Goal: Task Accomplishment & Management: Complete application form

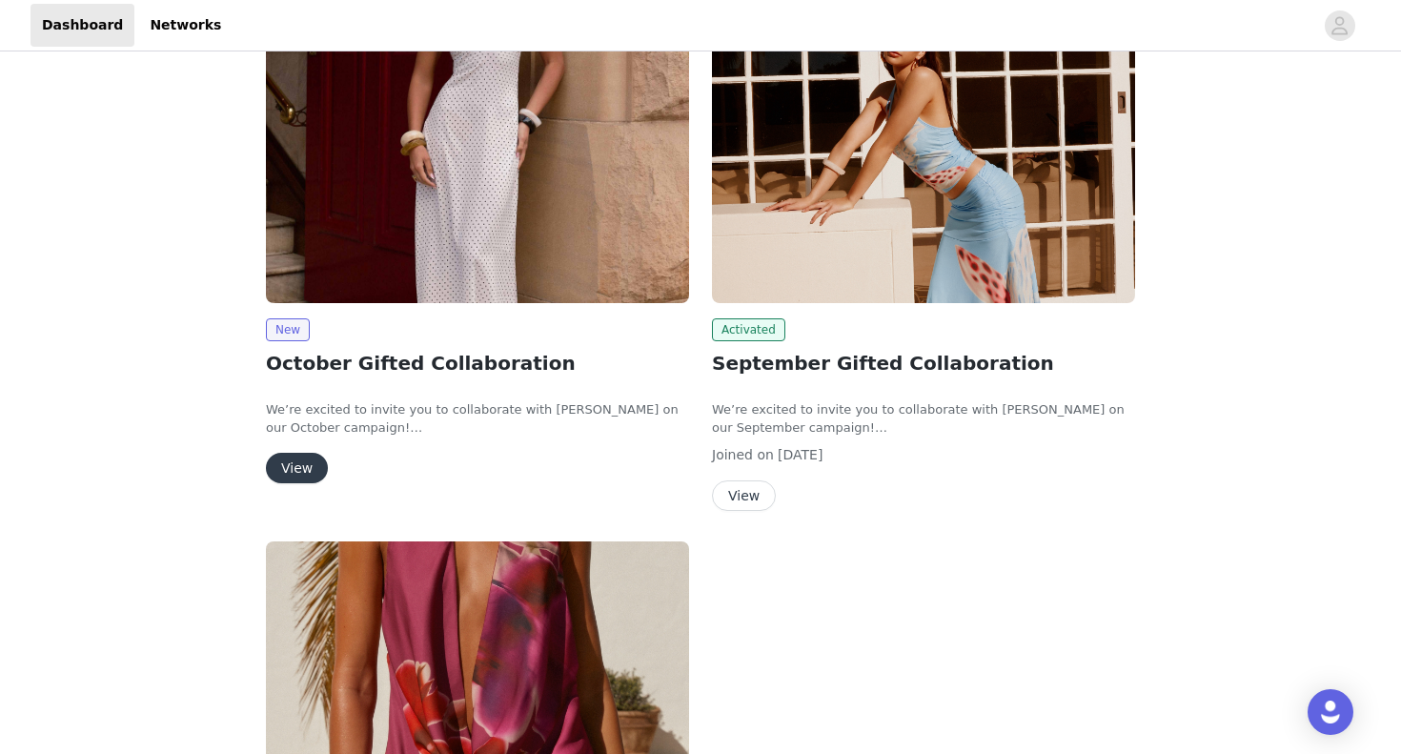
scroll to position [186, 0]
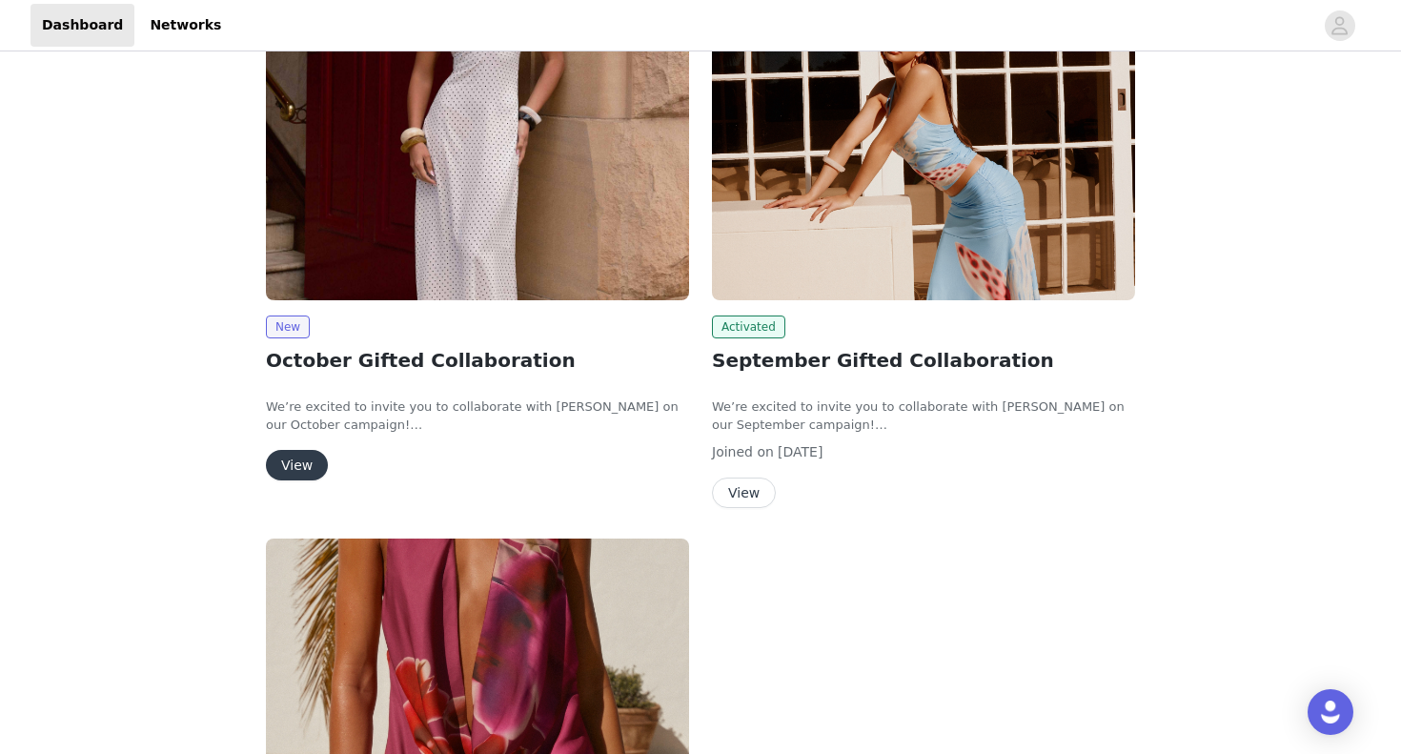
click at [750, 490] on button "View" at bounding box center [744, 493] width 64 height 31
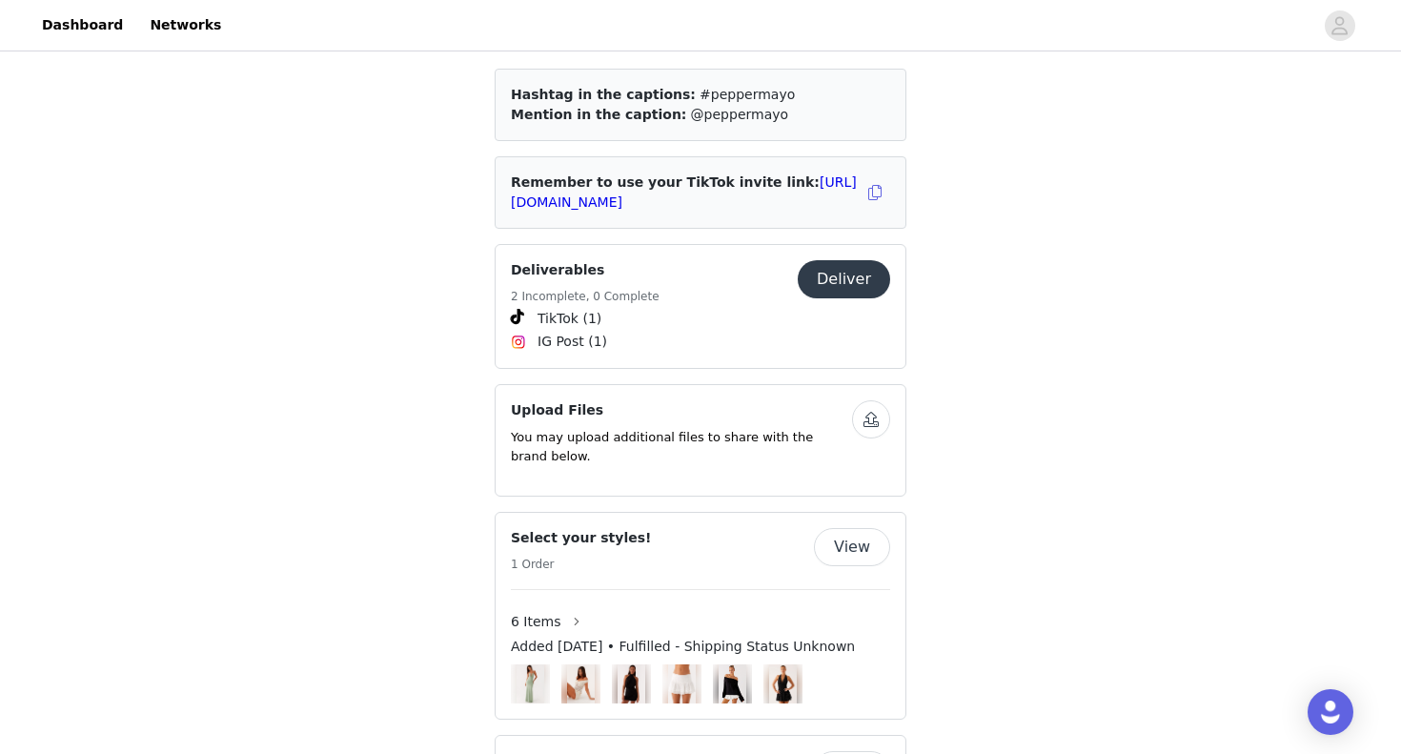
scroll to position [1050, 0]
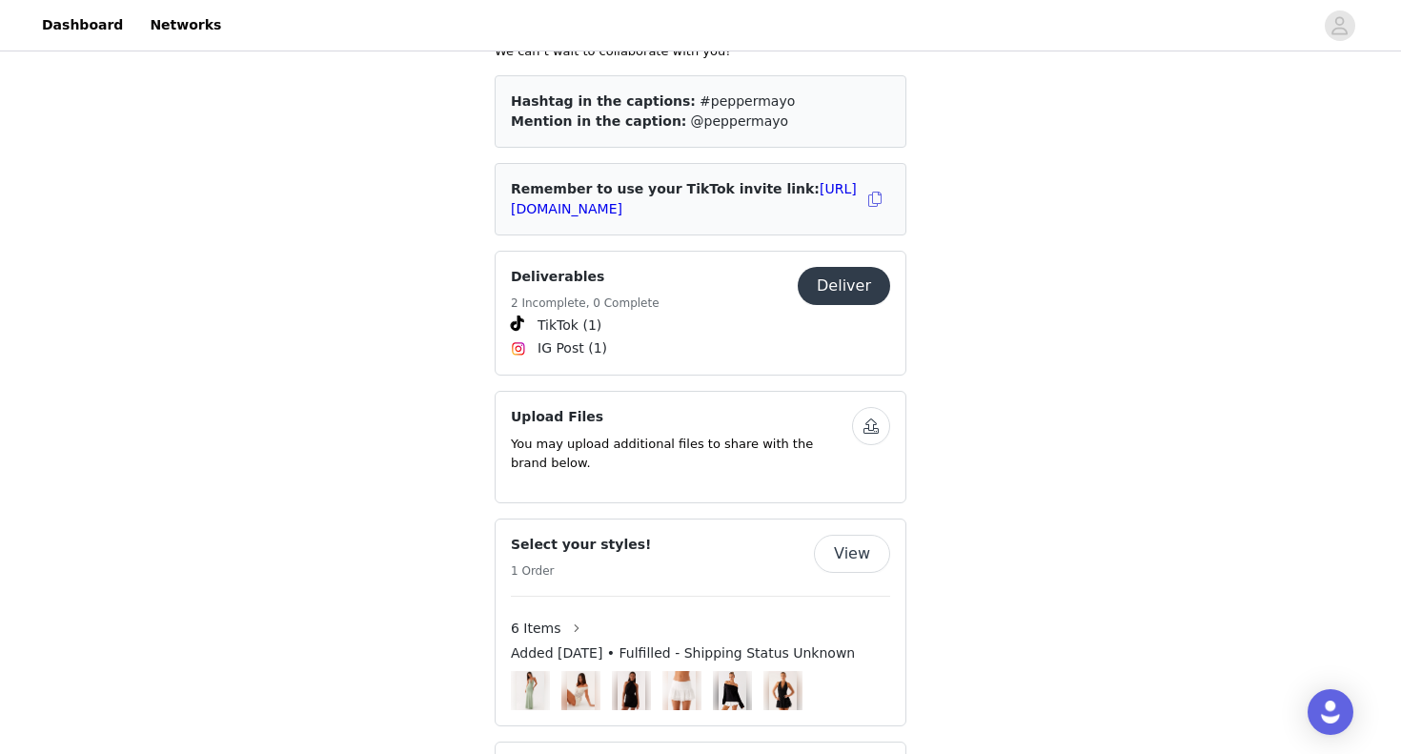
click at [841, 267] on button "Deliver" at bounding box center [844, 286] width 92 height 38
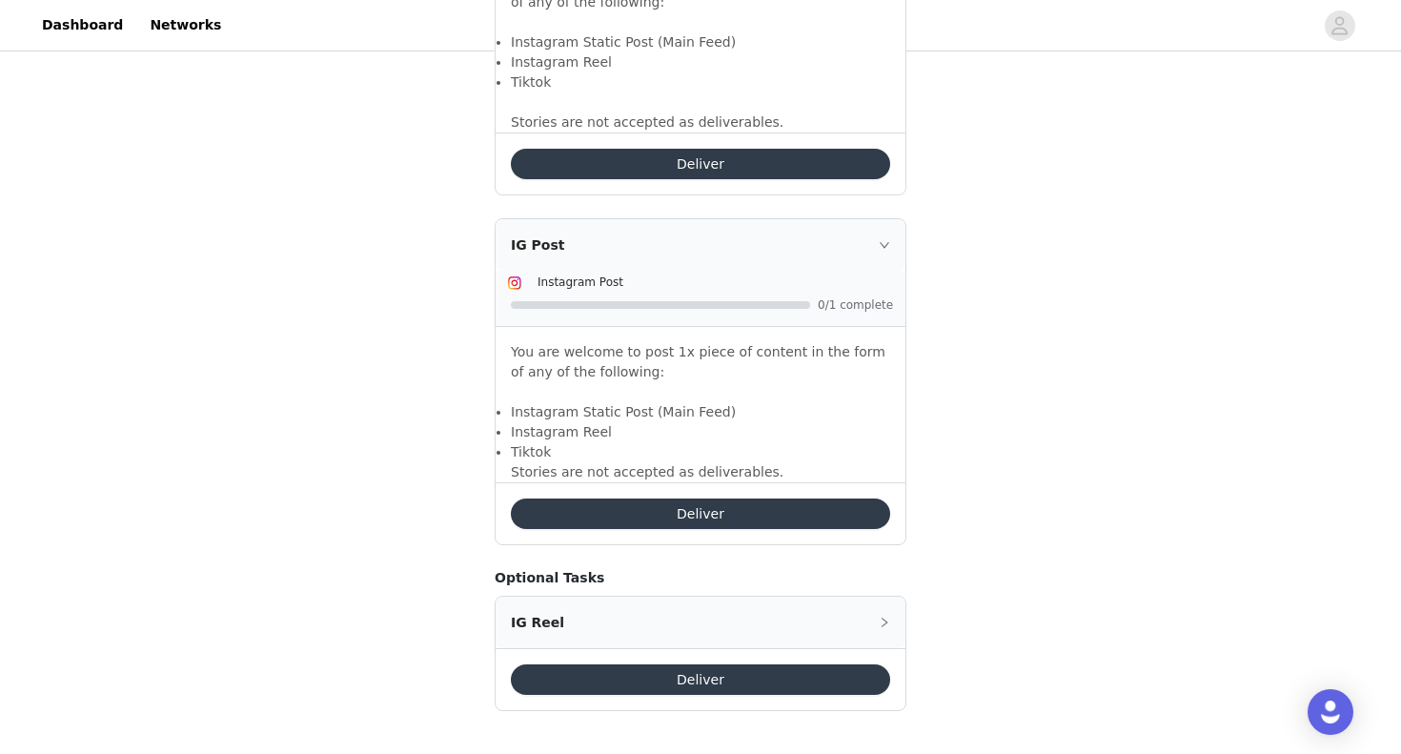
scroll to position [1464, 0]
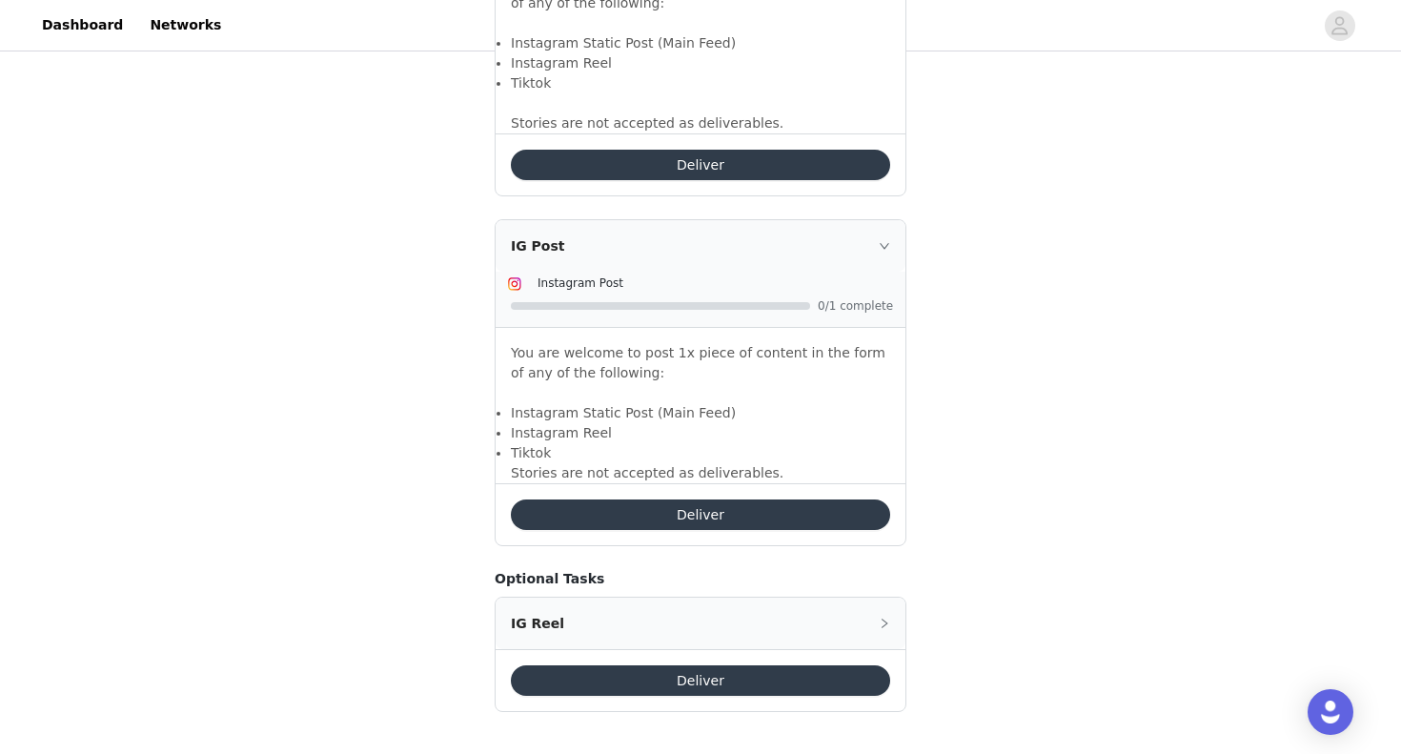
click at [727, 515] on button "Deliver" at bounding box center [700, 515] width 379 height 31
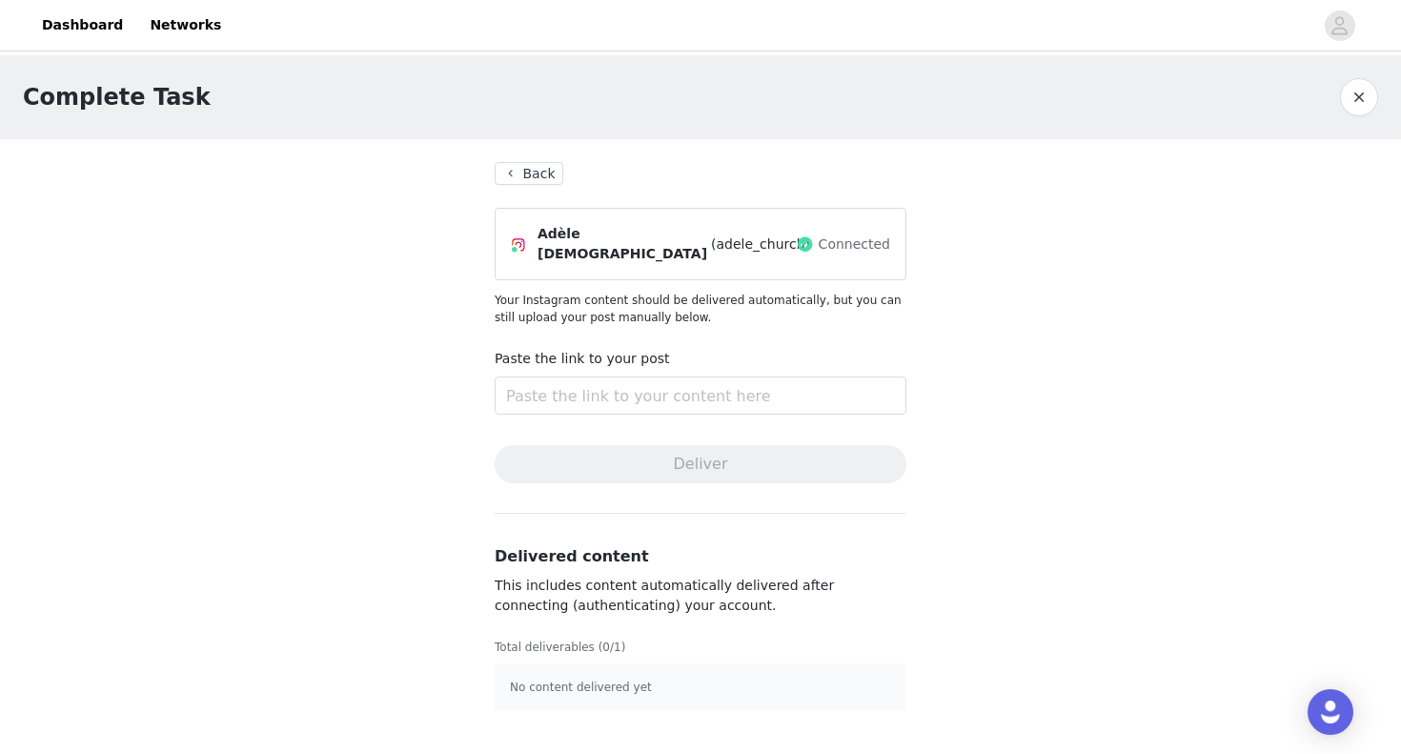
click at [556, 183] on button "Back" at bounding box center [529, 173] width 69 height 23
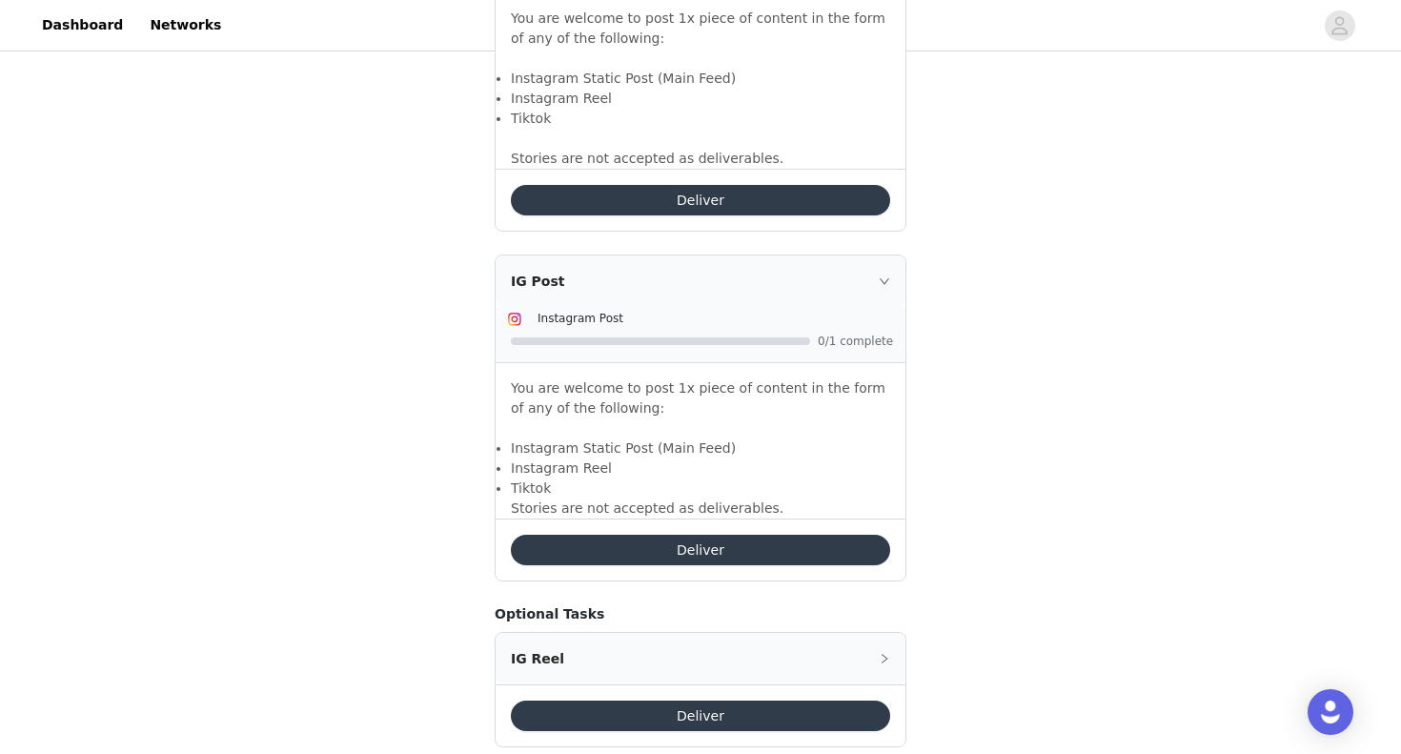
scroll to position [1431, 0]
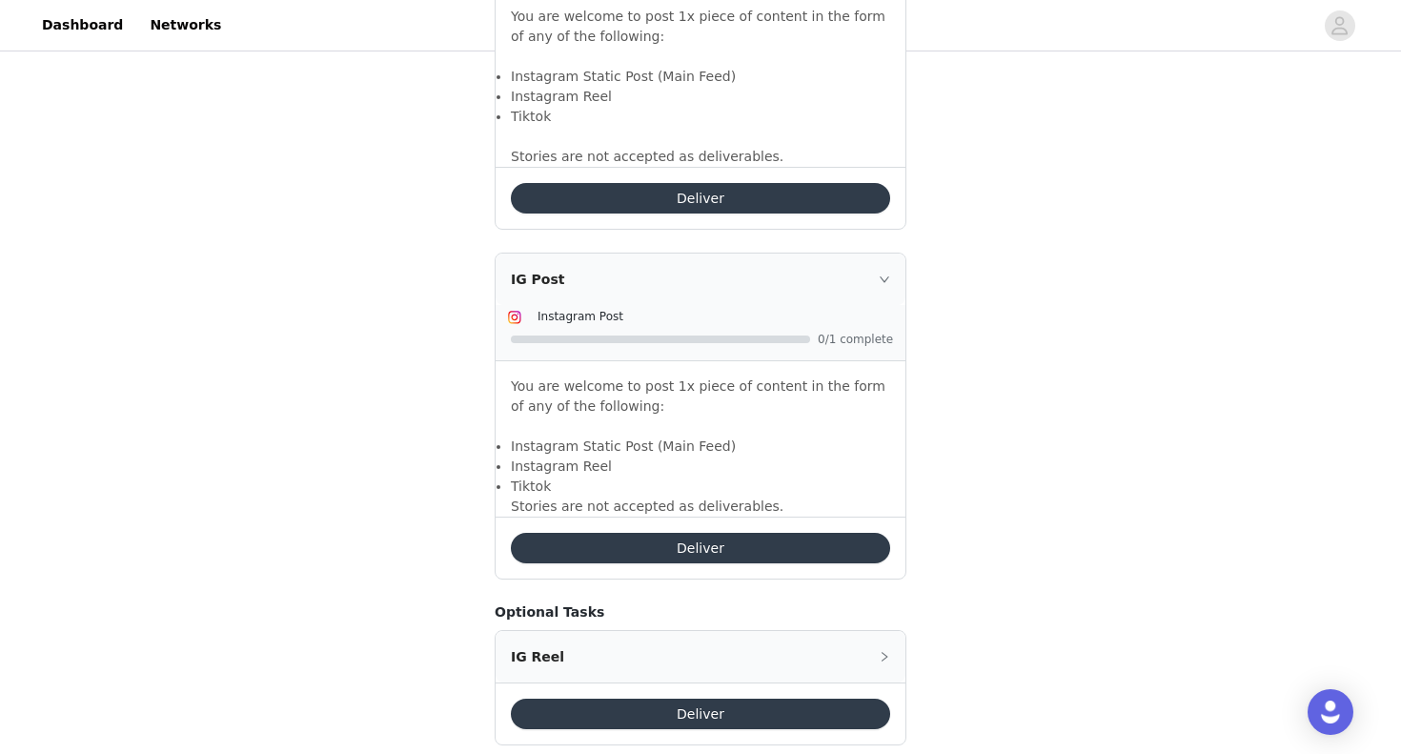
click at [604, 535] on button "Deliver" at bounding box center [700, 548] width 379 height 31
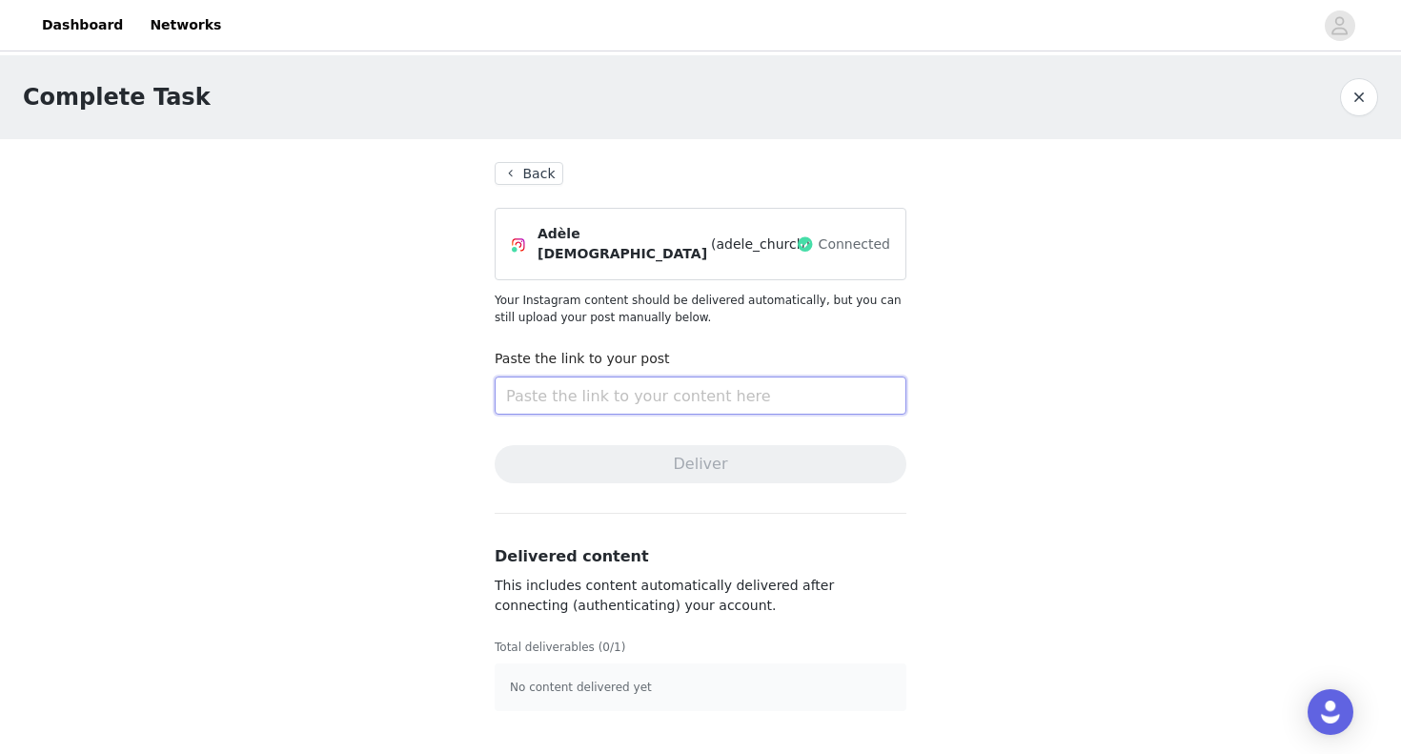
click at [578, 377] on input "text" at bounding box center [701, 396] width 412 height 38
paste input "https://www.instagram.com/p/DPO7CIUDgsk/?utm_source=ig_web_copy_link&igsh=MzRlO…"
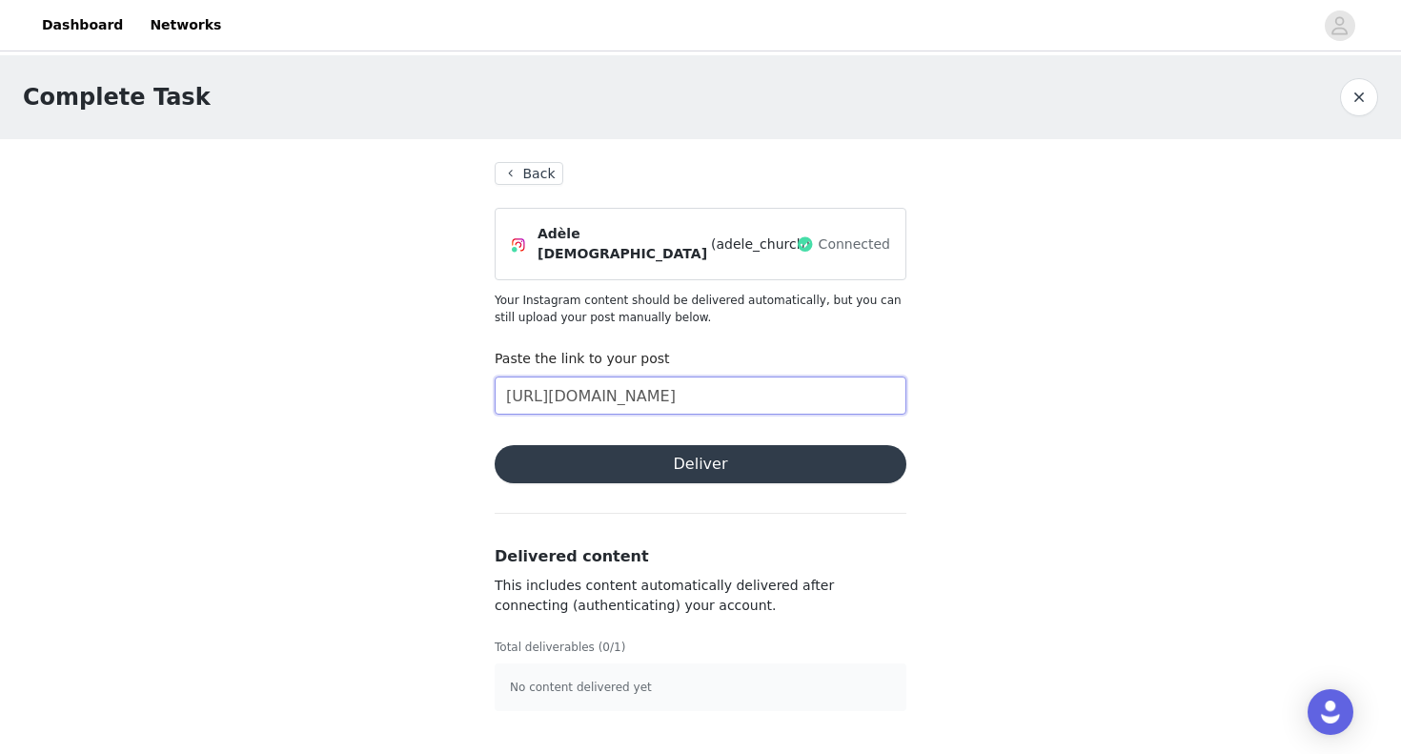
type input "https://www.instagram.com/p/DPO7CIUDgsk/?utm_source=ig_web_copy_link&igsh=MzRlO…"
click at [624, 461] on button "Deliver" at bounding box center [701, 464] width 412 height 38
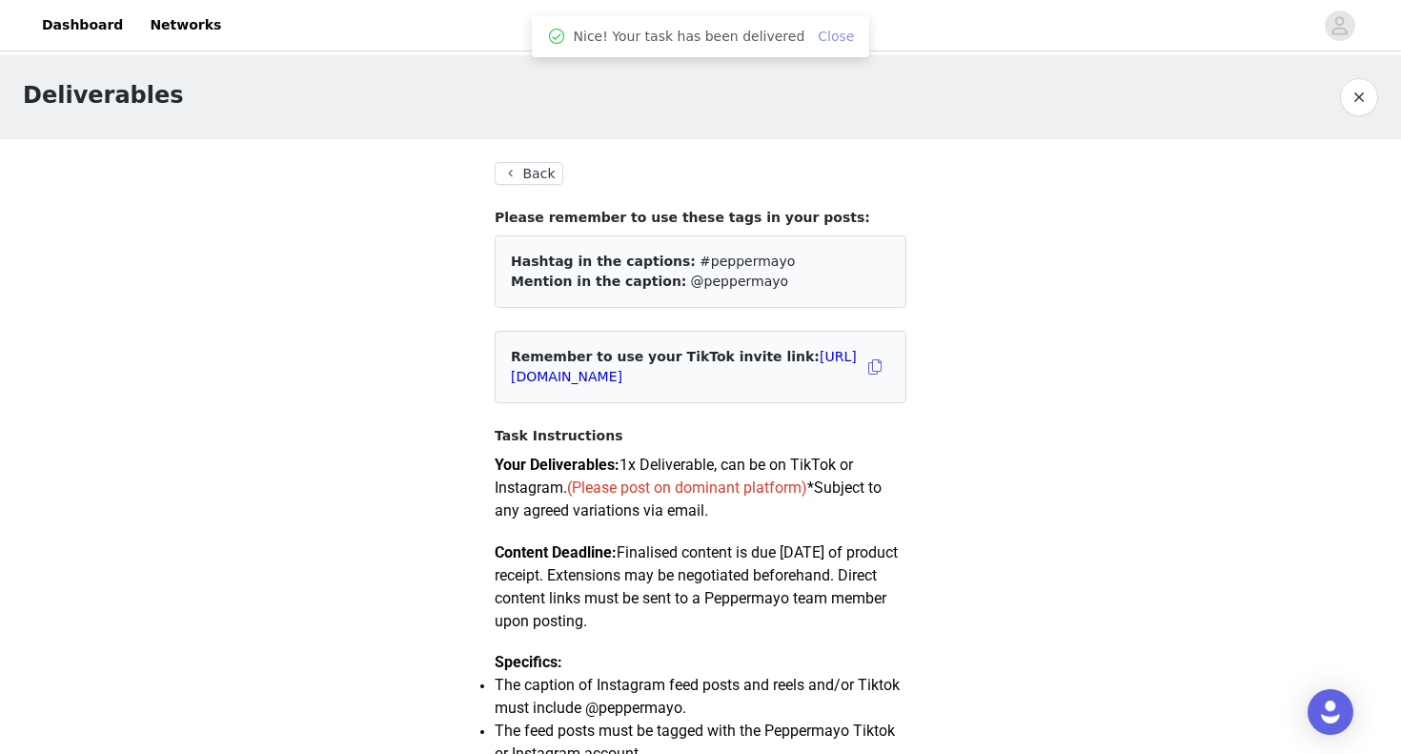
click at [822, 29] on link "Close" at bounding box center [836, 36] width 36 height 15
click at [517, 177] on button "Back" at bounding box center [529, 173] width 69 height 23
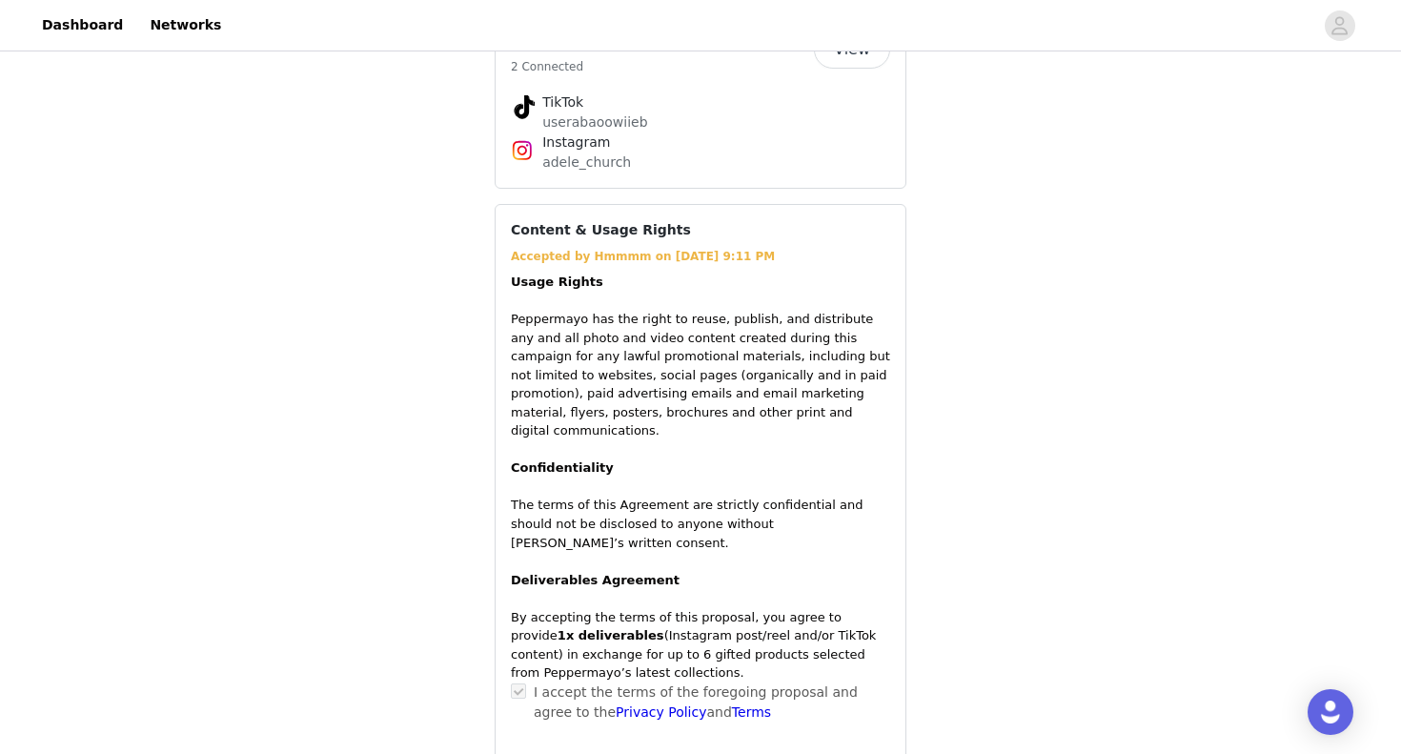
scroll to position [1776, 0]
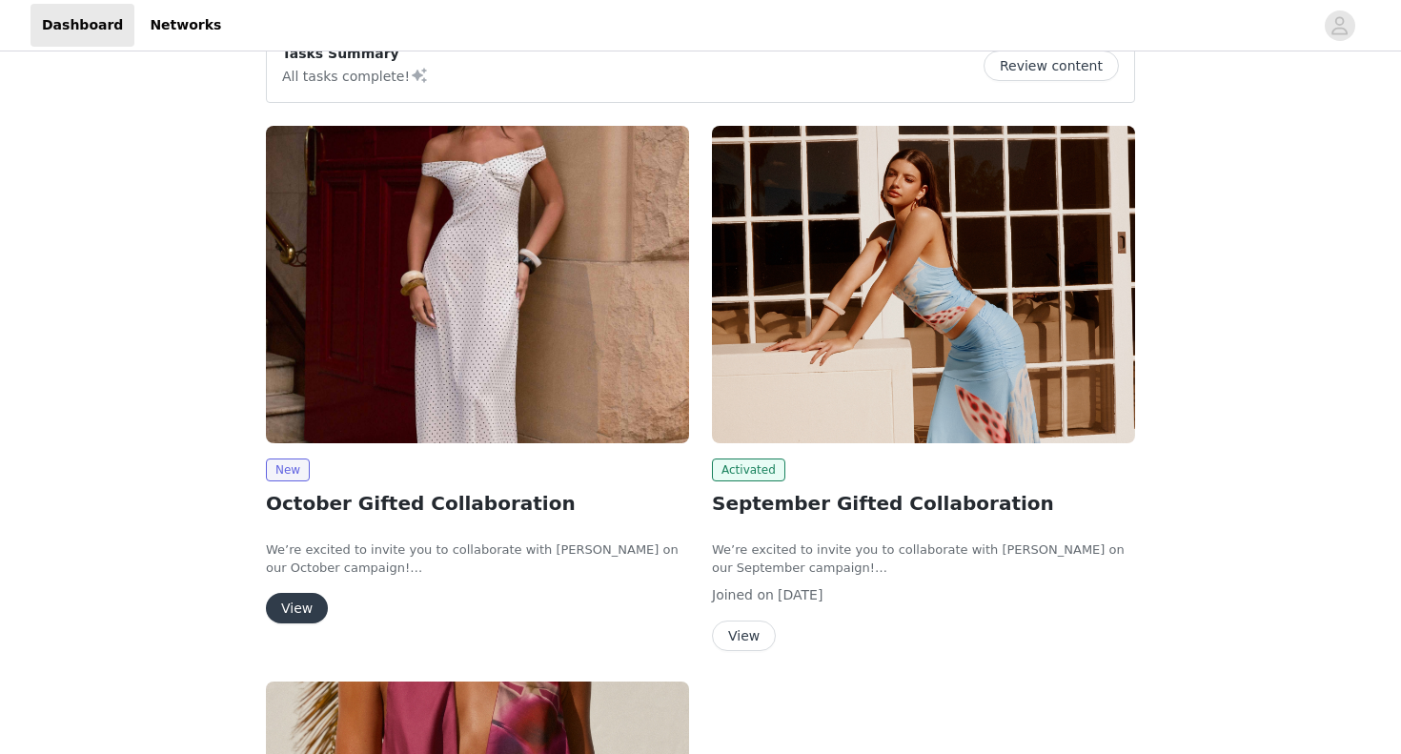
scroll to position [51, 0]
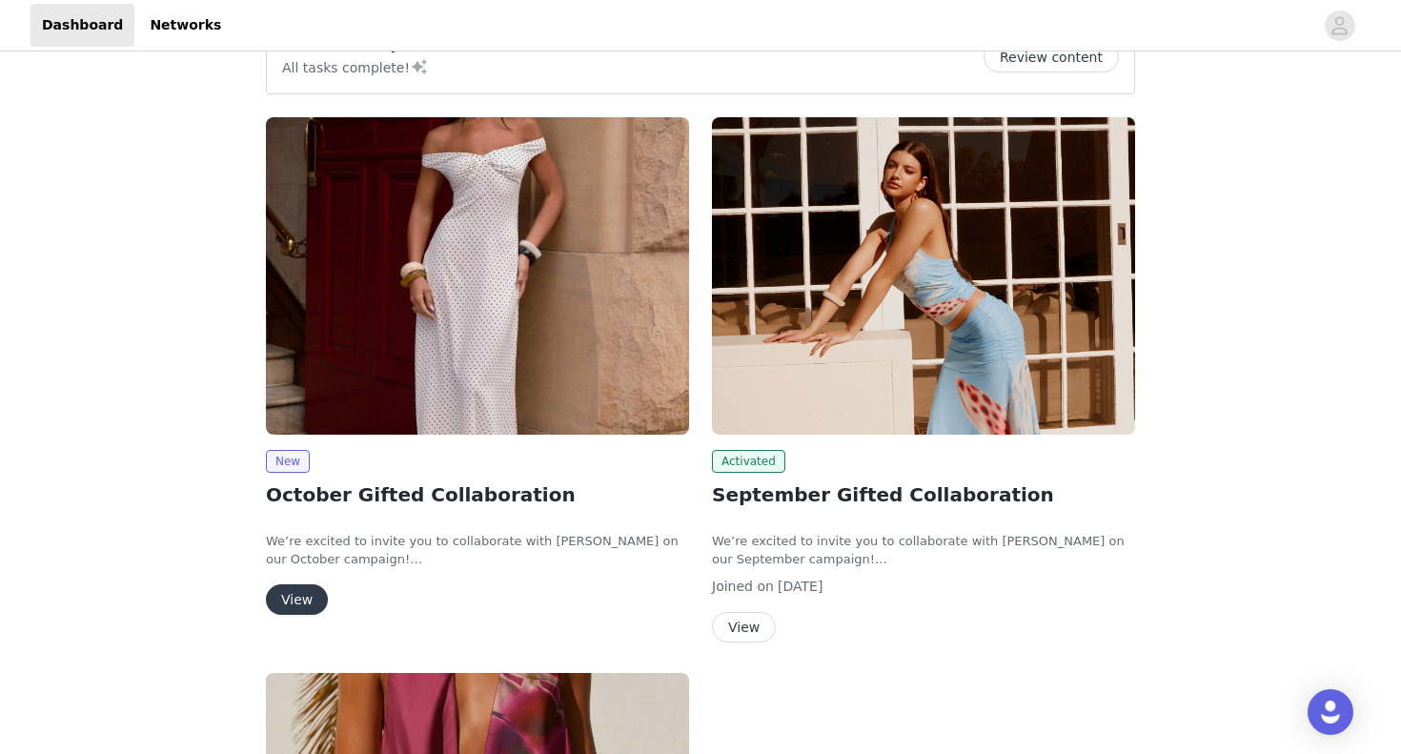
click at [302, 598] on button "View" at bounding box center [297, 599] width 62 height 31
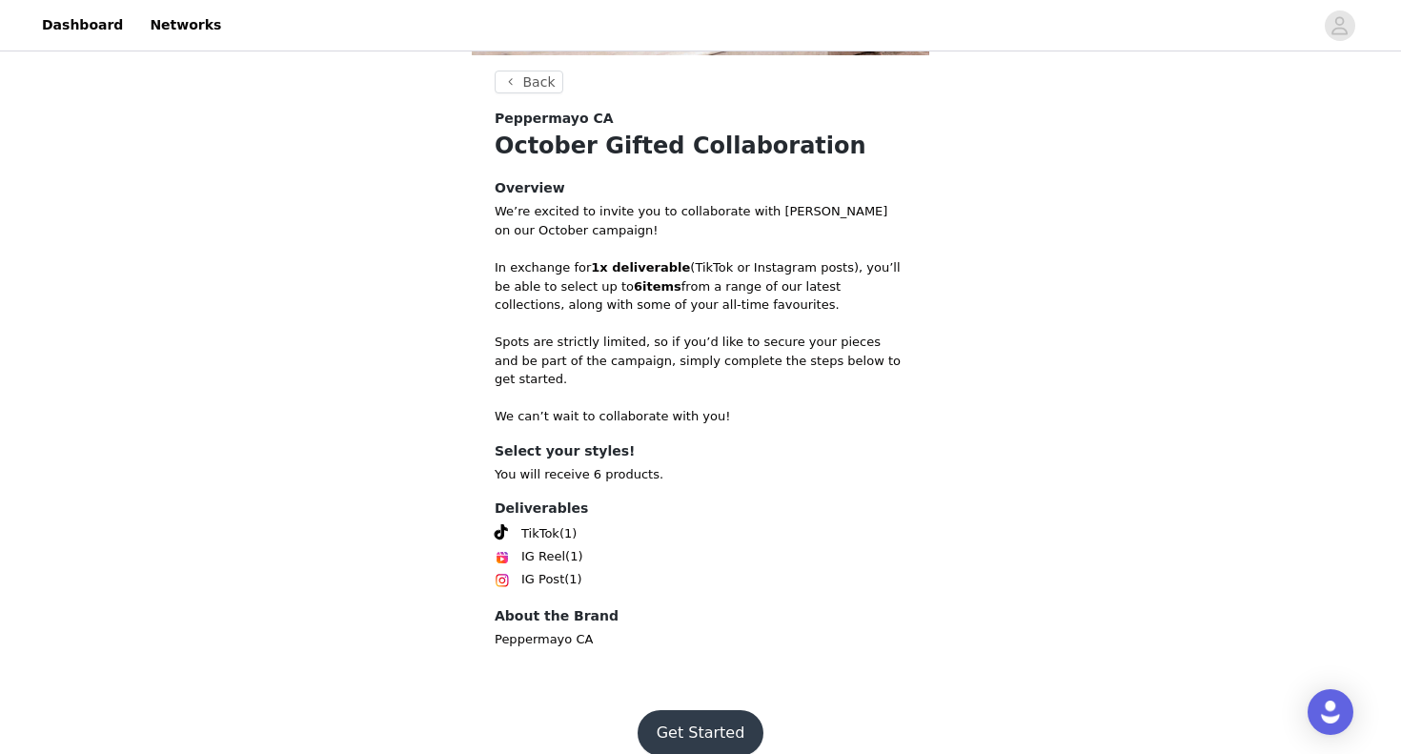
scroll to position [629, 0]
click at [686, 720] on button "Get Started" at bounding box center [701, 734] width 127 height 46
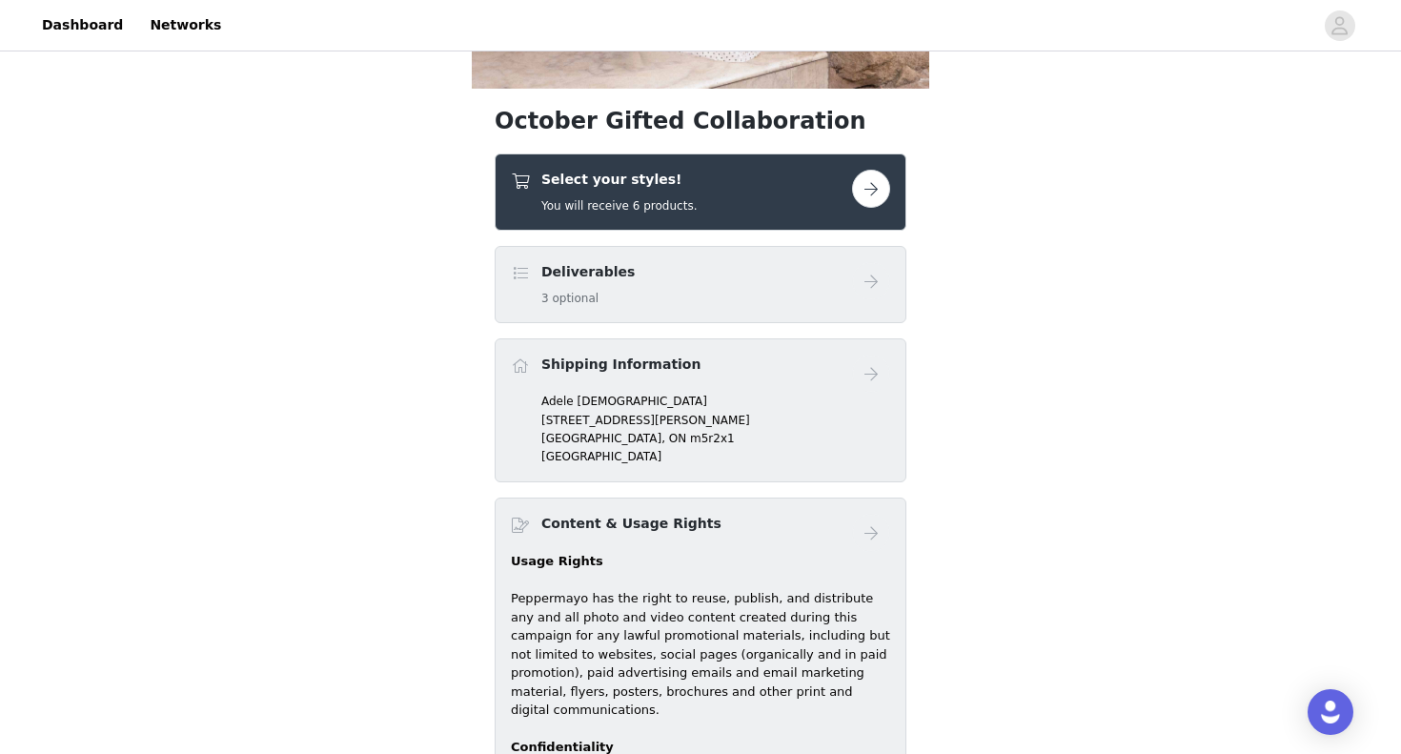
scroll to position [580, 0]
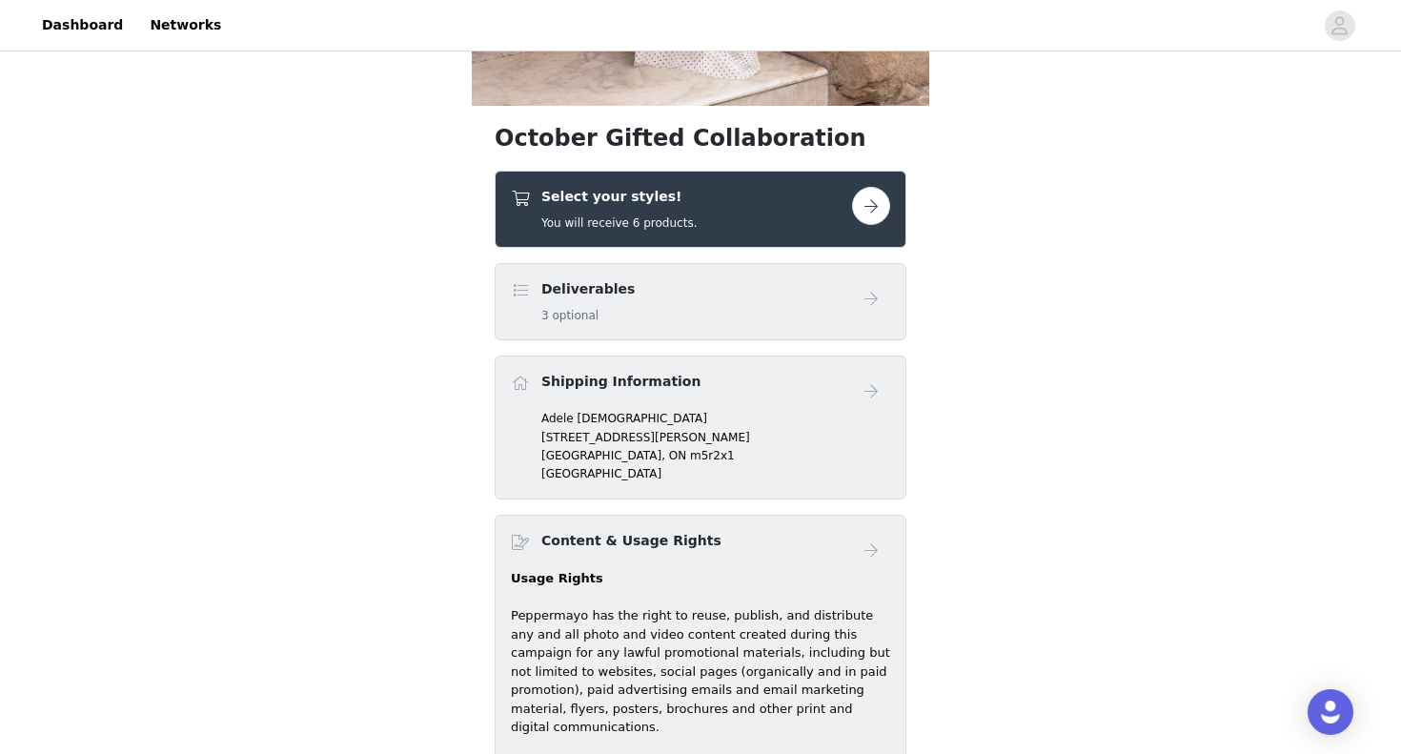
click at [863, 204] on button "button" at bounding box center [871, 206] width 38 height 38
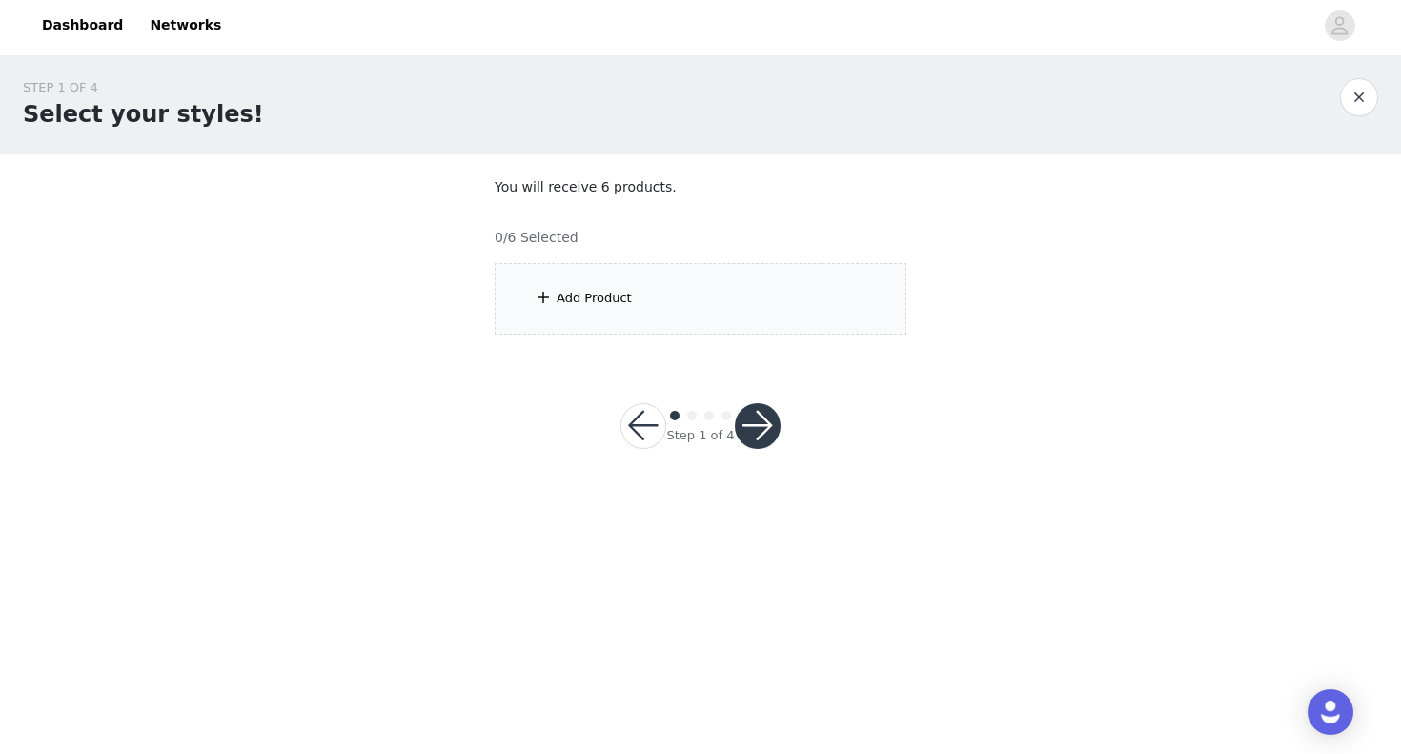
click at [619, 278] on div "Add Product" at bounding box center [701, 299] width 412 height 72
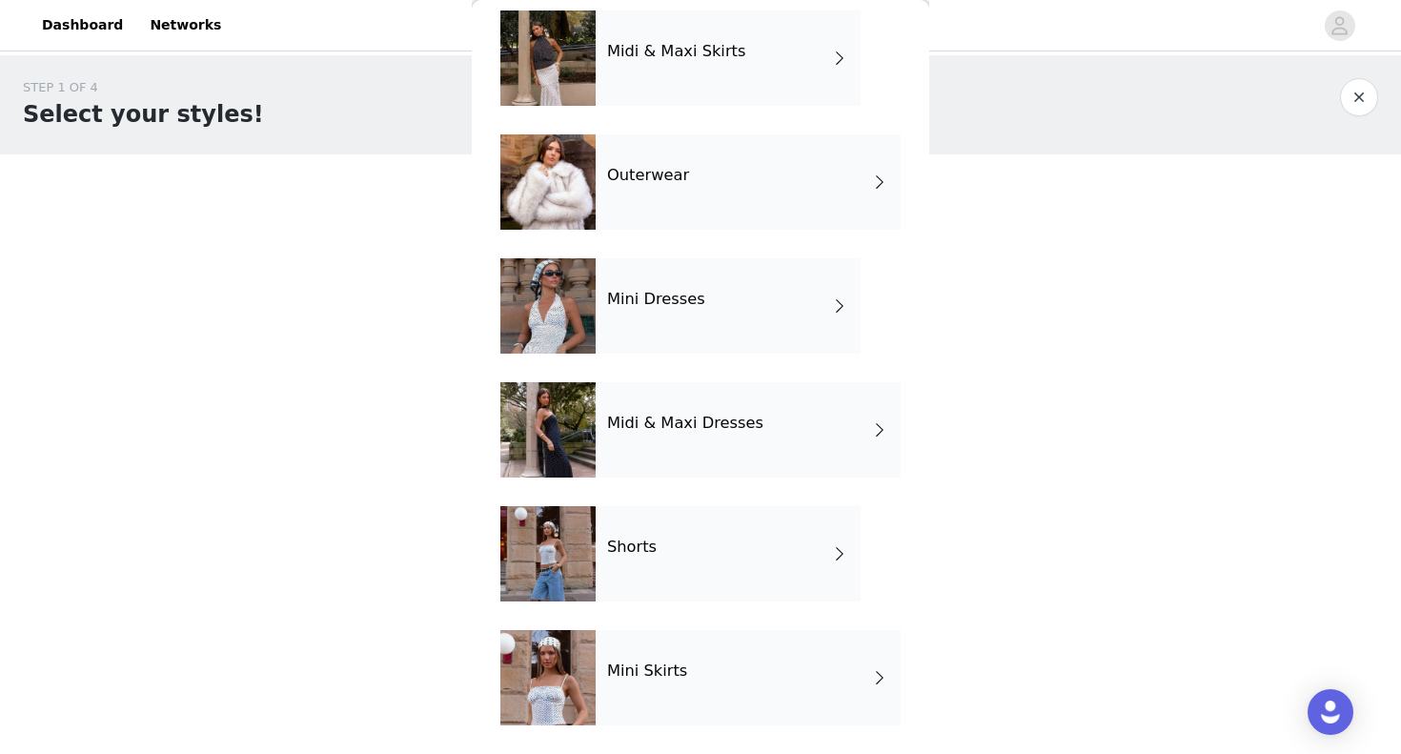
scroll to position [333, 0]
click at [692, 662] on div "Mini Skirts" at bounding box center [748, 677] width 305 height 95
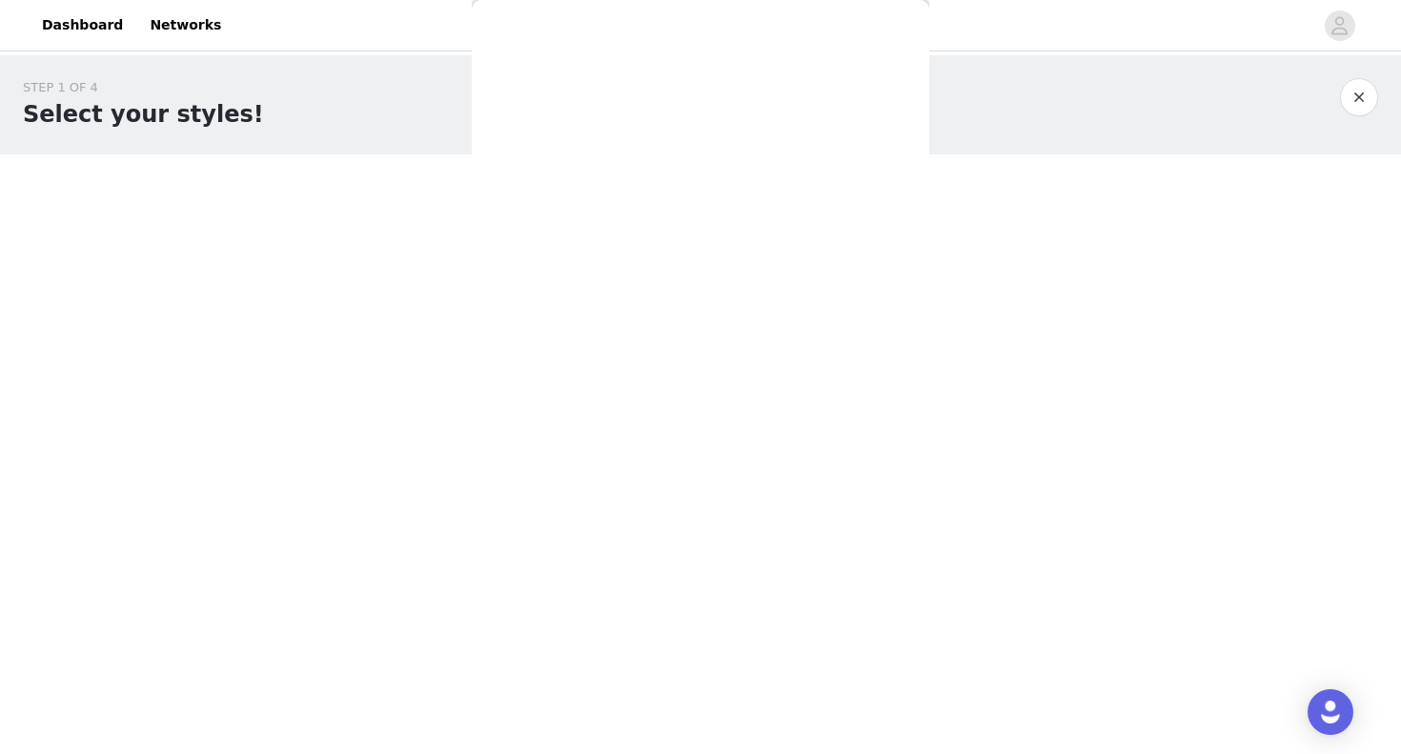
scroll to position [0, 0]
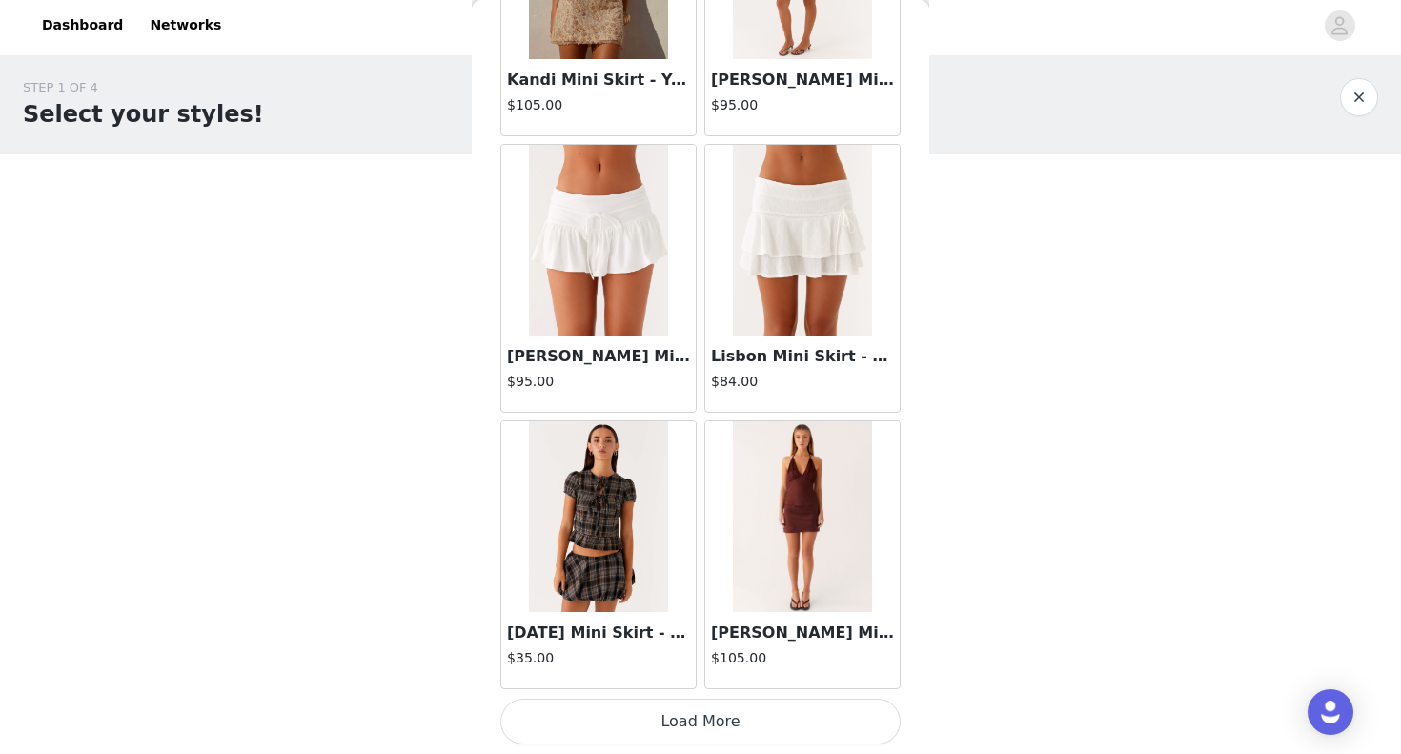
click at [623, 730] on button "Load More" at bounding box center [701, 722] width 400 height 46
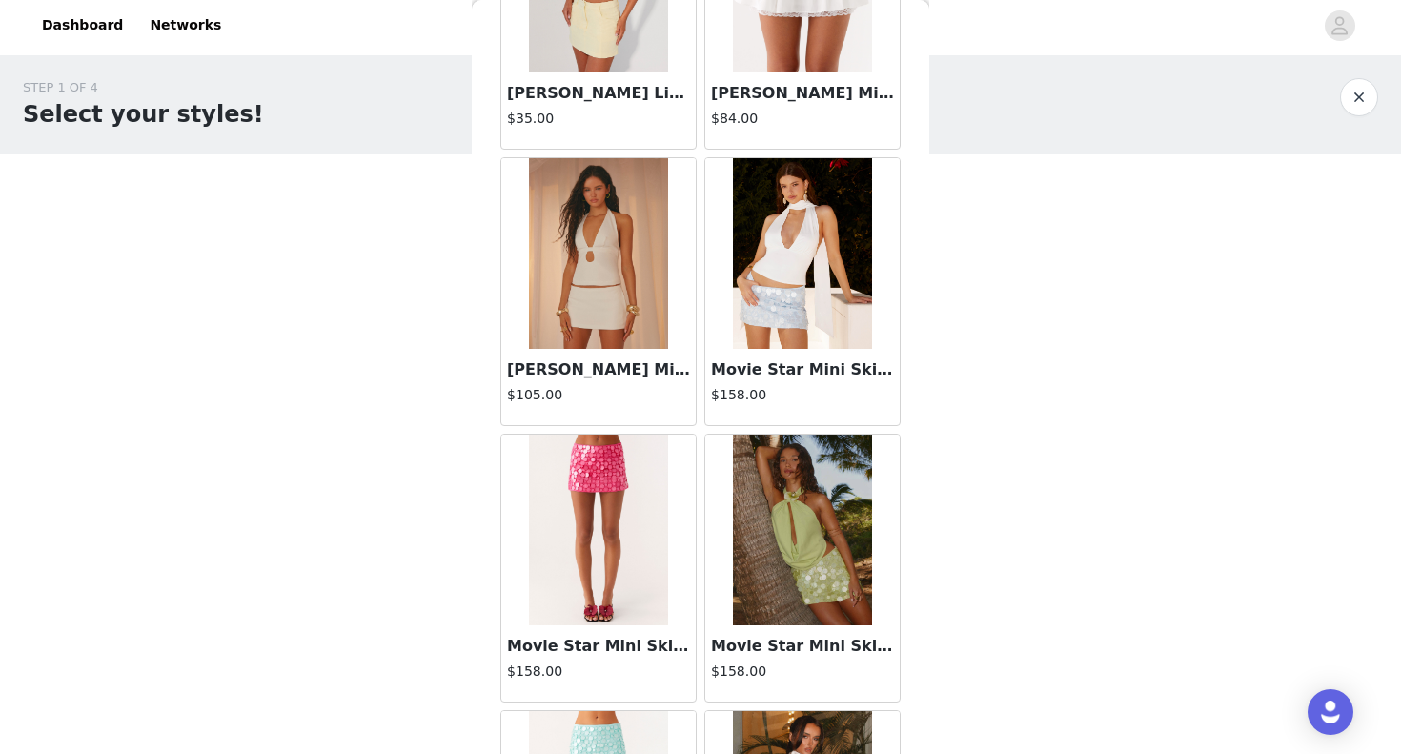
scroll to position [3534, 0]
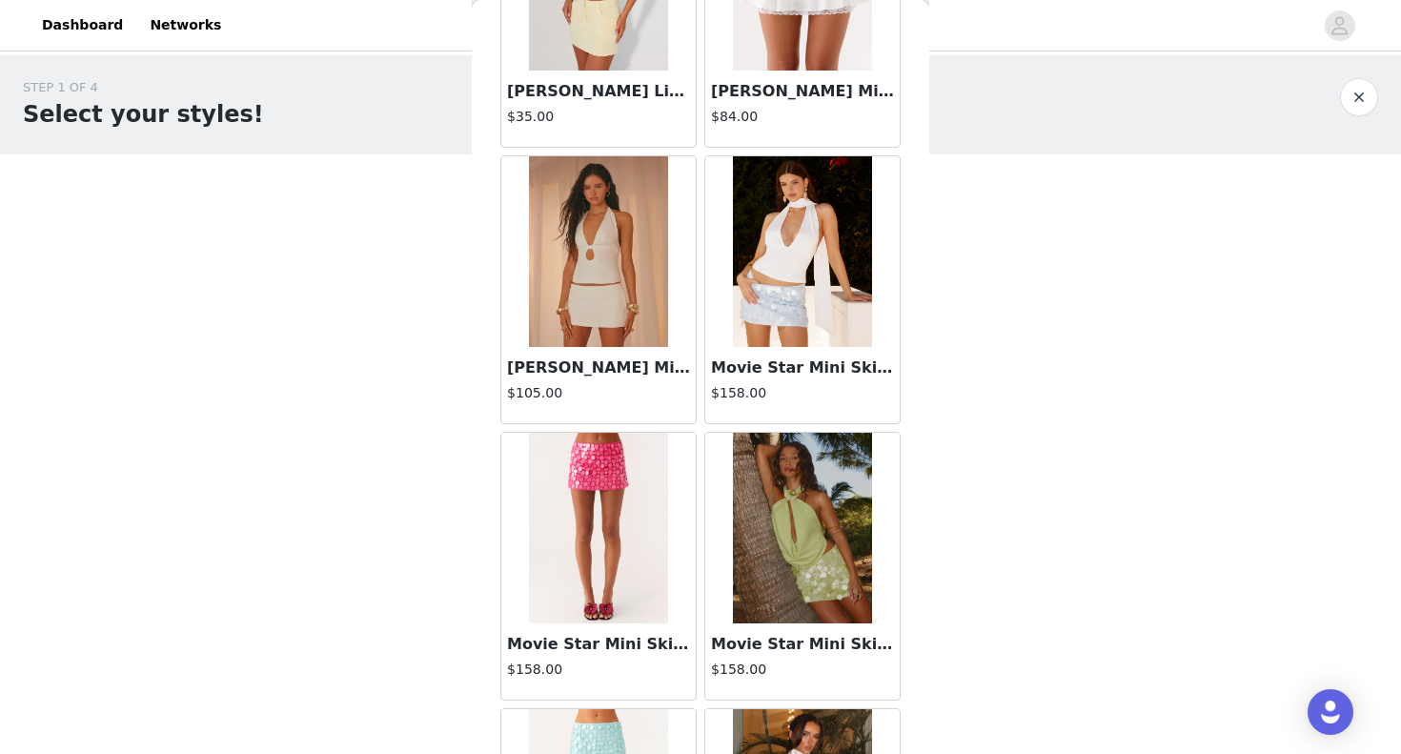
click at [584, 284] on img at bounding box center [598, 251] width 138 height 191
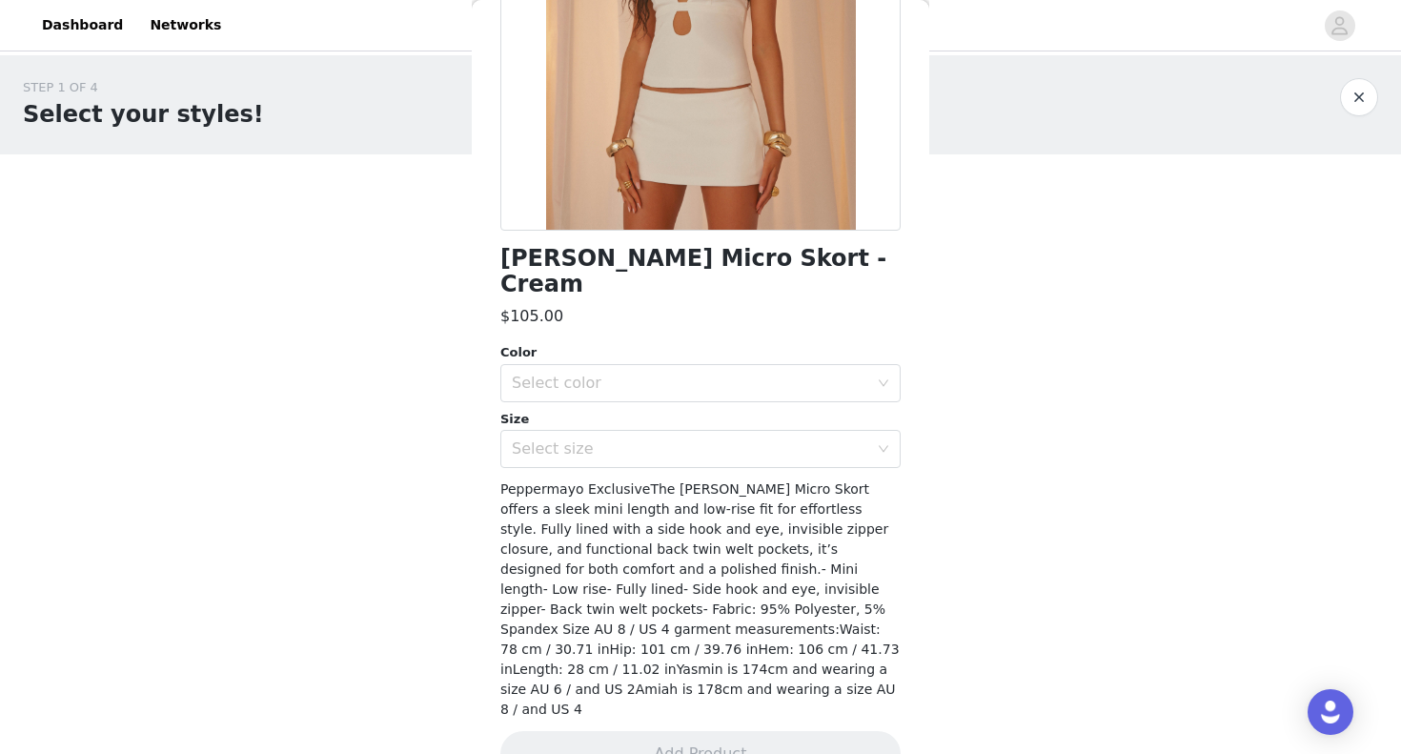
scroll to position [293, 0]
click at [648, 366] on div "Select color" at bounding box center [694, 384] width 365 height 36
click at [617, 400] on li "Cream" at bounding box center [701, 399] width 400 height 31
click at [615, 440] on div "Select size" at bounding box center [690, 449] width 357 height 19
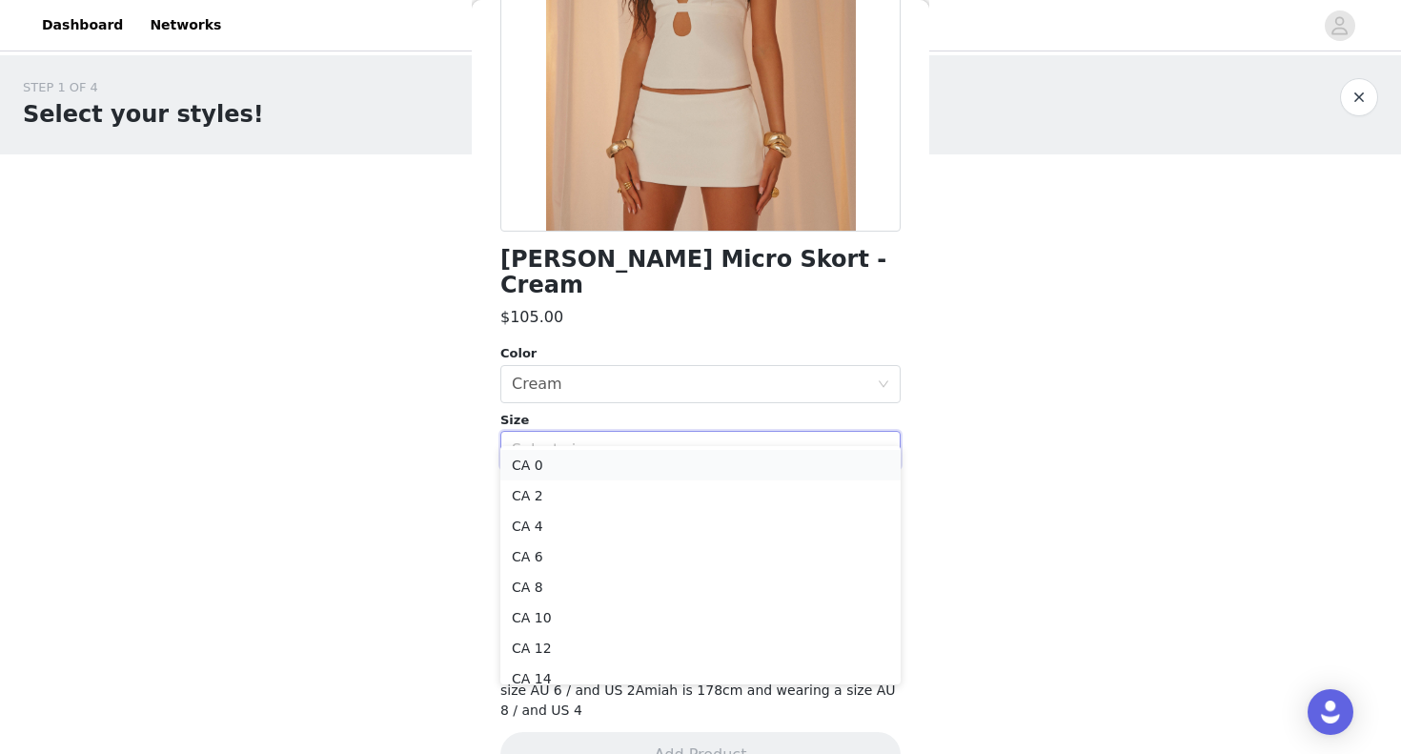
click at [584, 471] on li "CA 0" at bounding box center [701, 465] width 400 height 31
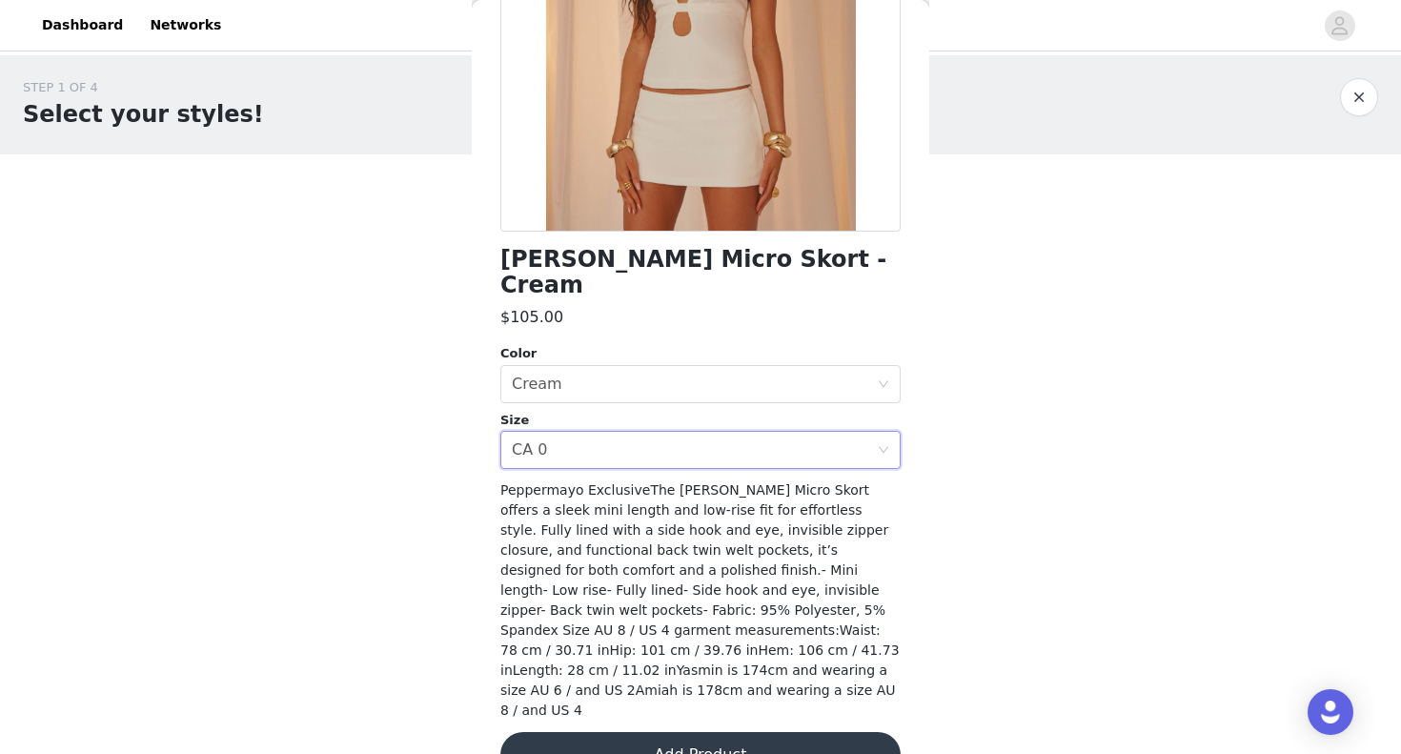
click at [618, 732] on button "Add Product" at bounding box center [701, 755] width 400 height 46
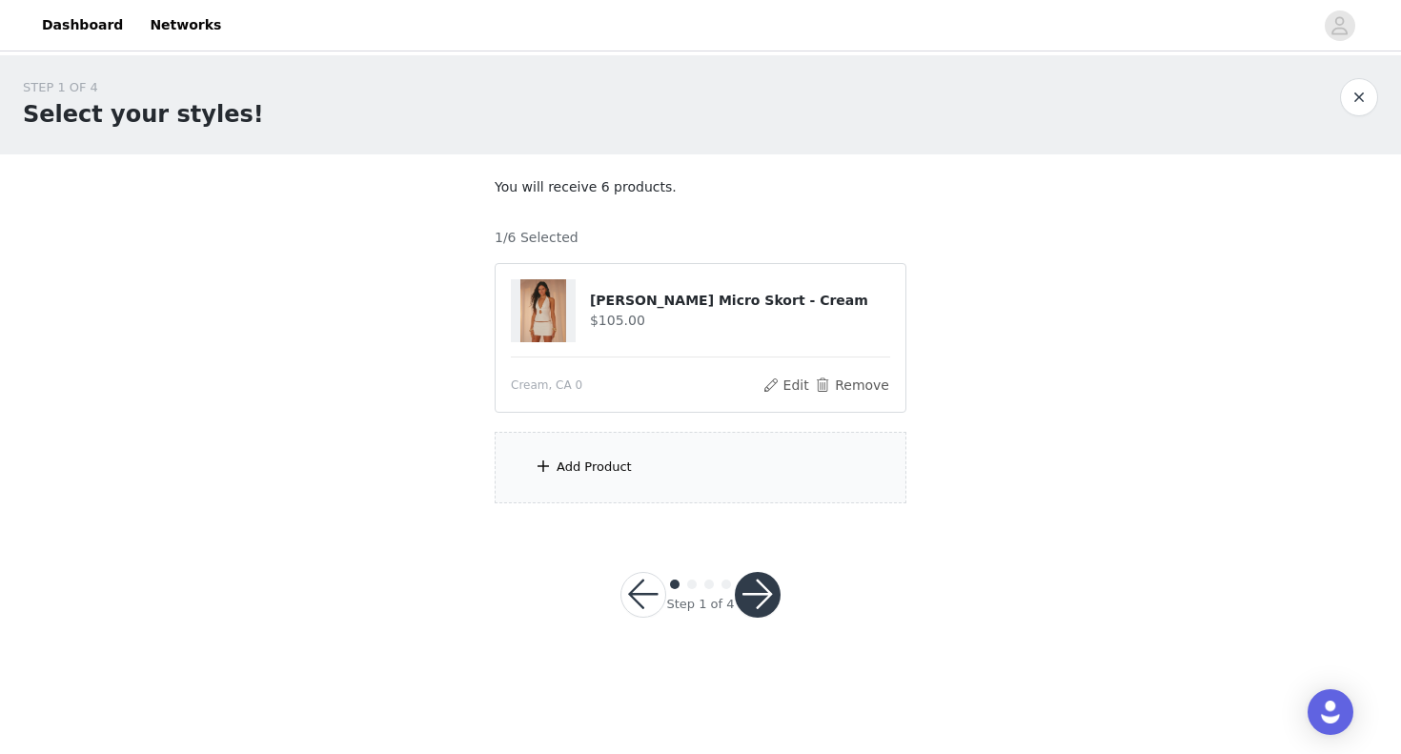
click at [576, 455] on div "Add Product" at bounding box center [701, 468] width 412 height 72
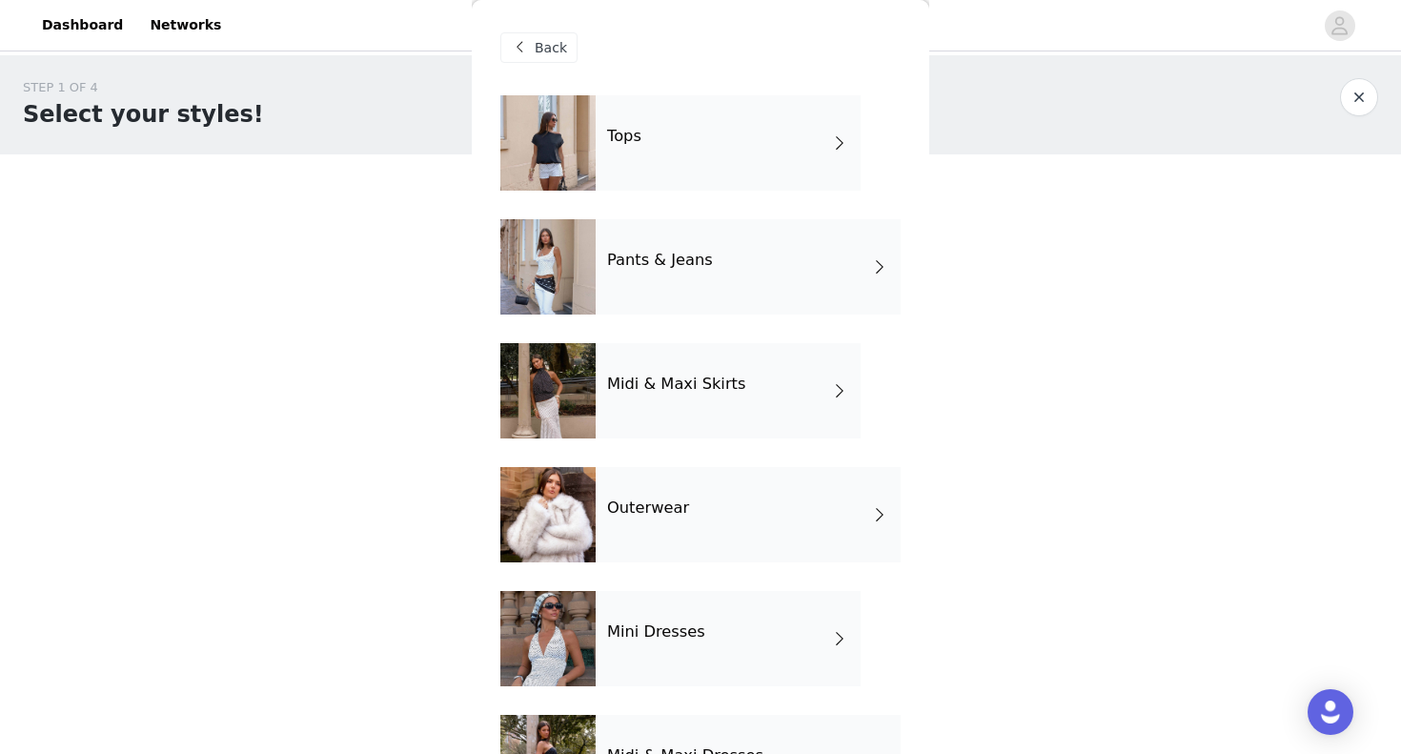
click at [693, 133] on div "Tops" at bounding box center [728, 142] width 265 height 95
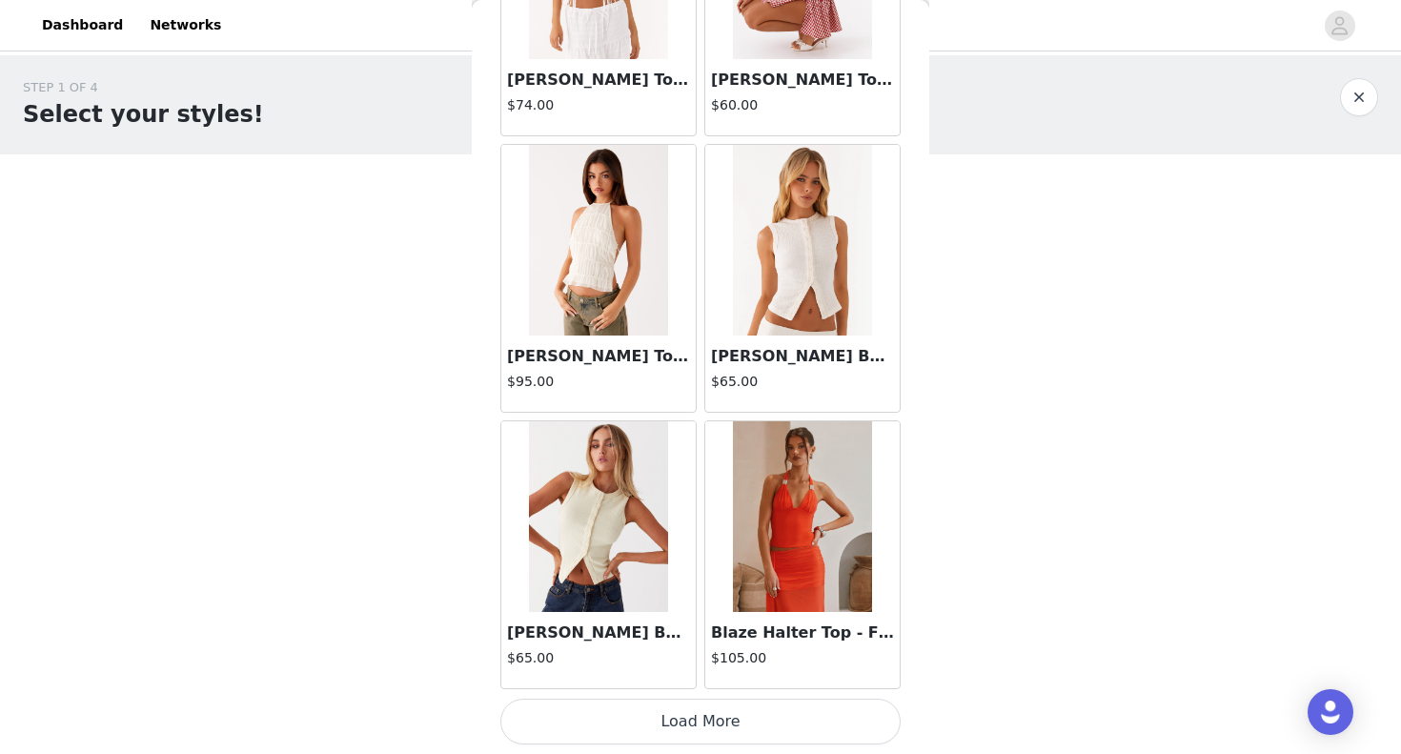
scroll to position [0, 0]
click at [690, 725] on button "Load More" at bounding box center [701, 722] width 400 height 46
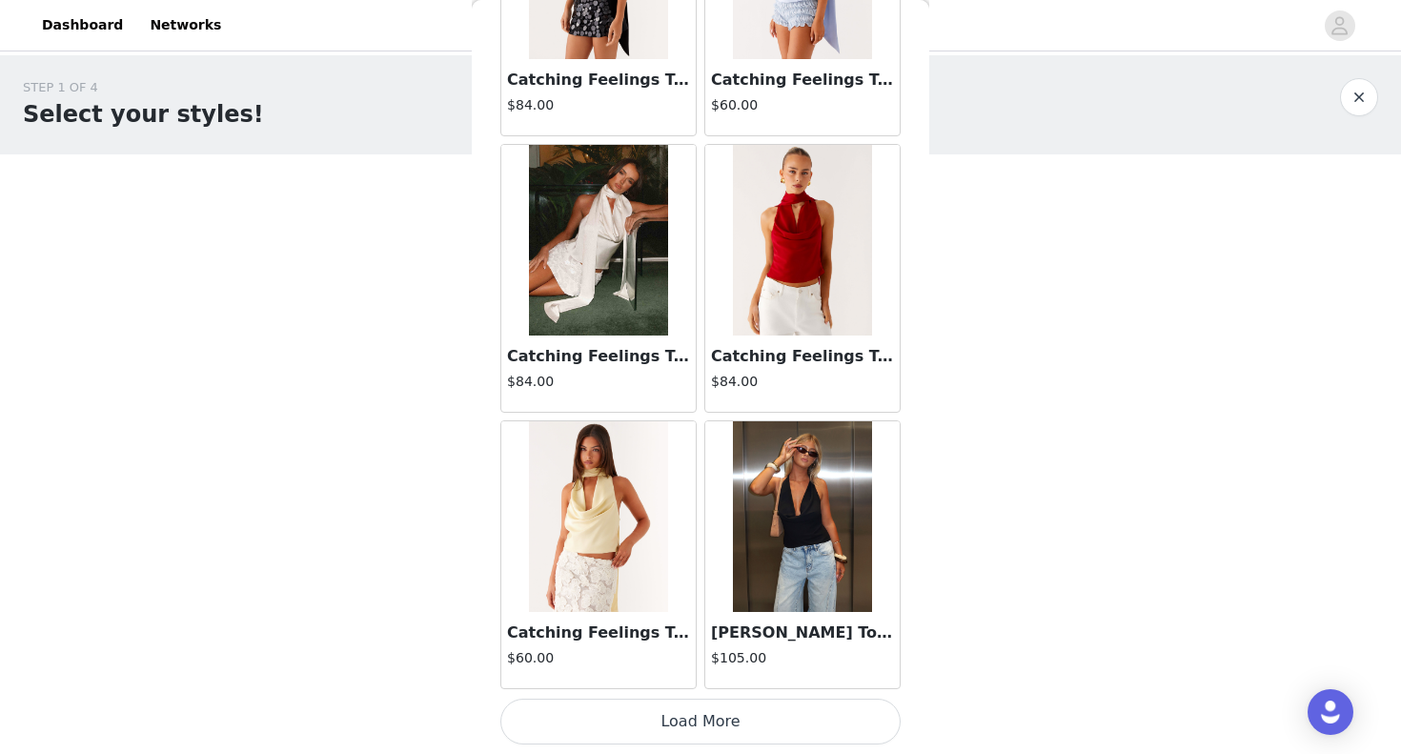
click at [661, 716] on button "Load More" at bounding box center [701, 722] width 400 height 46
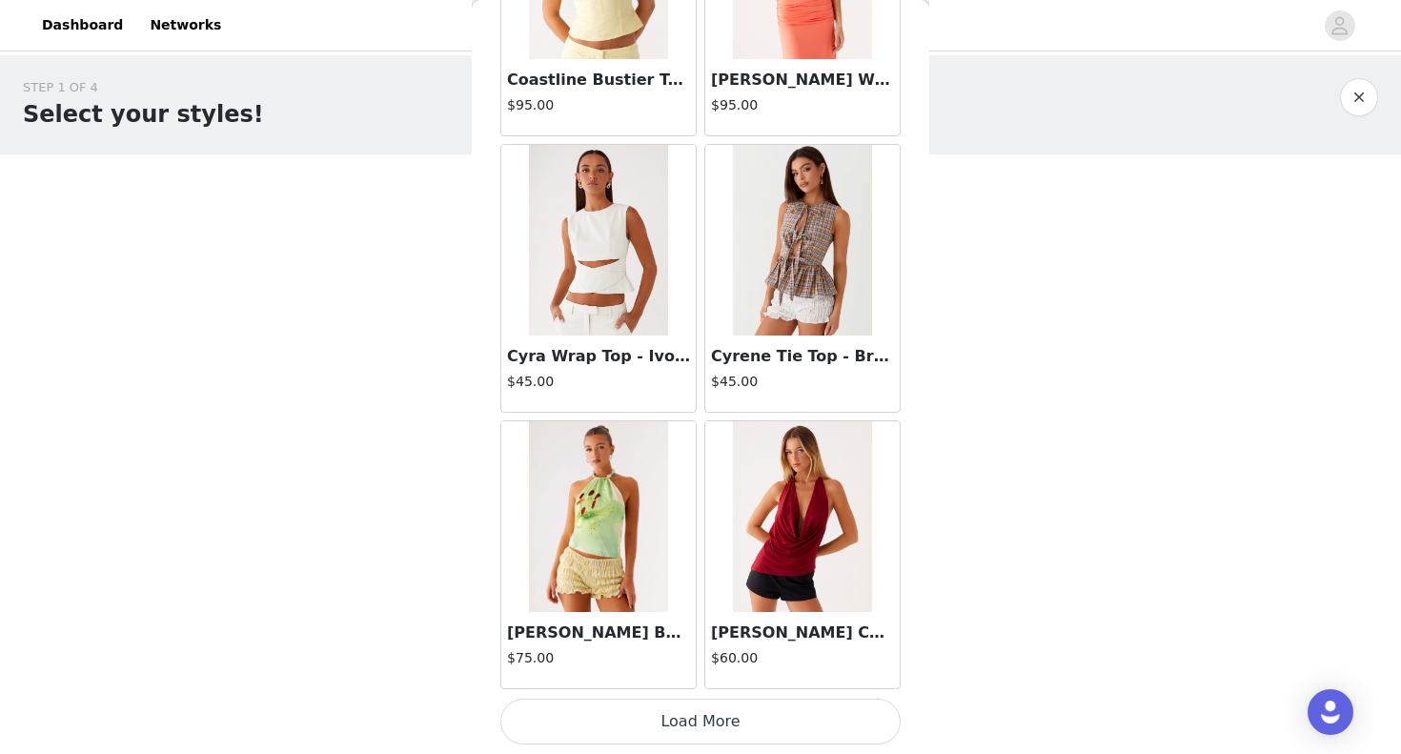
click at [646, 728] on button "Load More" at bounding box center [701, 722] width 400 height 46
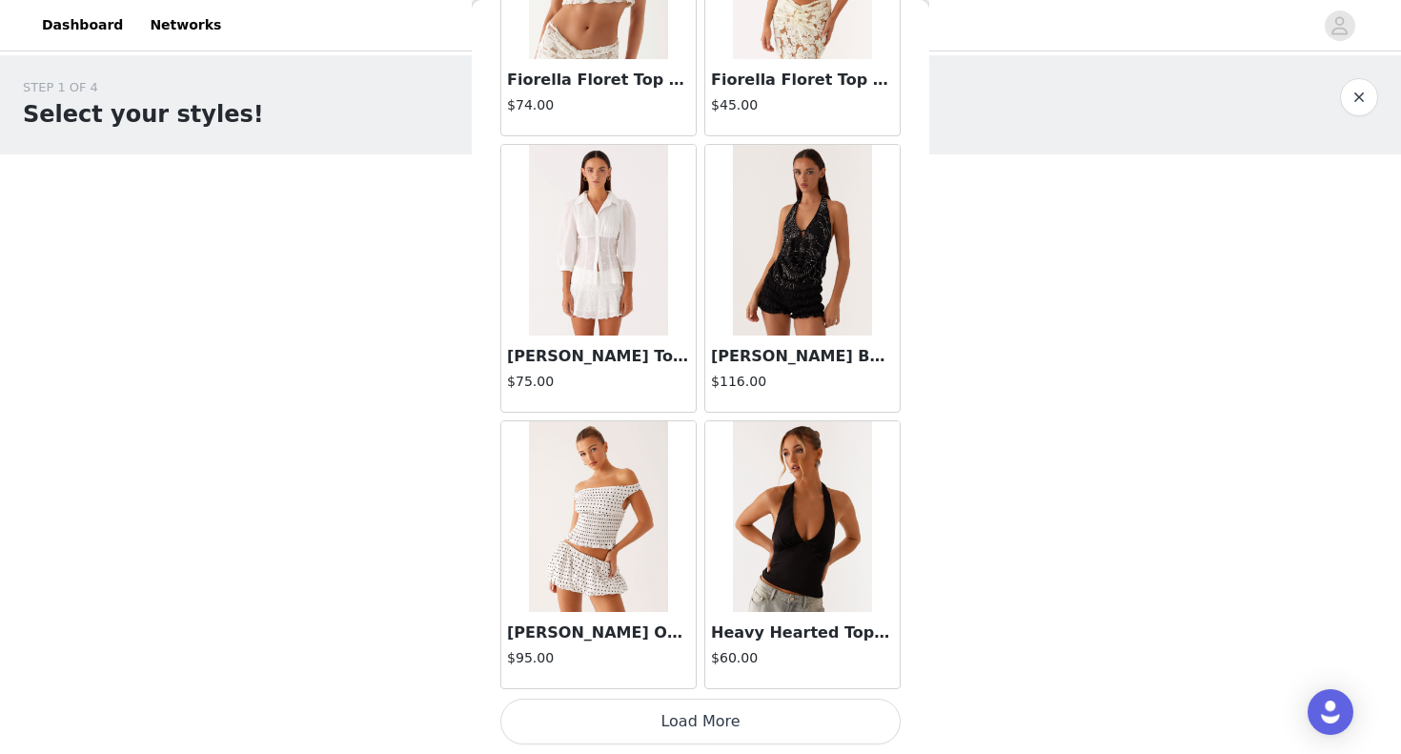
click at [644, 727] on button "Load More" at bounding box center [701, 722] width 400 height 46
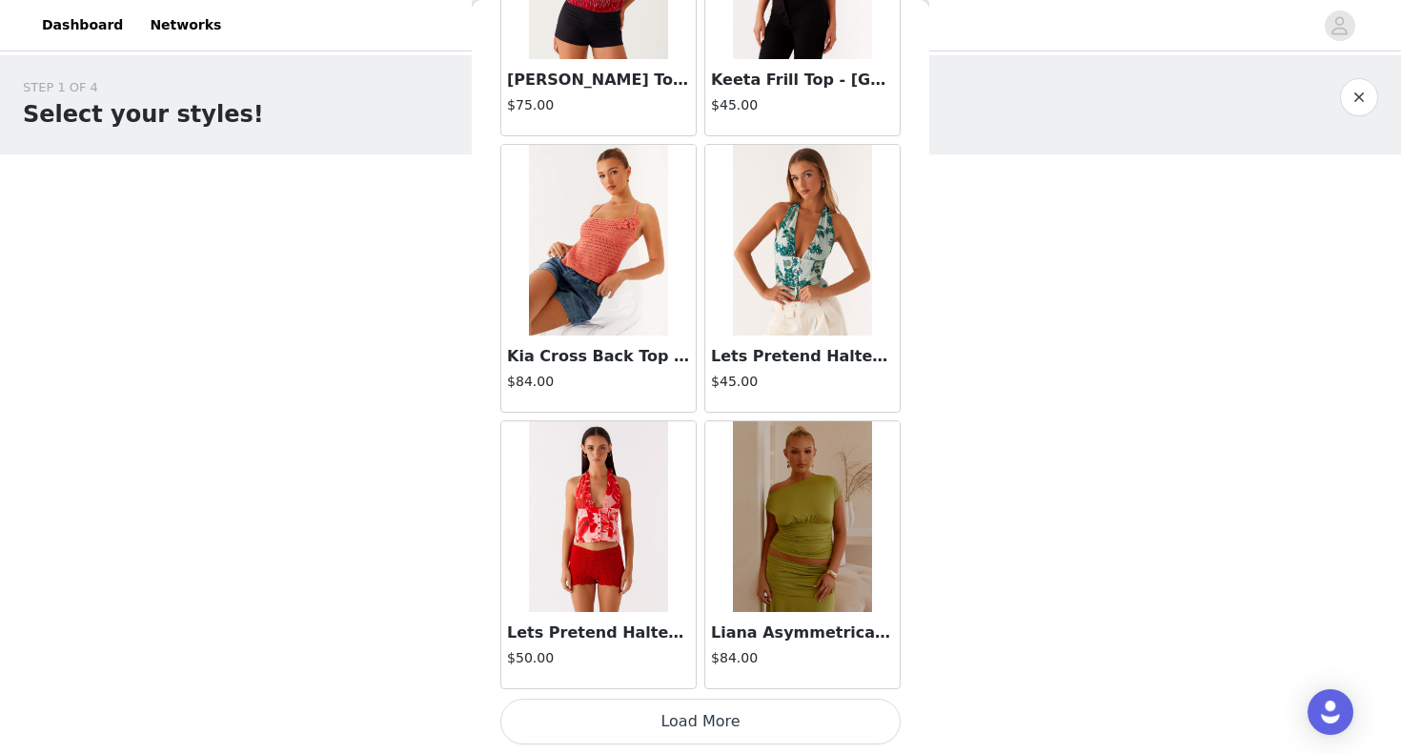
click at [685, 733] on button "Load More" at bounding box center [701, 722] width 400 height 46
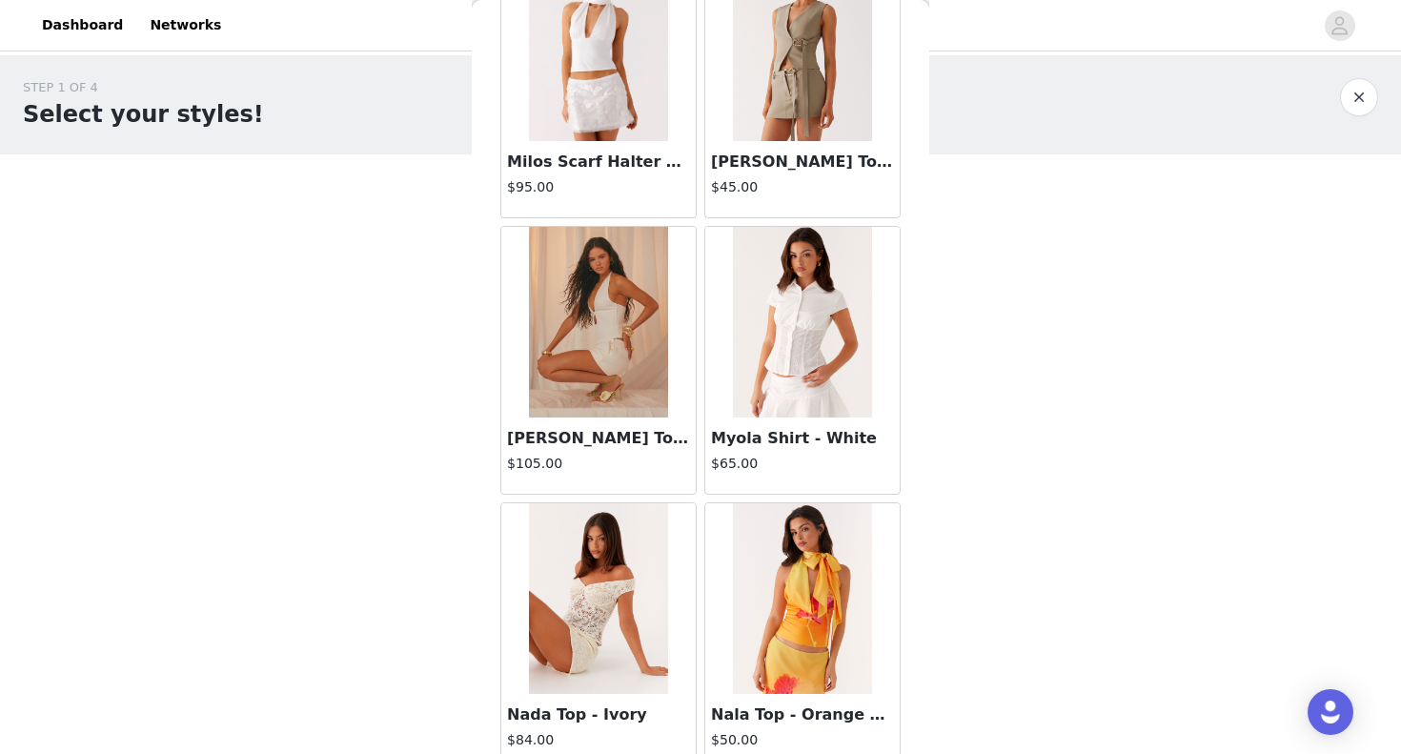
scroll to position [15908, 0]
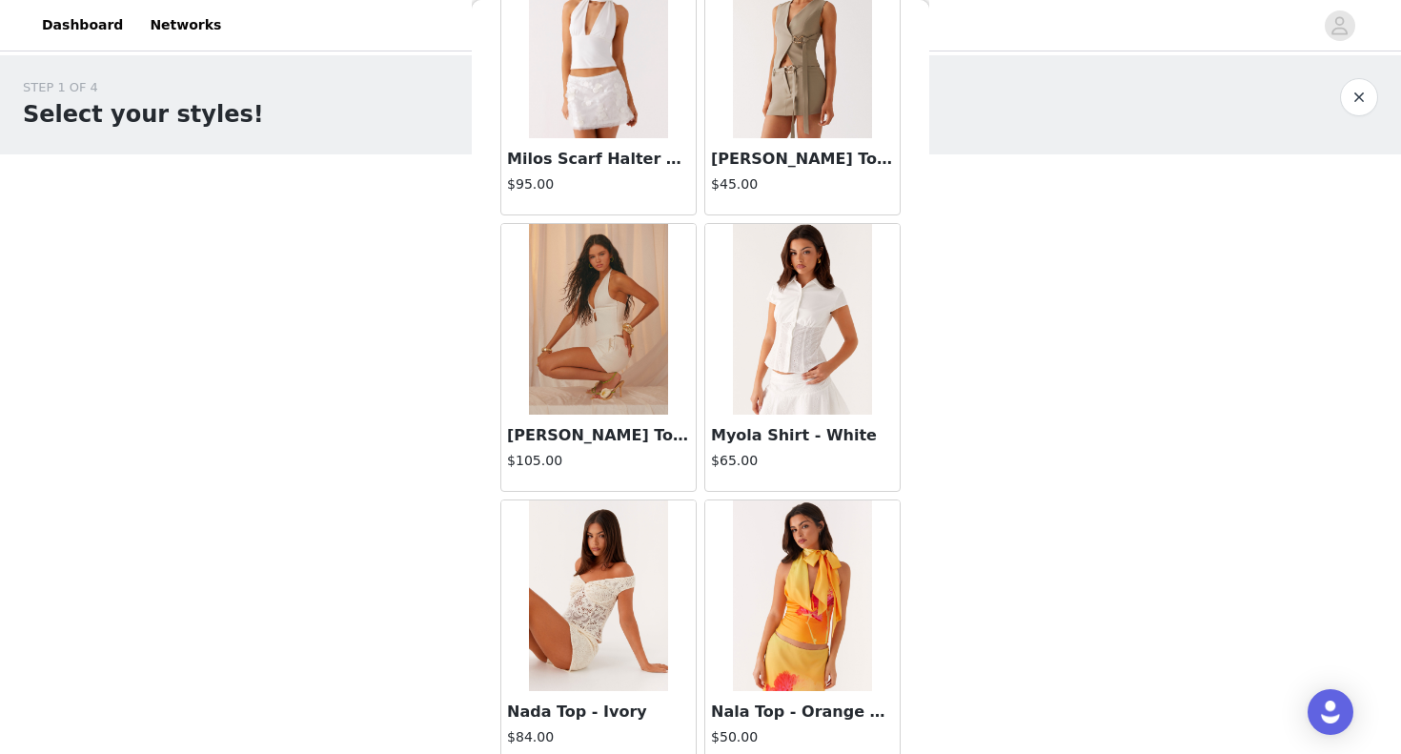
click at [599, 349] on img at bounding box center [598, 319] width 138 height 191
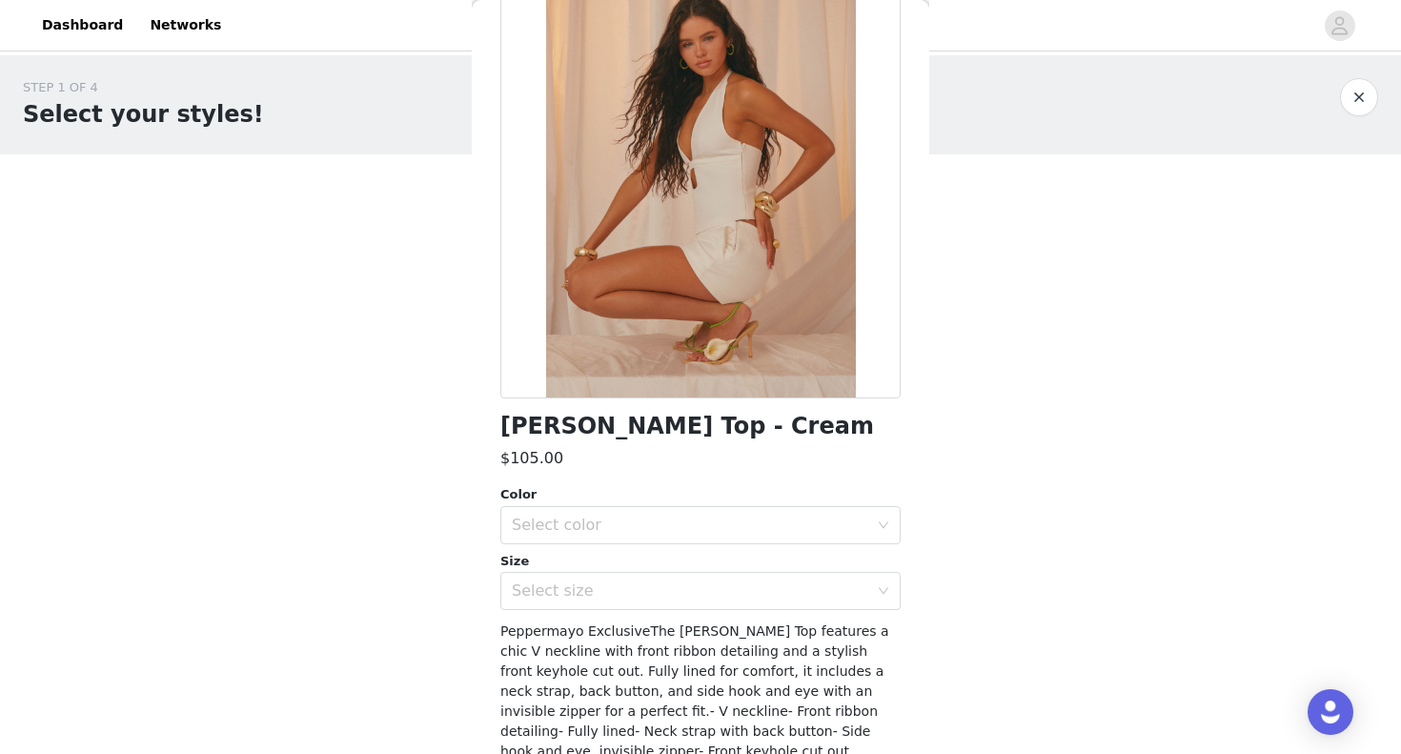
scroll to position [127, 0]
click at [690, 526] on div "Select color" at bounding box center [690, 524] width 357 height 19
click at [626, 562] on li "Cream" at bounding box center [701, 565] width 400 height 31
click at [623, 592] on div "Select size" at bounding box center [690, 590] width 357 height 19
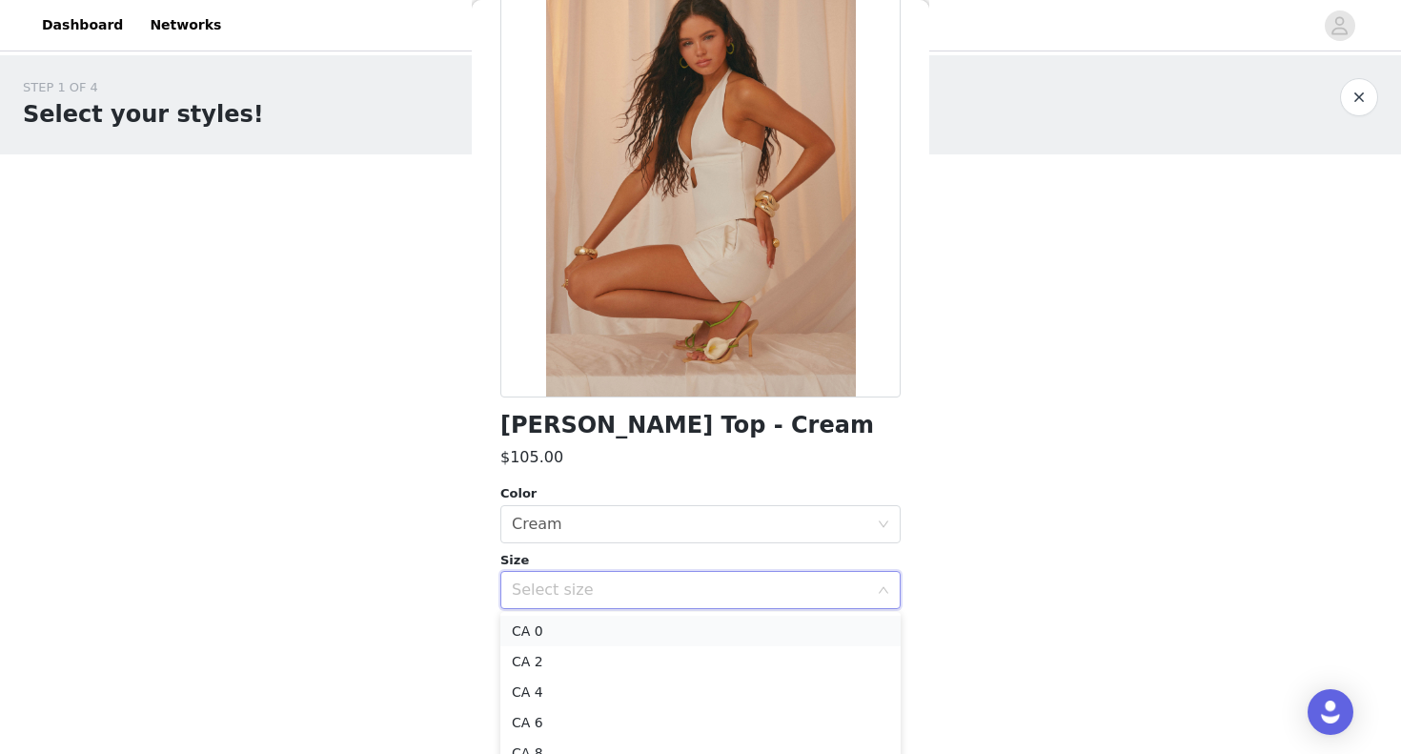
click at [570, 629] on li "CA 0" at bounding box center [701, 631] width 400 height 31
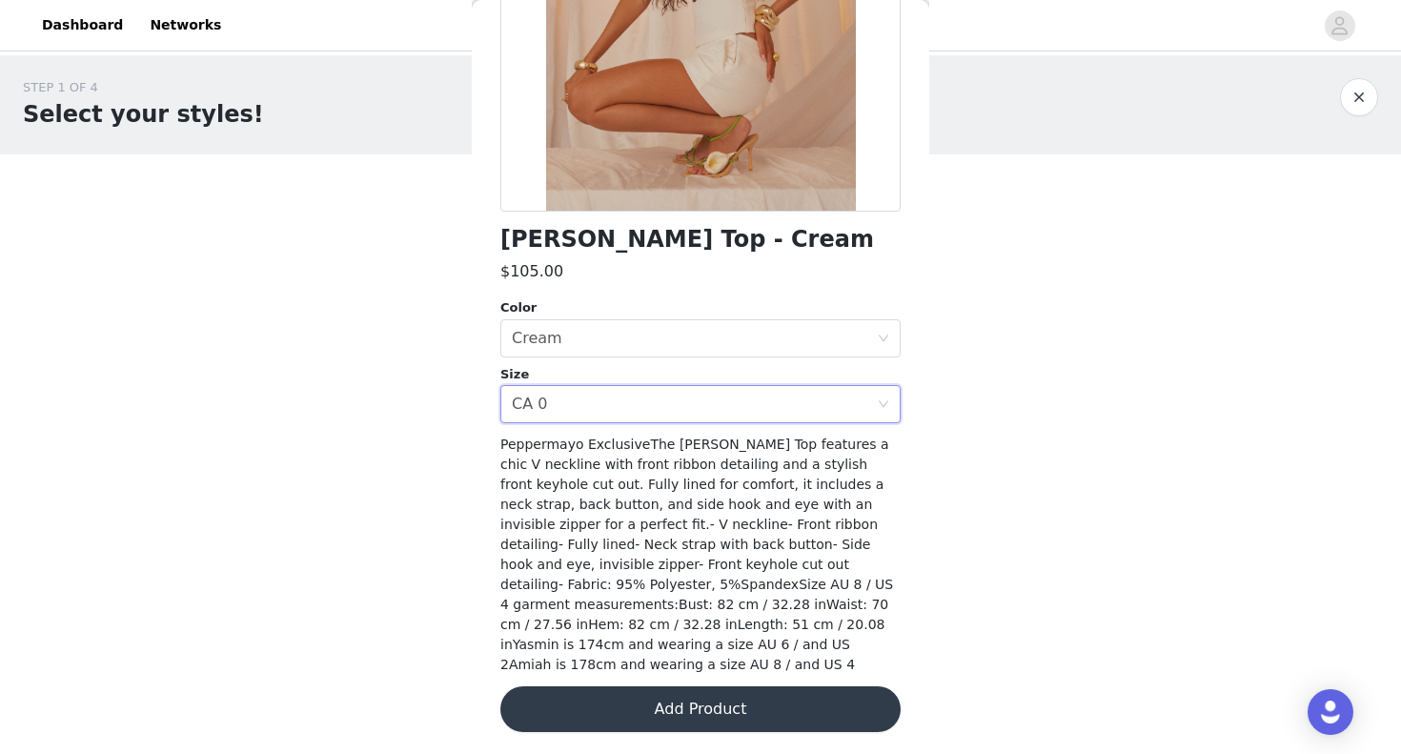
scroll to position [0, 0]
click at [659, 709] on button "Add Product" at bounding box center [701, 709] width 400 height 46
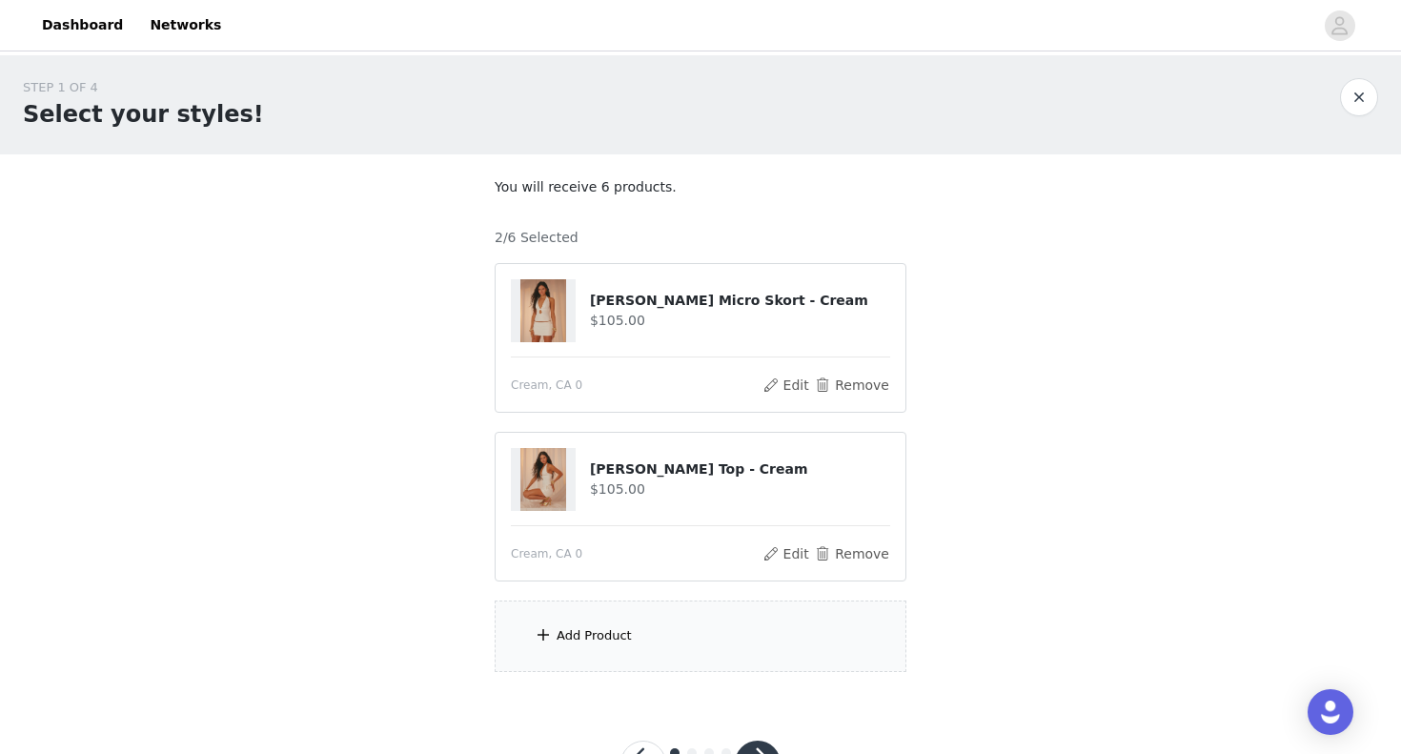
click at [597, 637] on div "Add Product" at bounding box center [594, 635] width 75 height 19
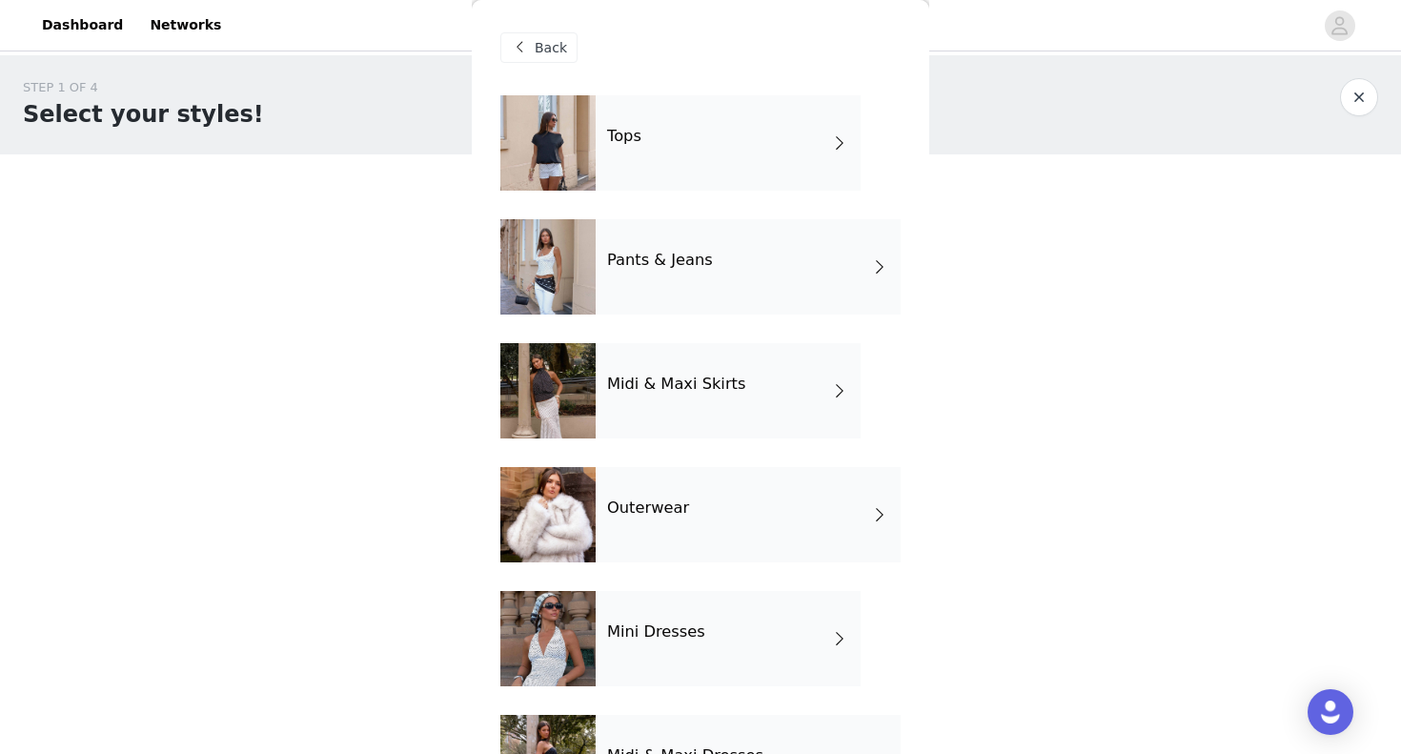
click at [674, 161] on div "Tops" at bounding box center [728, 142] width 265 height 95
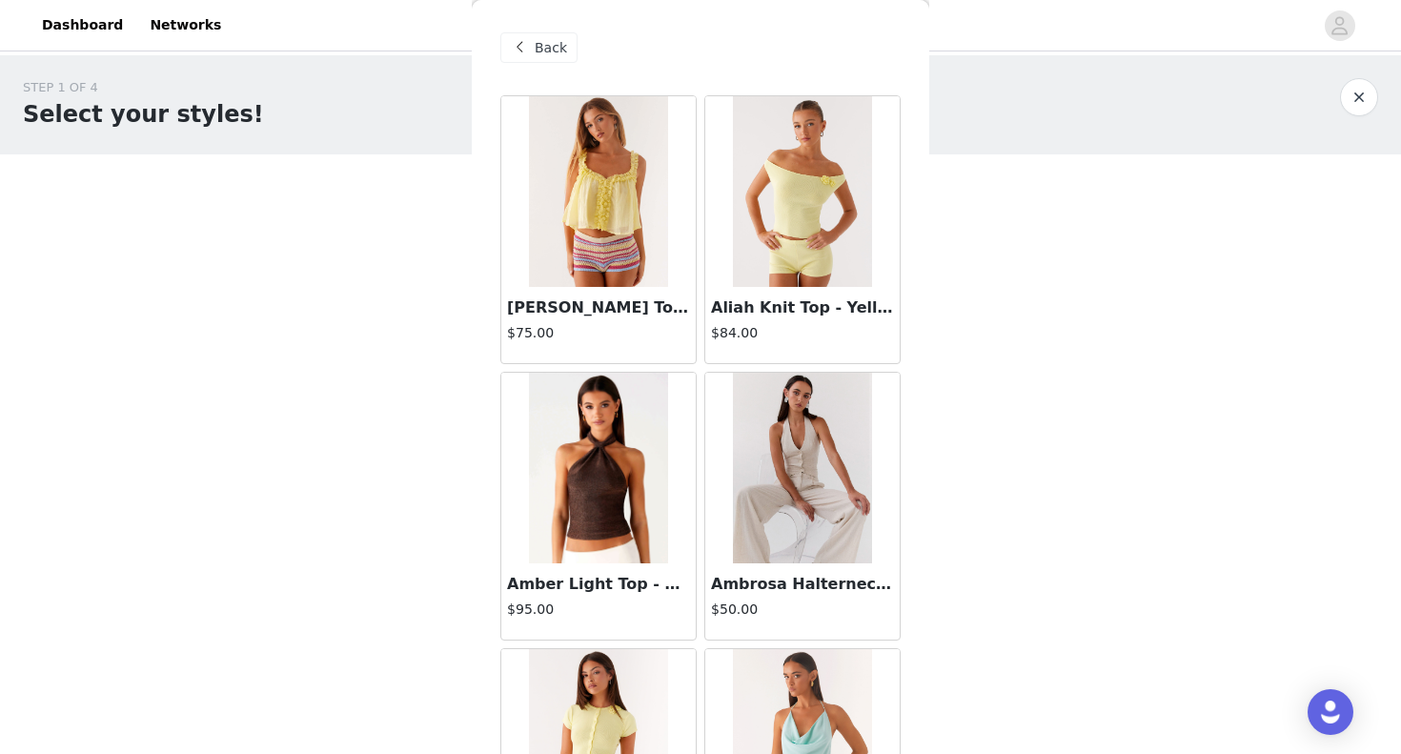
click at [597, 470] on img at bounding box center [598, 468] width 139 height 191
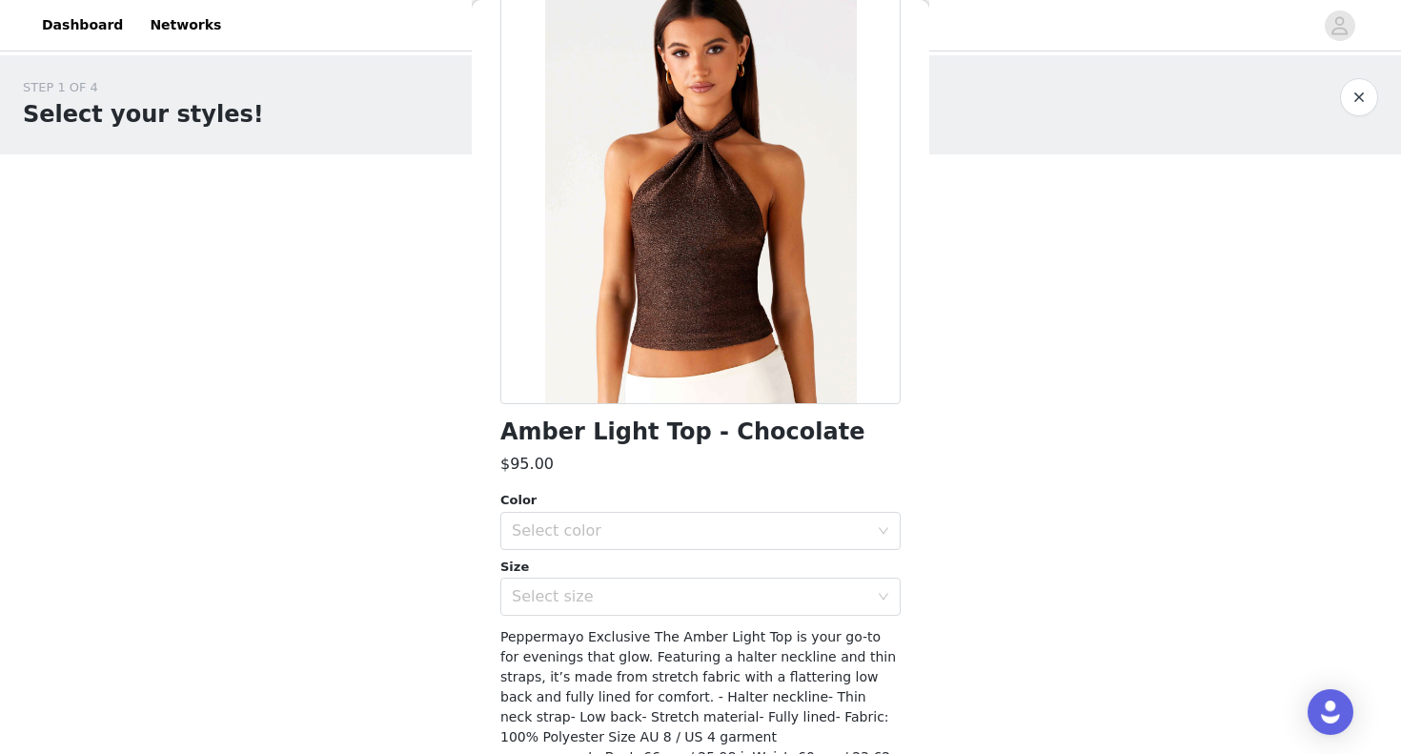
scroll to position [124, 0]
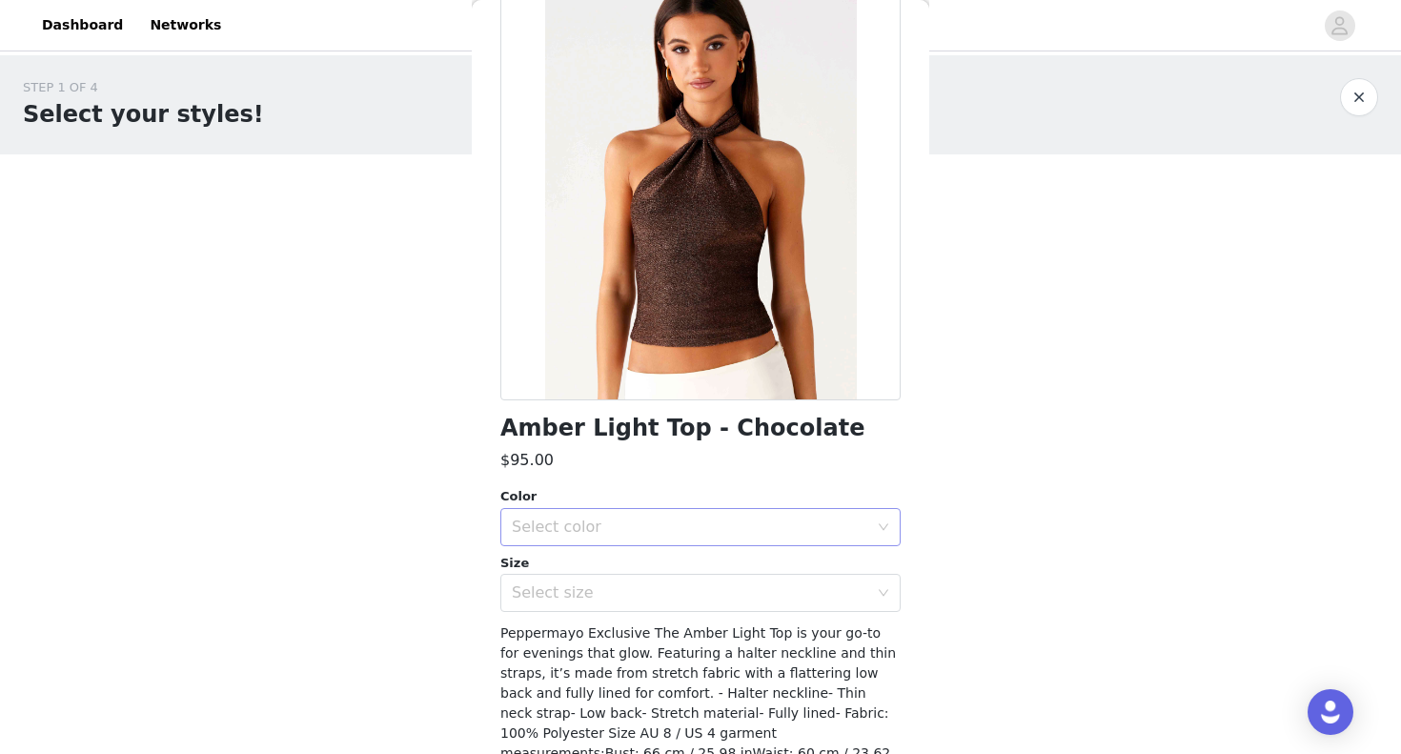
click at [683, 528] on div "Select color" at bounding box center [690, 527] width 357 height 19
click at [601, 560] on li "Chocolate" at bounding box center [701, 568] width 400 height 31
click at [587, 597] on div "Select size" at bounding box center [690, 592] width 357 height 19
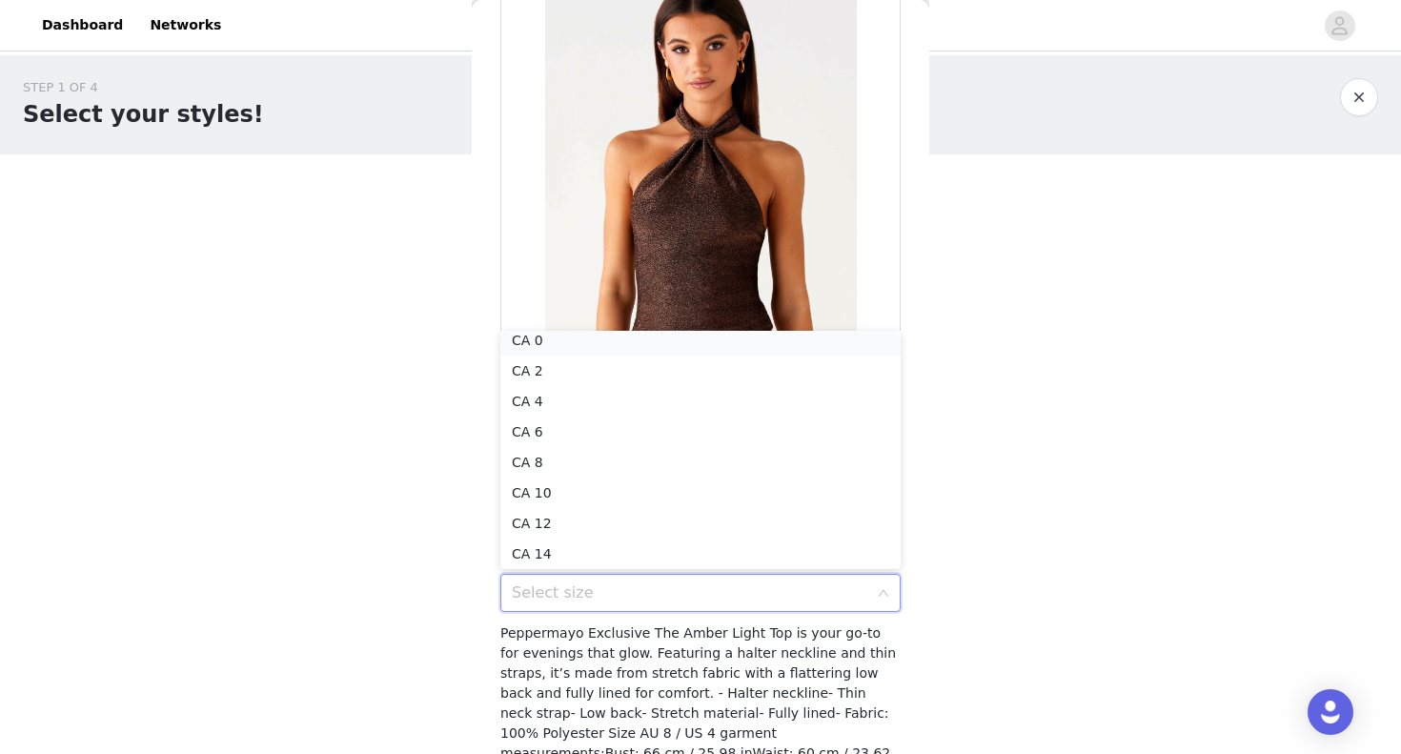
scroll to position [4, 0]
click at [581, 348] on li "CA 0" at bounding box center [701, 346] width 400 height 31
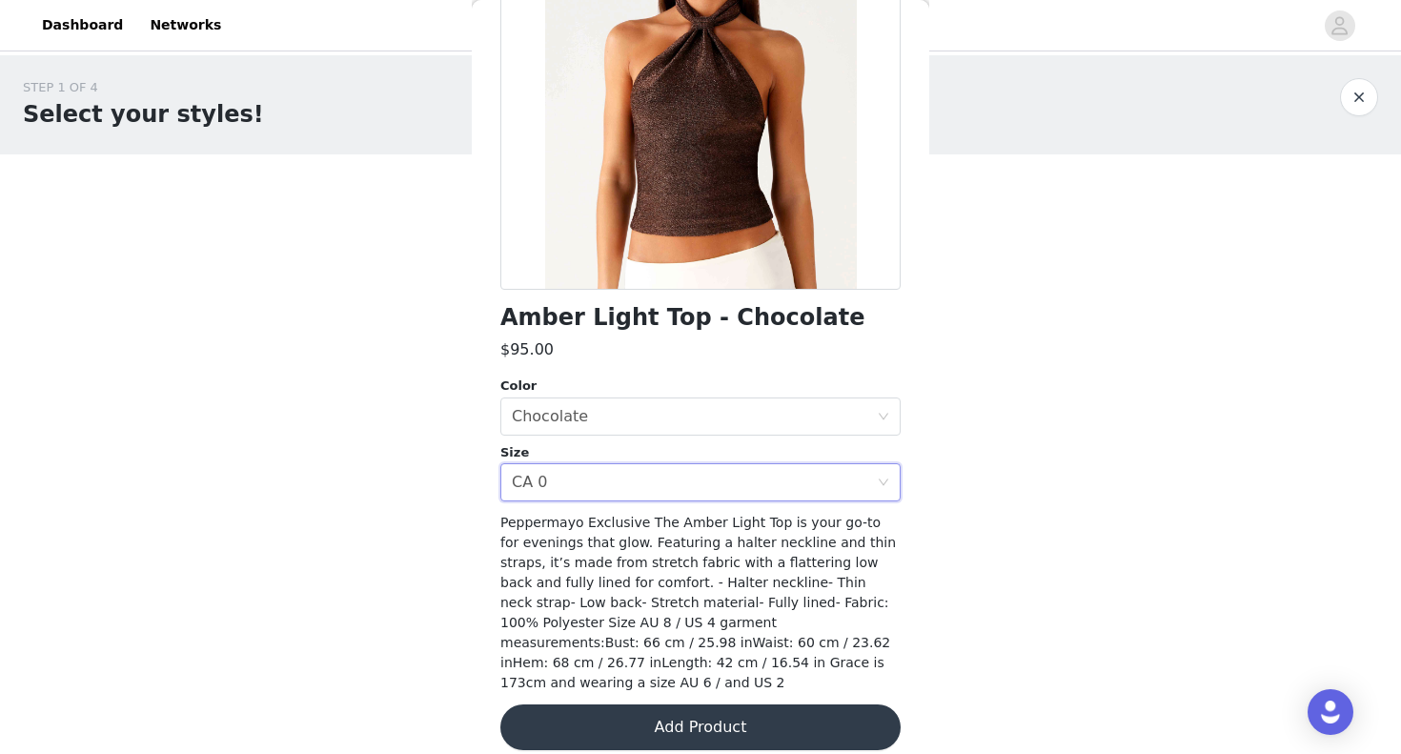
scroll to position [233, 0]
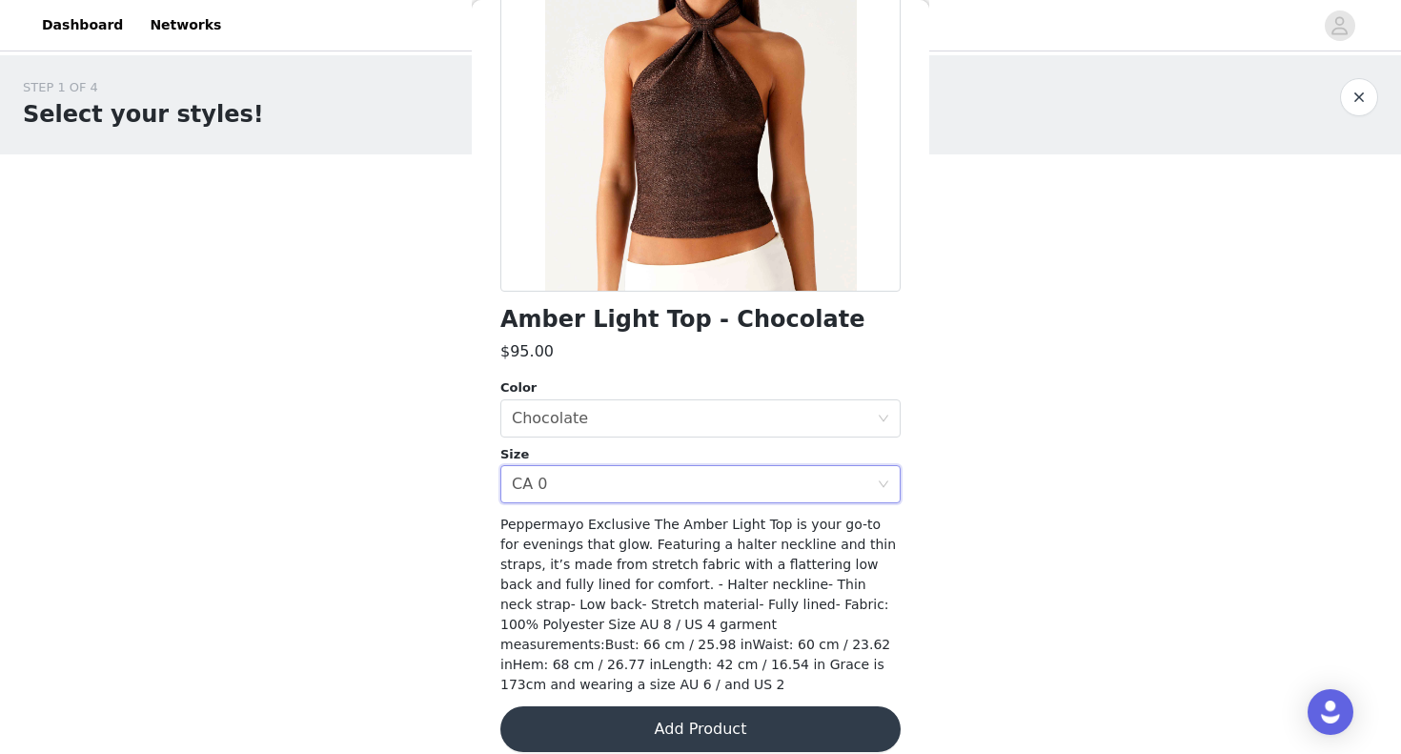
click at [635, 706] on button "Add Product" at bounding box center [701, 729] width 400 height 46
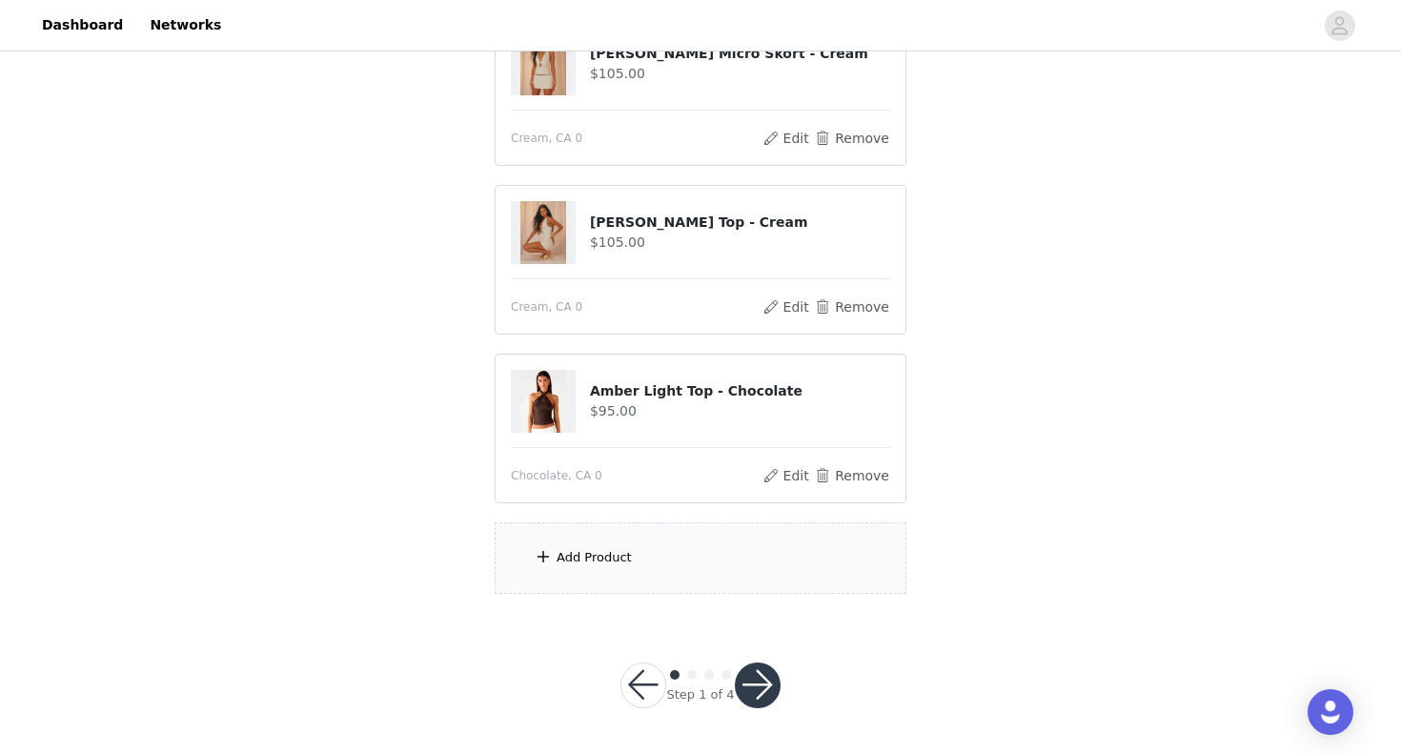
scroll to position [246, 0]
click at [582, 559] on div "Add Product" at bounding box center [594, 558] width 75 height 19
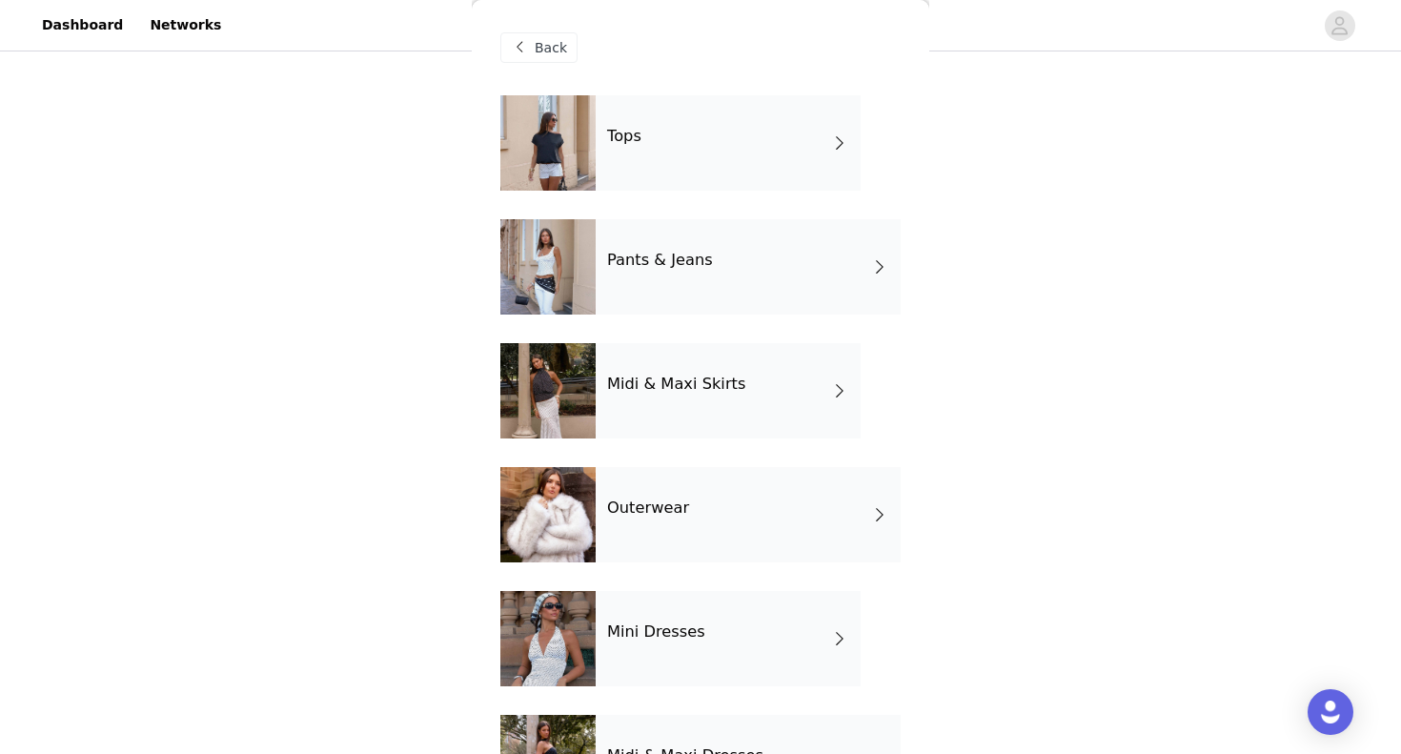
click at [681, 392] on h4 "Midi & Maxi Skirts" at bounding box center [676, 384] width 138 height 17
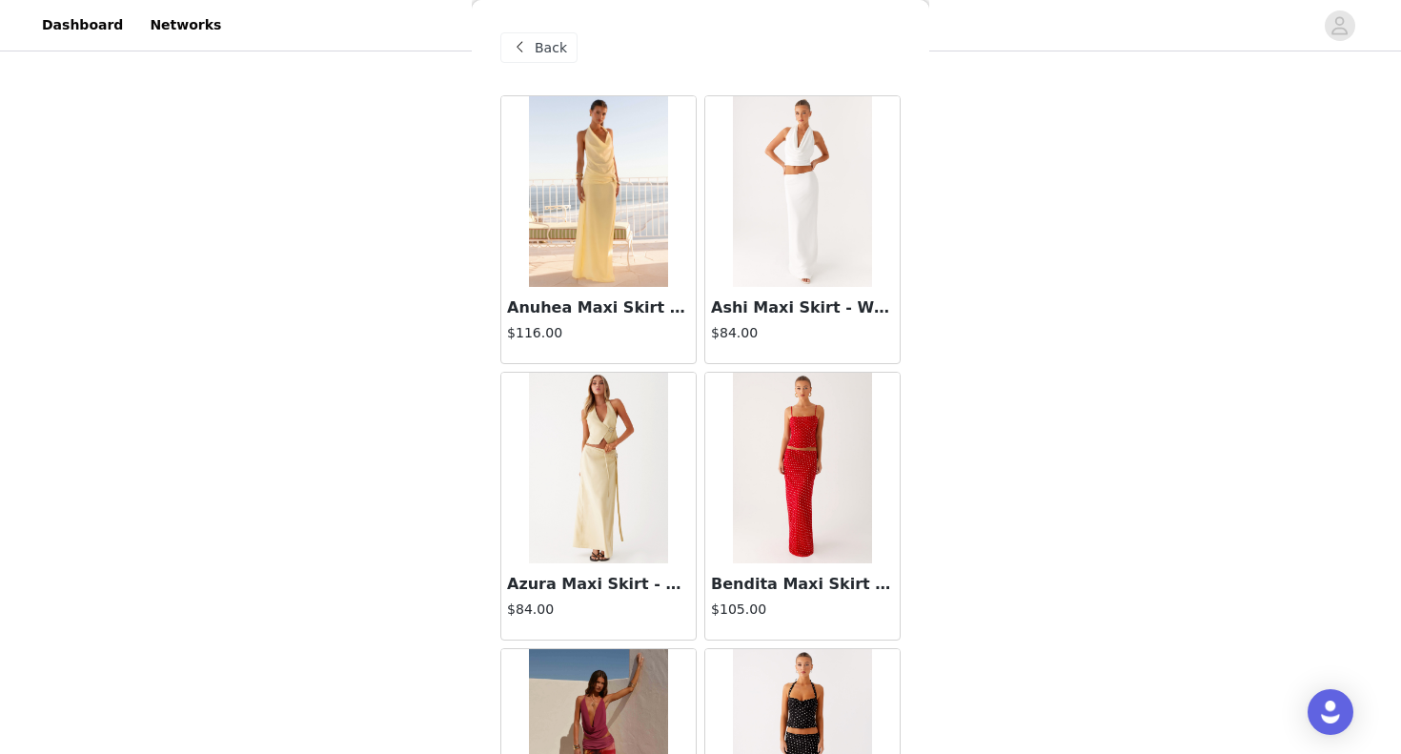
scroll to position [0, 0]
click at [558, 46] on span "Back" at bounding box center [551, 48] width 32 height 20
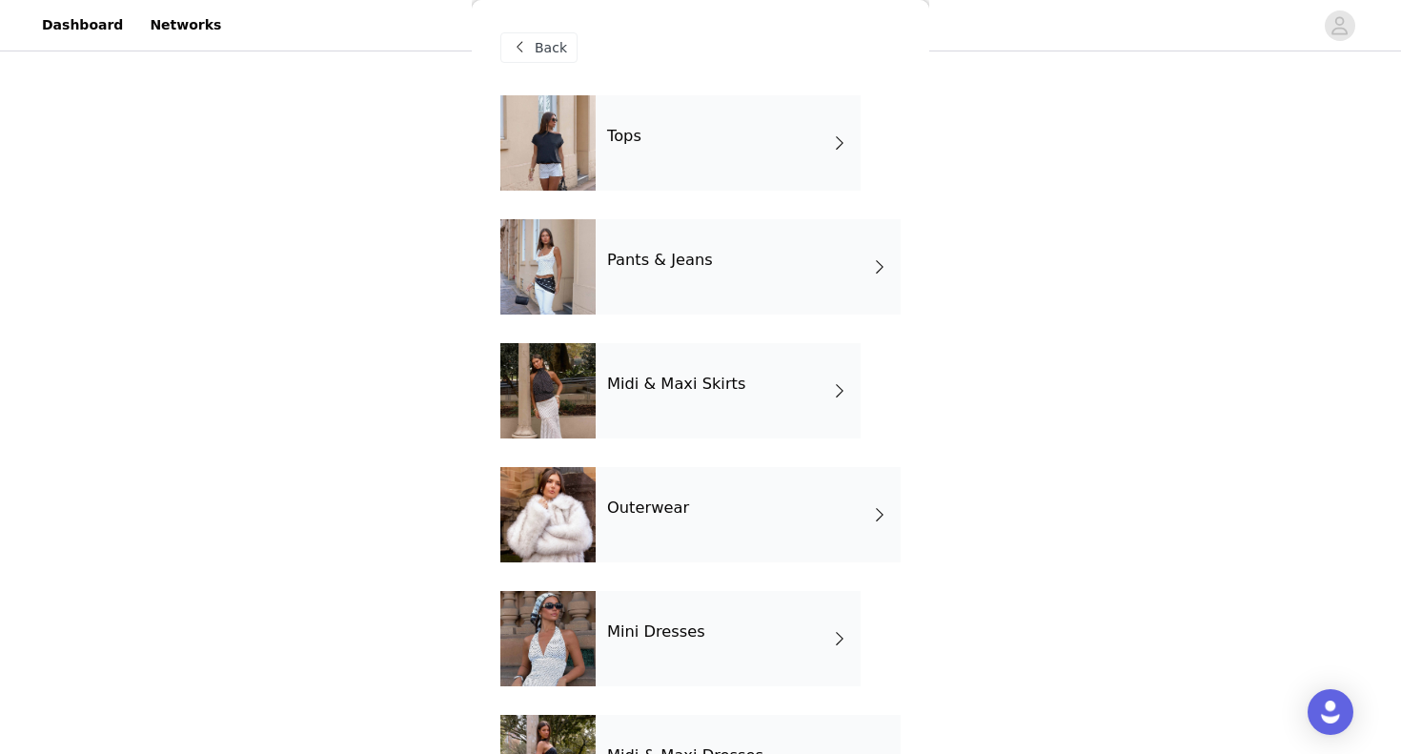
click at [694, 496] on div "Outerwear" at bounding box center [748, 514] width 305 height 95
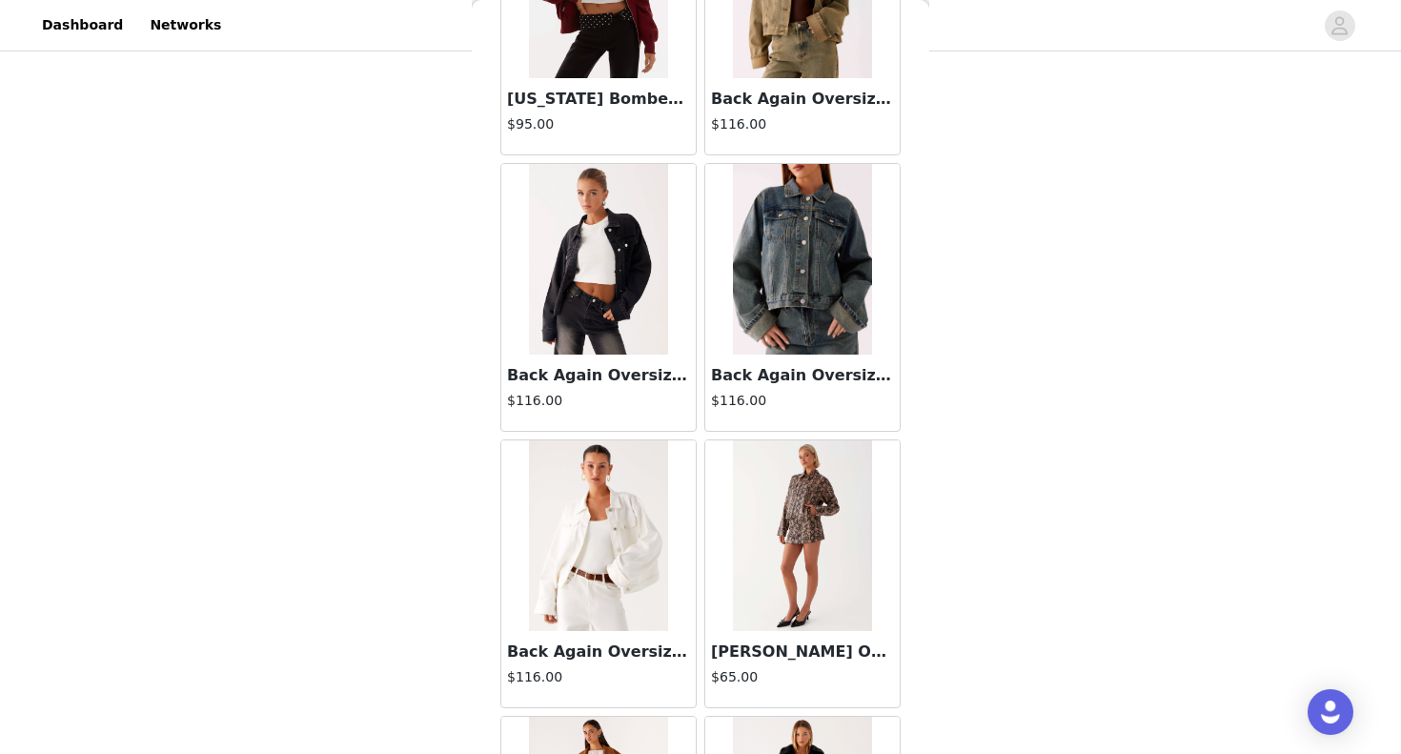
scroll to position [238, 0]
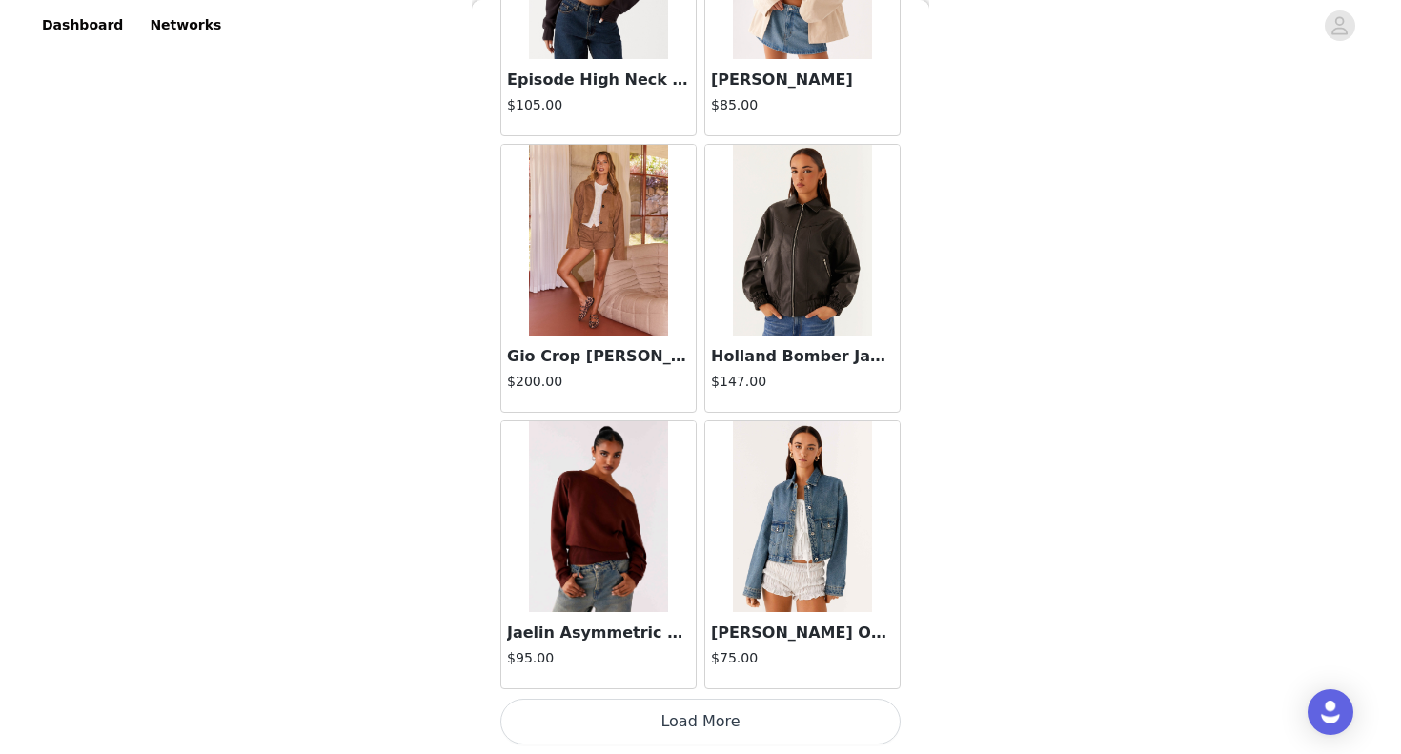
click at [667, 726] on button "Load More" at bounding box center [701, 722] width 400 height 46
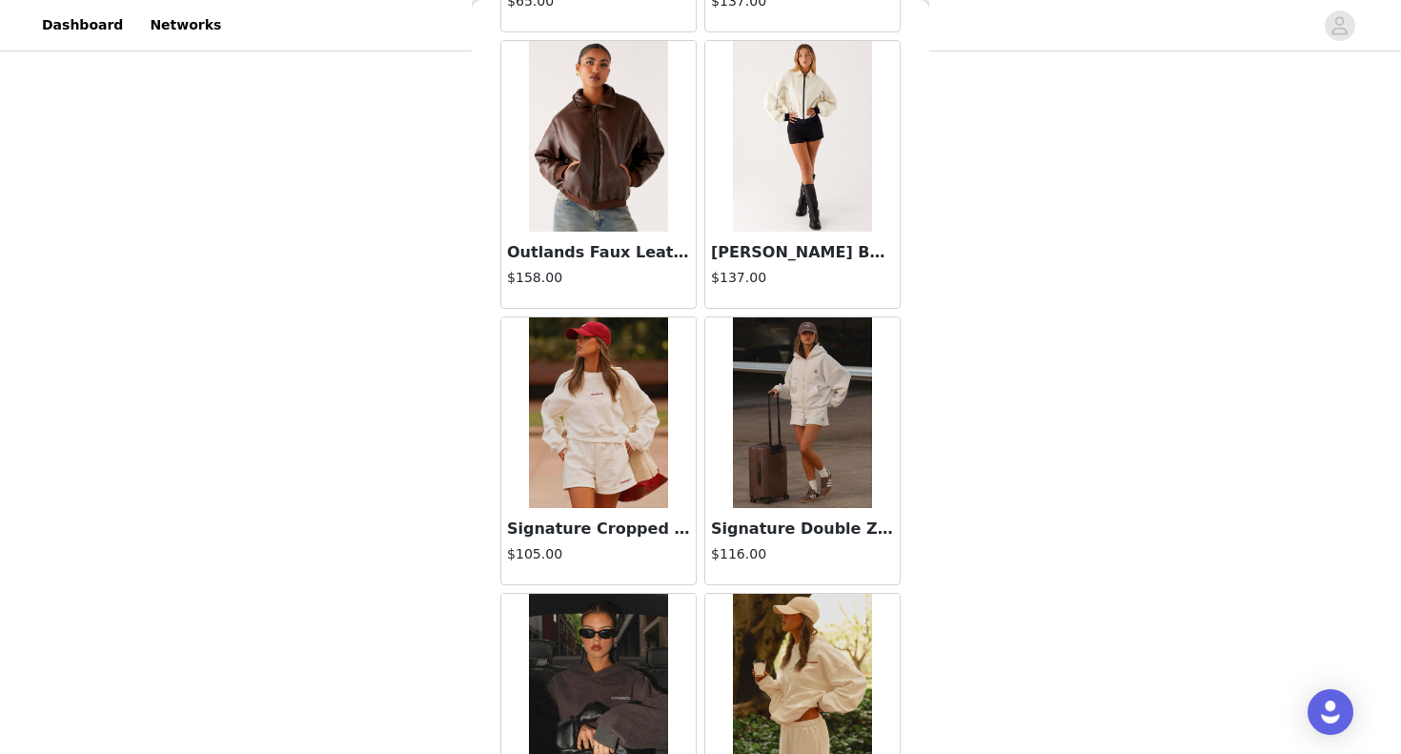
scroll to position [4482, 0]
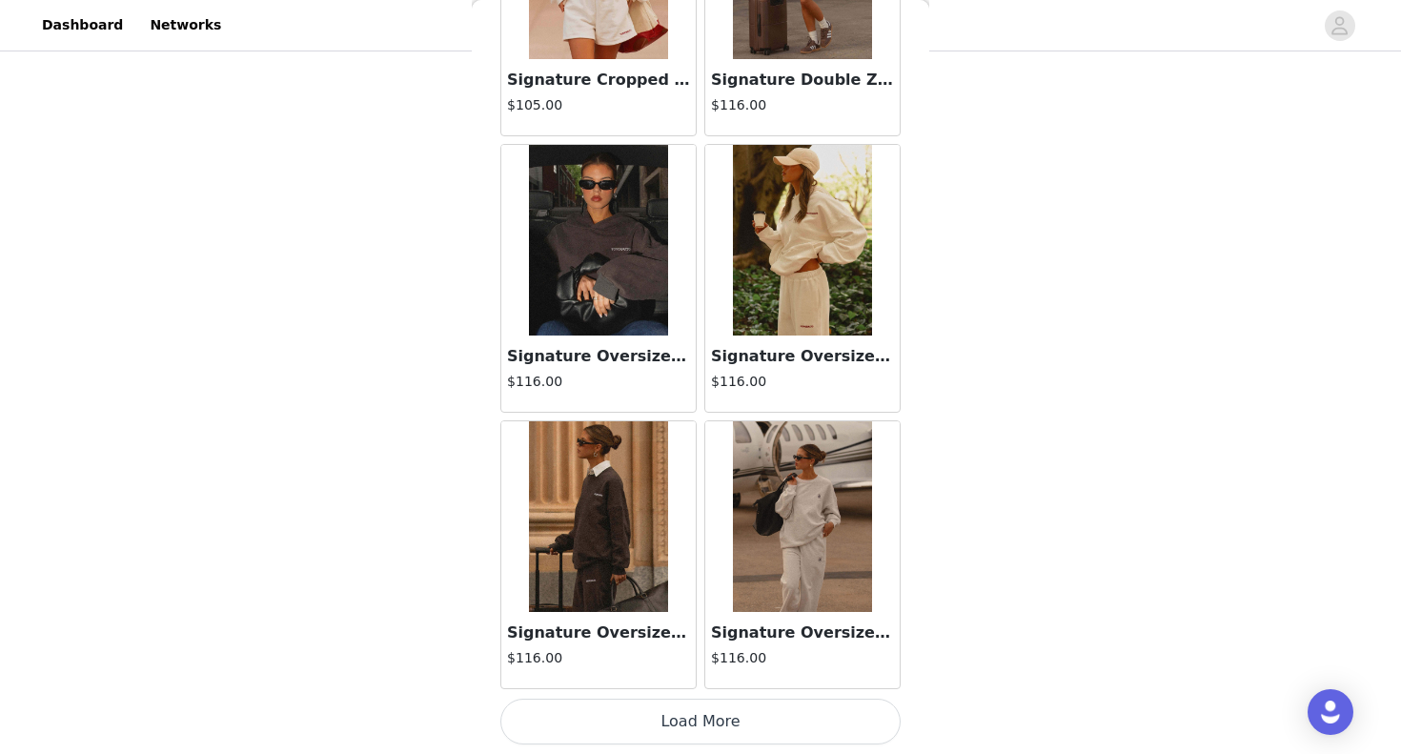
click at [687, 719] on button "Load More" at bounding box center [701, 722] width 400 height 46
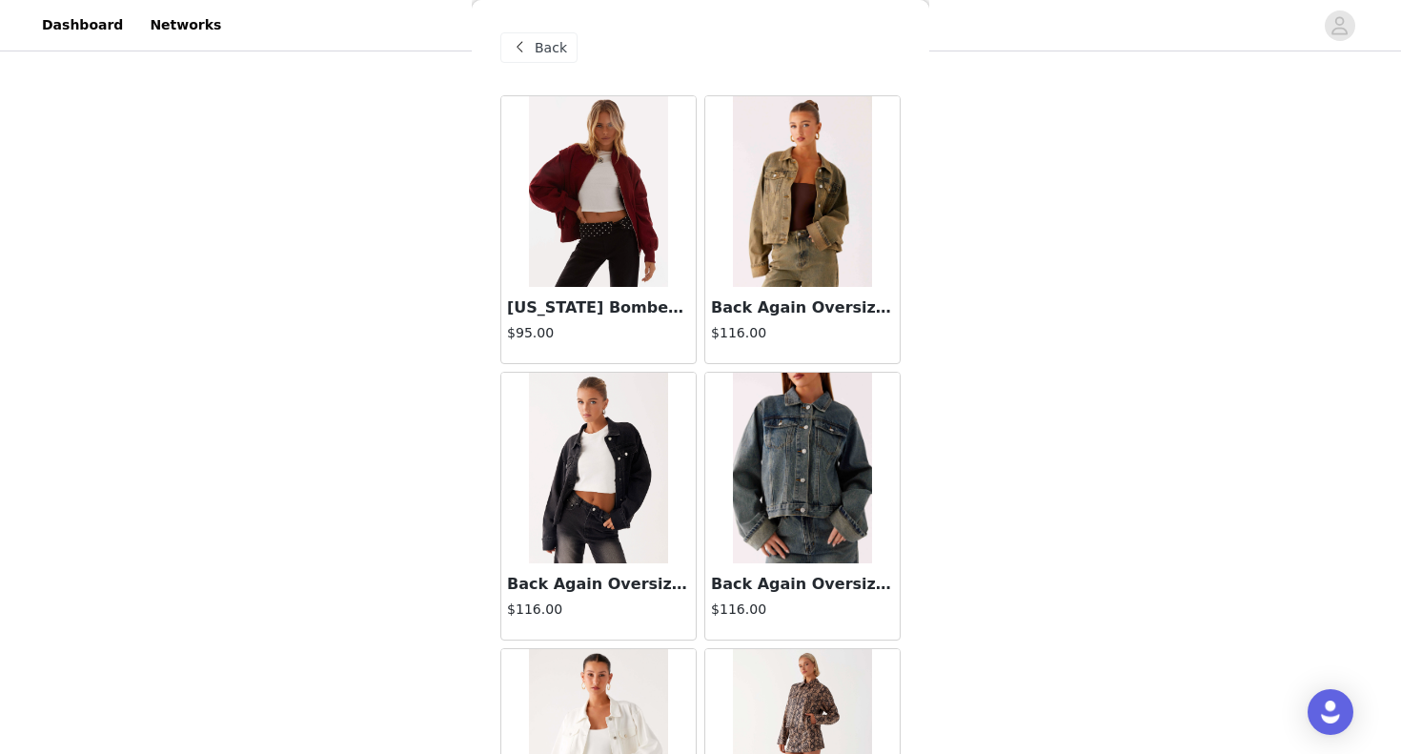
scroll to position [0, 0]
click at [550, 44] on span "Back" at bounding box center [551, 48] width 32 height 20
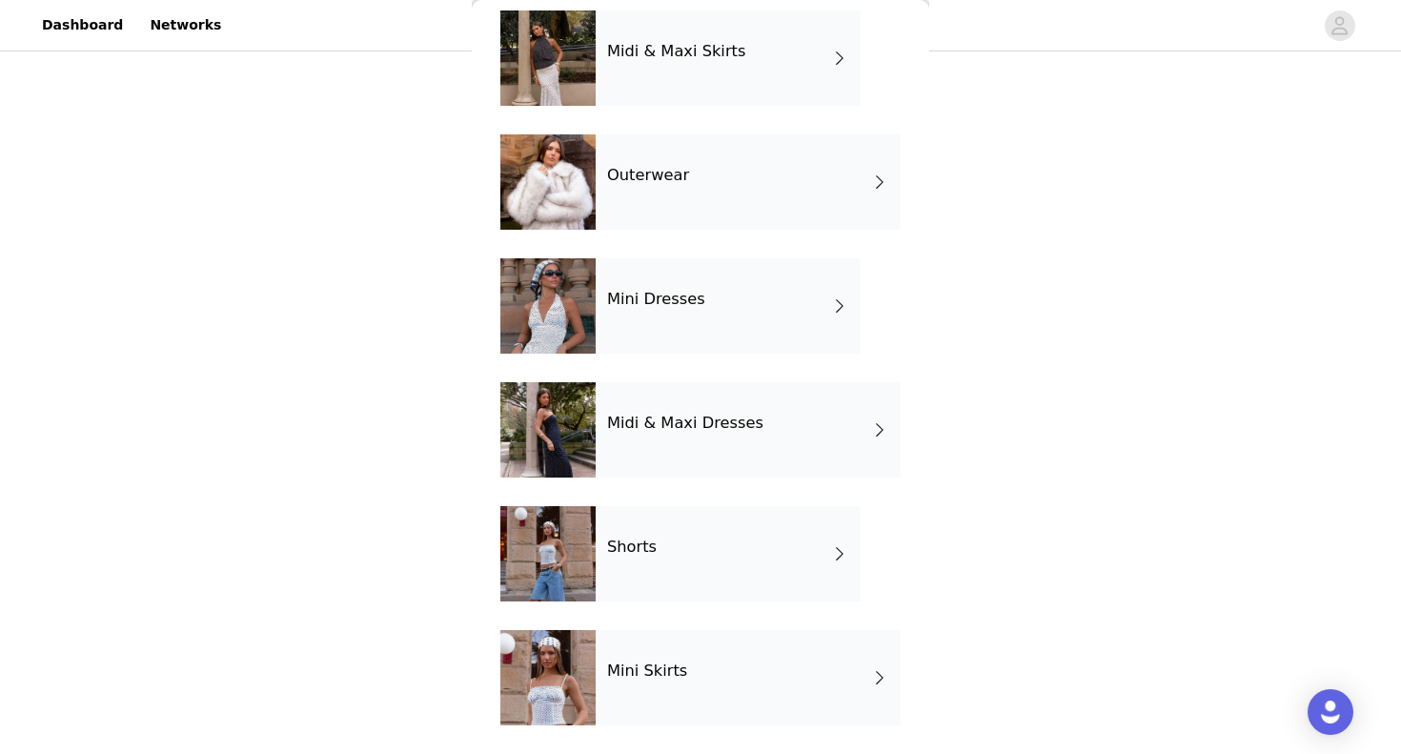
scroll to position [333, 0]
click at [711, 184] on div "Outerwear" at bounding box center [748, 181] width 305 height 95
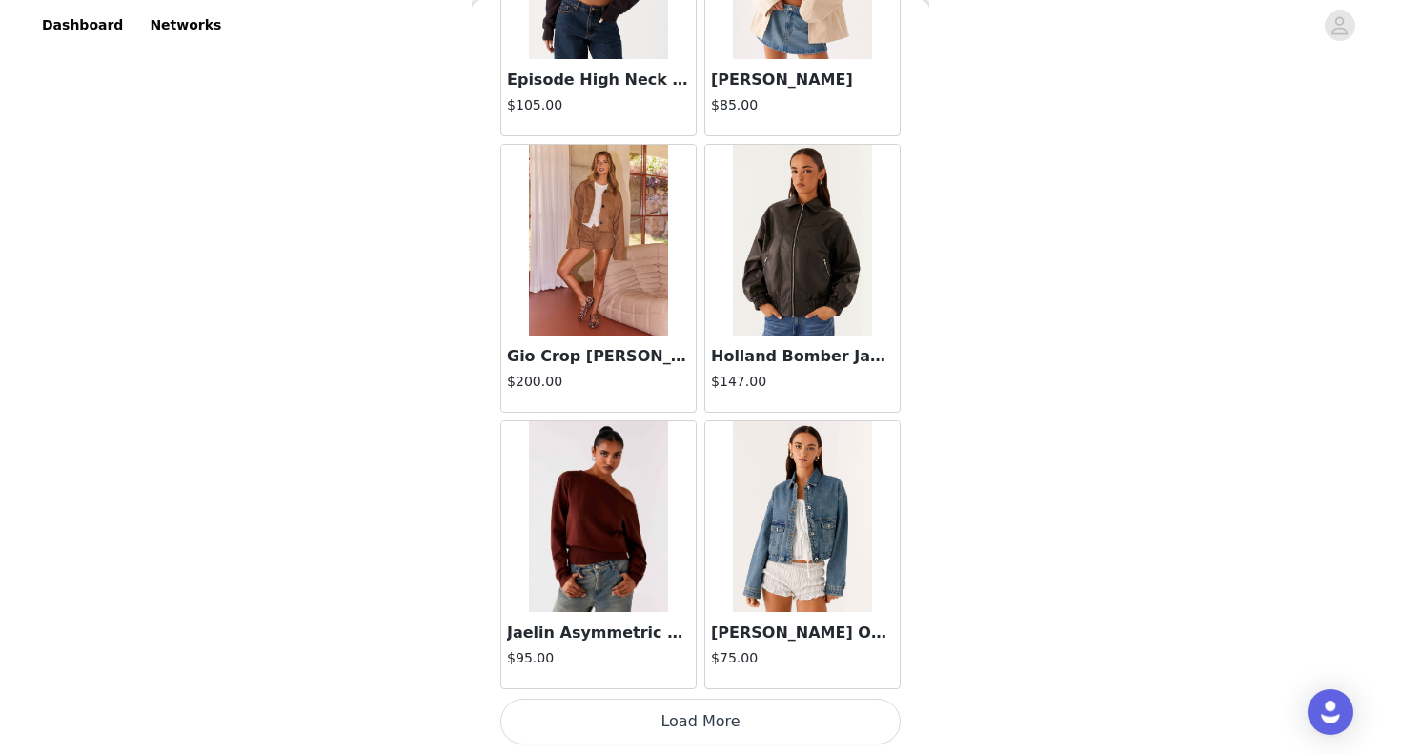
scroll to position [235, 0]
click at [700, 716] on button "Load More" at bounding box center [701, 722] width 400 height 46
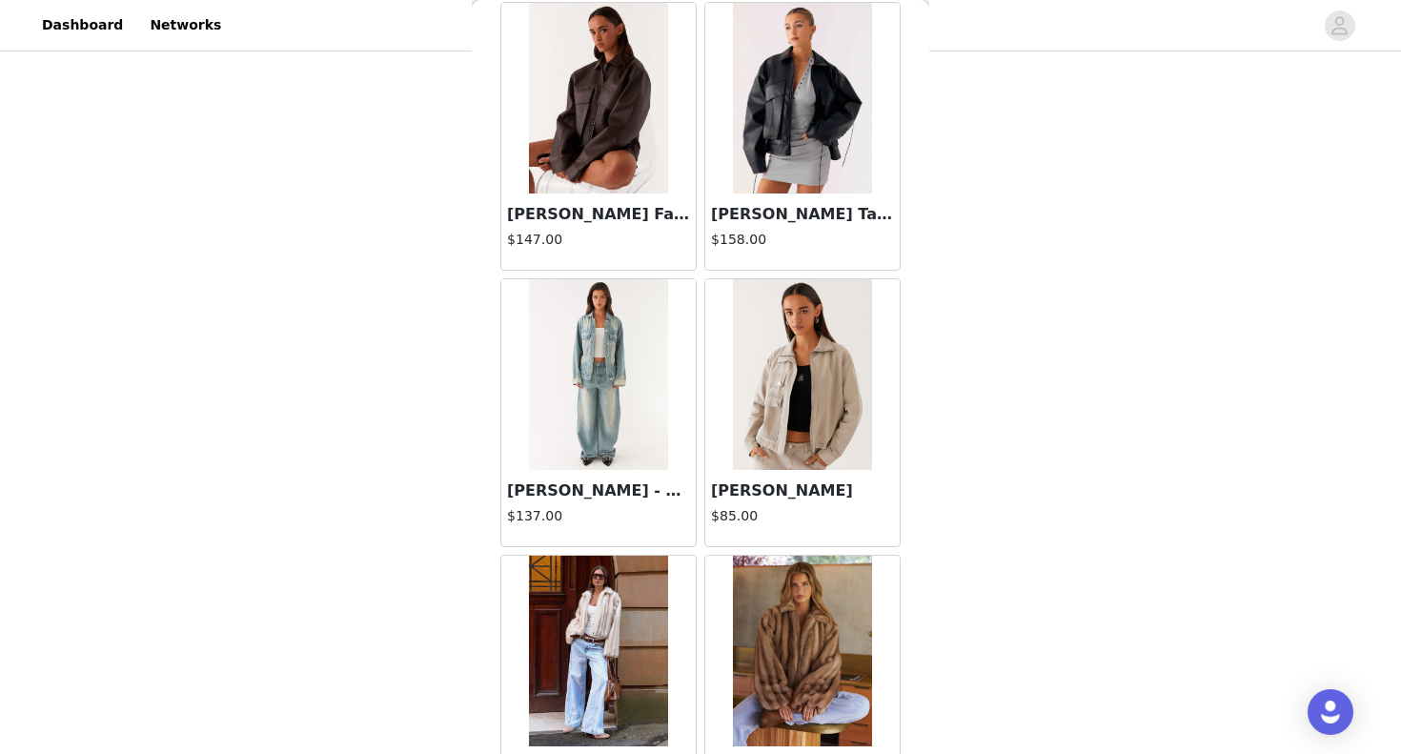
scroll to position [3420, 0]
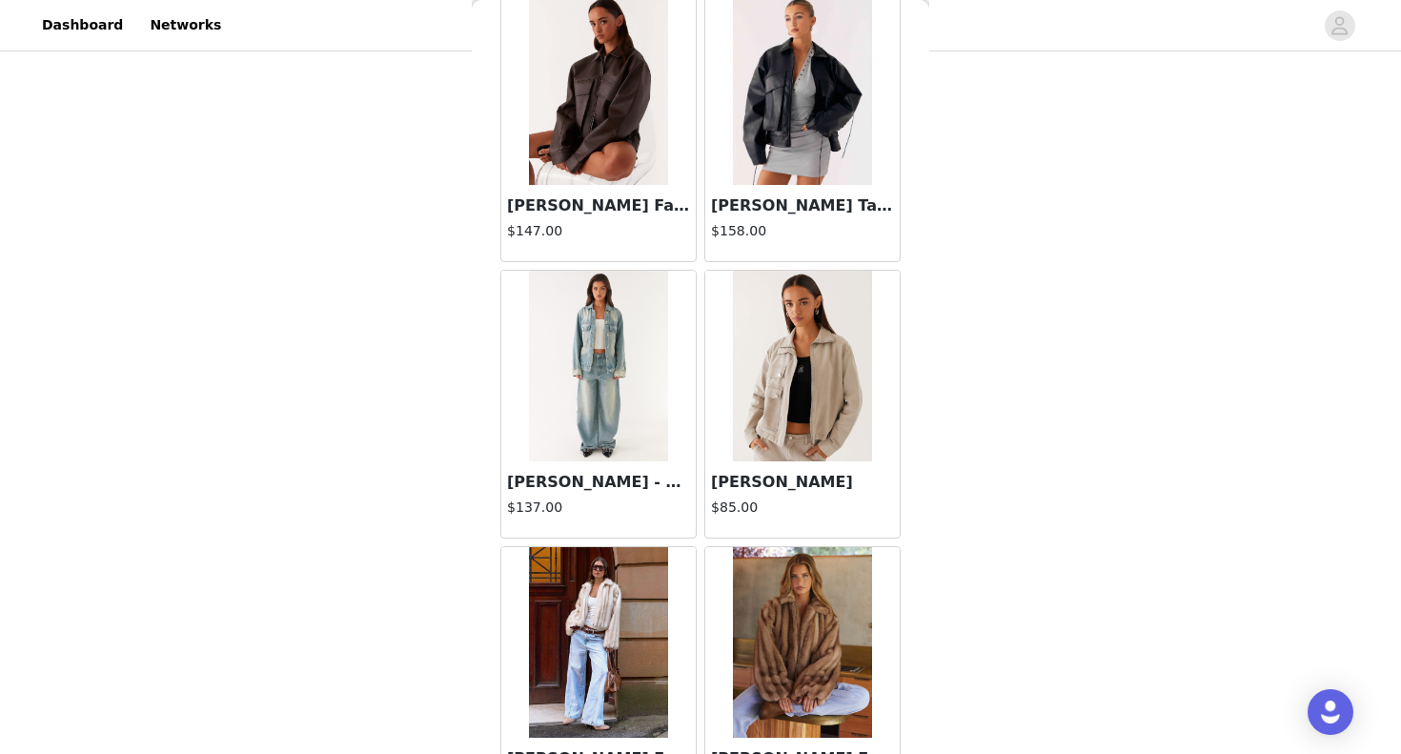
click at [536, 385] on img at bounding box center [598, 366] width 138 height 191
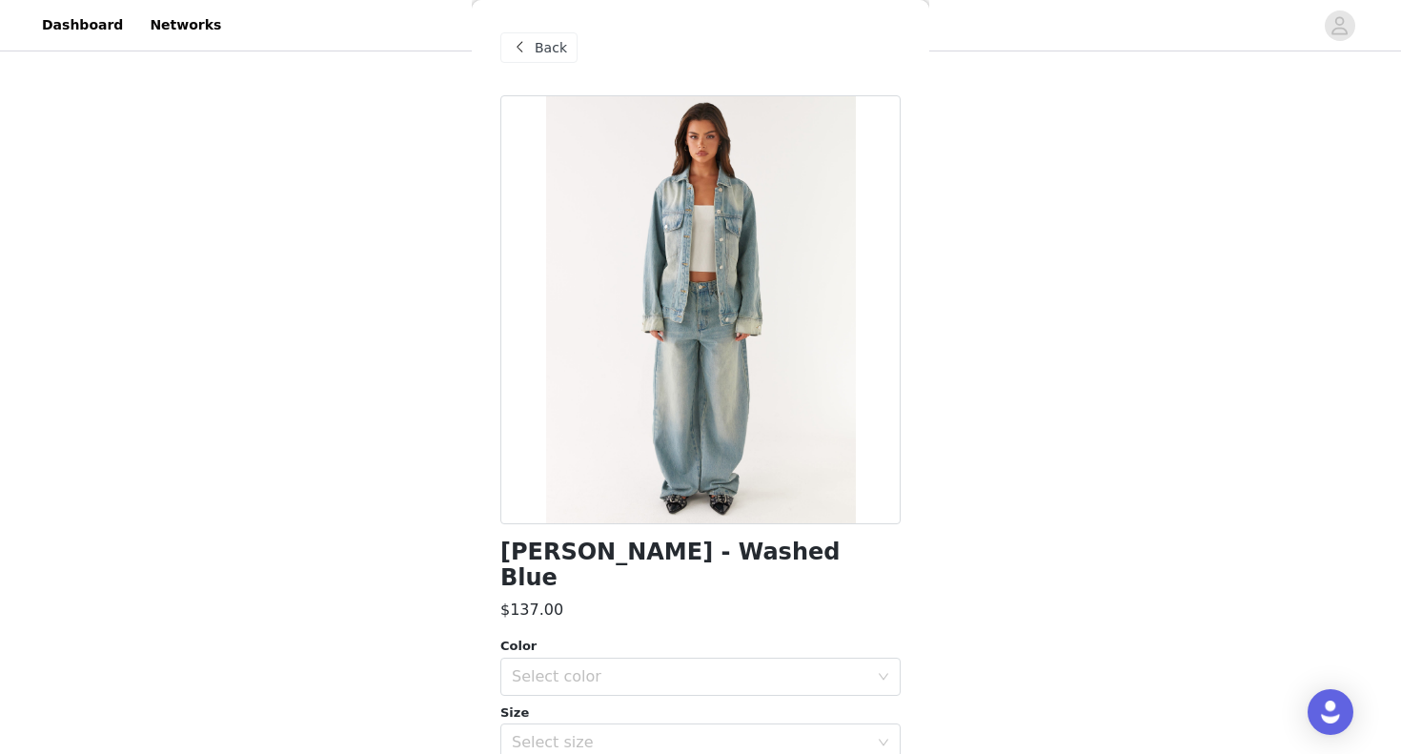
scroll to position [0, 0]
click at [543, 47] on span "Back" at bounding box center [551, 48] width 32 height 20
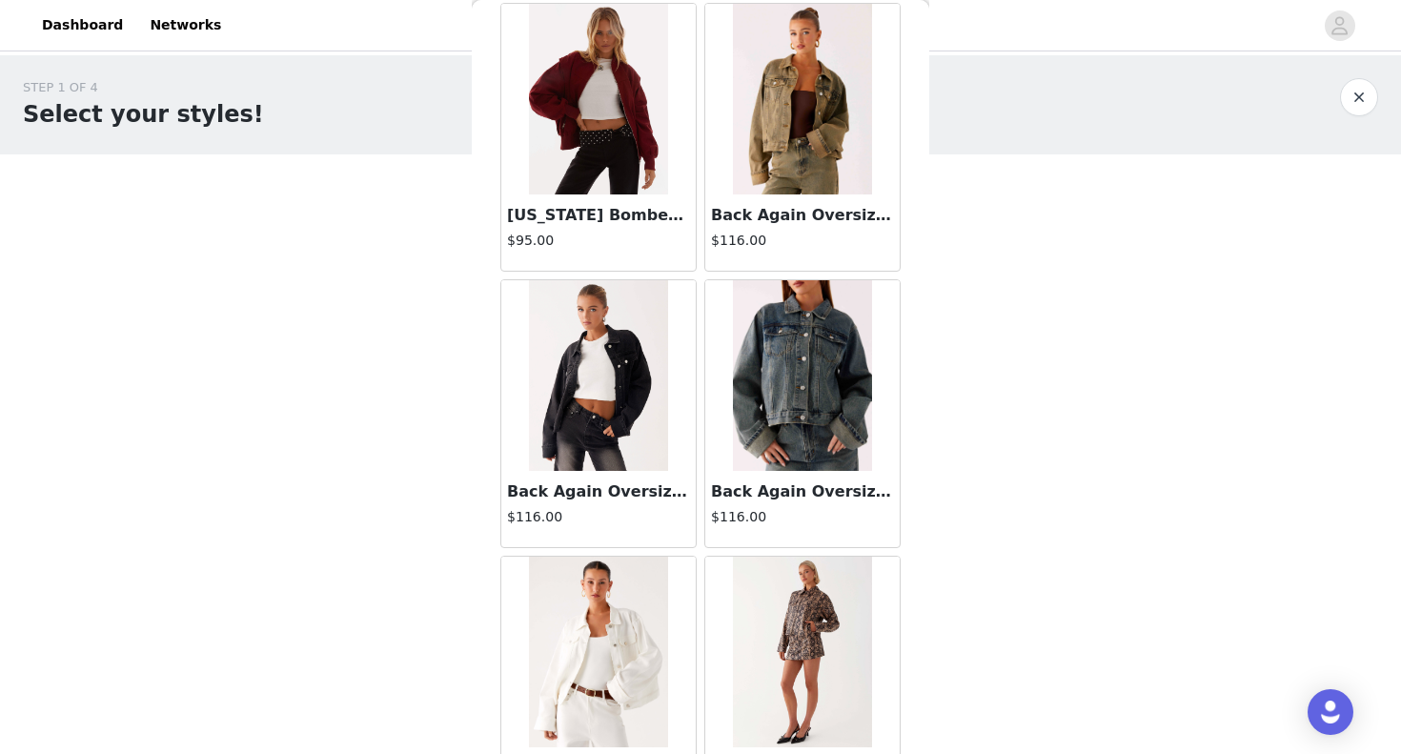
scroll to position [161, 0]
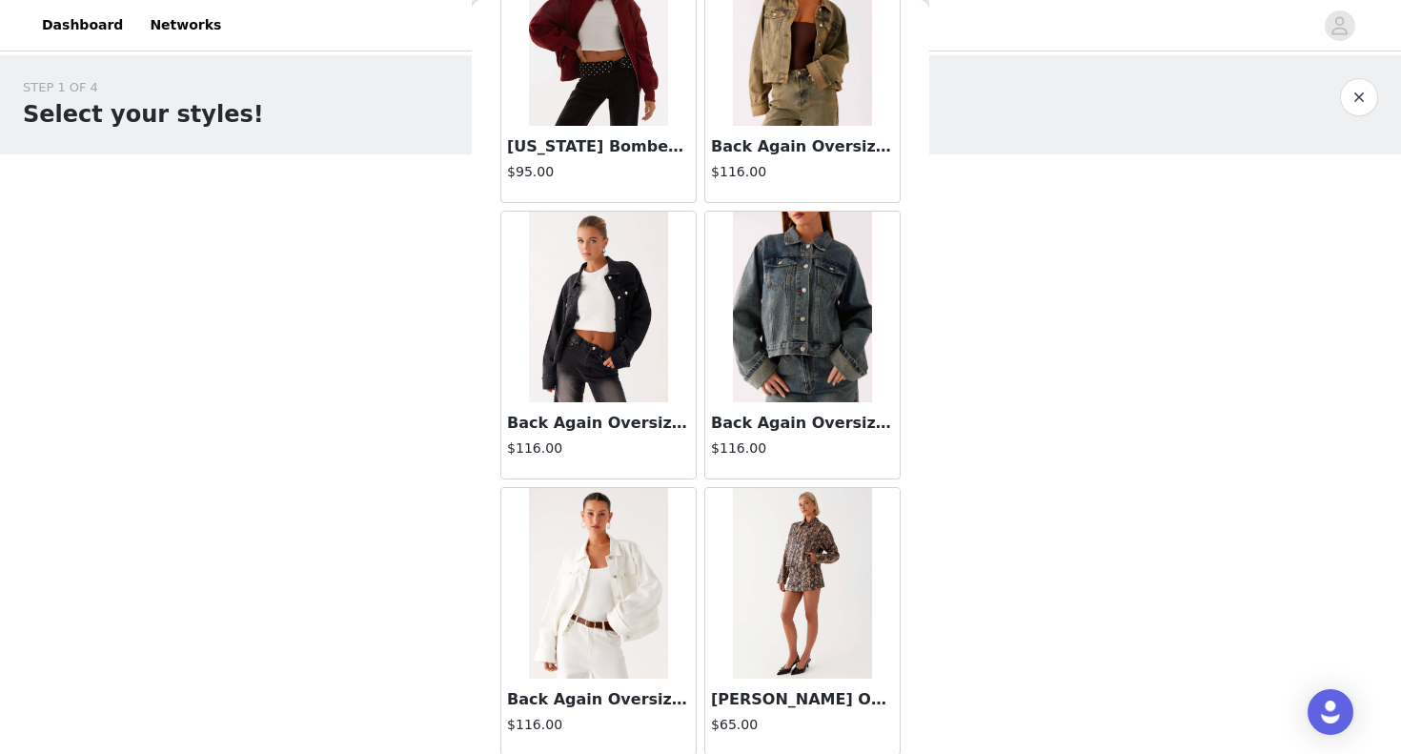
click at [794, 311] on img at bounding box center [802, 307] width 138 height 191
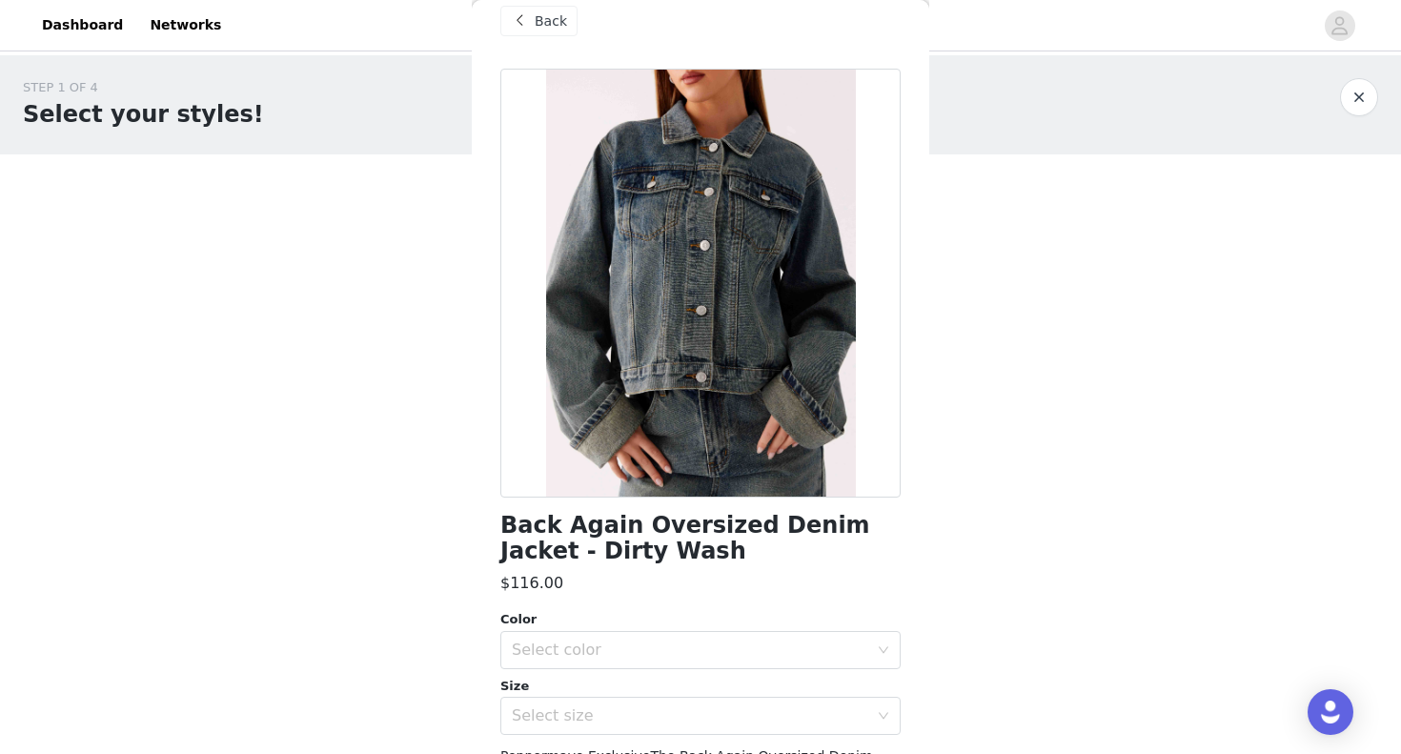
scroll to position [26, 0]
click at [530, 12] on span at bounding box center [519, 21] width 23 height 23
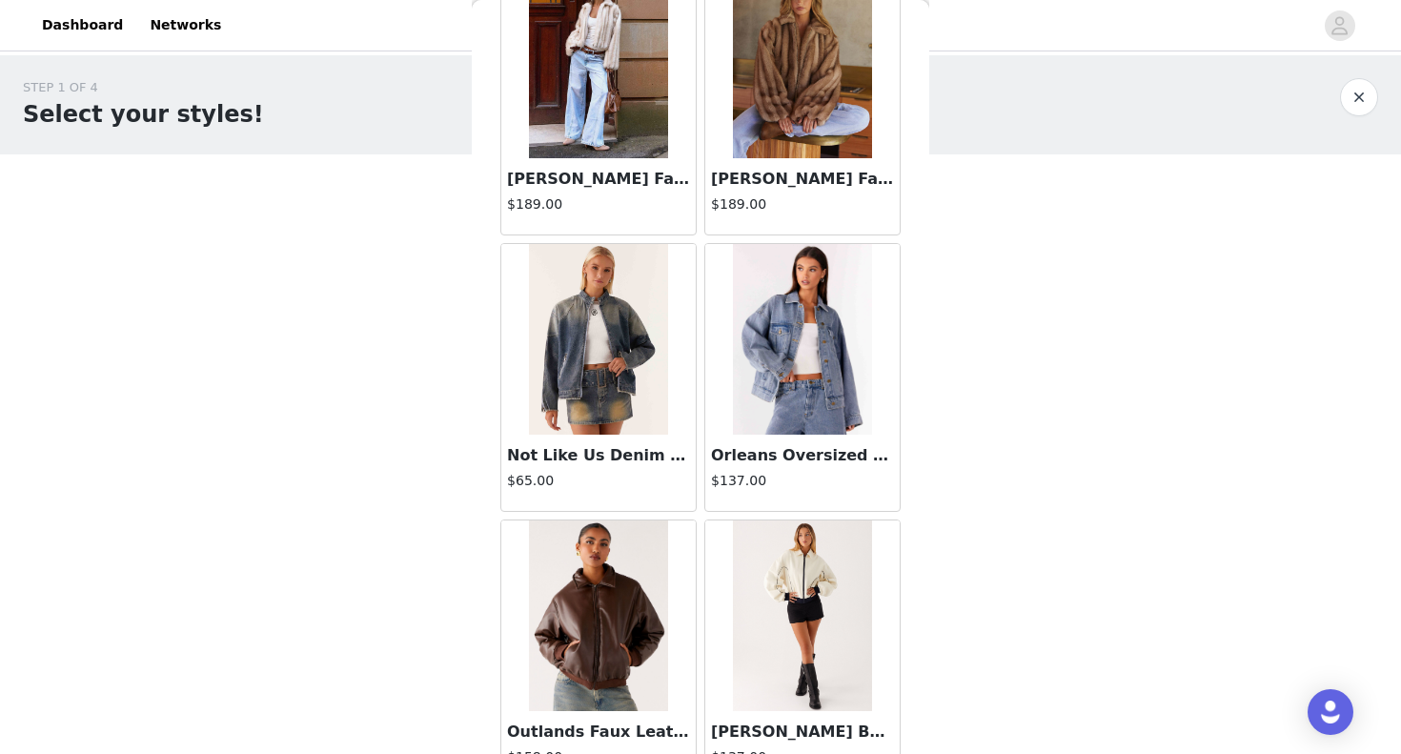
scroll to position [4001, 0]
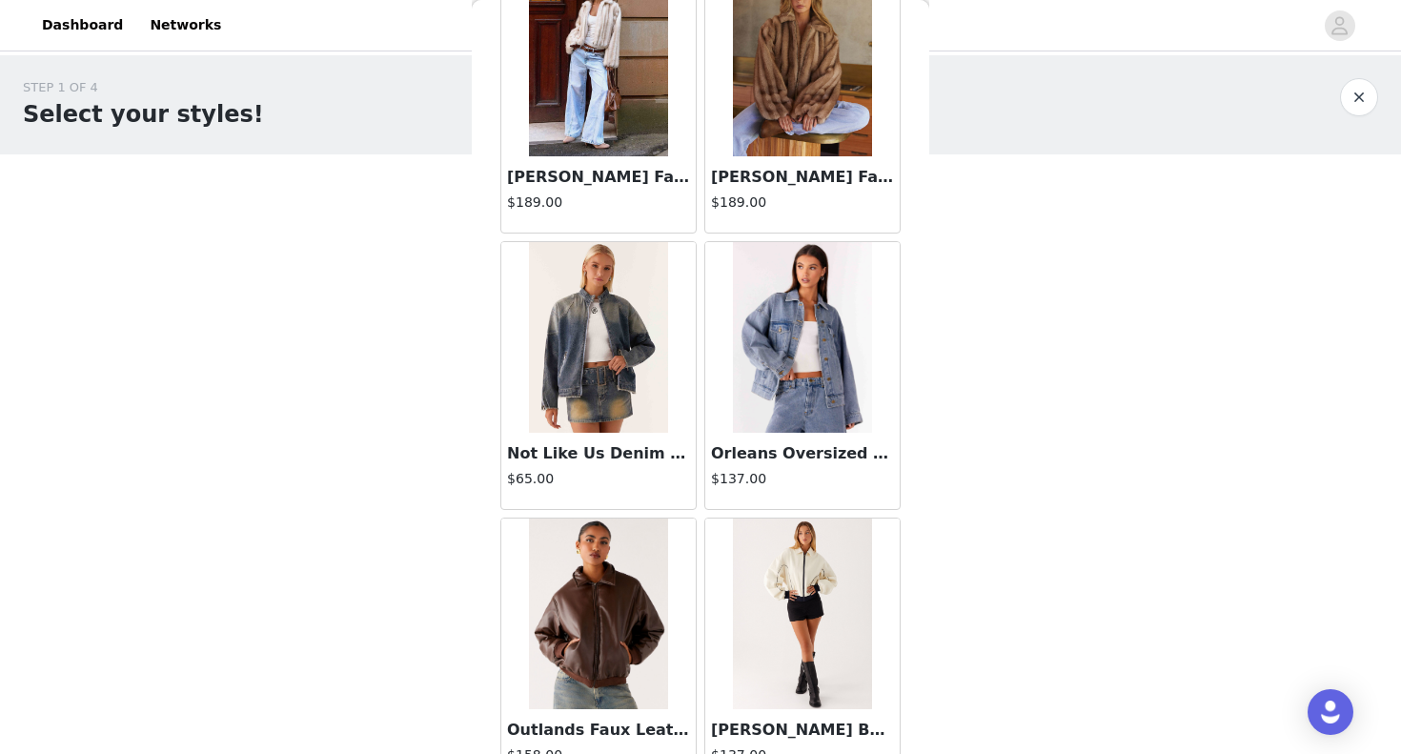
click at [784, 353] on img at bounding box center [802, 337] width 138 height 191
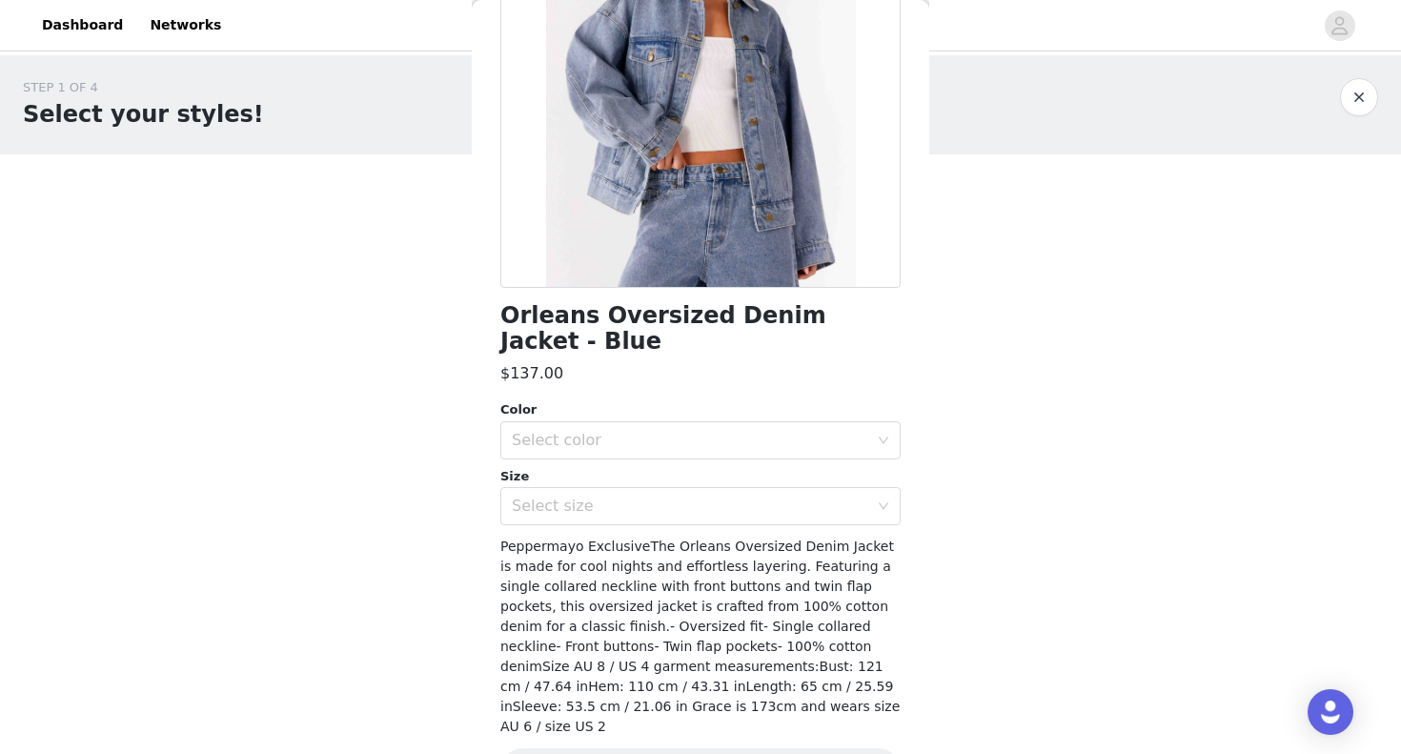
scroll to position [261, 0]
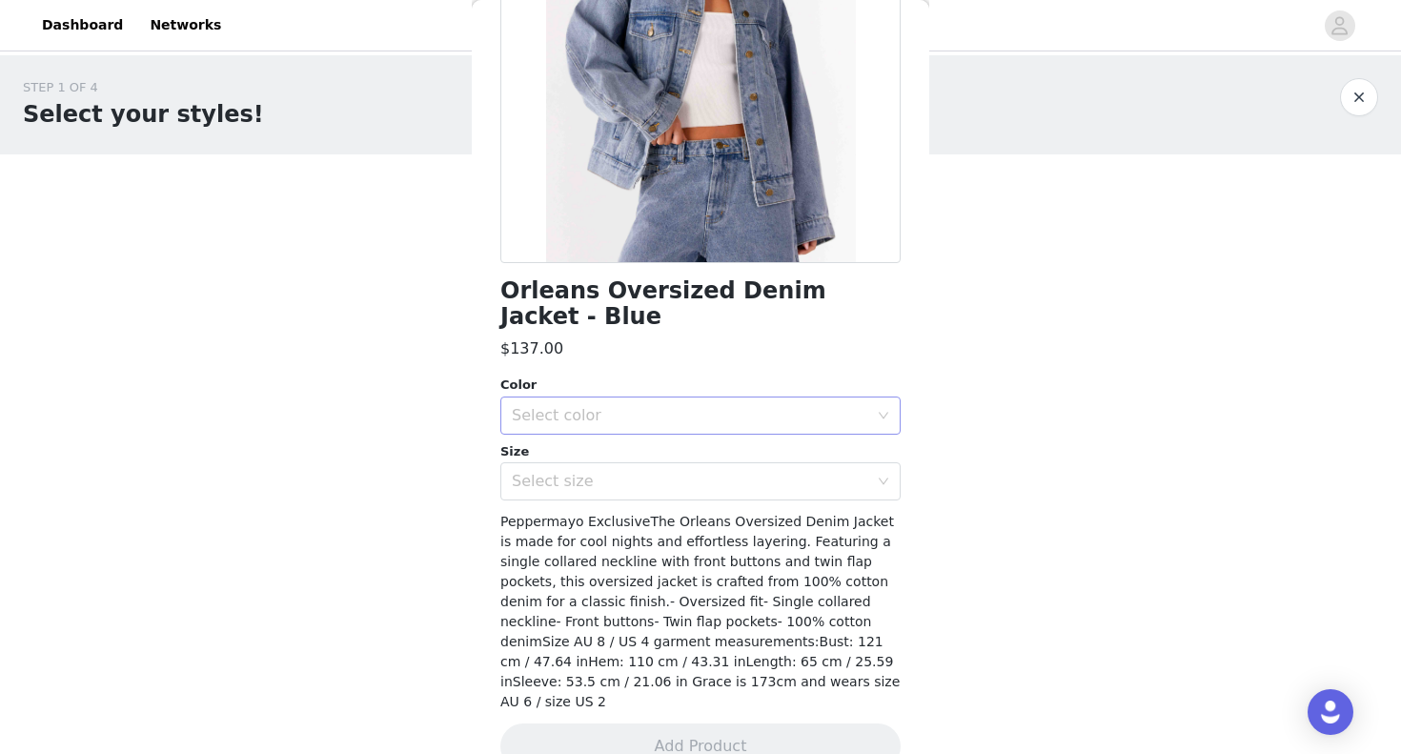
click at [670, 400] on div "Select color" at bounding box center [694, 416] width 365 height 36
click at [622, 455] on li "Blue" at bounding box center [701, 456] width 400 height 31
click at [613, 481] on div "Select size" at bounding box center [690, 481] width 357 height 19
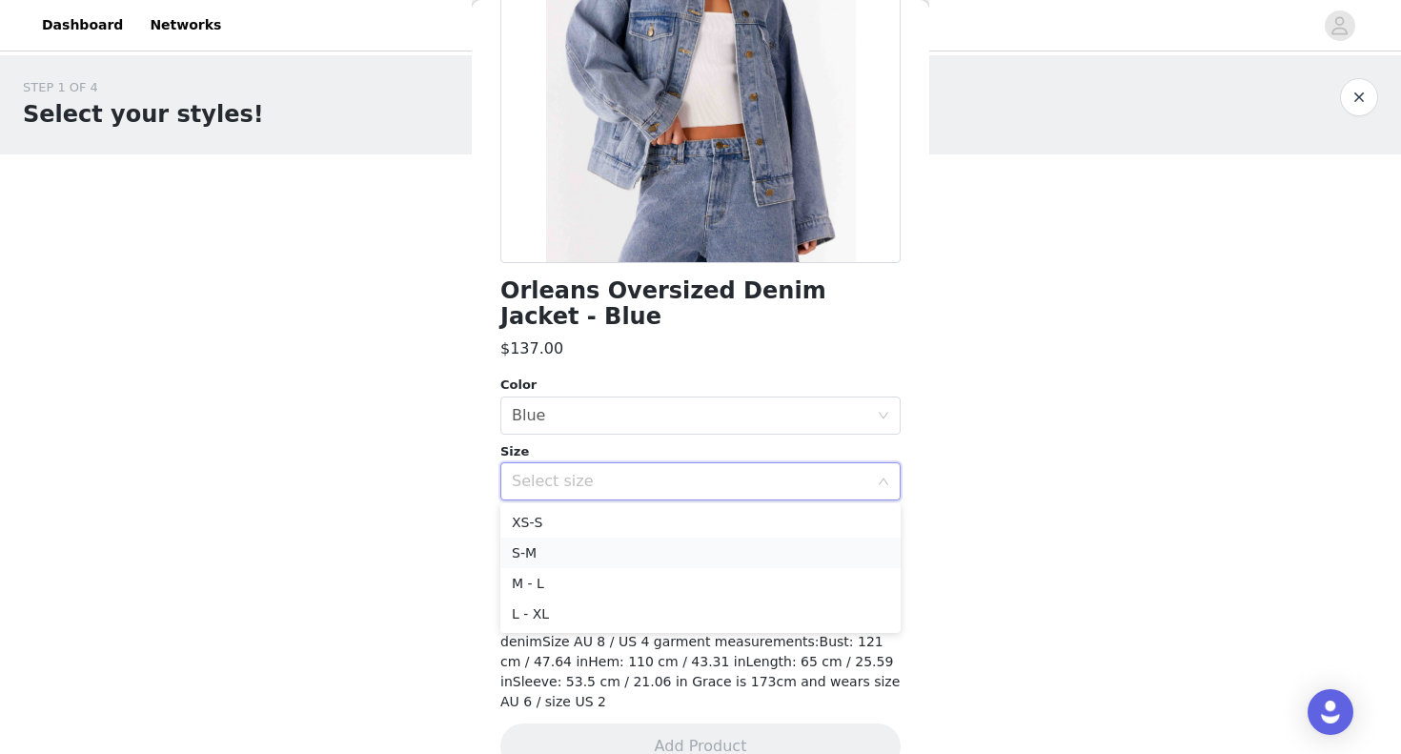
click at [576, 556] on li "S-M" at bounding box center [701, 553] width 400 height 31
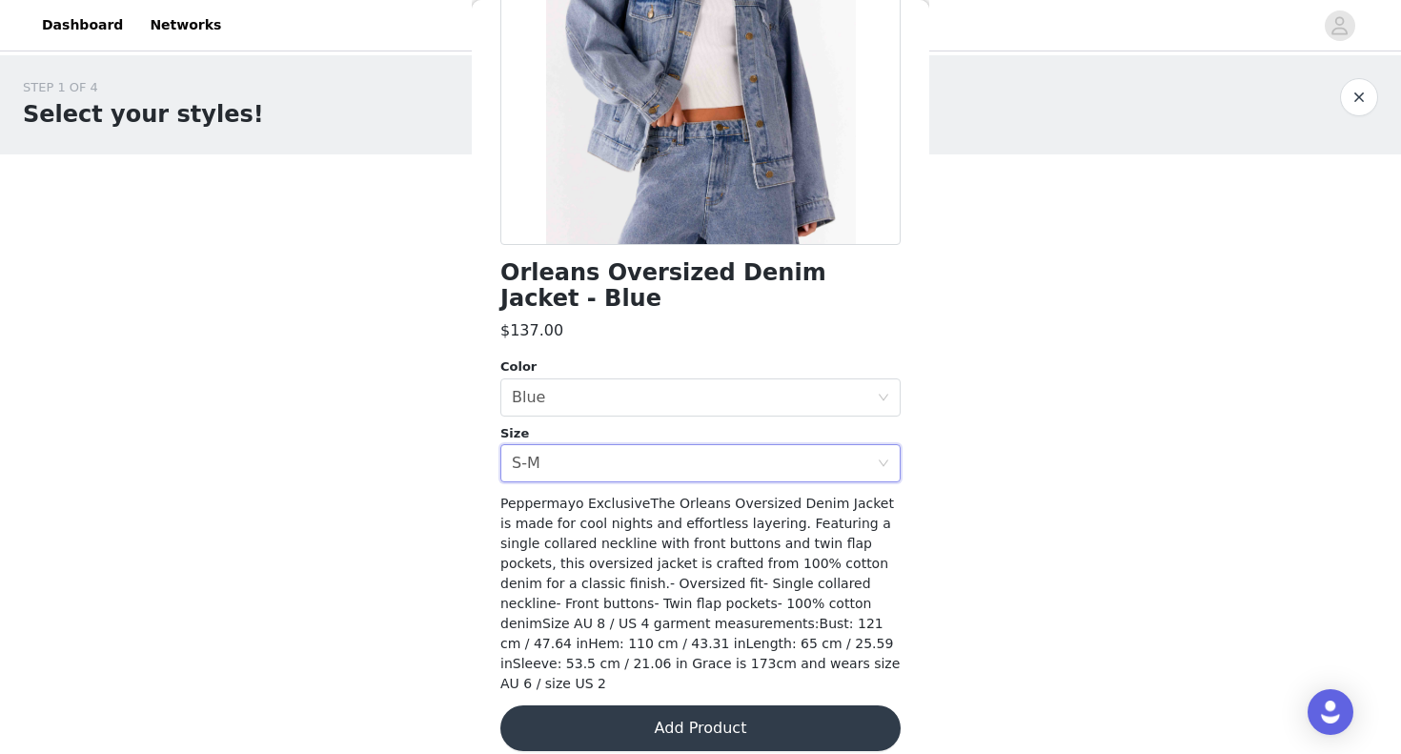
scroll to position [278, 0]
click at [649, 714] on button "Add Product" at bounding box center [701, 729] width 400 height 46
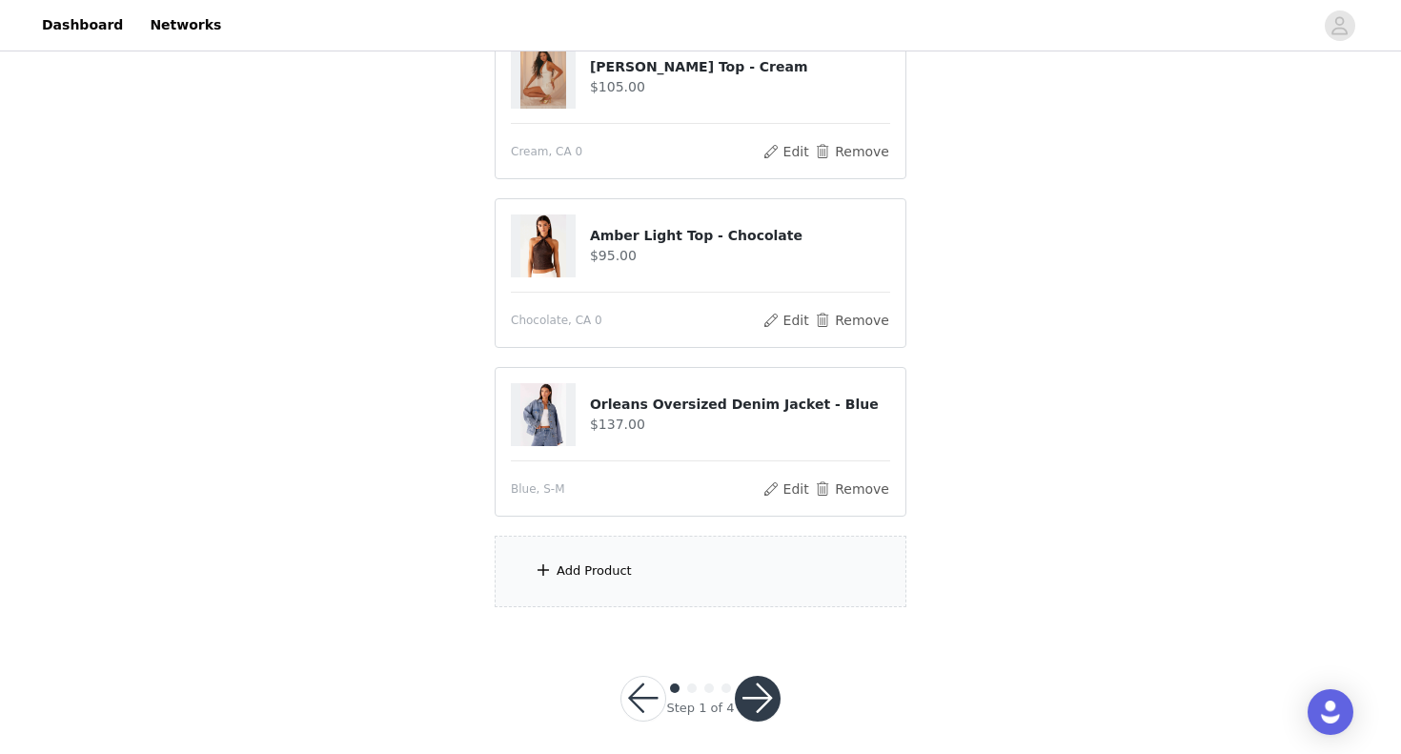
scroll to position [403, 0]
click at [593, 572] on div "Add Product" at bounding box center [594, 570] width 75 height 19
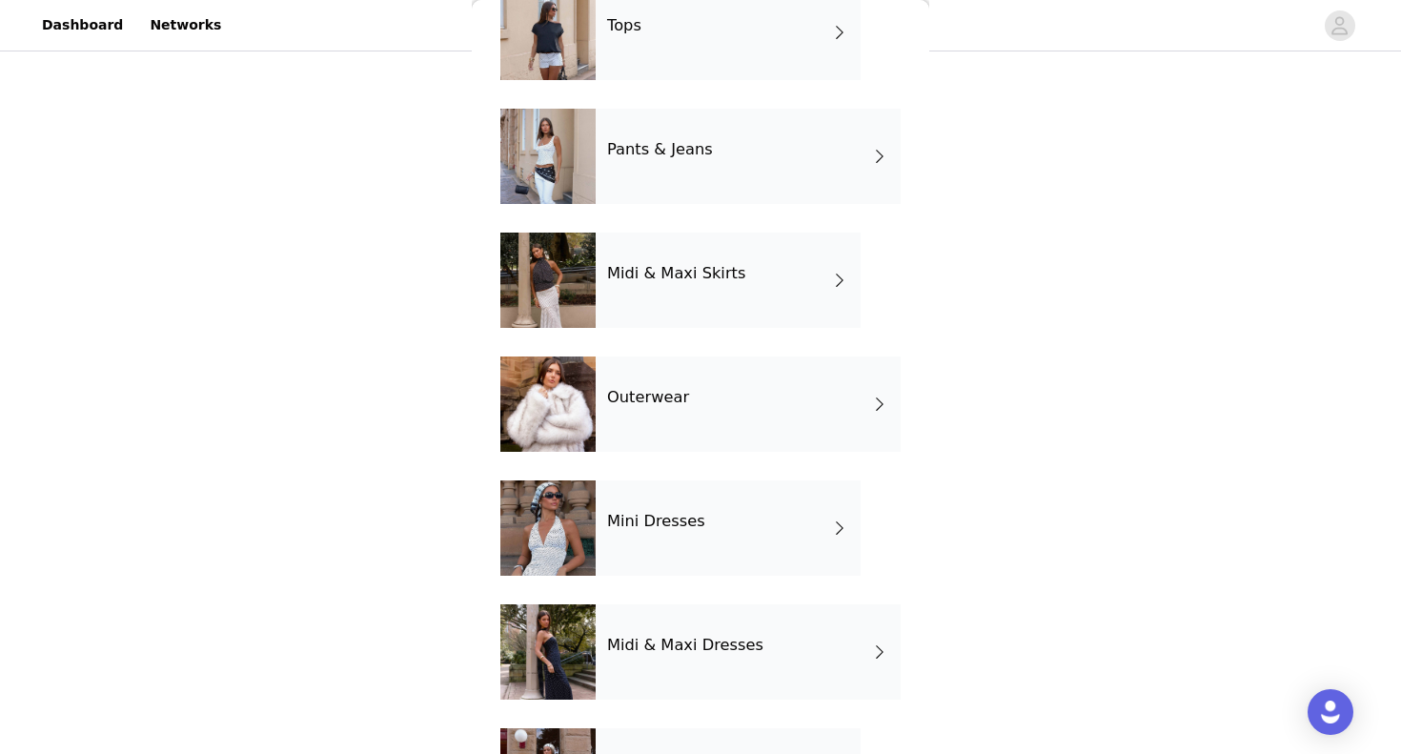
scroll to position [129, 0]
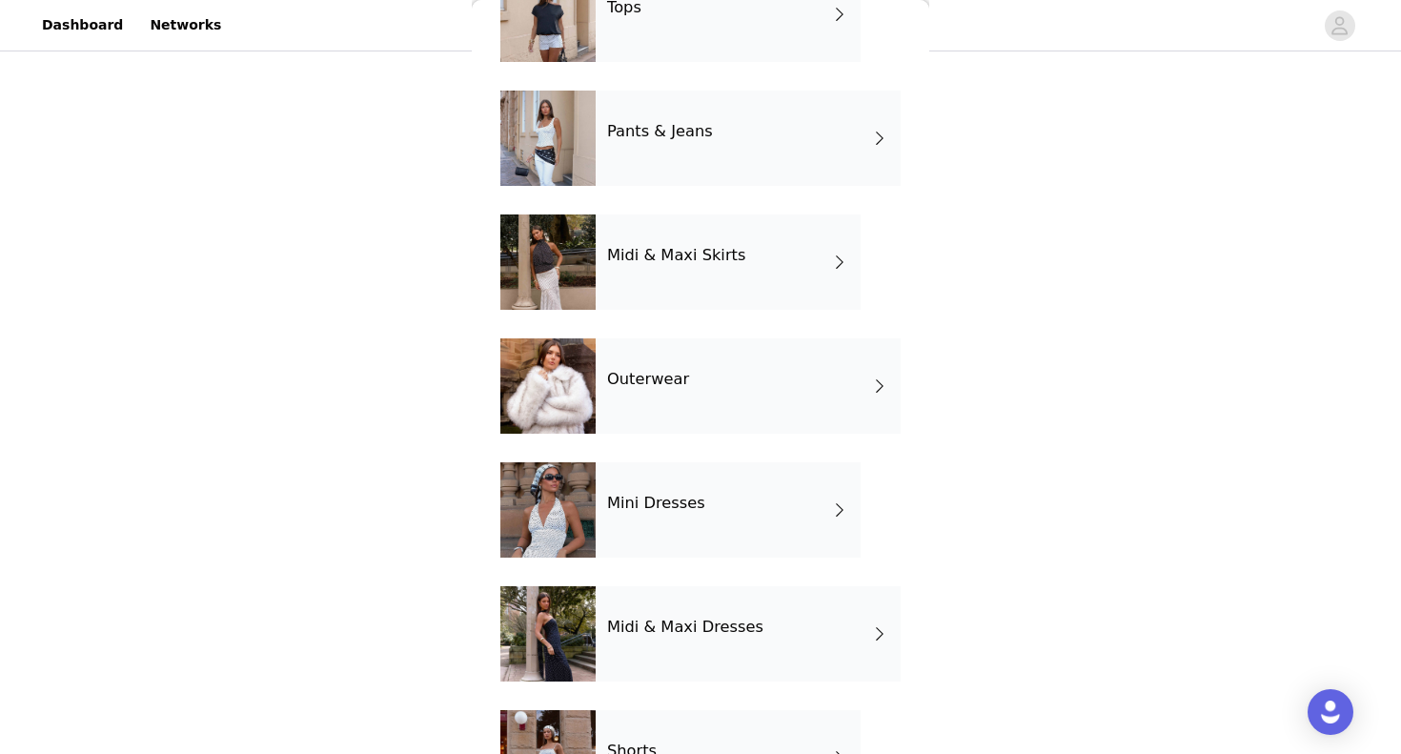
click at [682, 522] on div "Mini Dresses" at bounding box center [728, 509] width 265 height 95
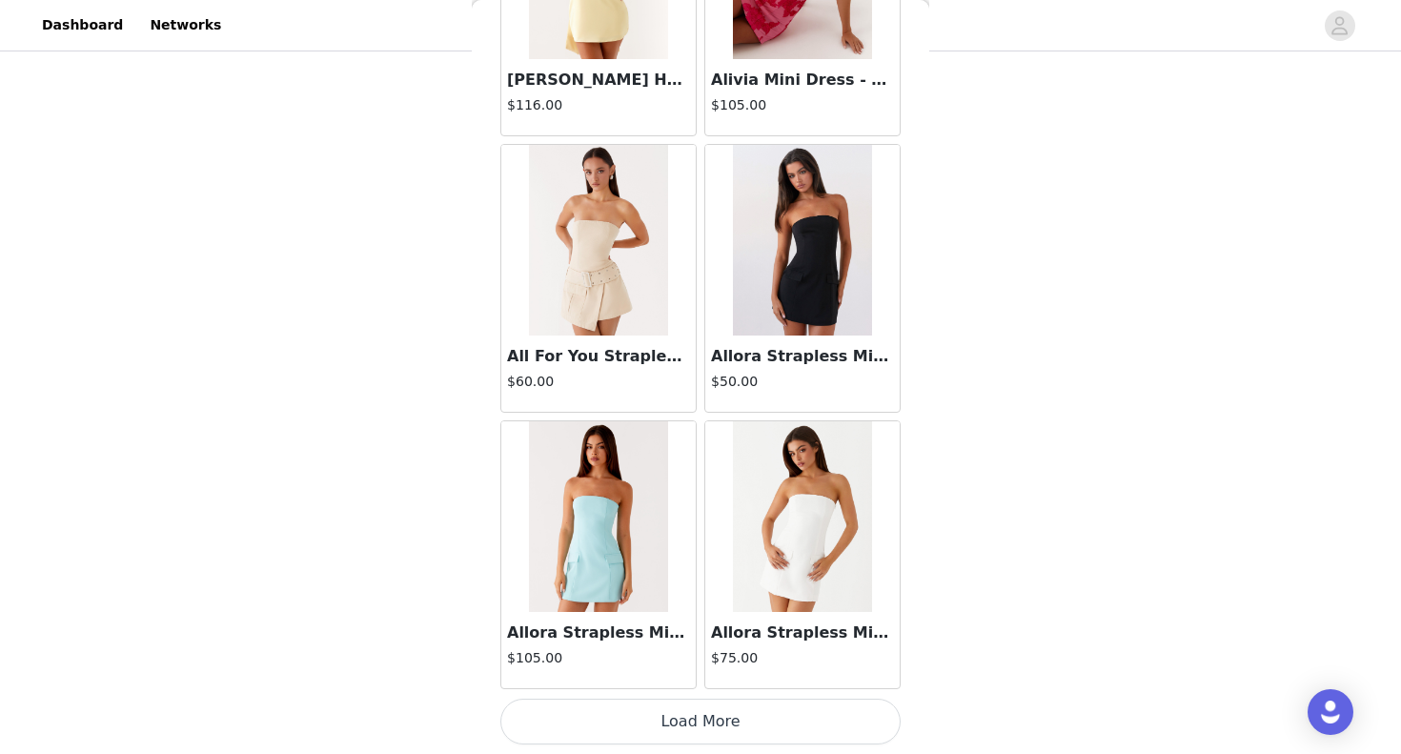
scroll to position [415, 0]
click at [682, 720] on button "Load More" at bounding box center [701, 722] width 400 height 46
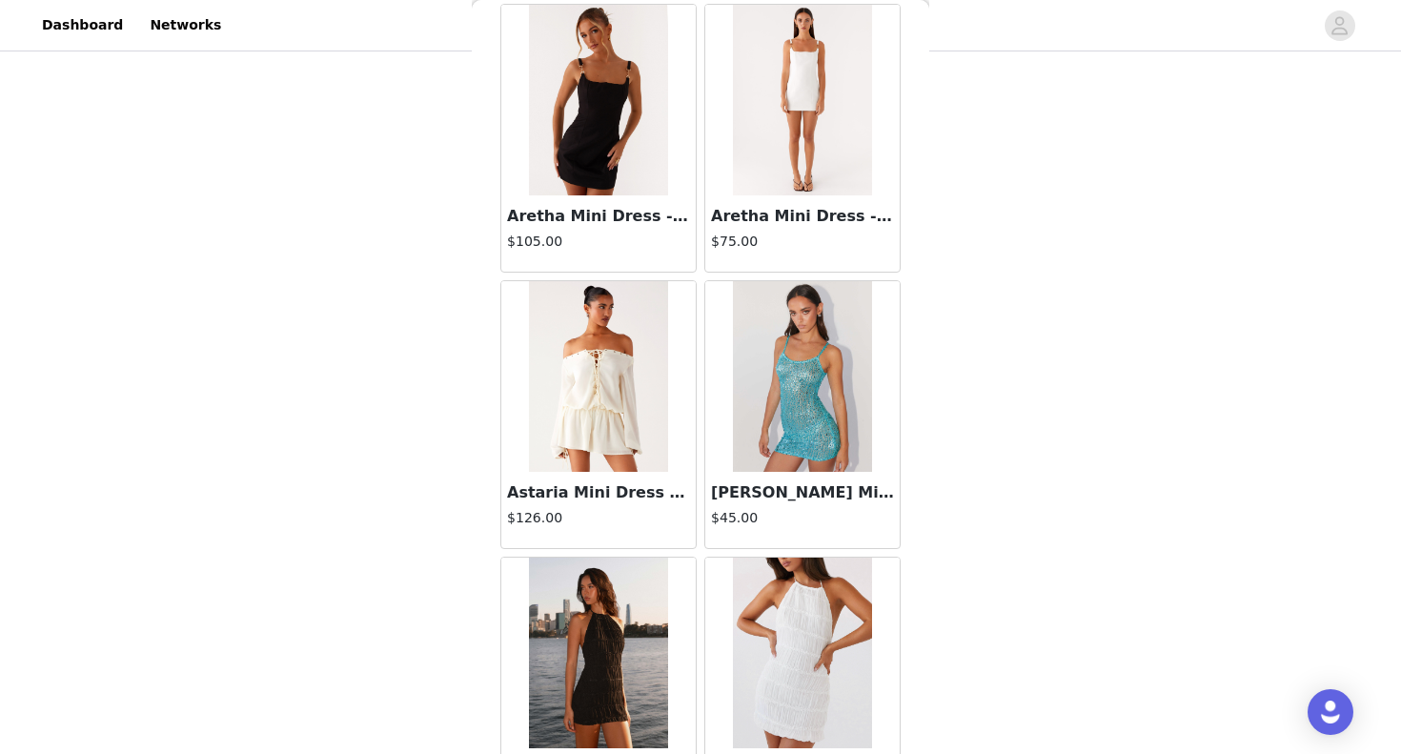
scroll to position [4240, 0]
click at [801, 407] on img at bounding box center [802, 375] width 138 height 191
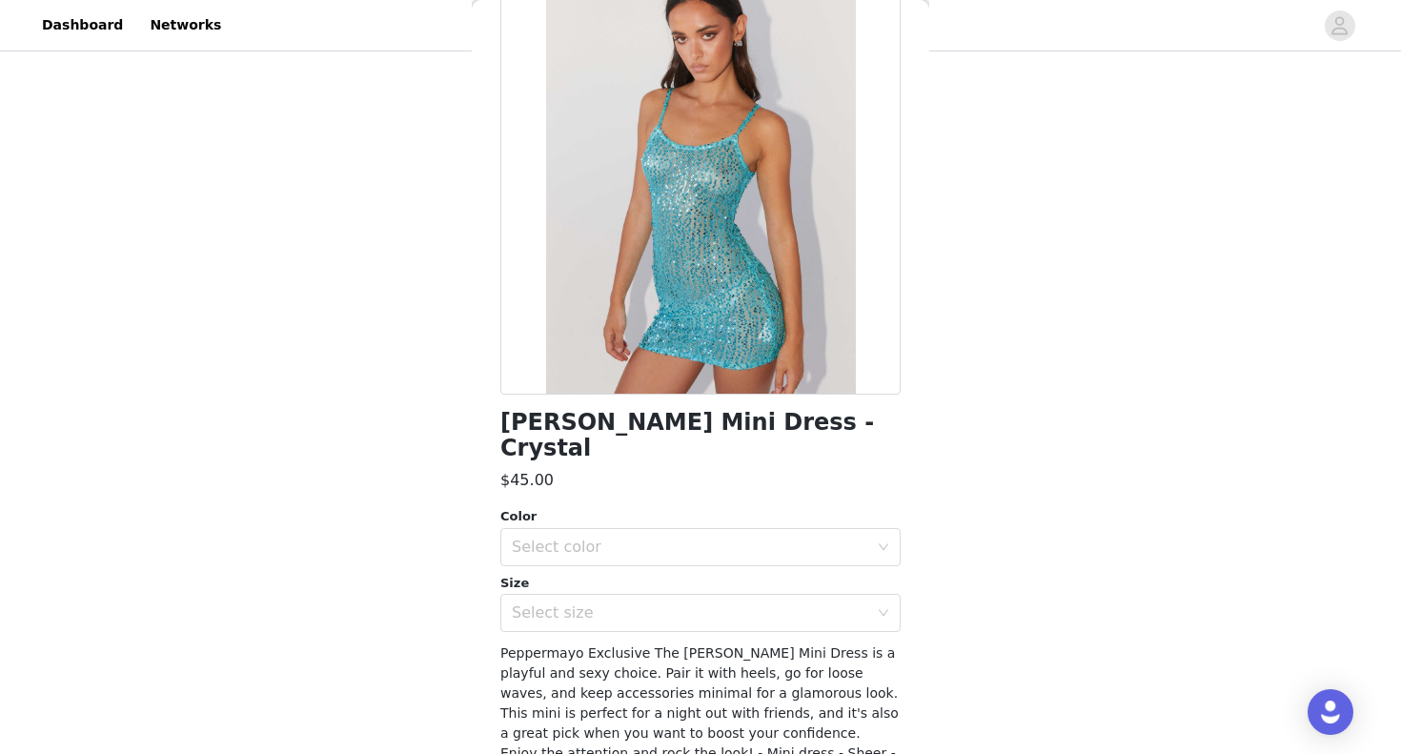
scroll to position [131, 0]
click at [691, 537] on div "Select color" at bounding box center [690, 546] width 357 height 19
click at [607, 562] on li "Crystal" at bounding box center [701, 561] width 400 height 31
click at [591, 605] on div "Astrid Sequin Mini Dress - Crystal $45.00 Color Select color Crystal Size Selec…" at bounding box center [701, 434] width 400 height 938
click at [585, 603] on div "Select size" at bounding box center [690, 612] width 357 height 19
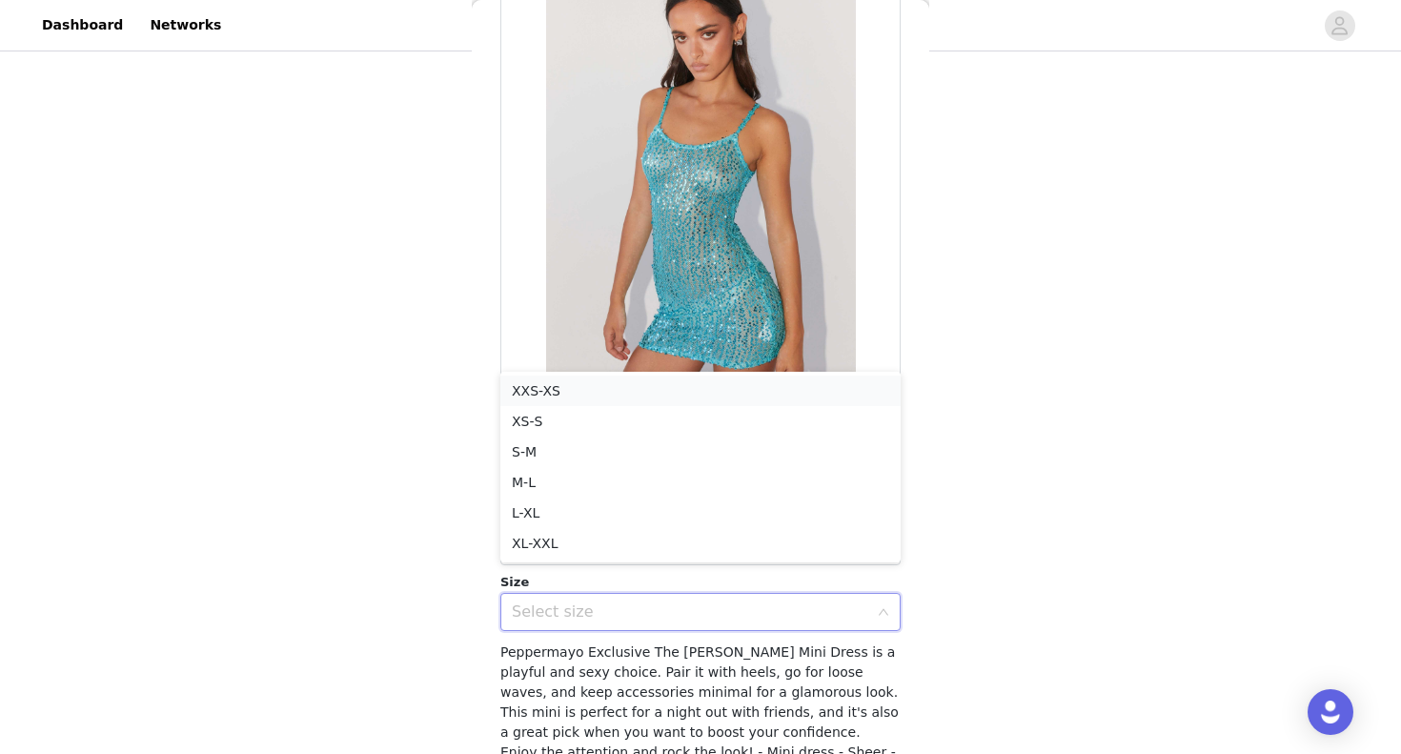
click at [551, 390] on li "XXS-XS" at bounding box center [701, 391] width 400 height 31
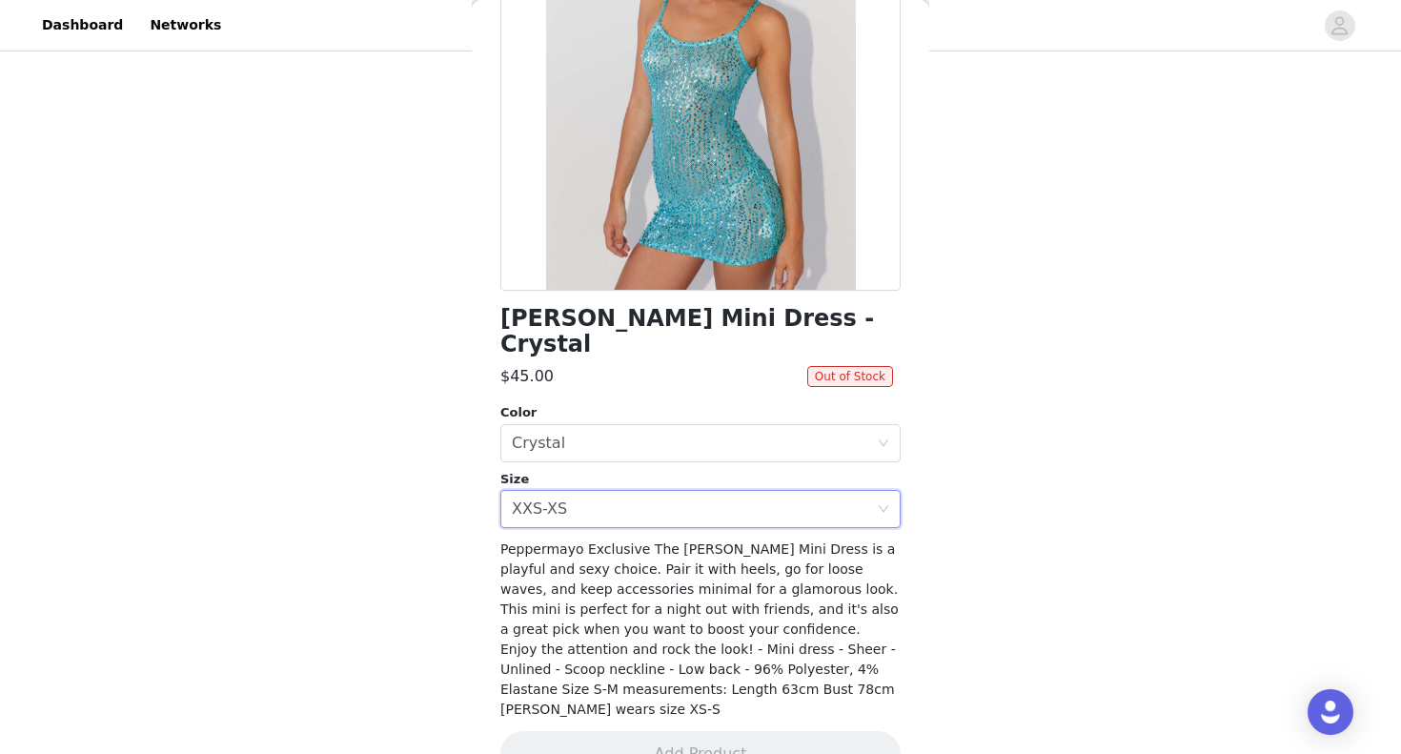
scroll to position [233, 0]
click at [587, 492] on div "Select size XXS-XS" at bounding box center [694, 510] width 365 height 36
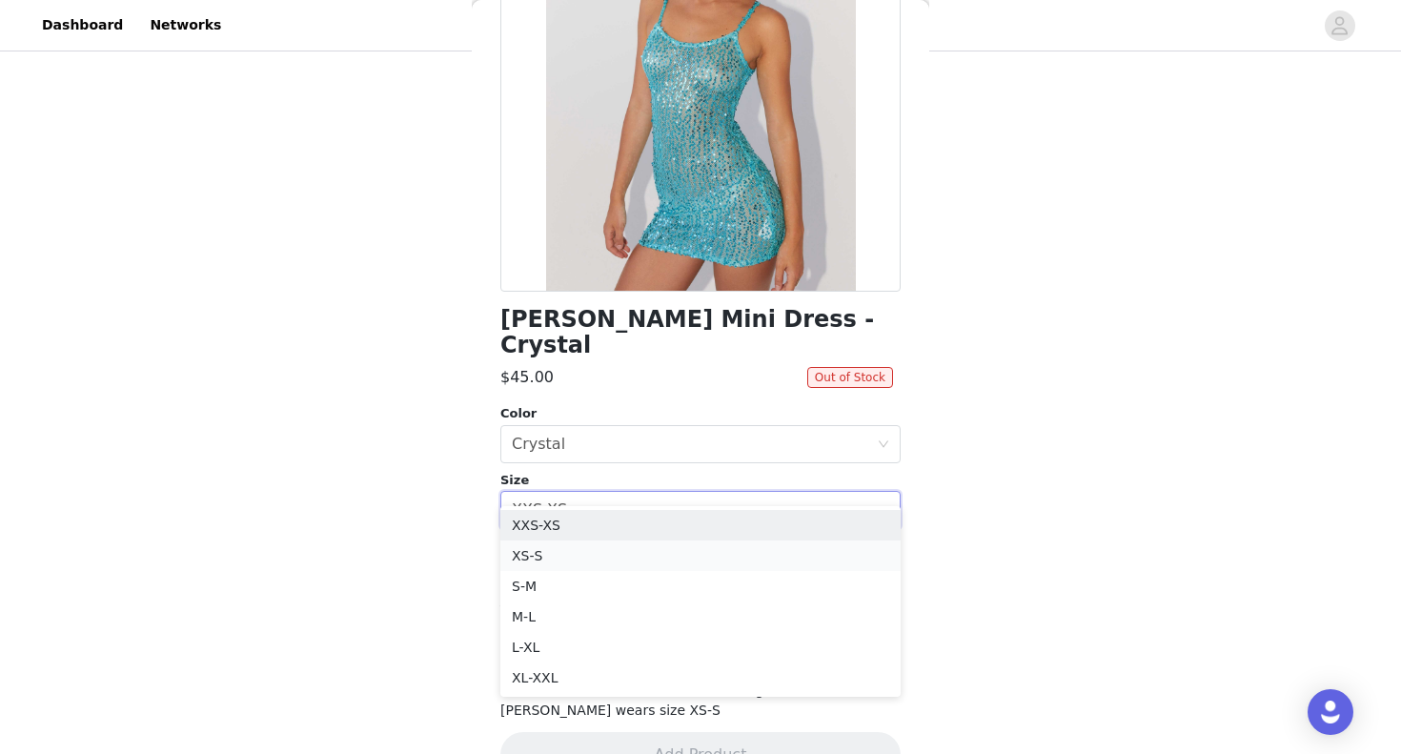
click at [549, 550] on li "XS-S" at bounding box center [701, 556] width 400 height 31
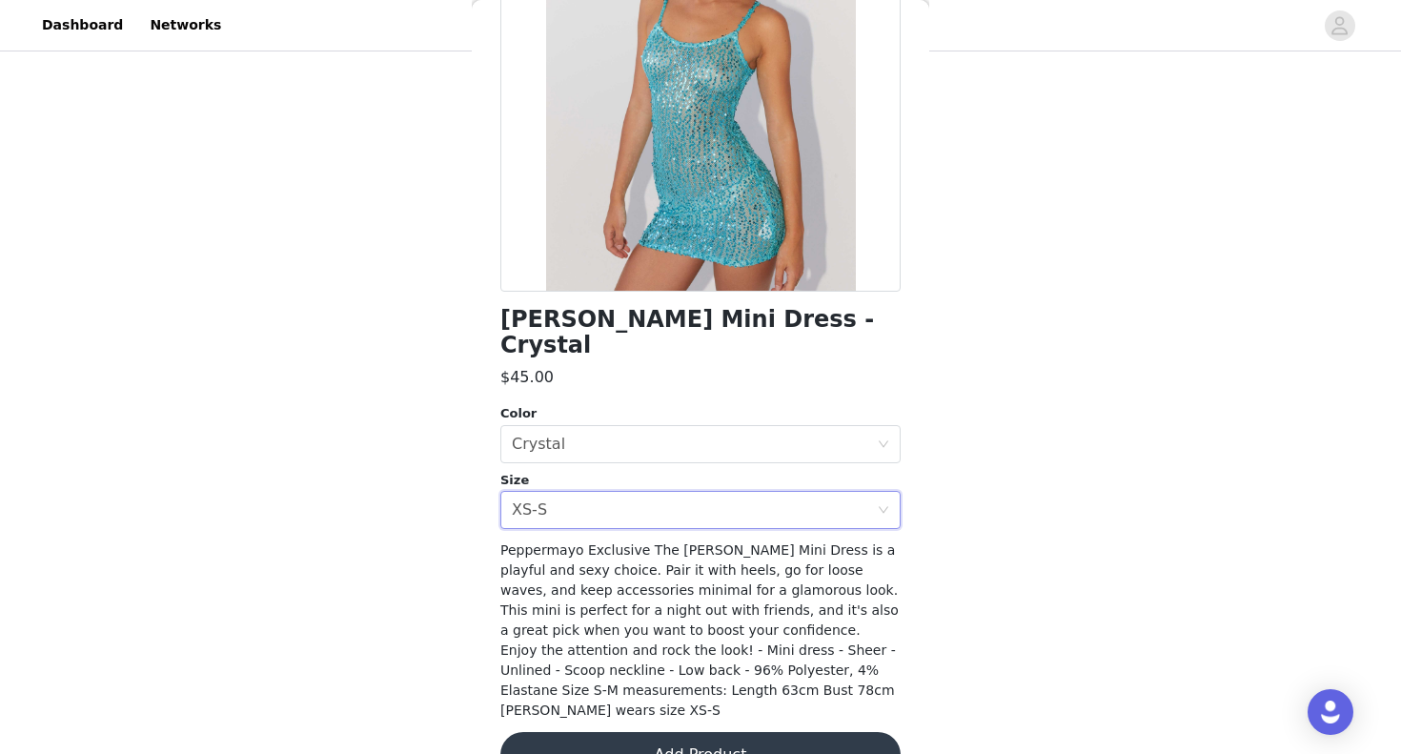
click at [640, 732] on button "Add Product" at bounding box center [701, 755] width 400 height 46
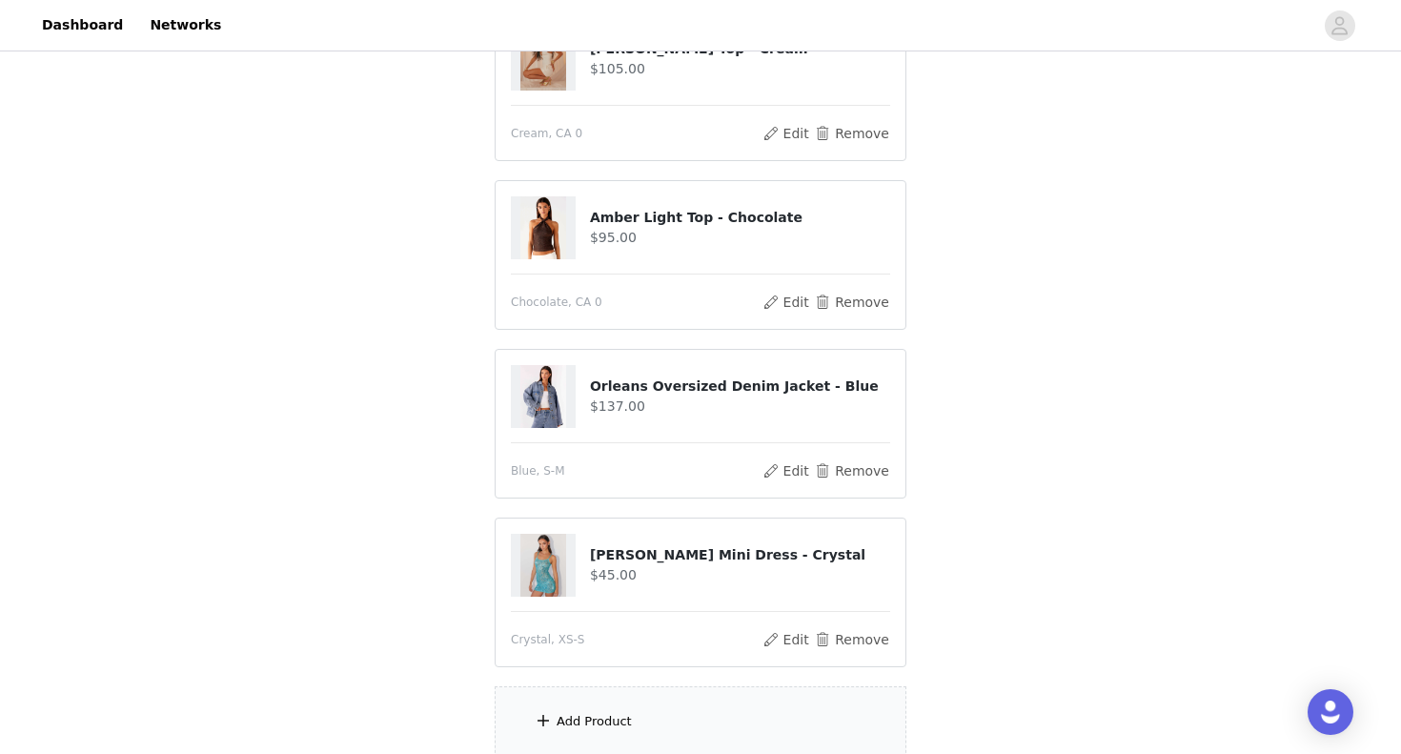
scroll to position [487, 0]
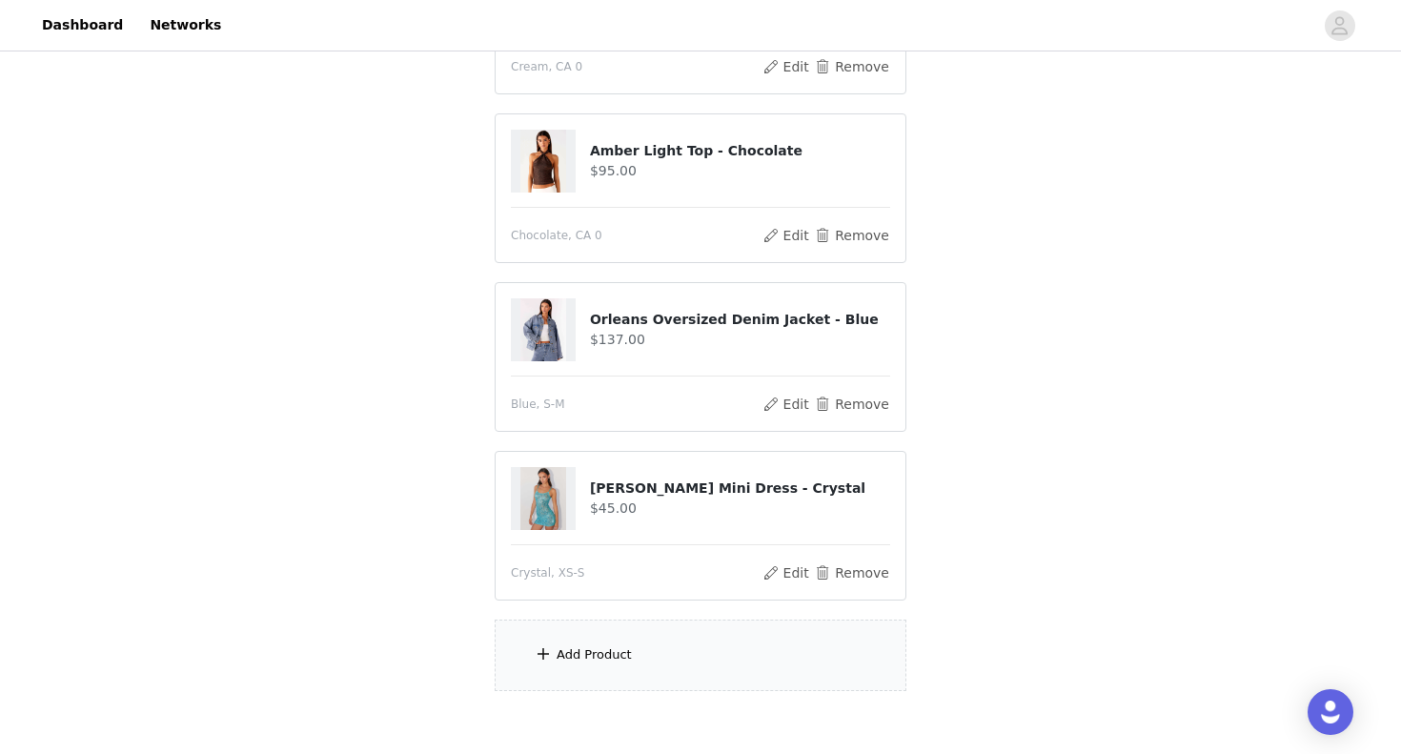
click at [575, 658] on div "Add Product" at bounding box center [594, 654] width 75 height 19
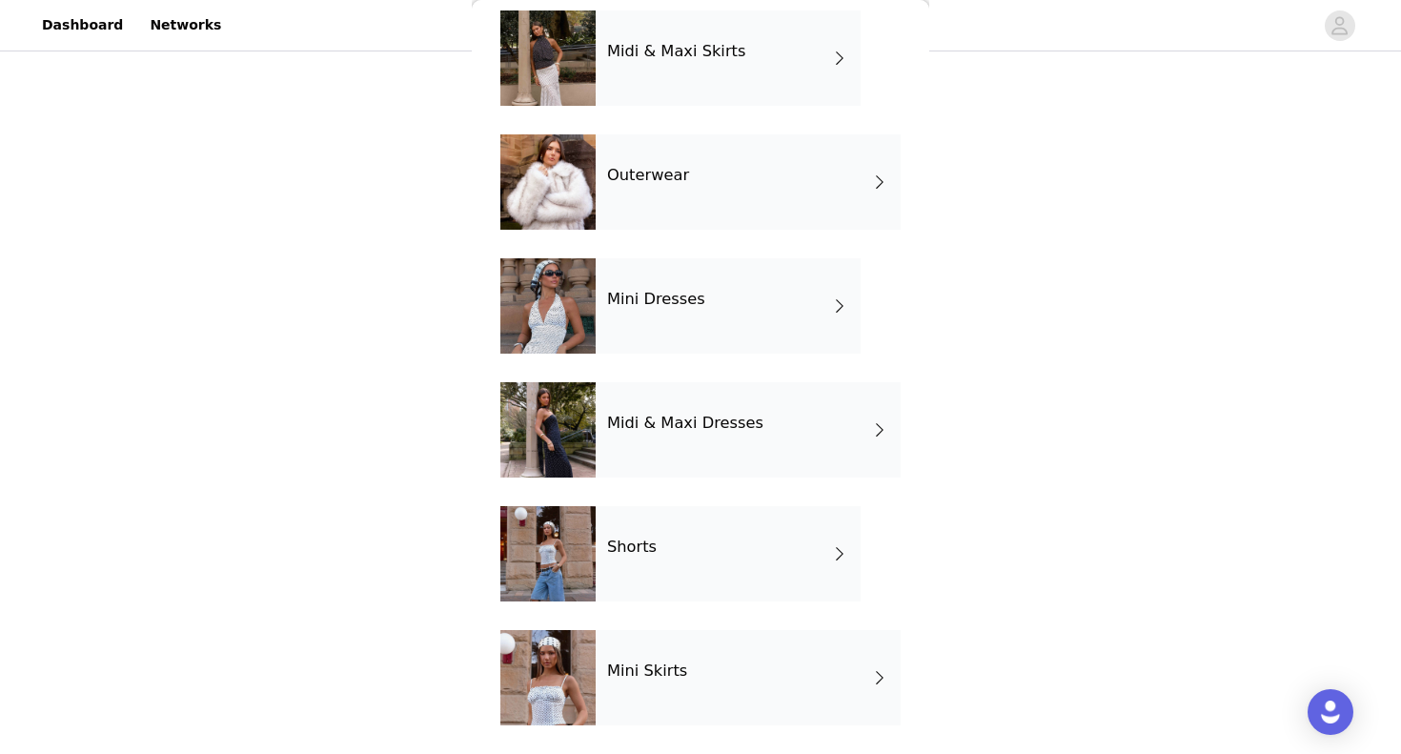
scroll to position [333, 0]
click at [661, 570] on div "Shorts" at bounding box center [728, 553] width 265 height 95
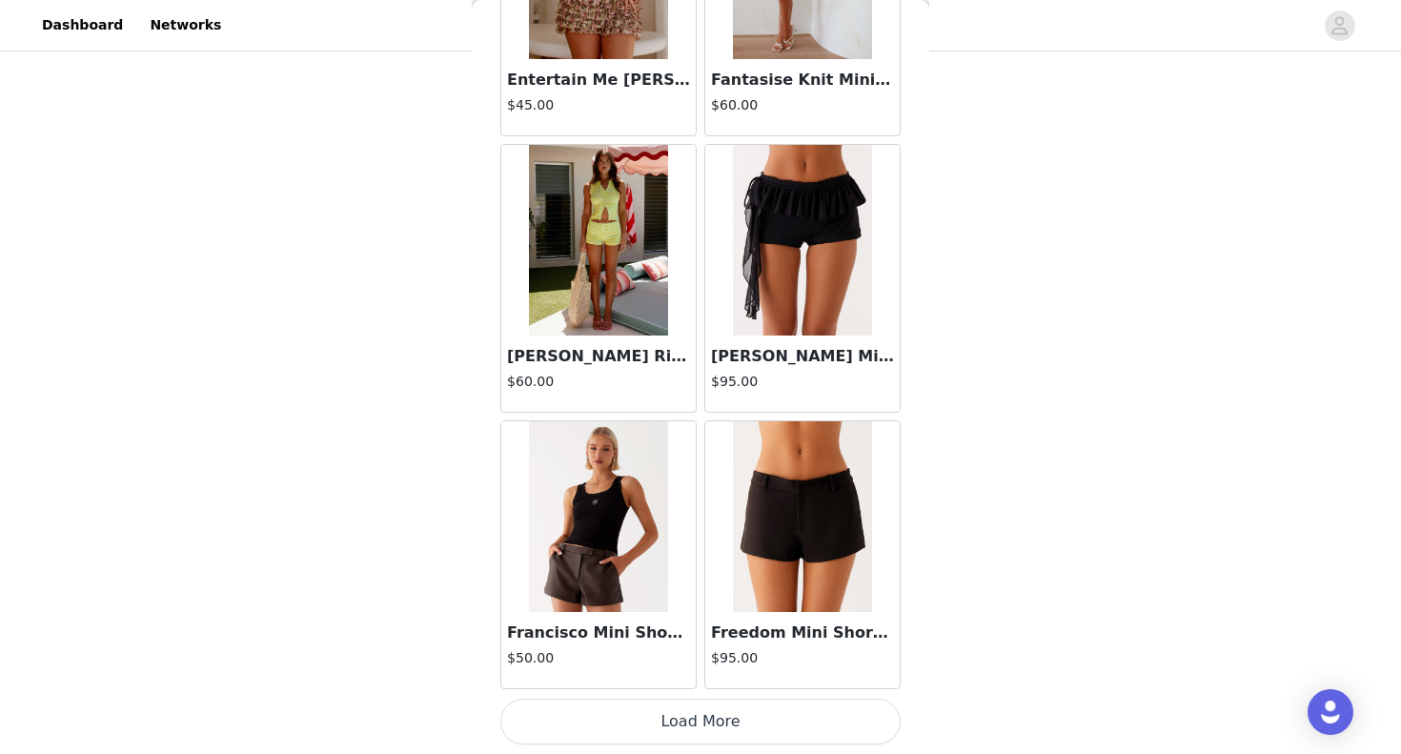
scroll to position [583, 0]
click at [637, 723] on button "Load More" at bounding box center [701, 722] width 400 height 46
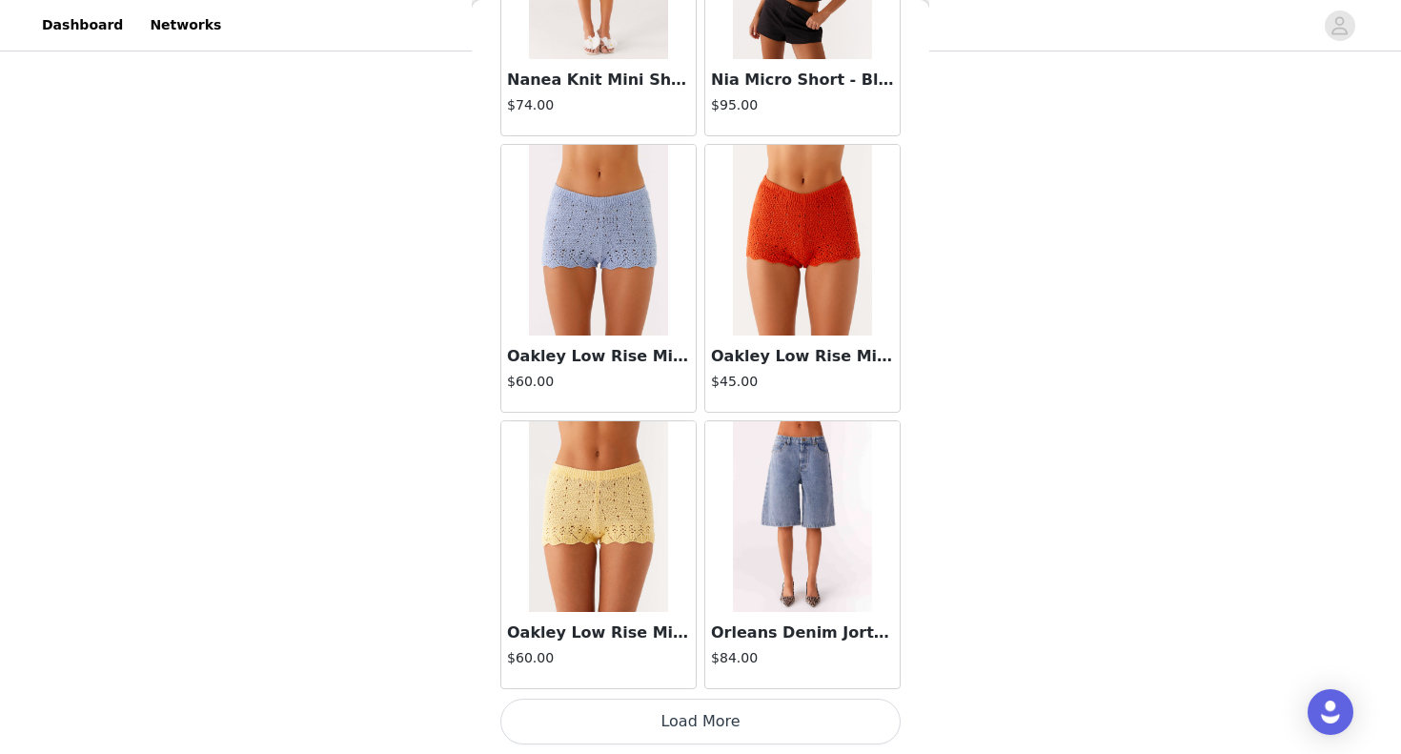
click at [684, 726] on button "Load More" at bounding box center [701, 722] width 400 height 46
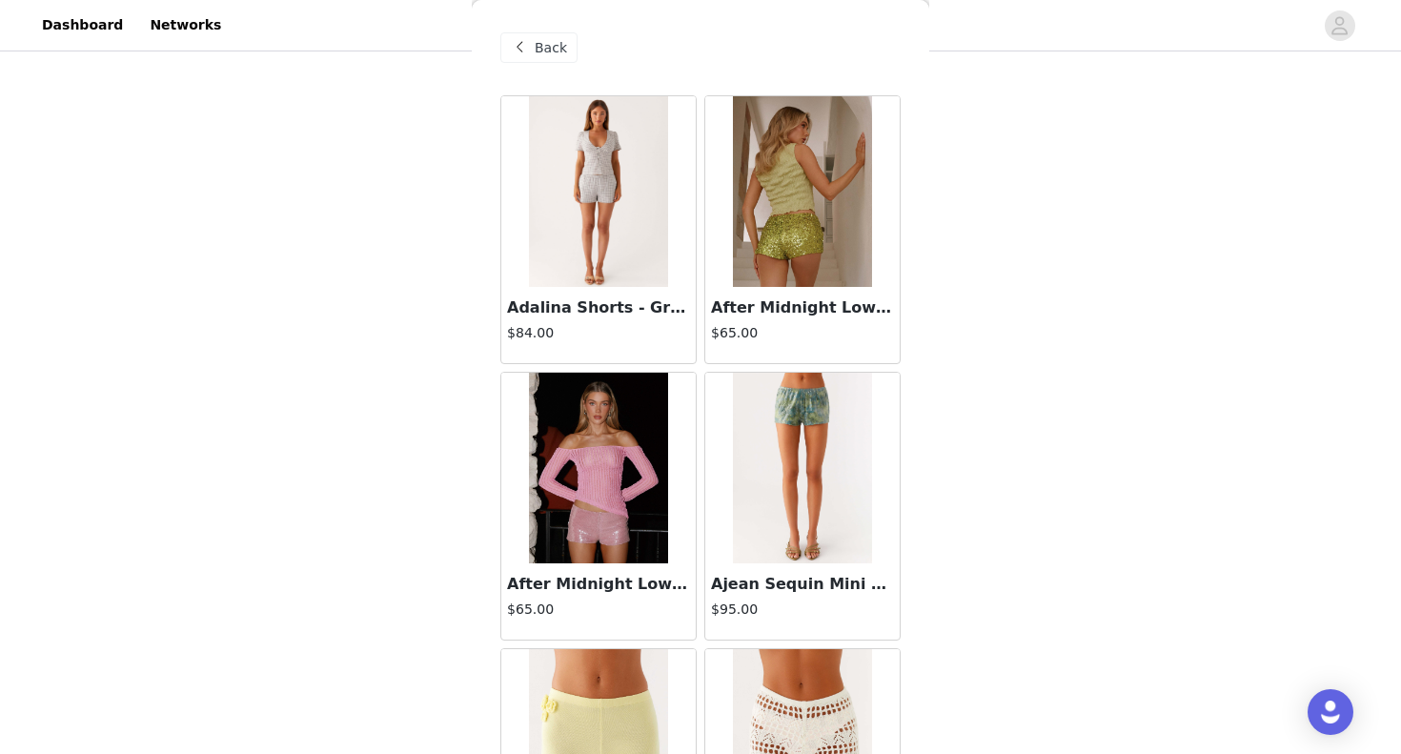
scroll to position [255, 0]
click at [531, 38] on div "Back" at bounding box center [539, 47] width 77 height 31
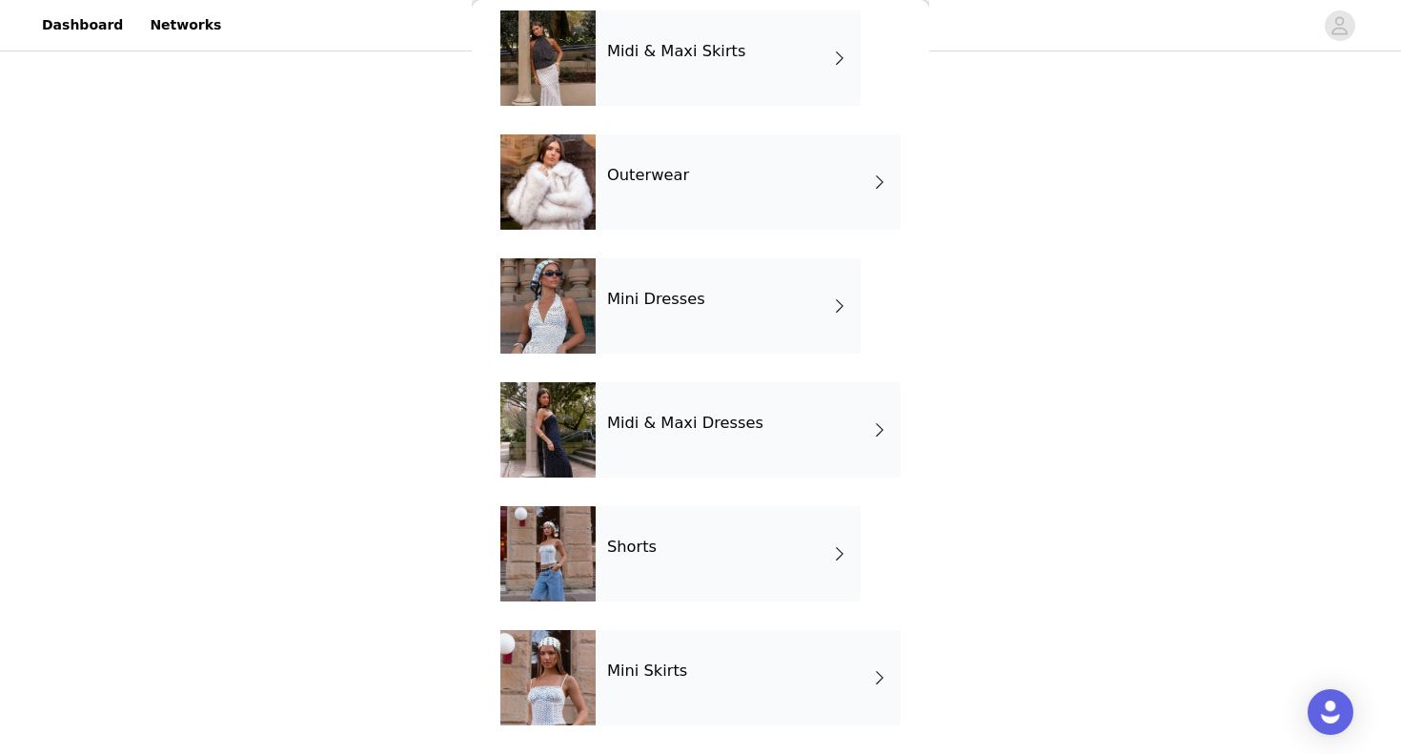
scroll to position [279, 0]
click at [770, 429] on div "Midi & Maxi Dresses" at bounding box center [748, 429] width 305 height 95
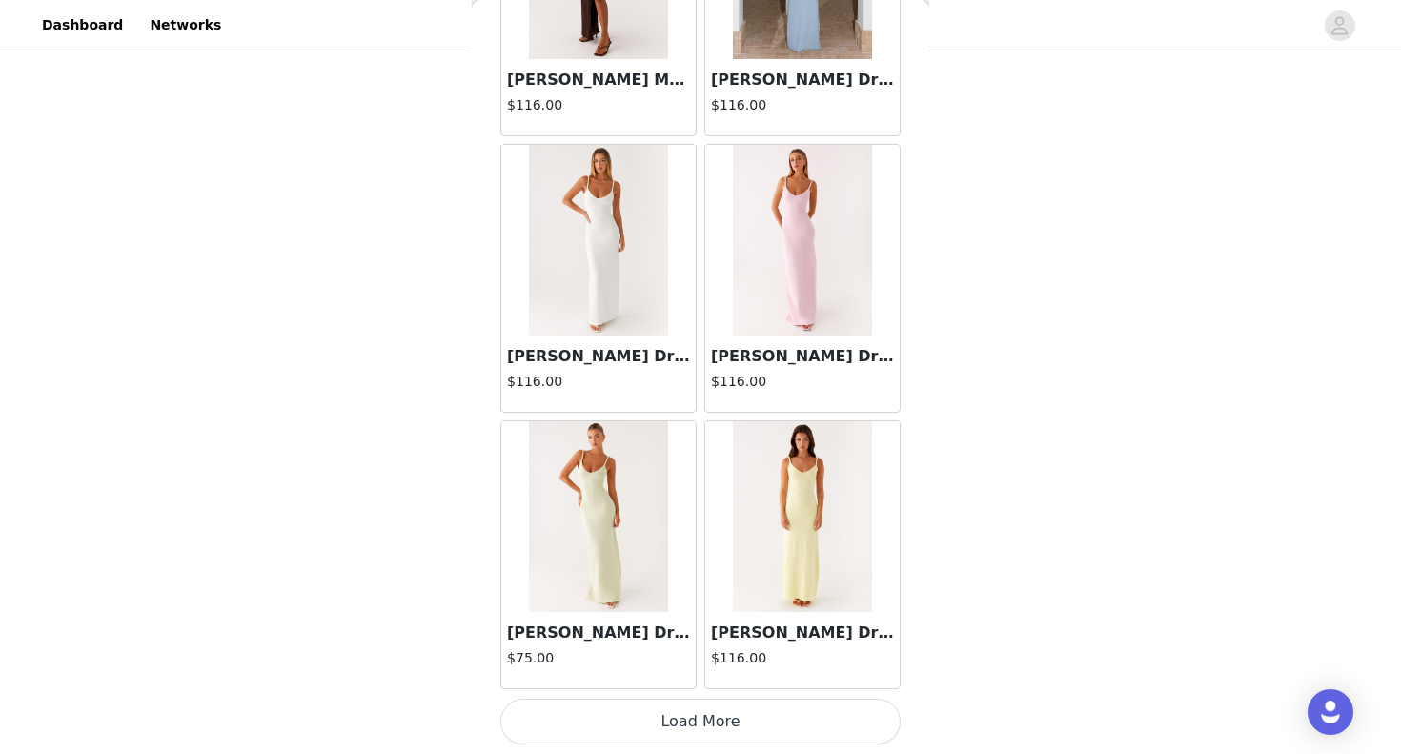
click at [696, 725] on button "Load More" at bounding box center [701, 722] width 400 height 46
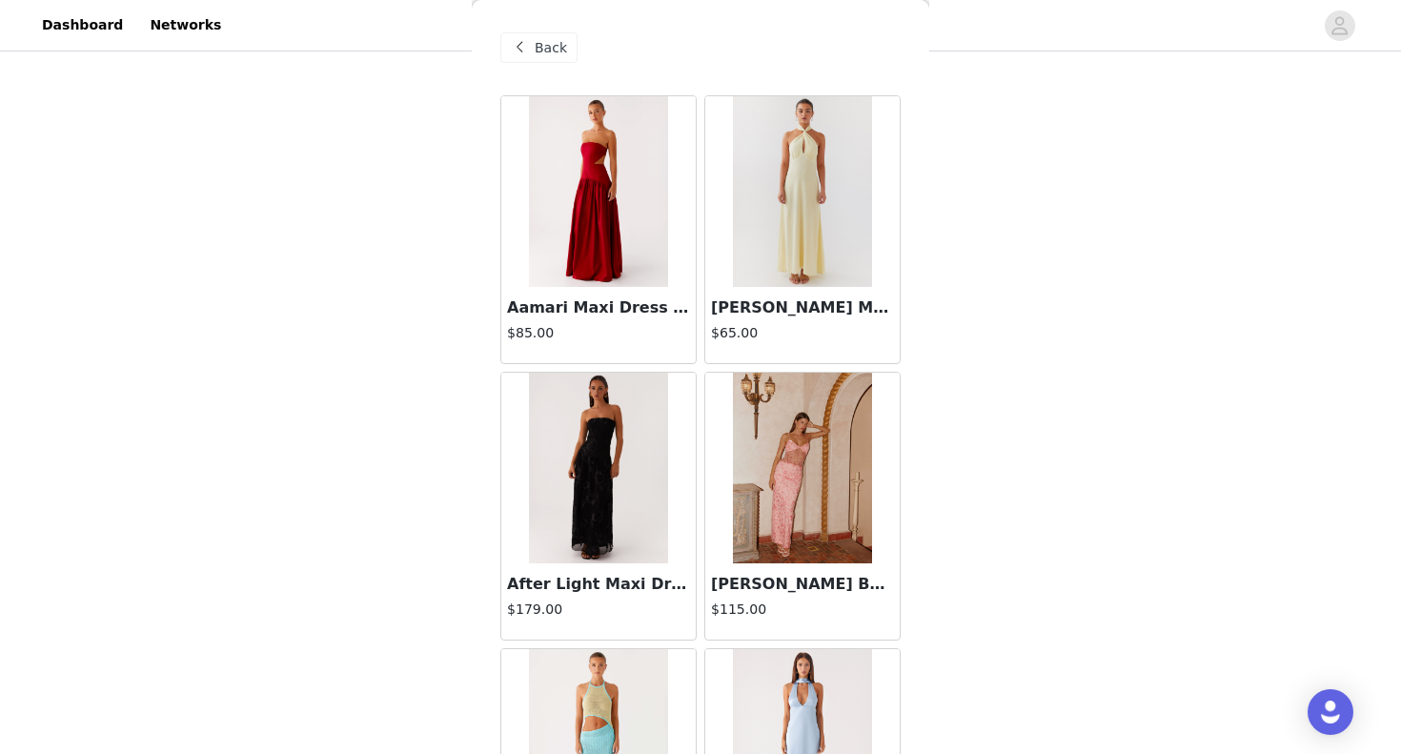
scroll to position [0, 0]
click at [530, 40] on span at bounding box center [519, 47] width 23 height 23
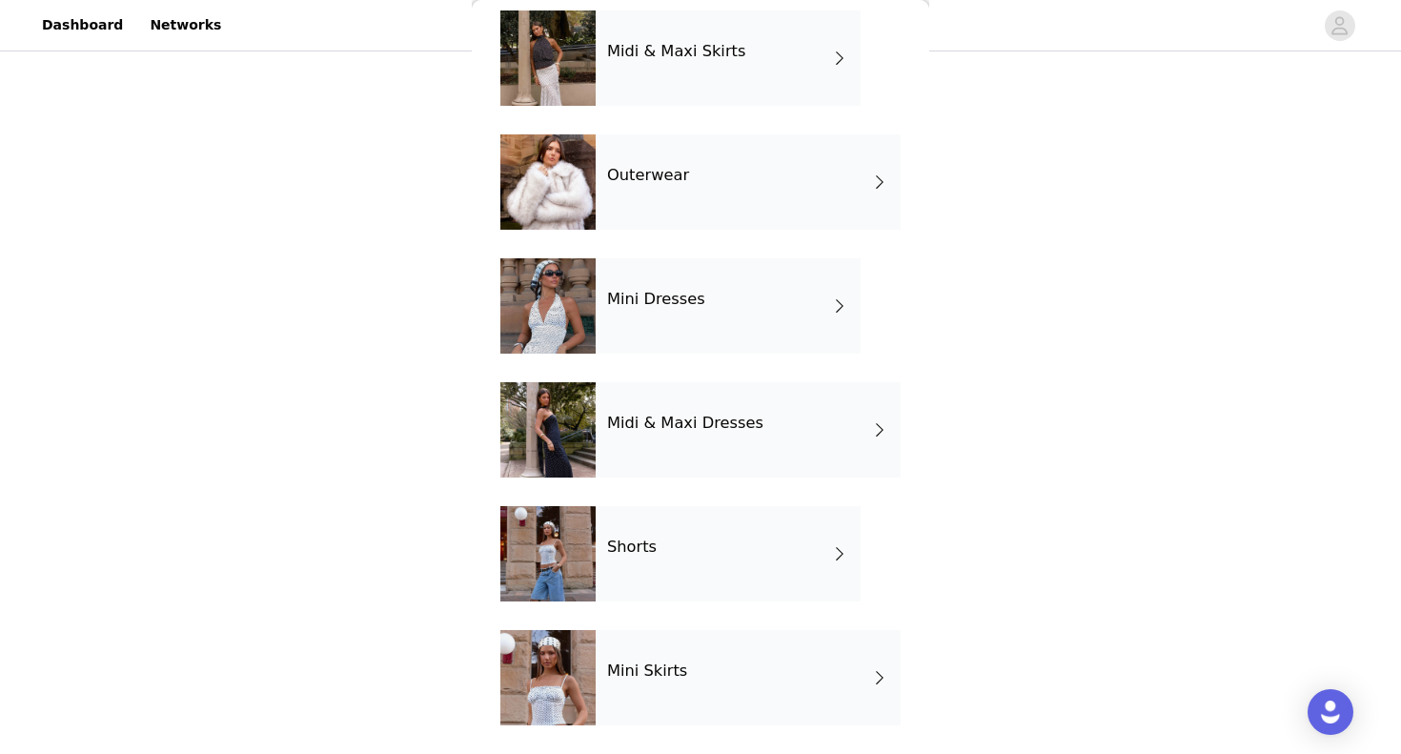
scroll to position [333, 0]
click at [688, 317] on div "Mini Dresses" at bounding box center [728, 305] width 265 height 95
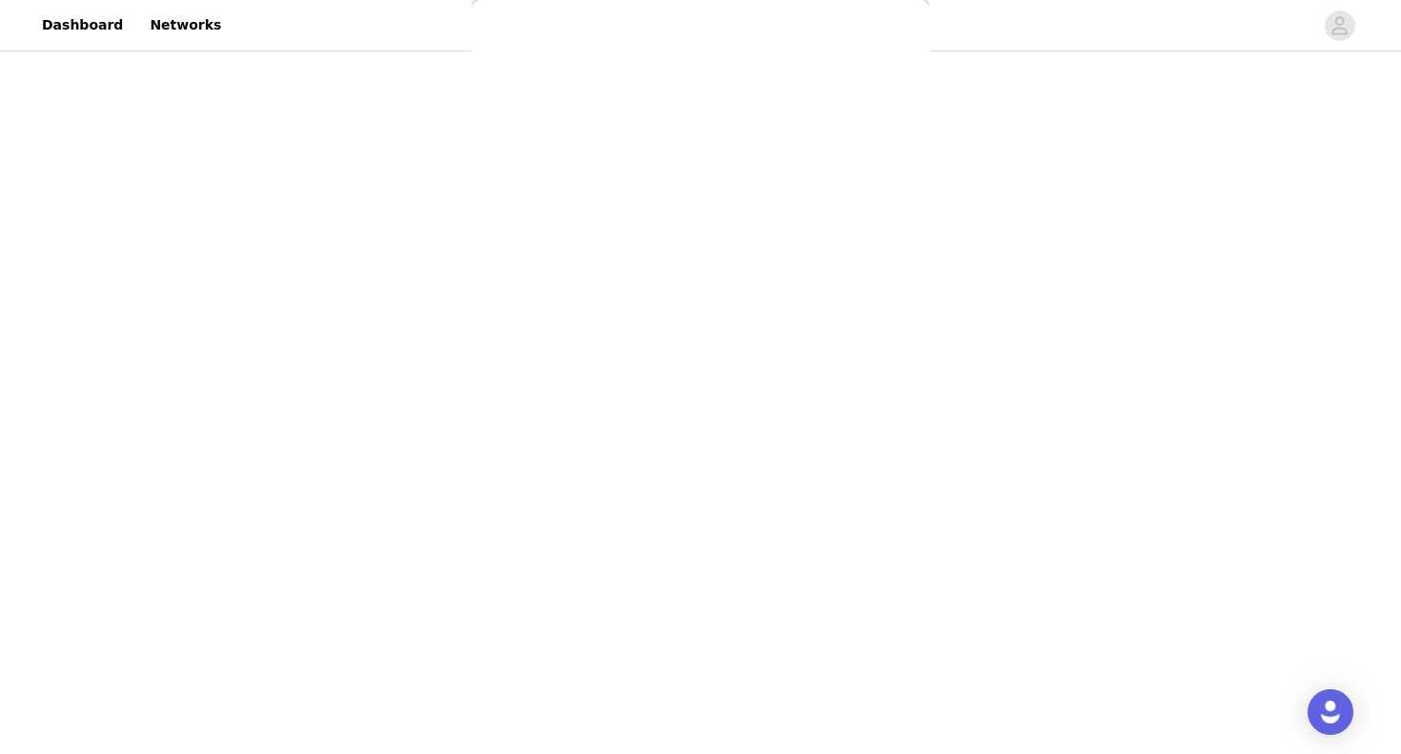
scroll to position [0, 0]
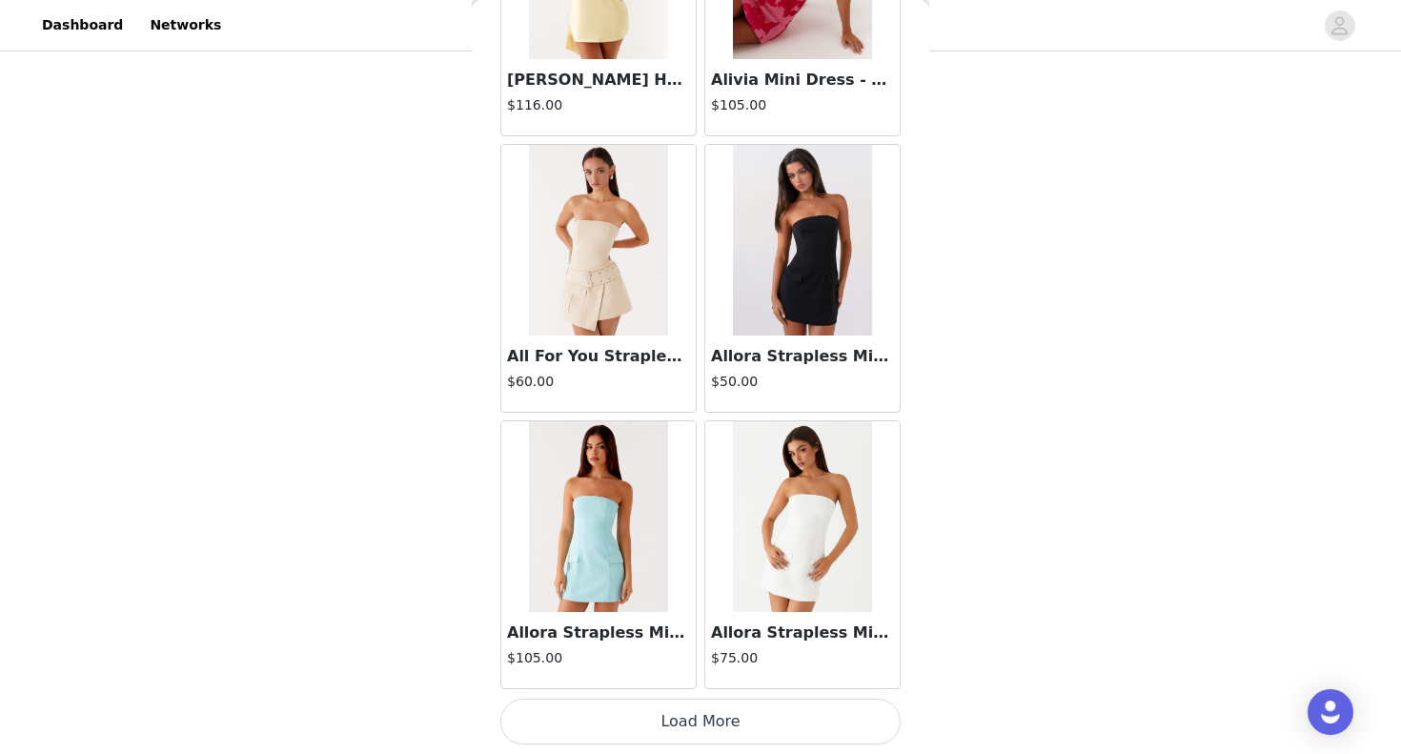
click at [685, 720] on button "Load More" at bounding box center [701, 722] width 400 height 46
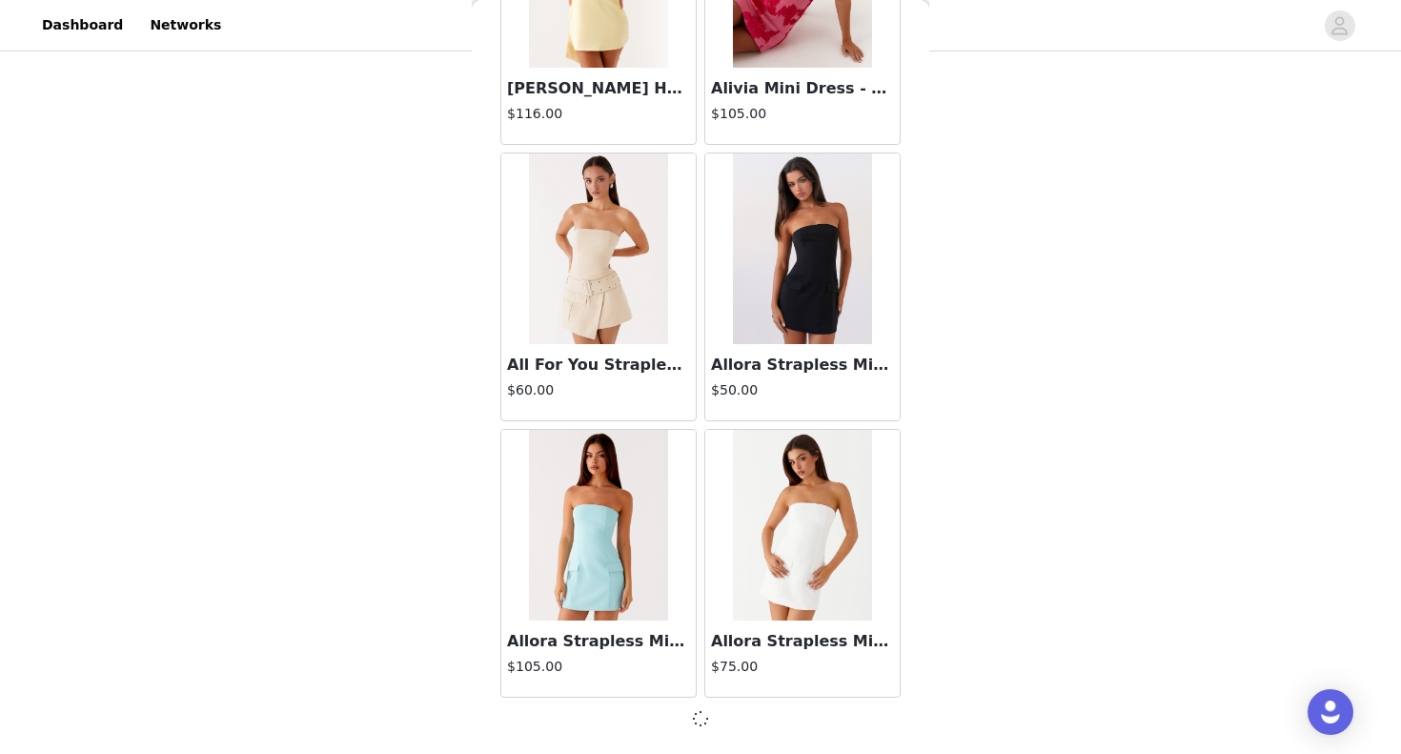
scroll to position [2155, 0]
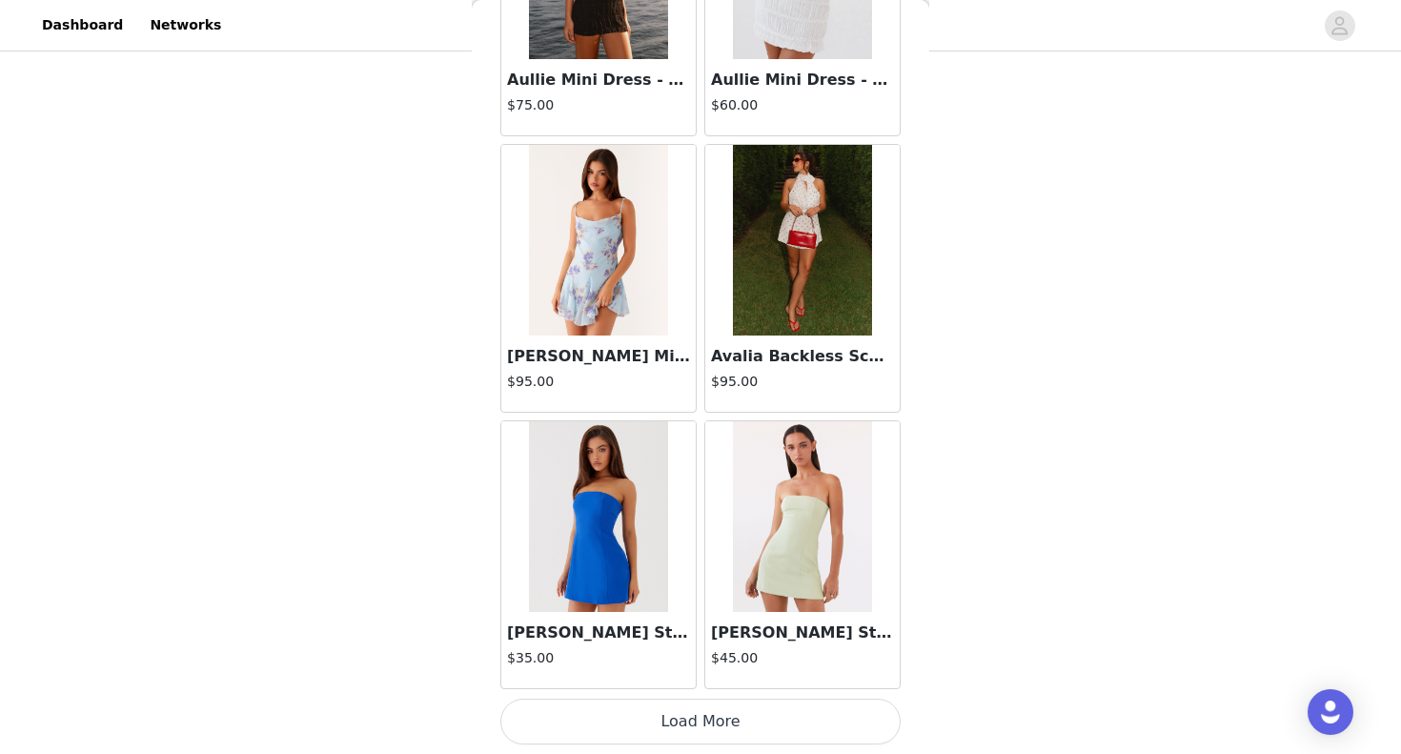
click at [682, 720] on button "Load More" at bounding box center [701, 722] width 400 height 46
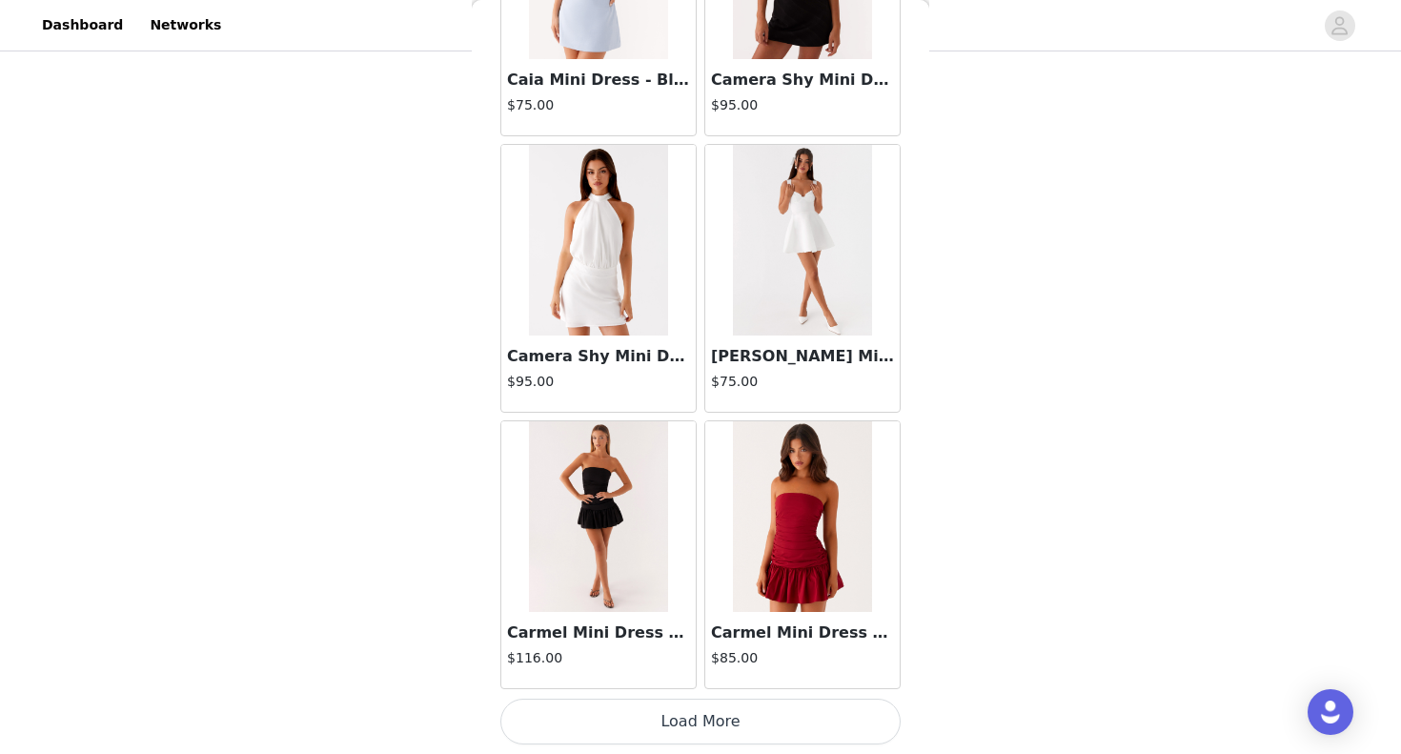
scroll to position [286, 0]
click at [664, 711] on button "Load More" at bounding box center [701, 722] width 400 height 46
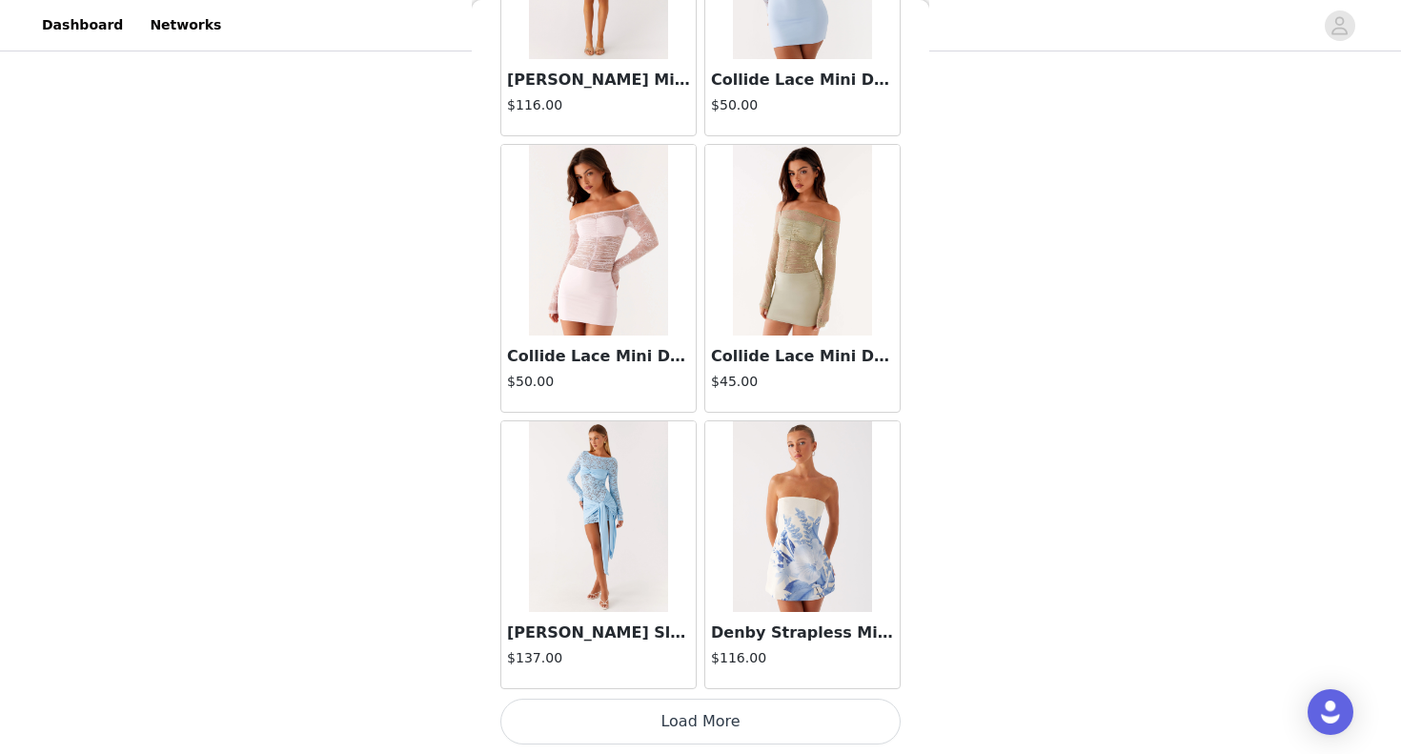
scroll to position [289, 0]
click at [650, 713] on button "Load More" at bounding box center [701, 722] width 400 height 46
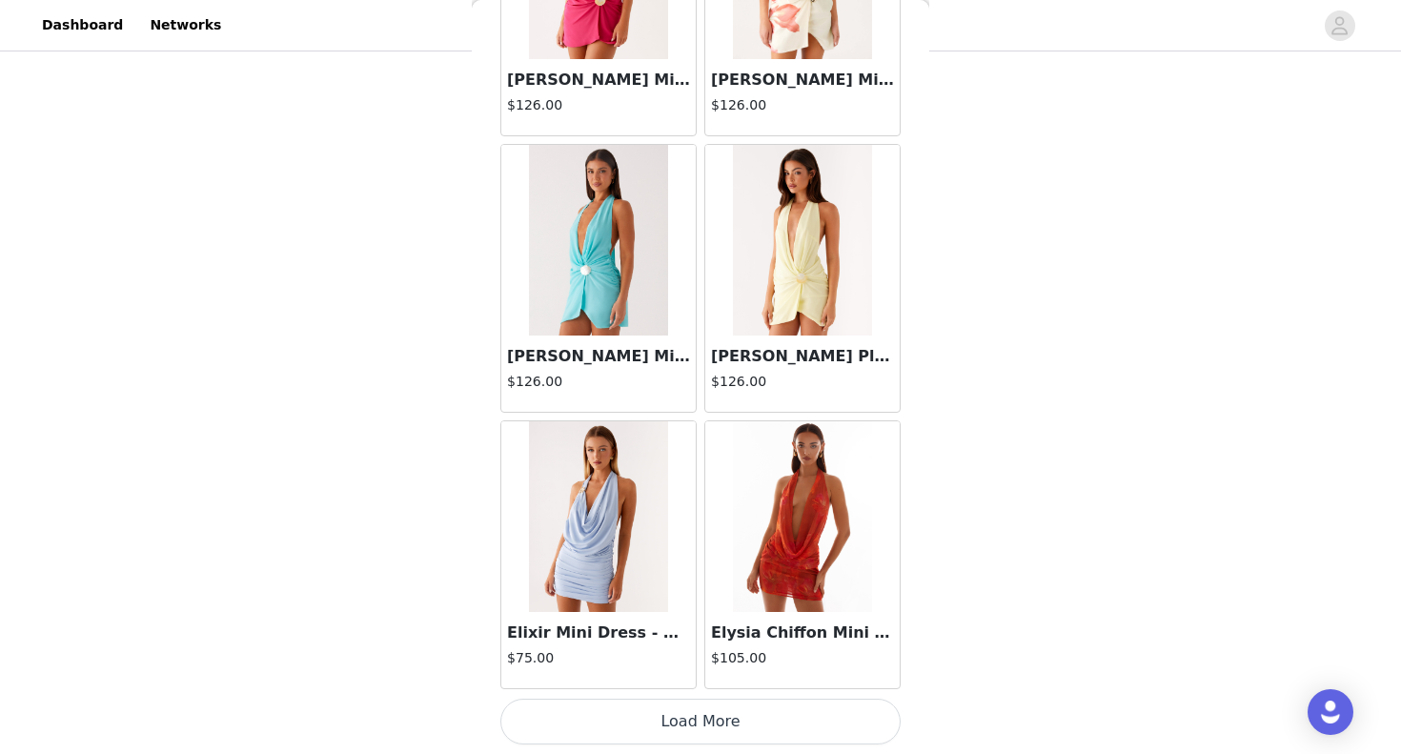
scroll to position [583, 0]
click at [678, 720] on button "Load More" at bounding box center [701, 722] width 400 height 46
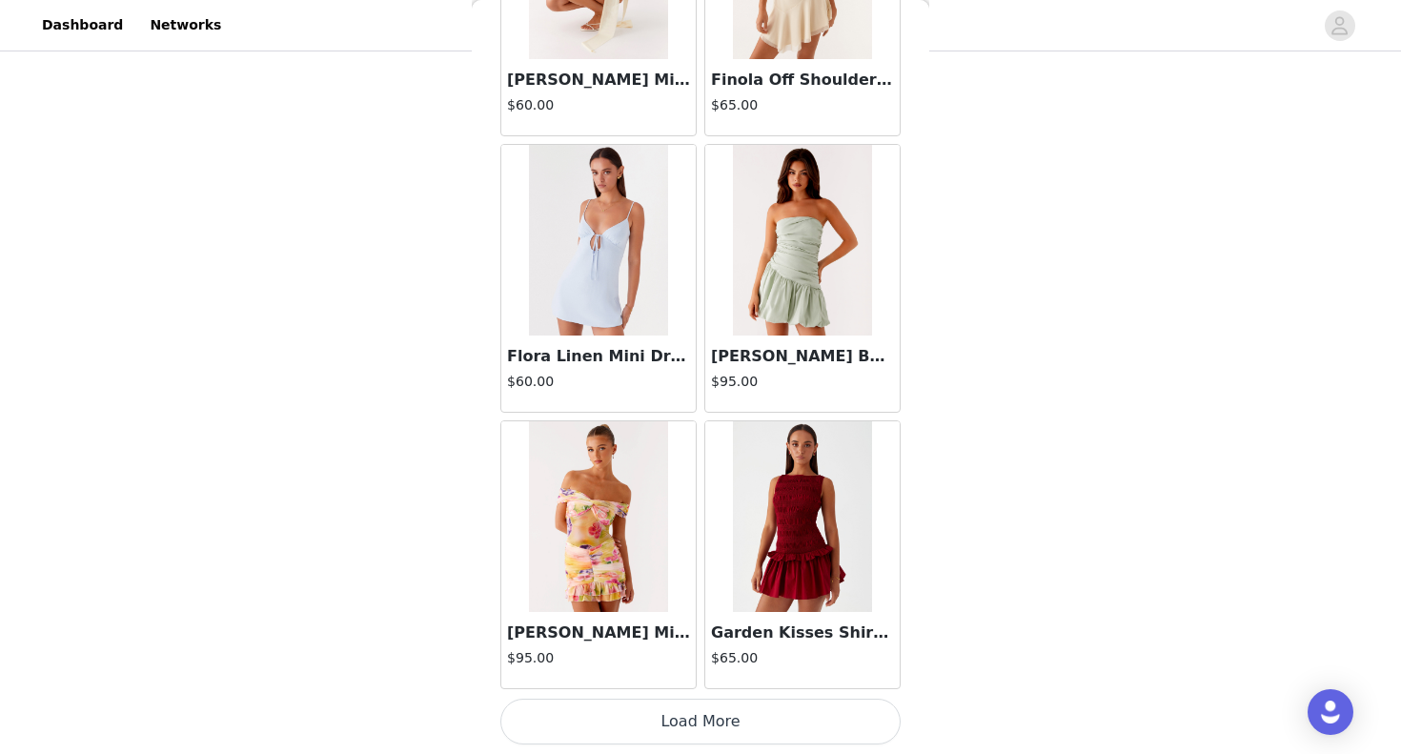
click at [702, 719] on button "Load More" at bounding box center [701, 722] width 400 height 46
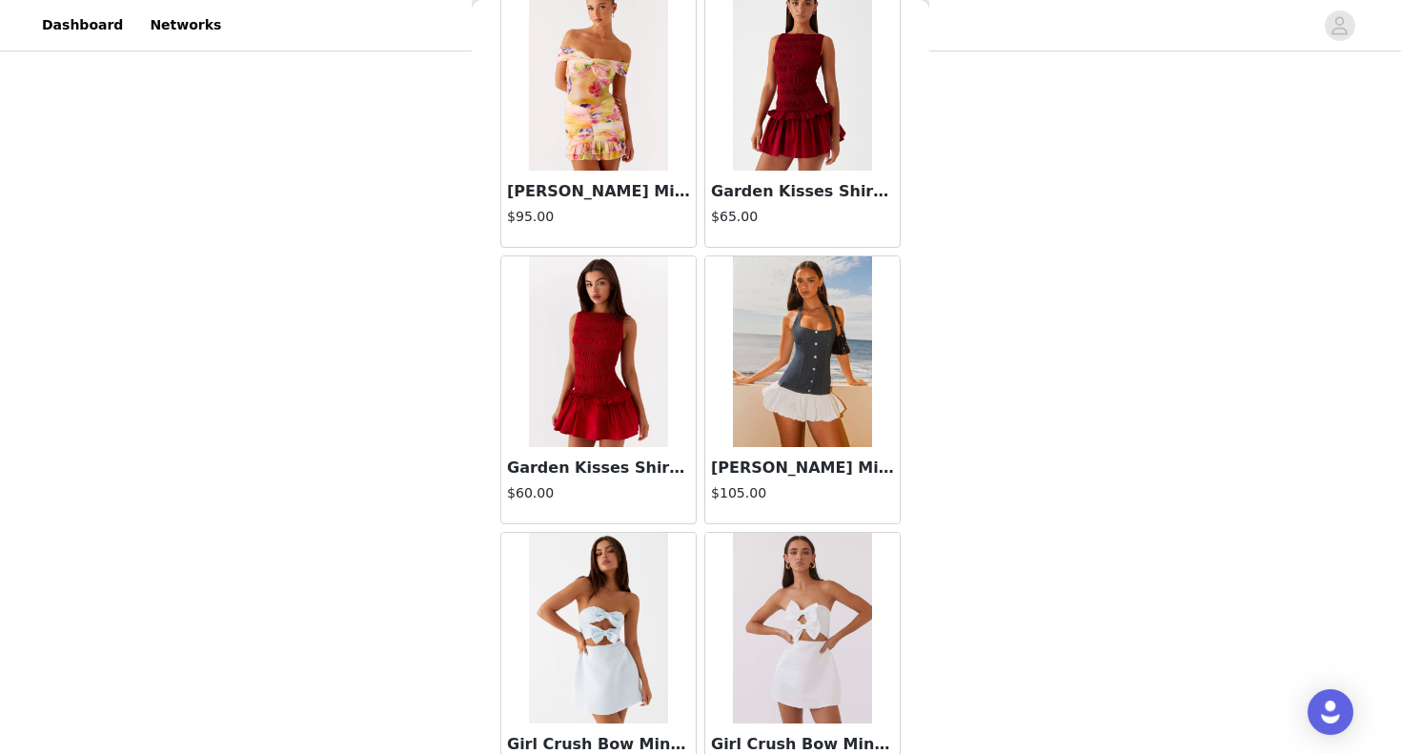
scroll to position [16418, 0]
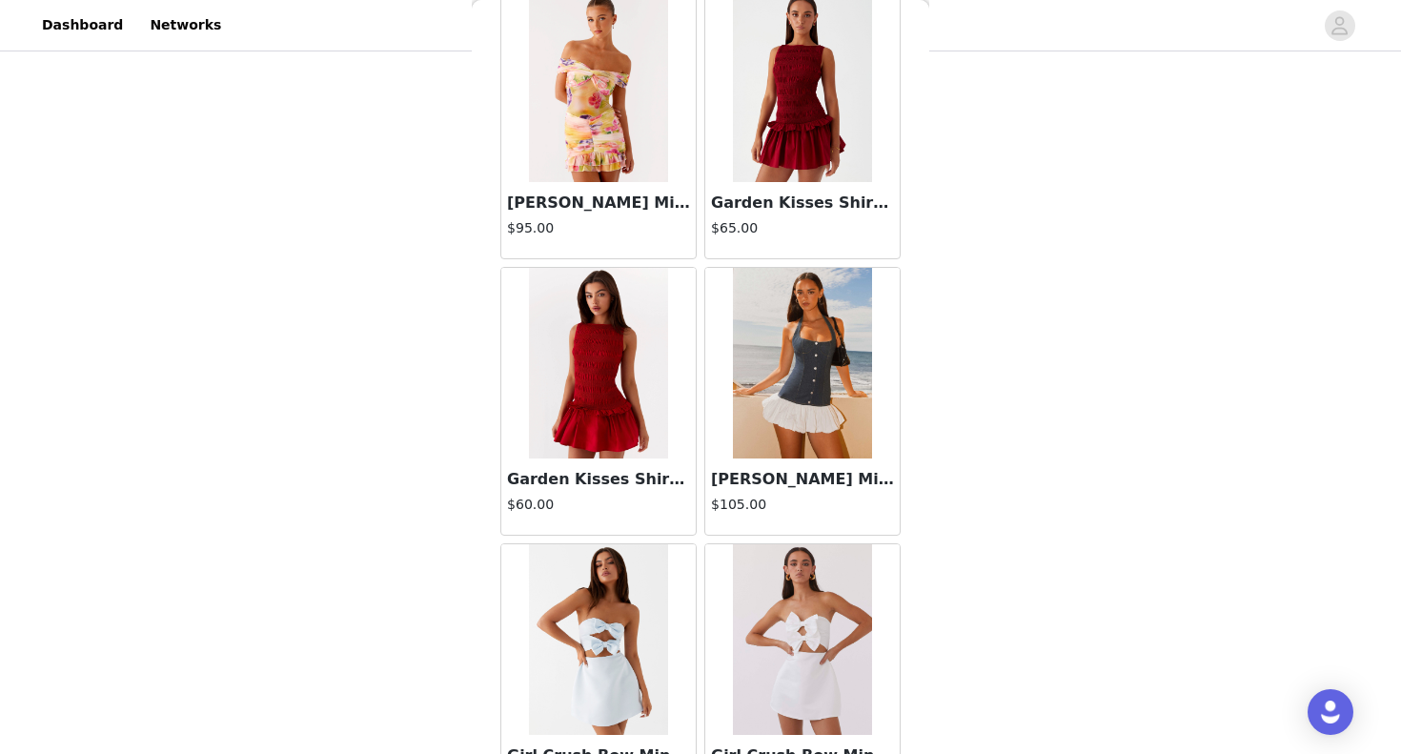
click at [807, 411] on img at bounding box center [802, 363] width 138 height 191
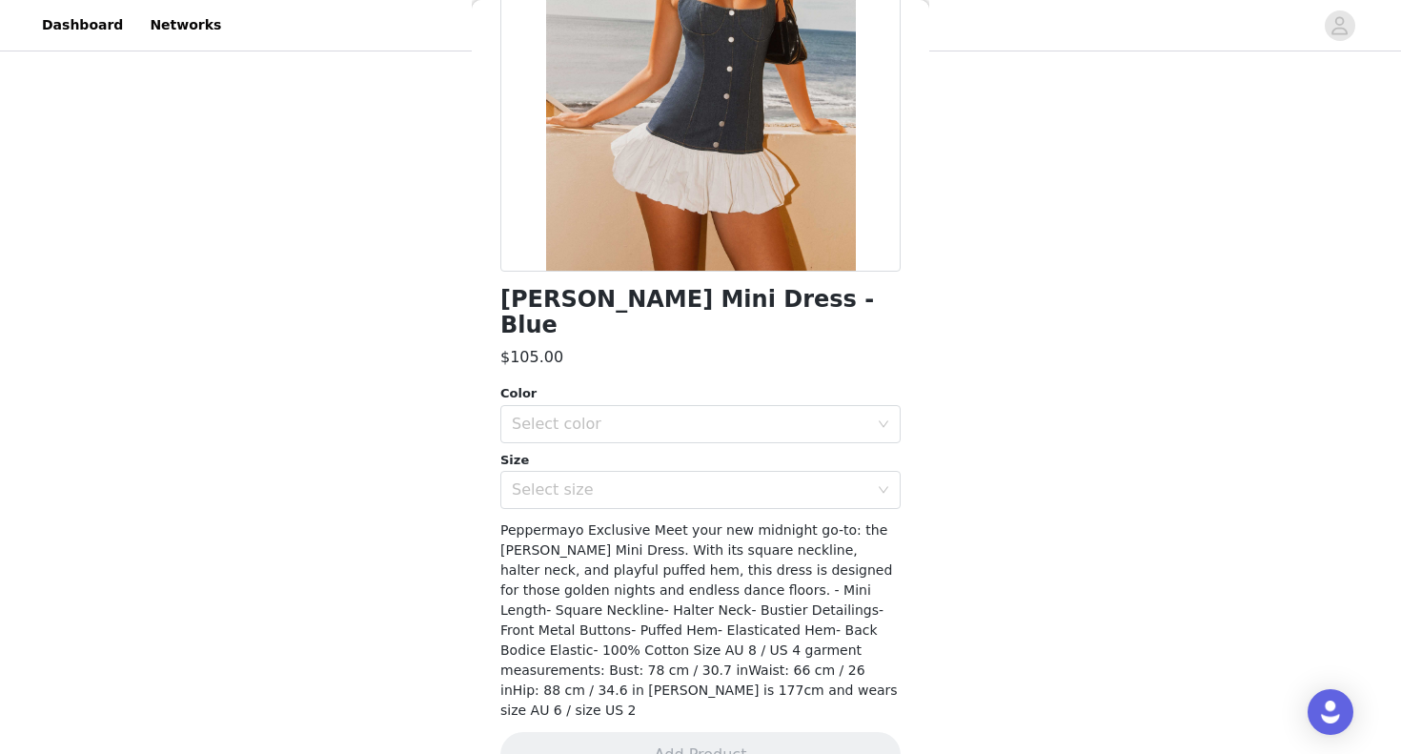
scroll to position [583, 0]
click at [693, 415] on div "Select color" at bounding box center [690, 424] width 357 height 19
click at [640, 436] on li "Blue" at bounding box center [701, 439] width 400 height 31
click at [624, 481] on div "Select size" at bounding box center [690, 490] width 357 height 19
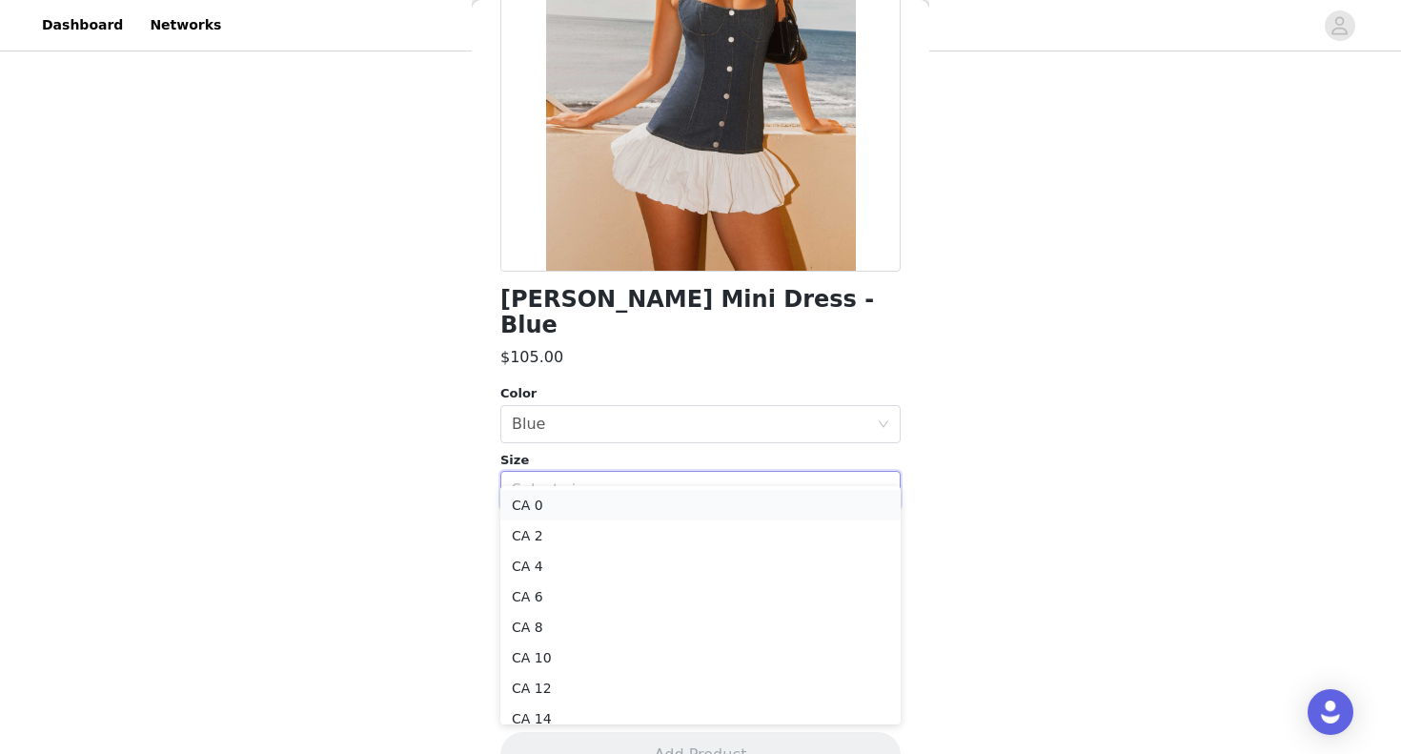
click at [582, 508] on li "CA 0" at bounding box center [701, 505] width 400 height 31
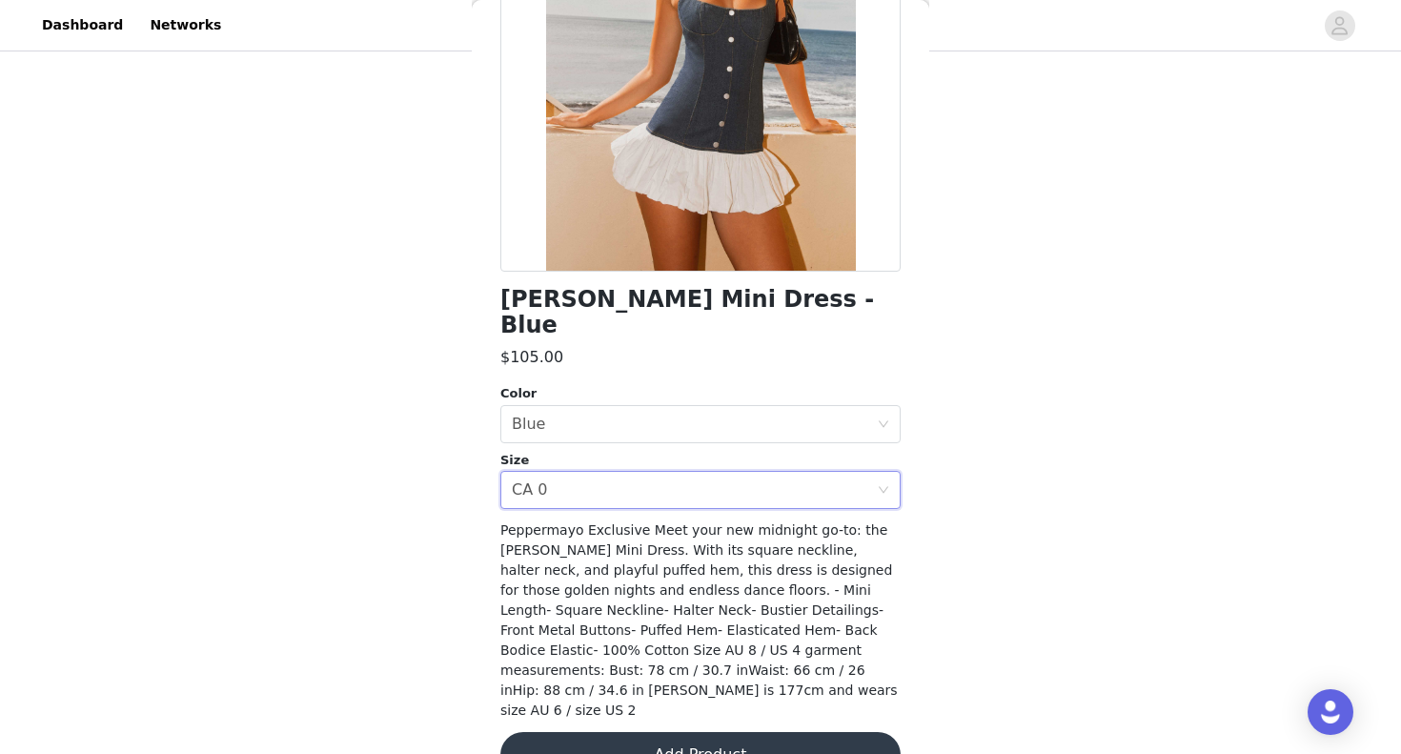
click at [598, 732] on button "Add Product" at bounding box center [701, 755] width 400 height 46
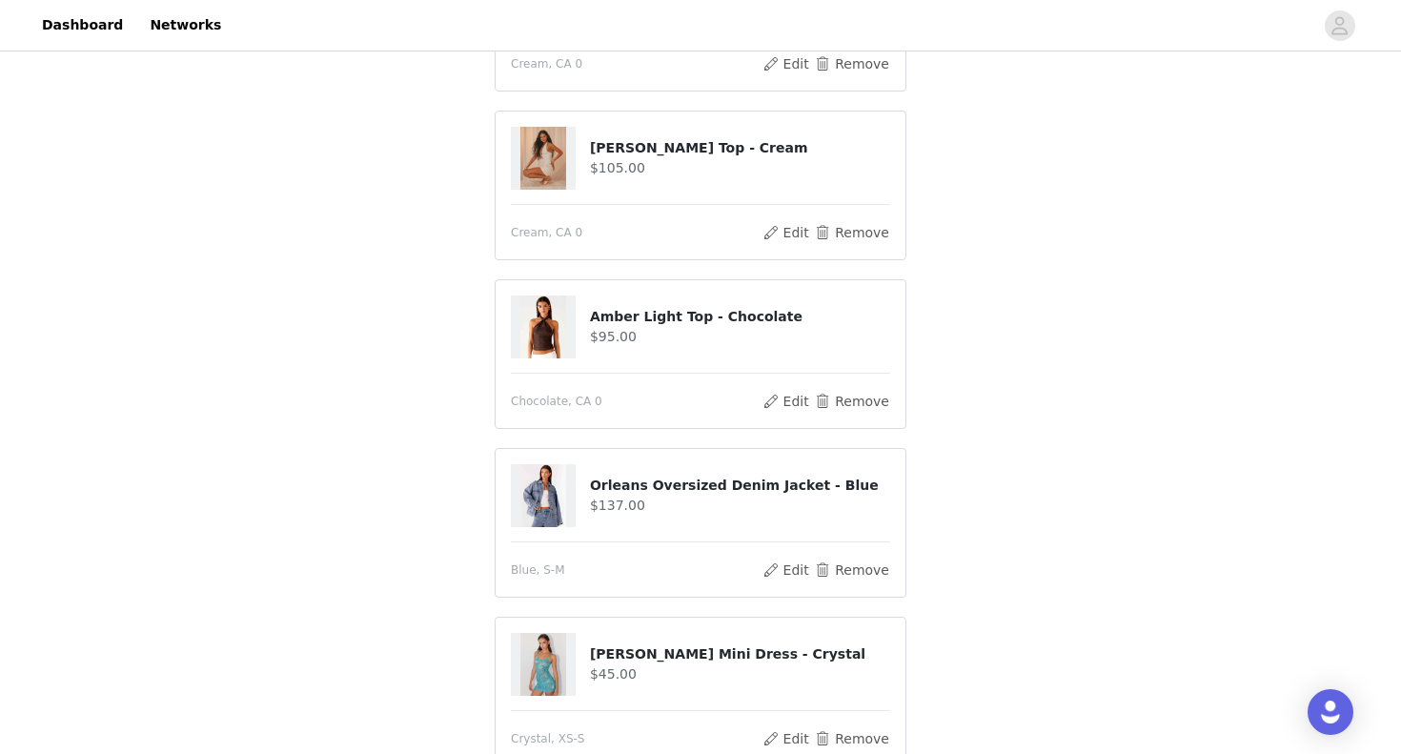
scroll to position [416, 0]
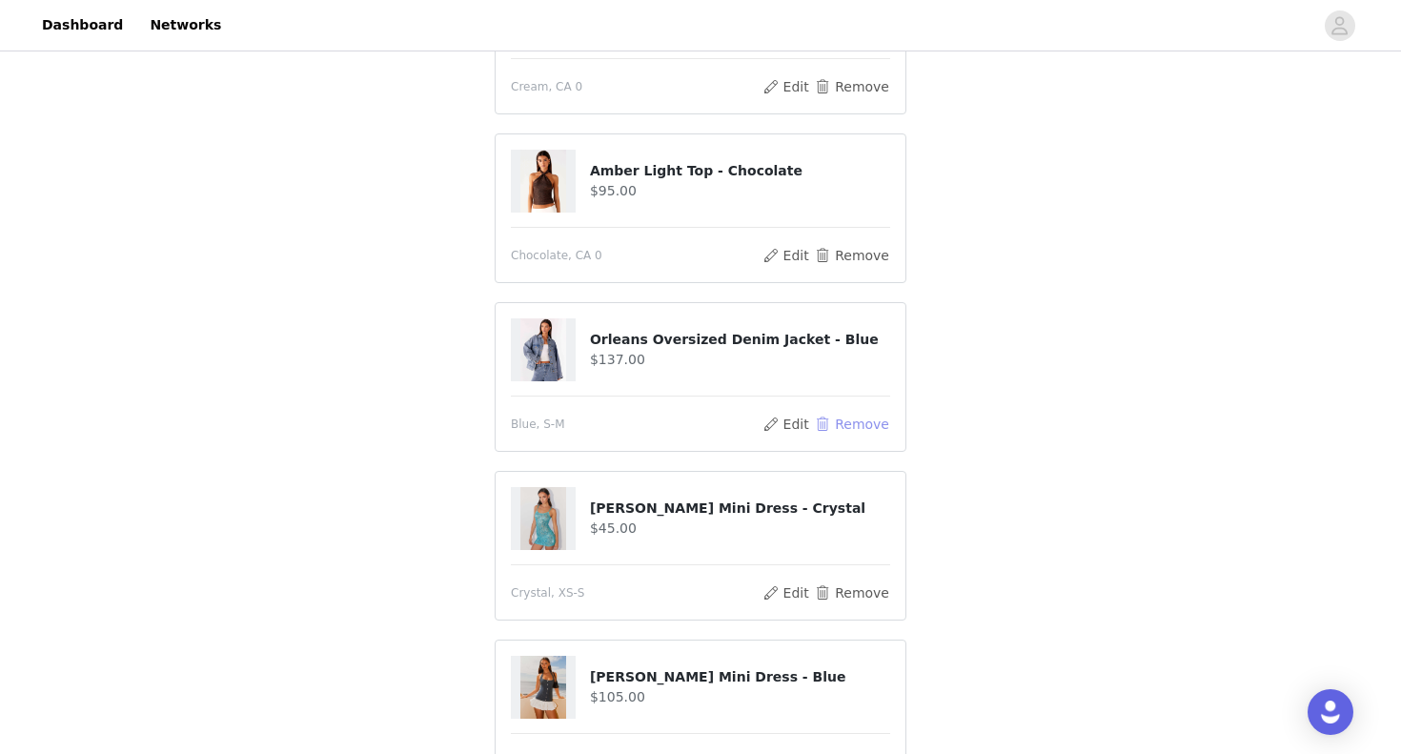
click at [853, 424] on button "Remove" at bounding box center [852, 424] width 76 height 23
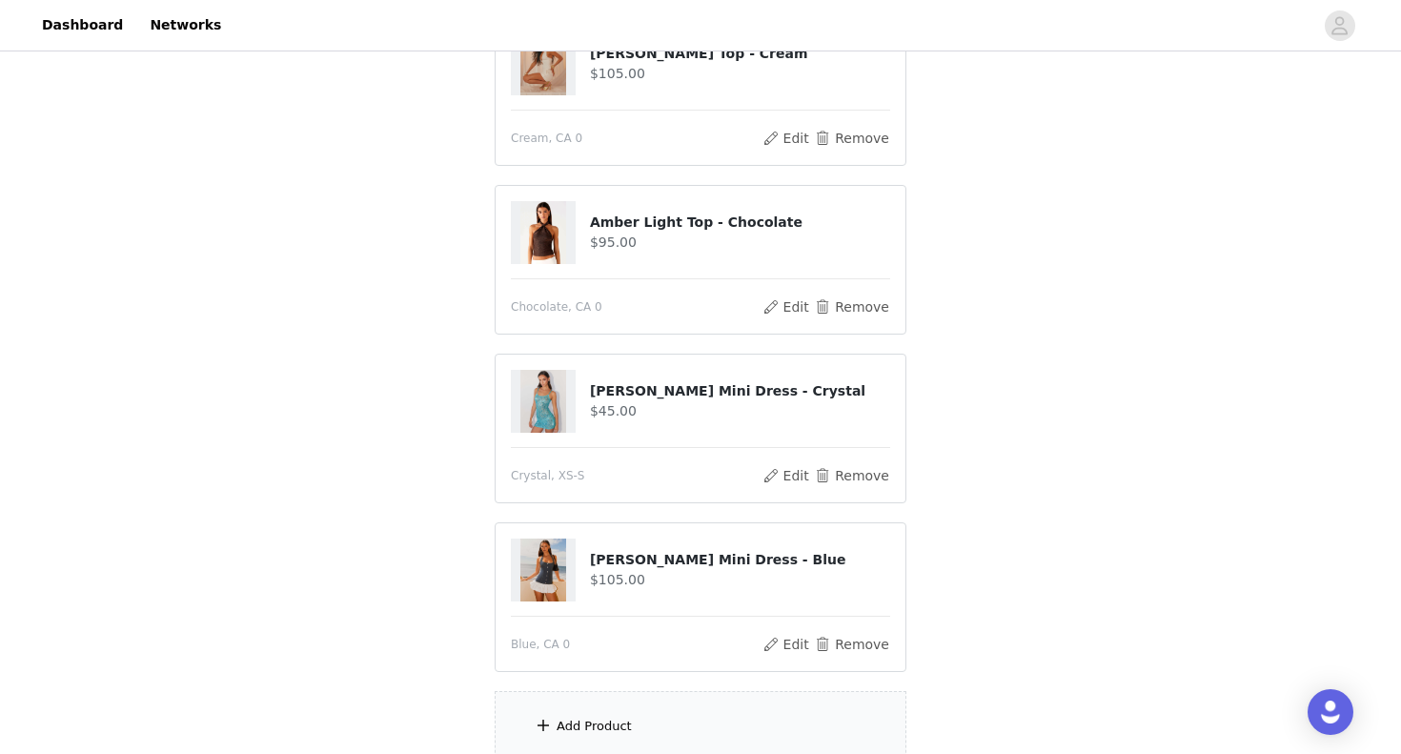
click at [586, 720] on div "Add Product" at bounding box center [594, 726] width 75 height 19
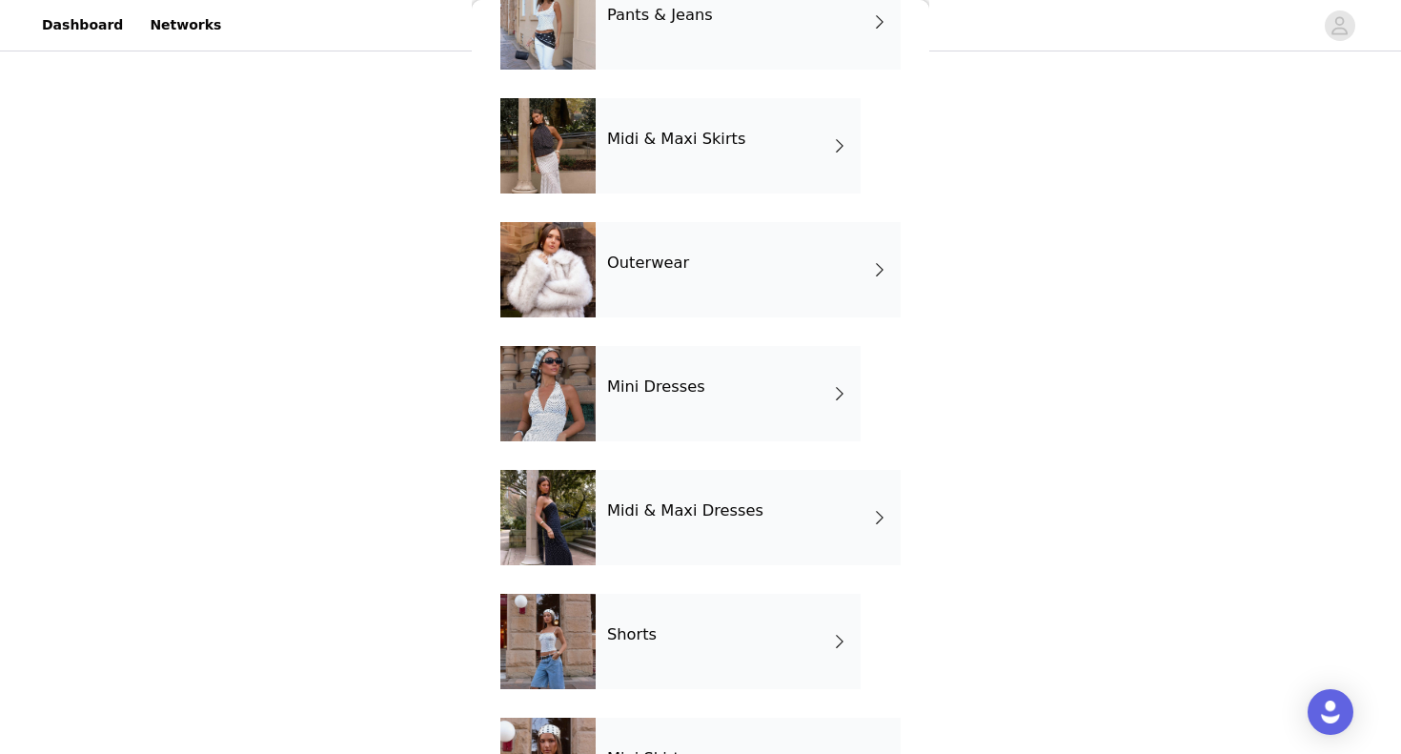
scroll to position [237, 0]
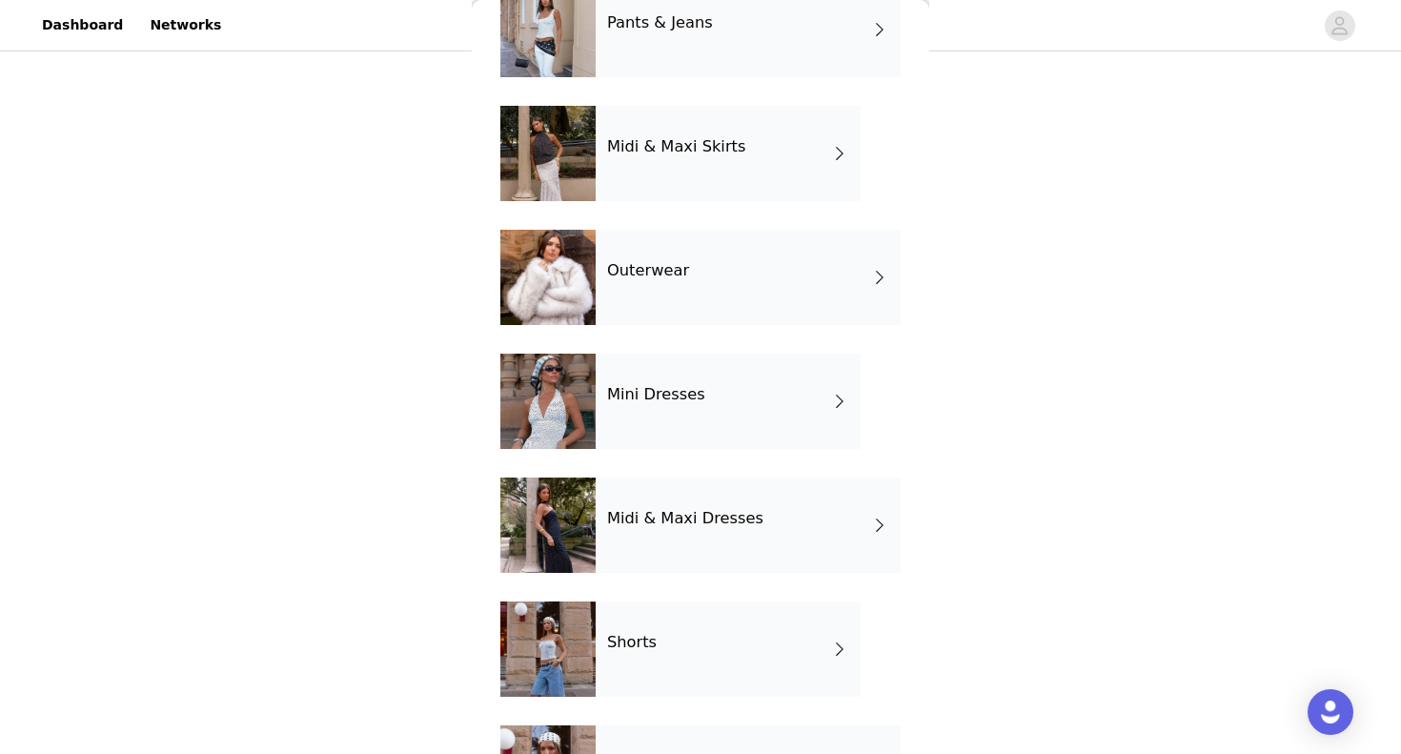
click at [696, 377] on div "Mini Dresses" at bounding box center [728, 401] width 265 height 95
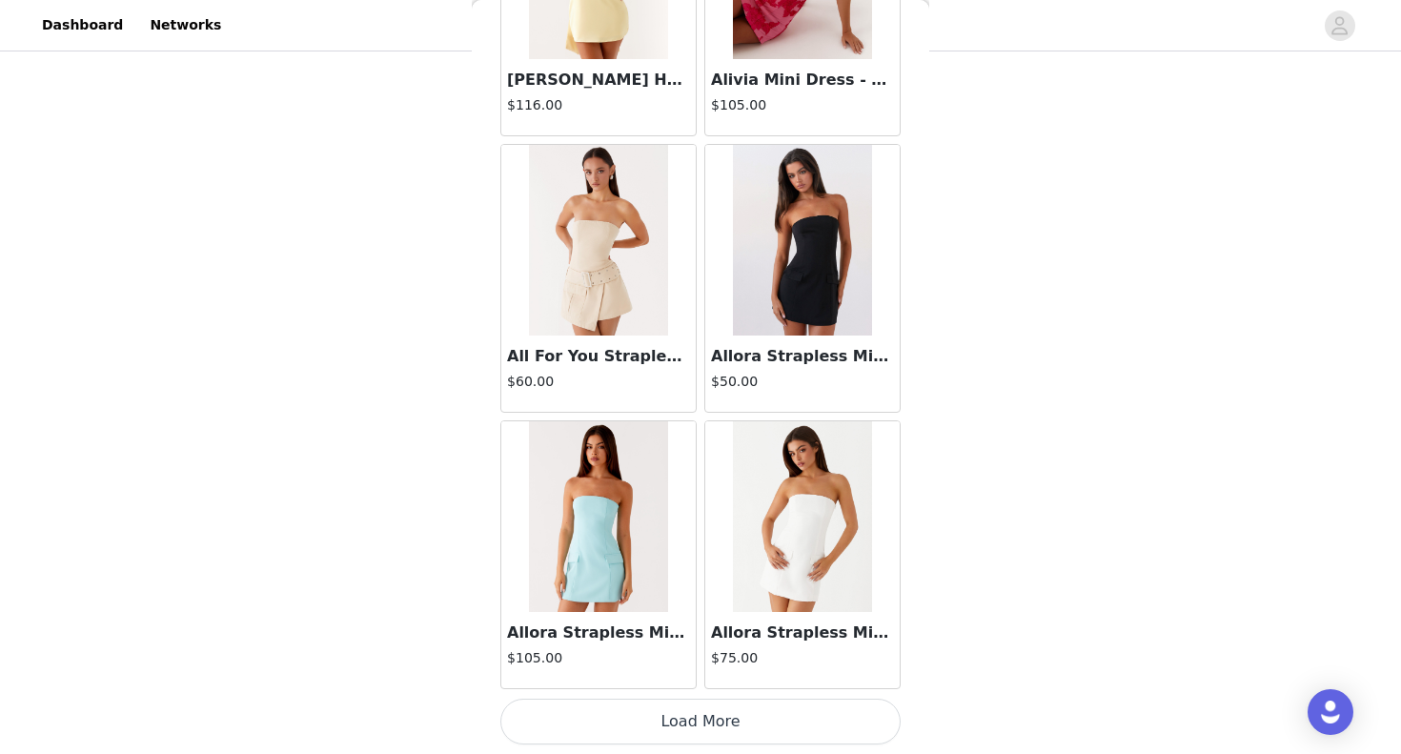
scroll to position [519, 0]
click at [638, 733] on button "Load More" at bounding box center [701, 722] width 400 height 46
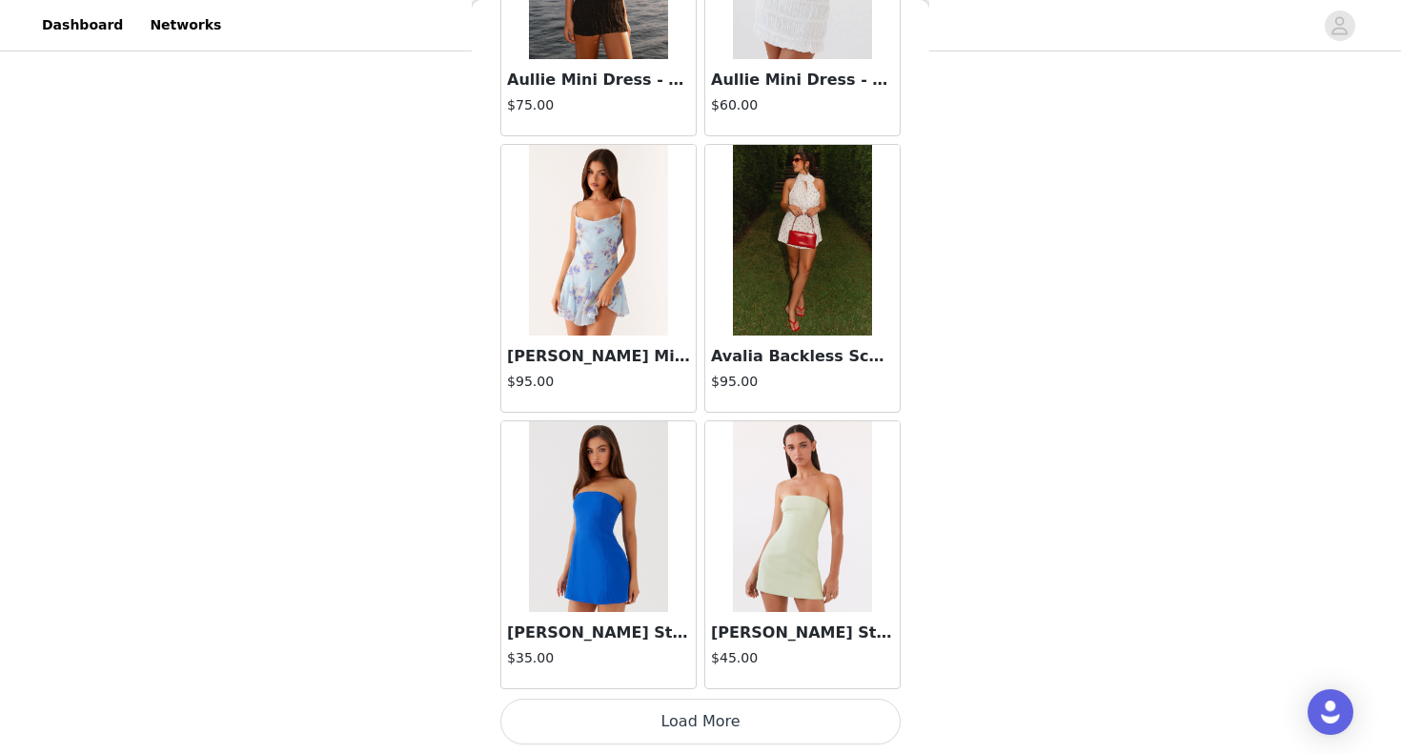
scroll to position [530, 0]
click at [685, 710] on button "Load More" at bounding box center [701, 722] width 400 height 46
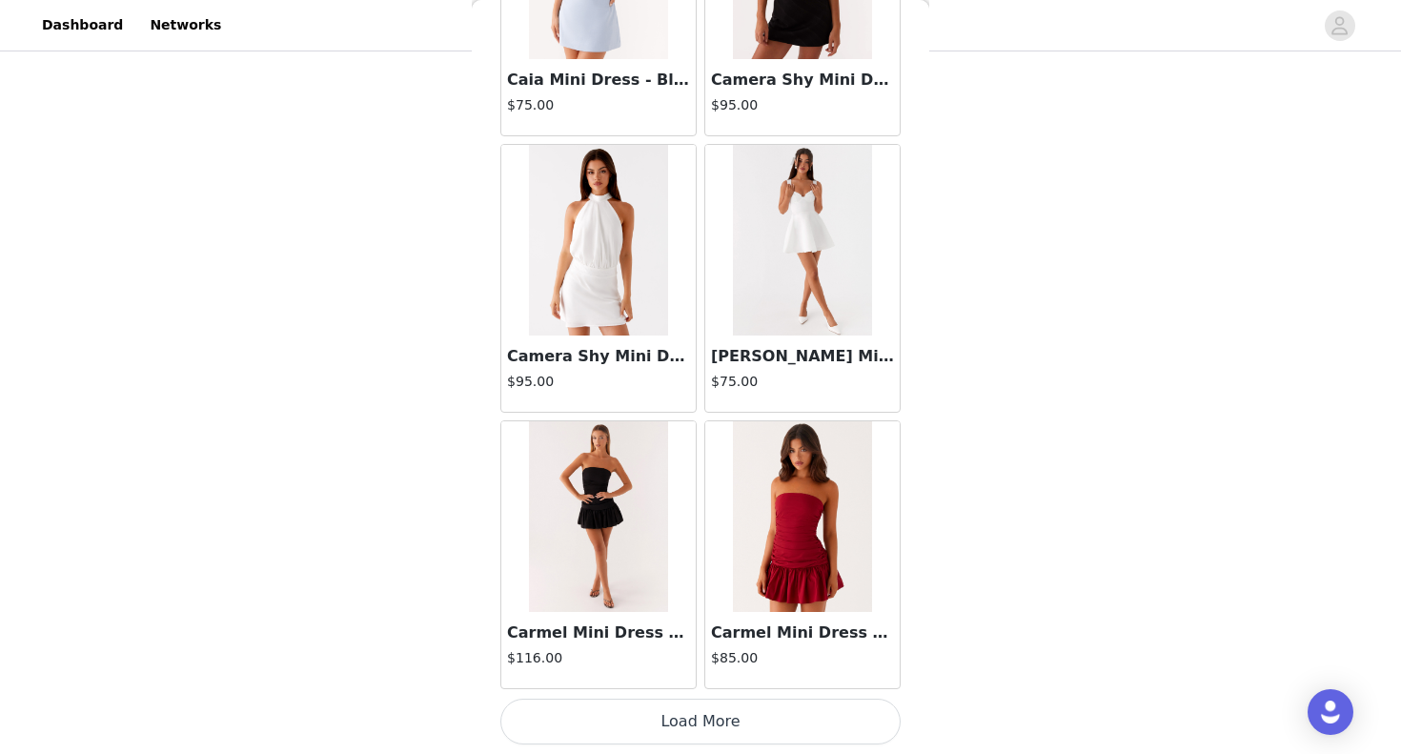
click at [703, 715] on button "Load More" at bounding box center [701, 722] width 400 height 46
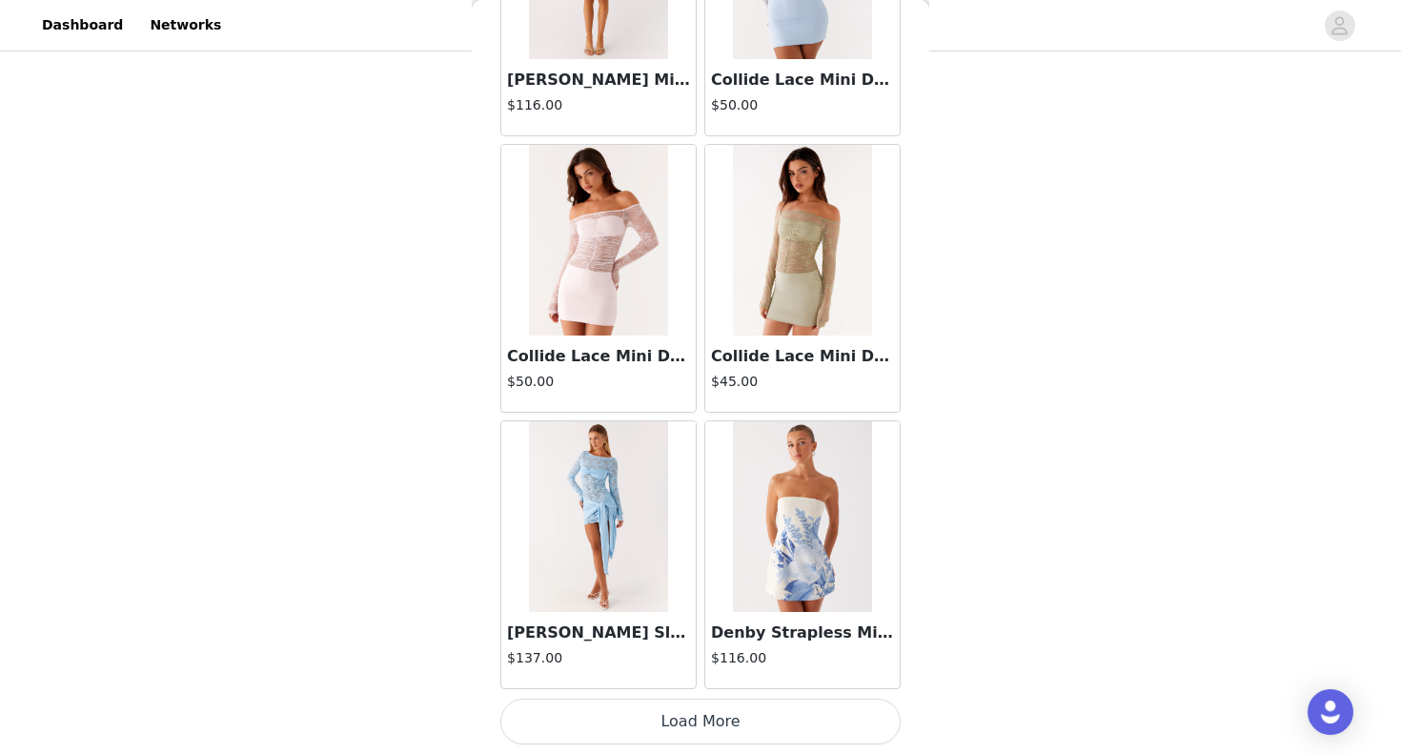
click at [655, 714] on button "Load More" at bounding box center [701, 722] width 400 height 46
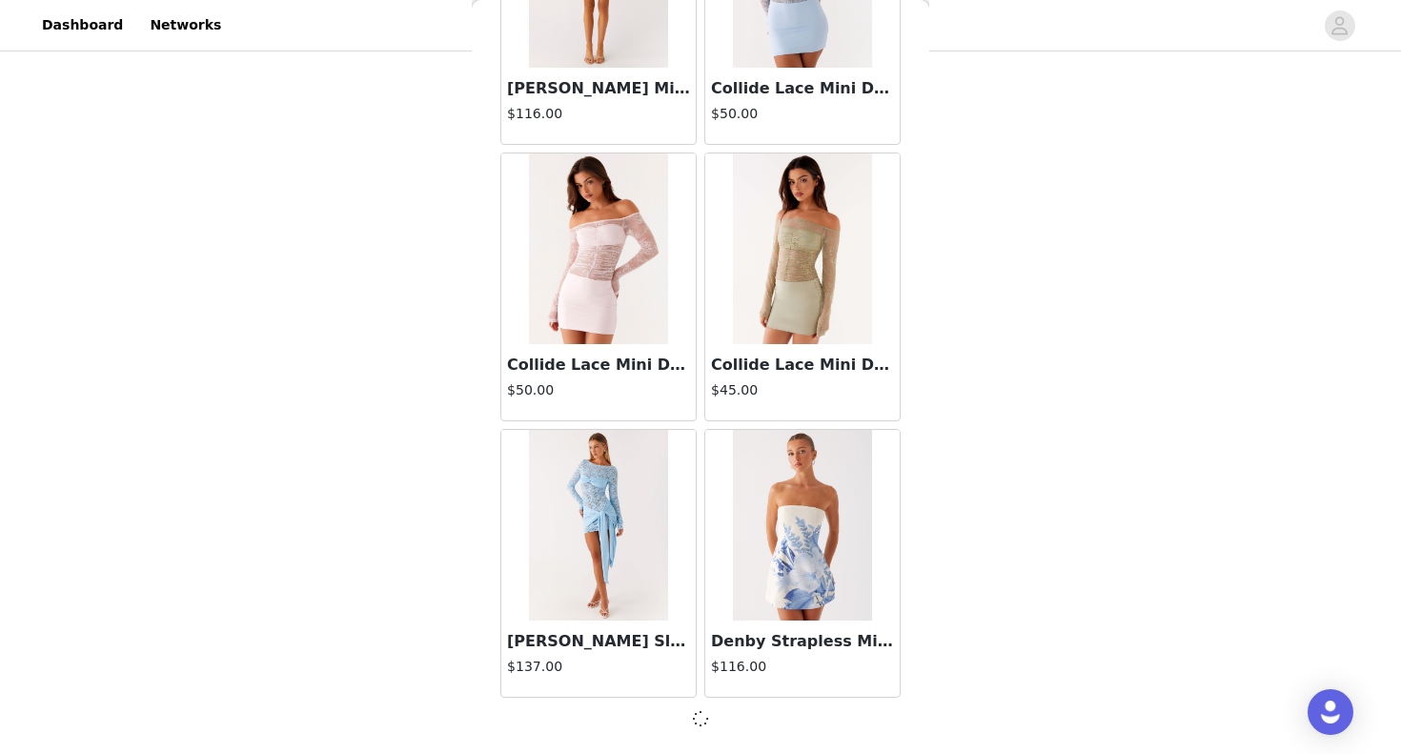
scroll to position [10449, 0]
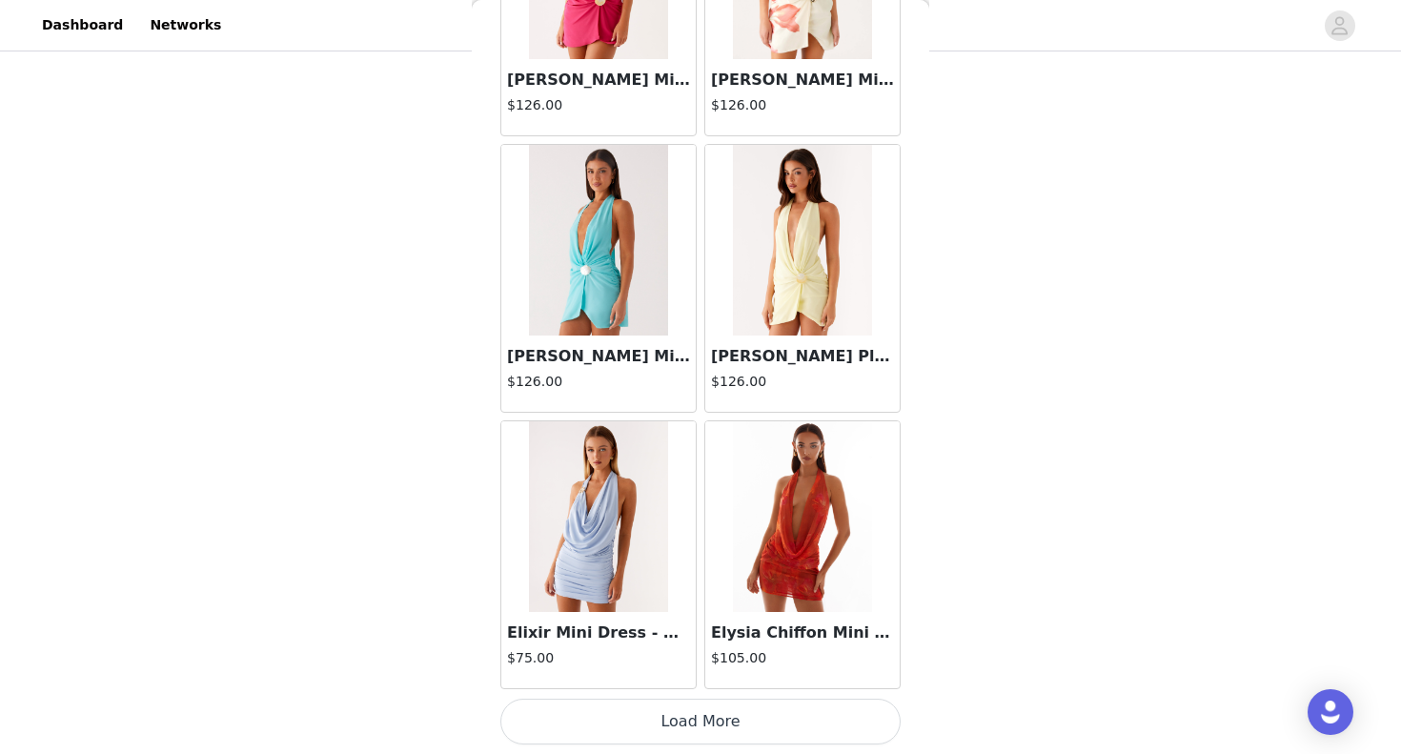
click at [701, 720] on button "Load More" at bounding box center [701, 722] width 400 height 46
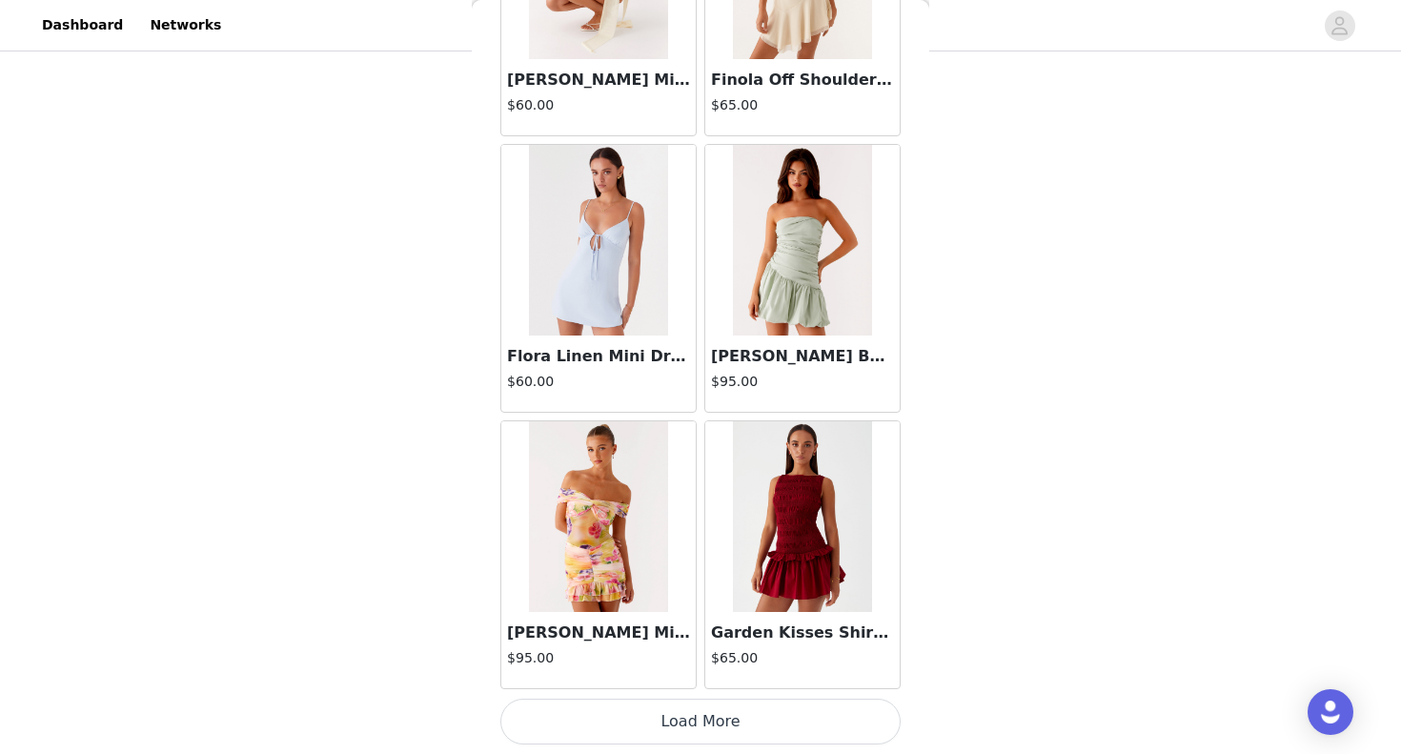
scroll to position [541, 0]
click at [737, 722] on button "Load More" at bounding box center [701, 722] width 400 height 46
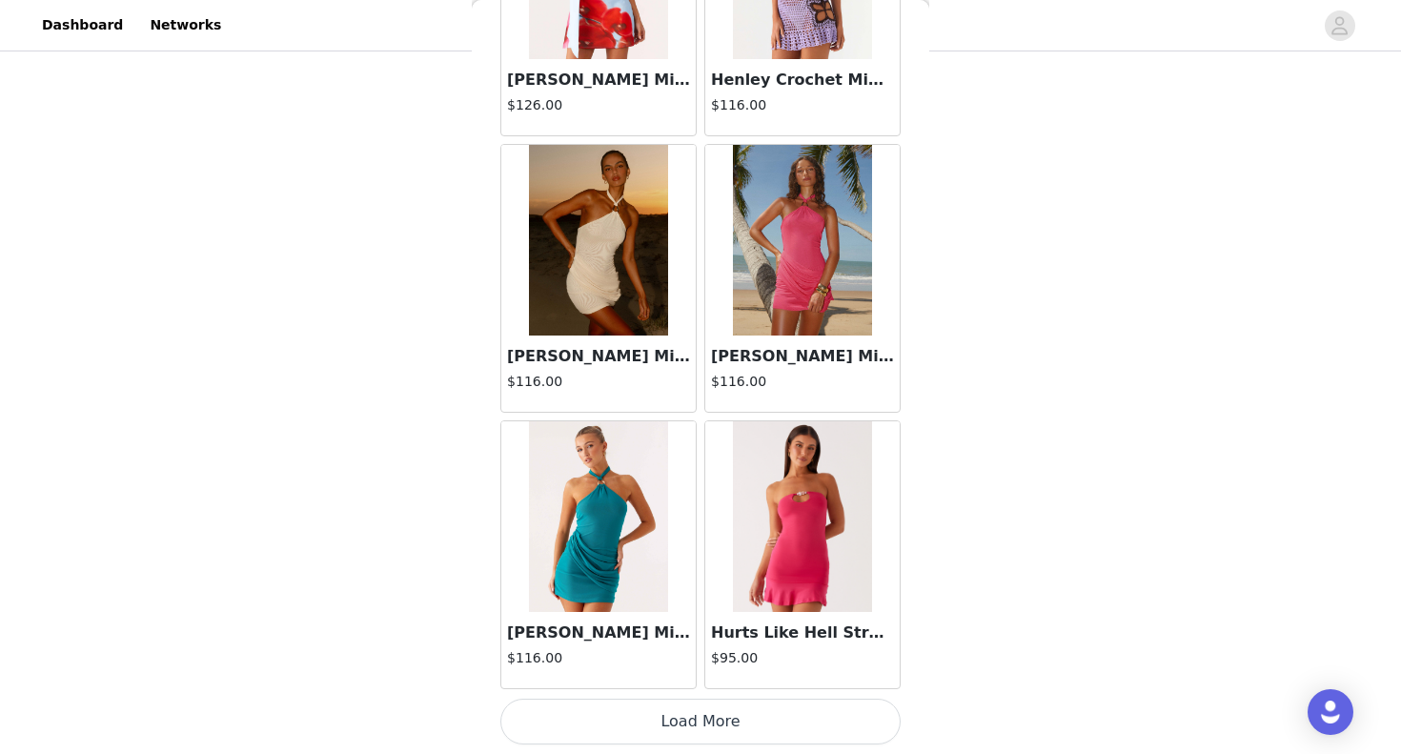
click at [717, 727] on button "Load More" at bounding box center [701, 722] width 400 height 46
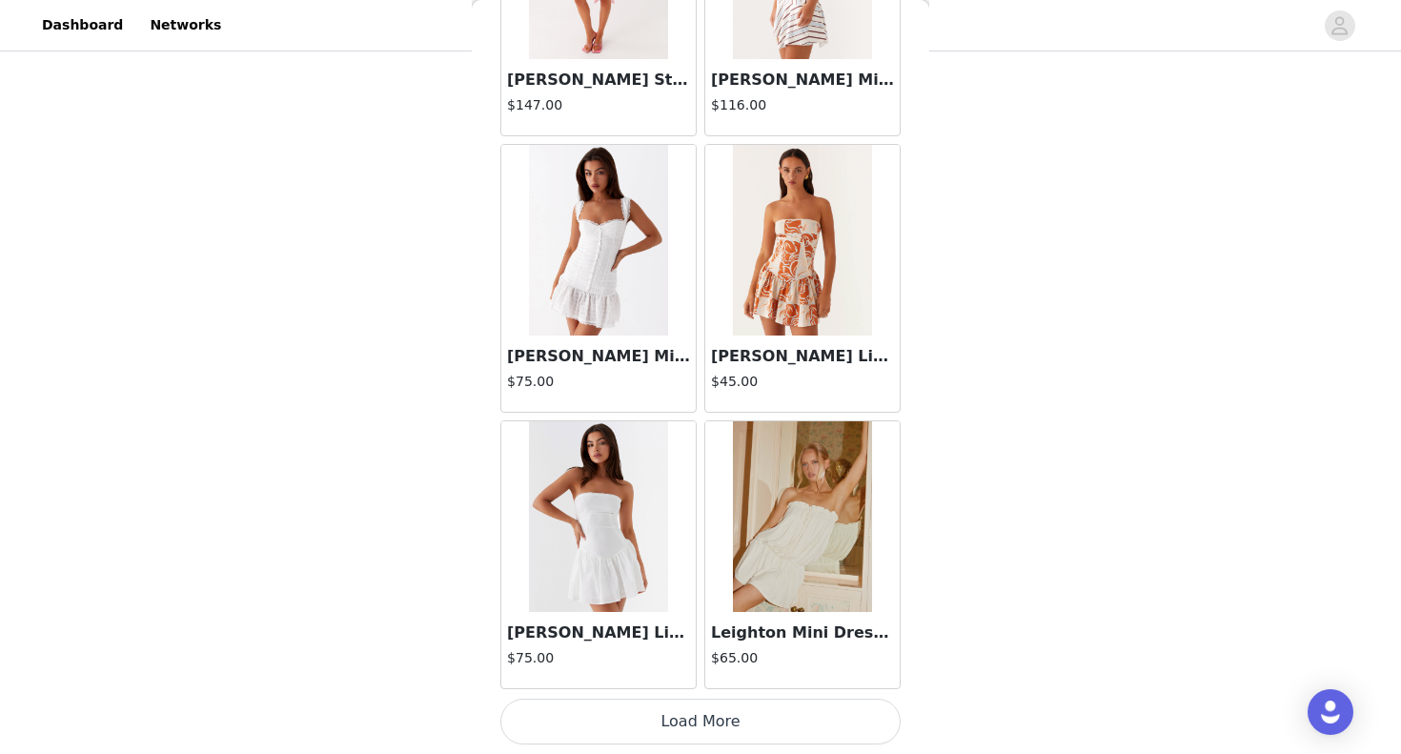
scroll to position [21517, 0]
click at [724, 712] on button "Load More" at bounding box center [701, 722] width 400 height 46
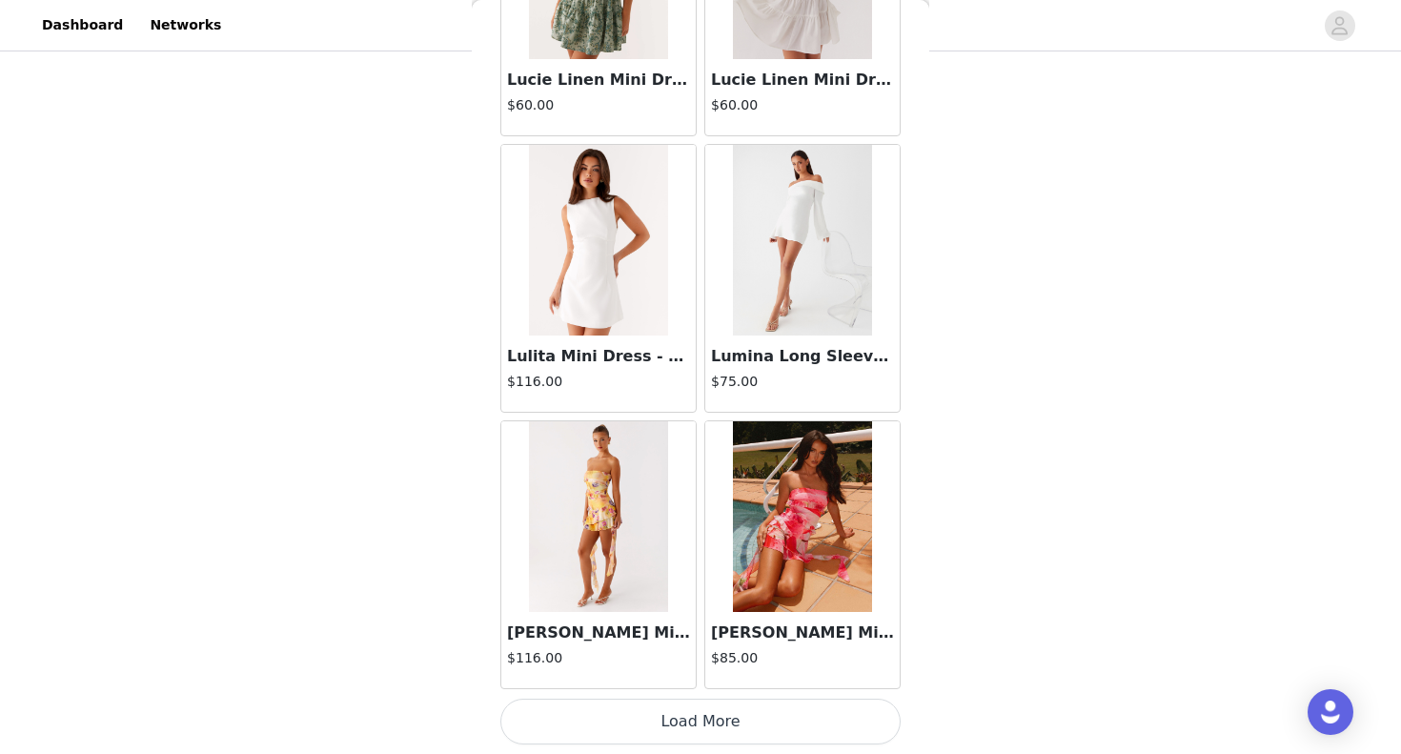
scroll to position [559, 0]
click at [680, 717] on button "Load More" at bounding box center [701, 722] width 400 height 46
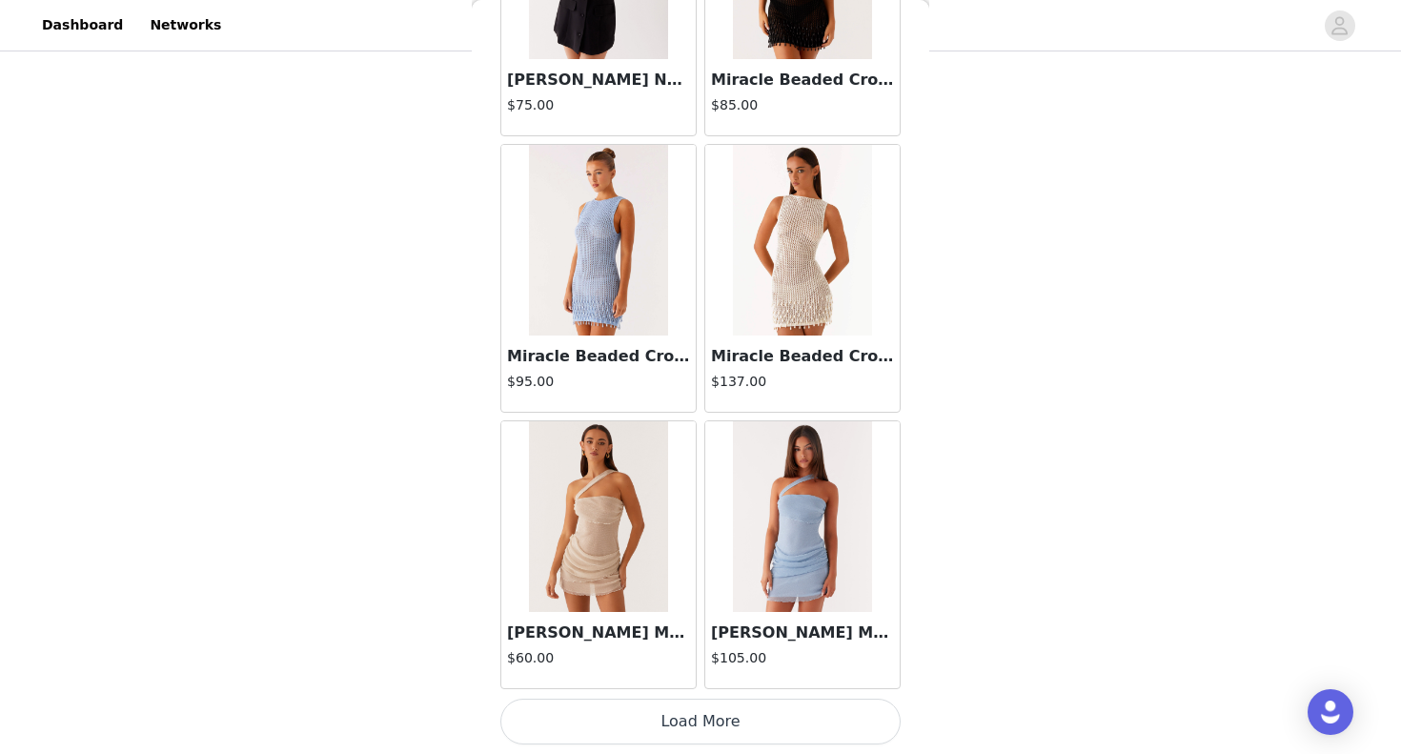
click at [687, 720] on button "Load More" at bounding box center [701, 722] width 400 height 46
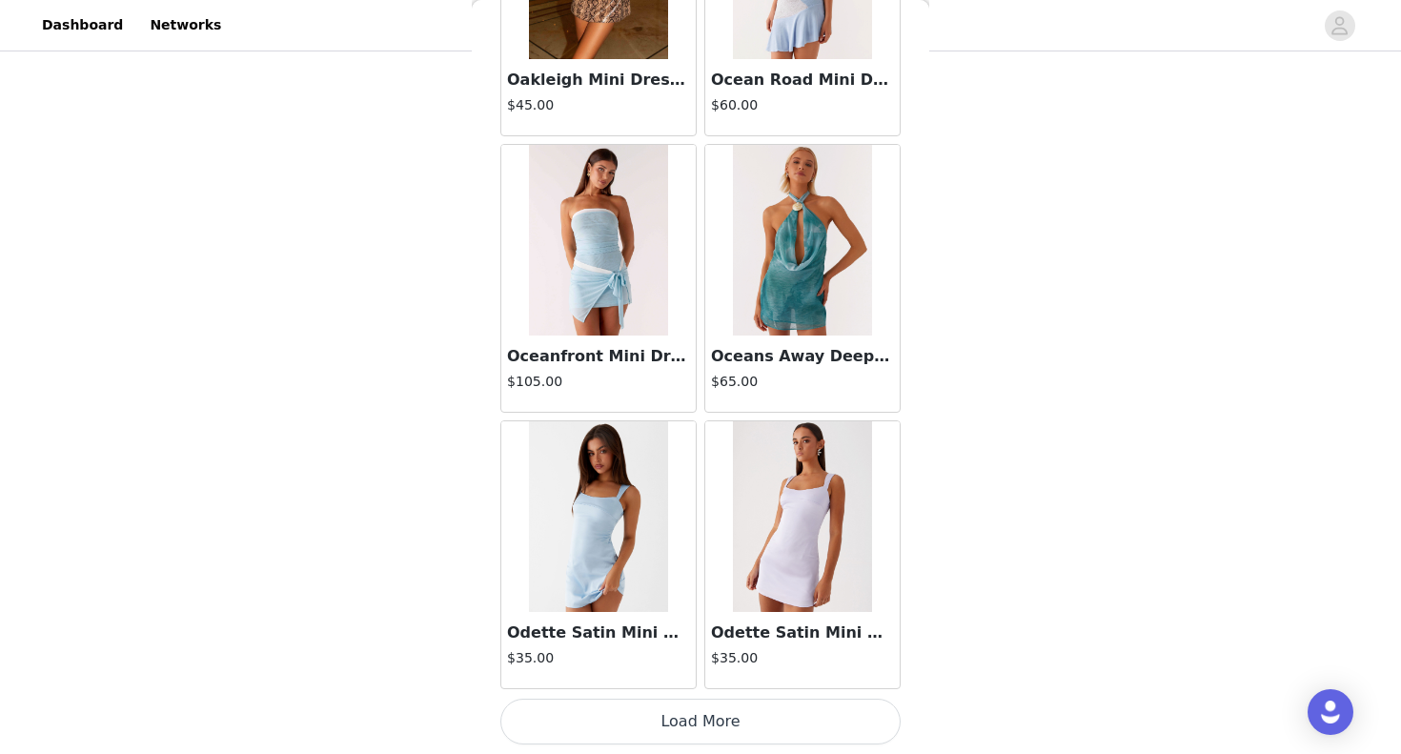
scroll to position [581, 0]
click at [670, 744] on button "Load More" at bounding box center [701, 722] width 400 height 46
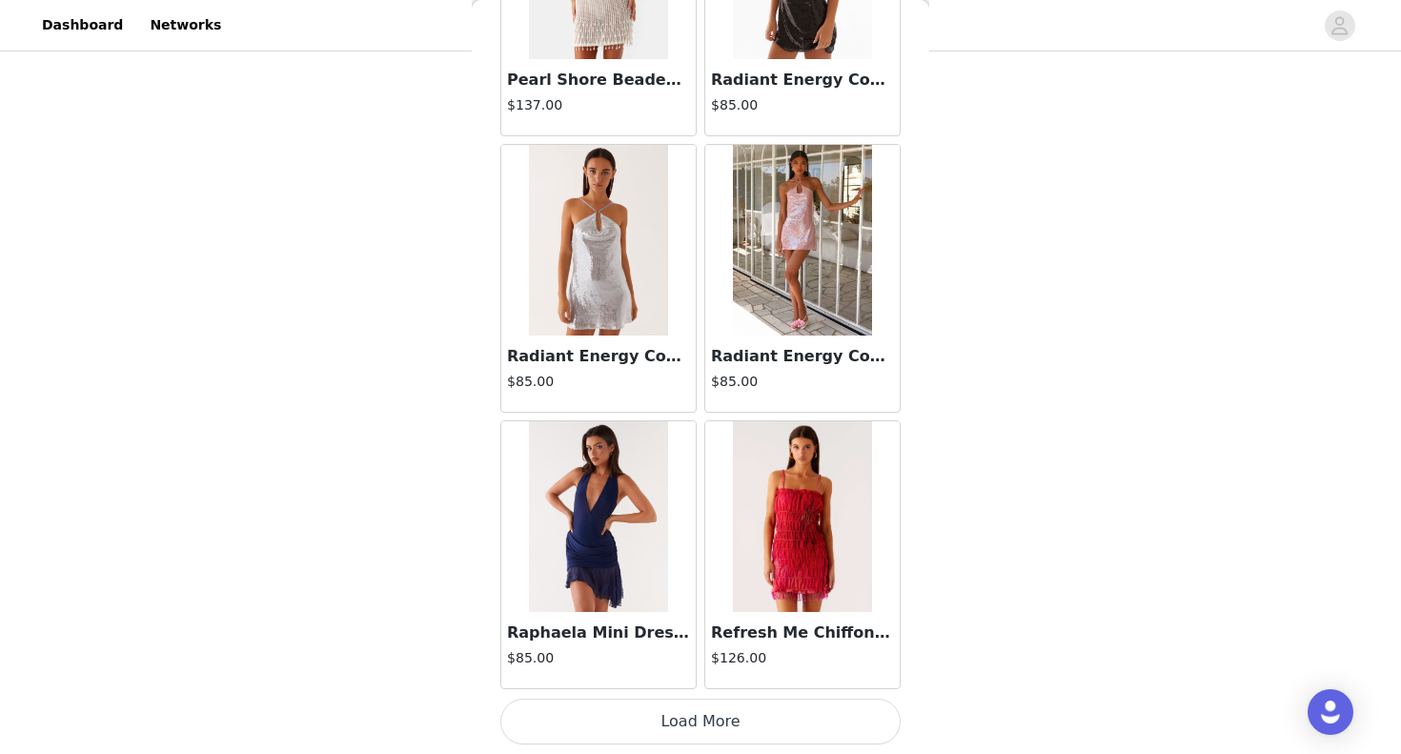
scroll to position [583, 0]
click at [670, 721] on button "Load More" at bounding box center [701, 722] width 400 height 46
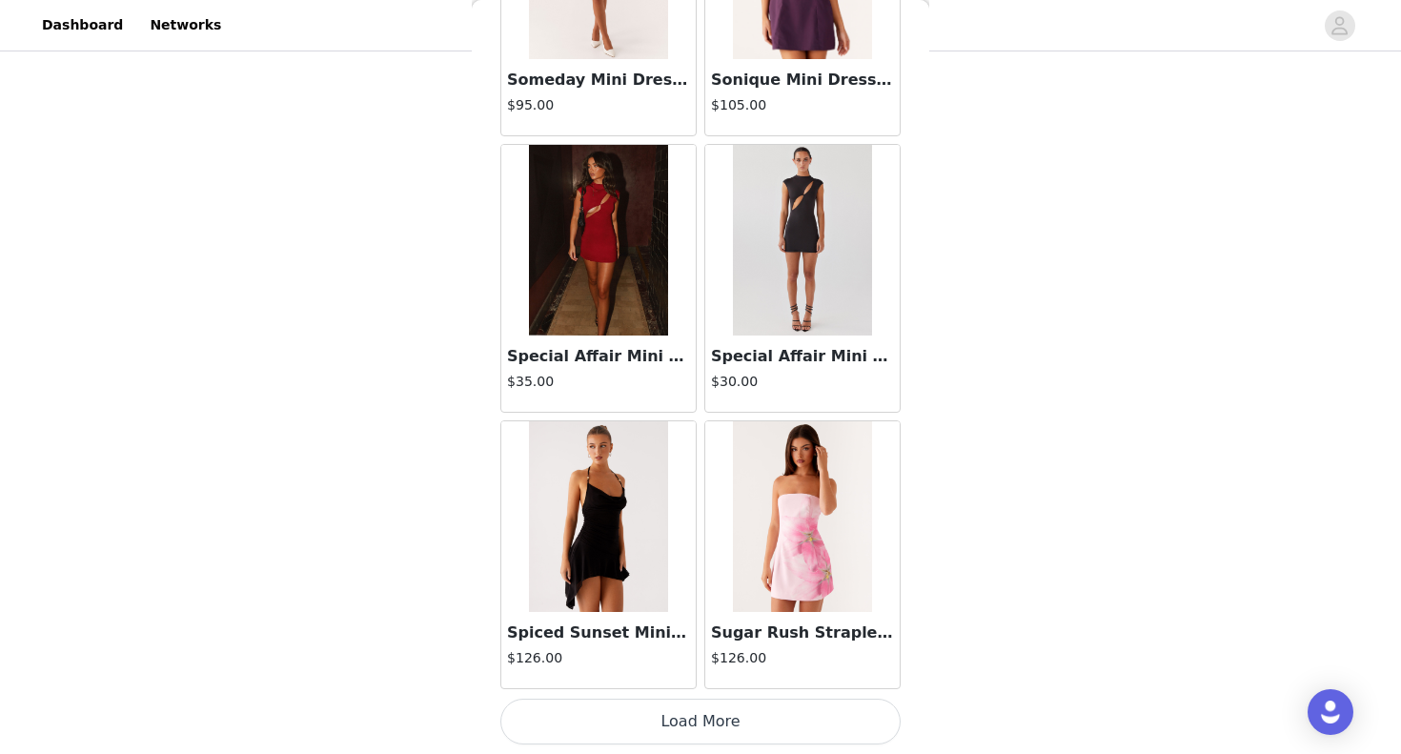
click at [703, 716] on button "Load More" at bounding box center [701, 722] width 400 height 46
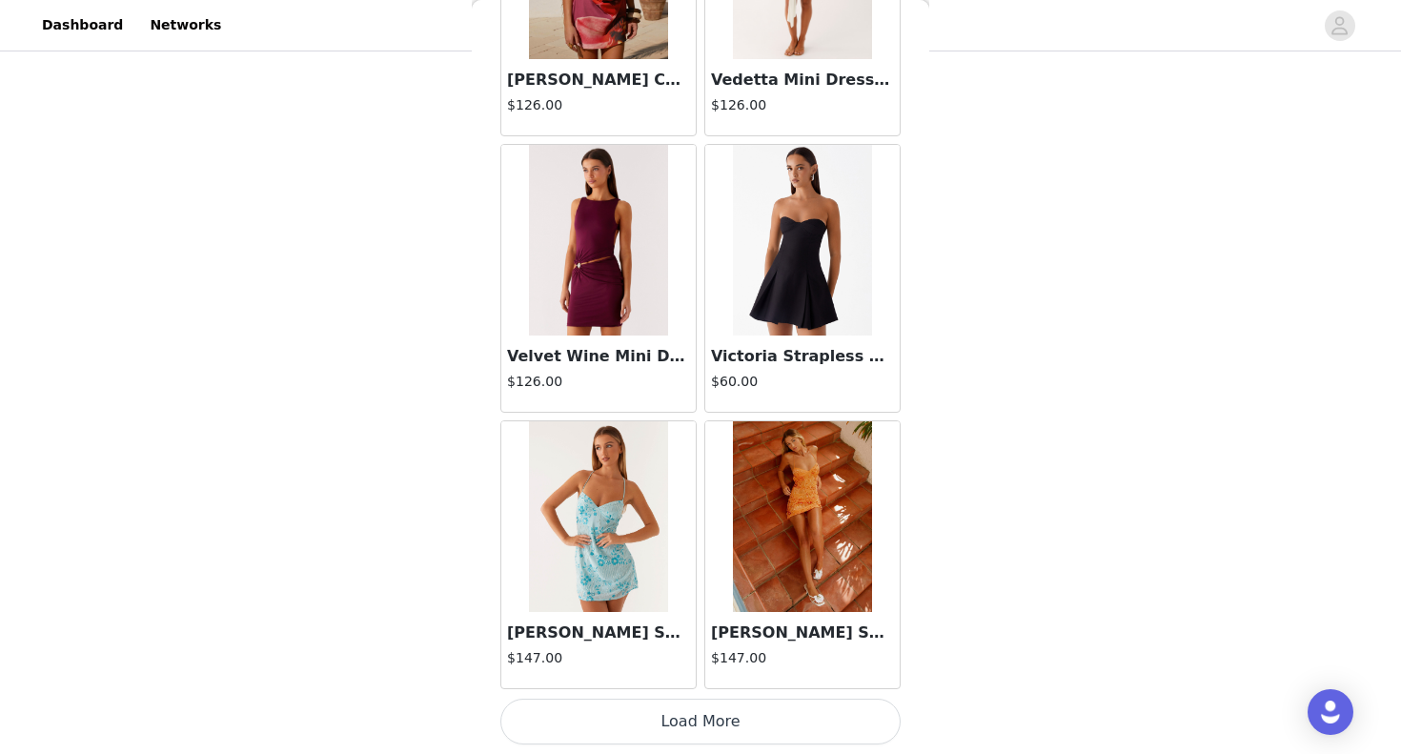
click at [737, 726] on button "Load More" at bounding box center [701, 722] width 400 height 46
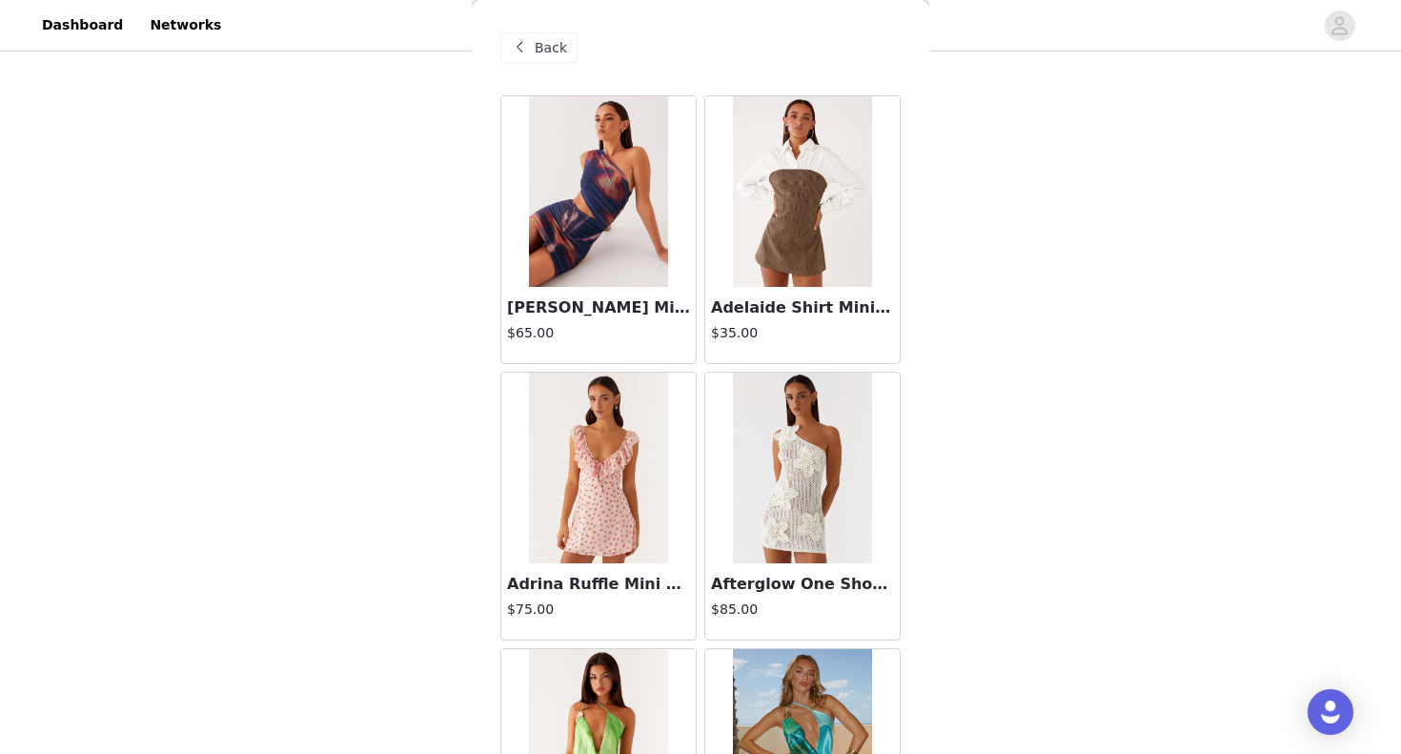
scroll to position [0, 0]
click at [528, 57] on span at bounding box center [519, 47] width 23 height 23
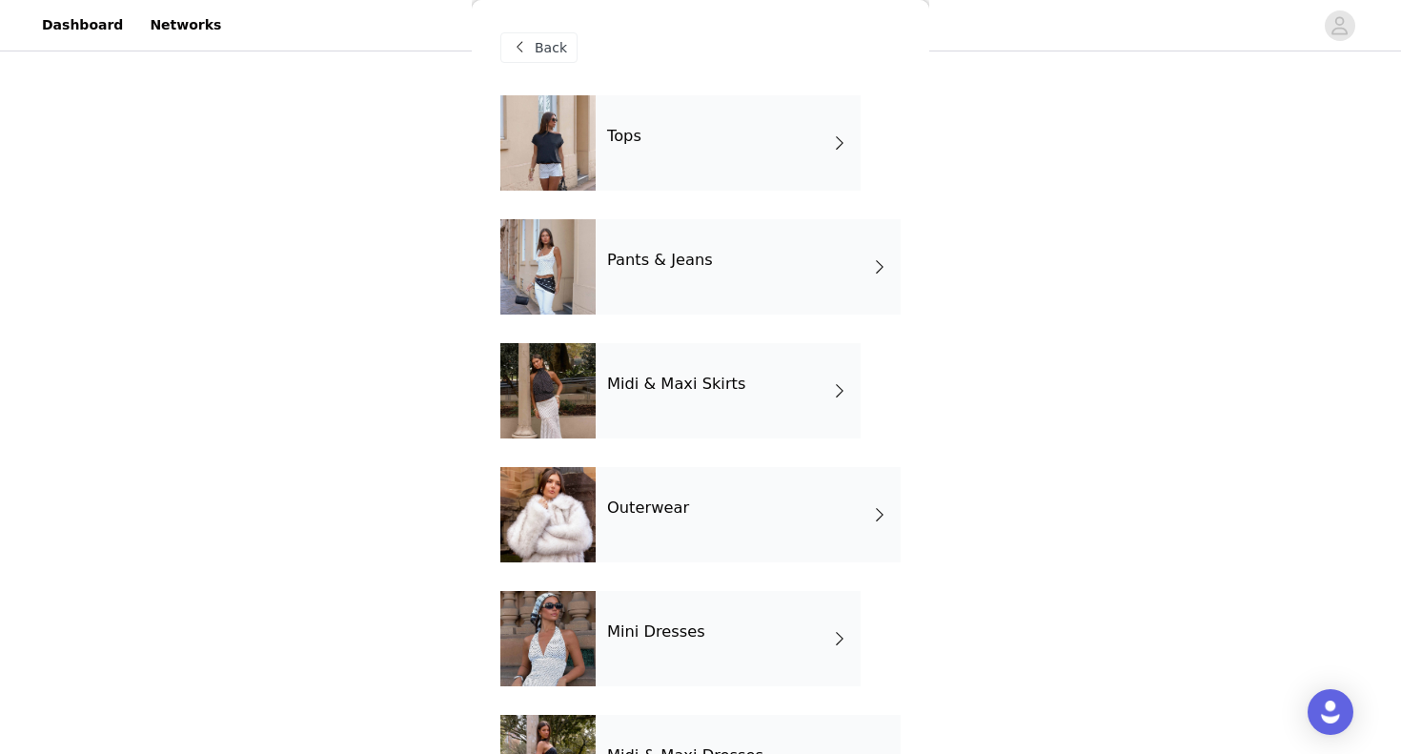
click at [642, 113] on div "Tops" at bounding box center [728, 142] width 265 height 95
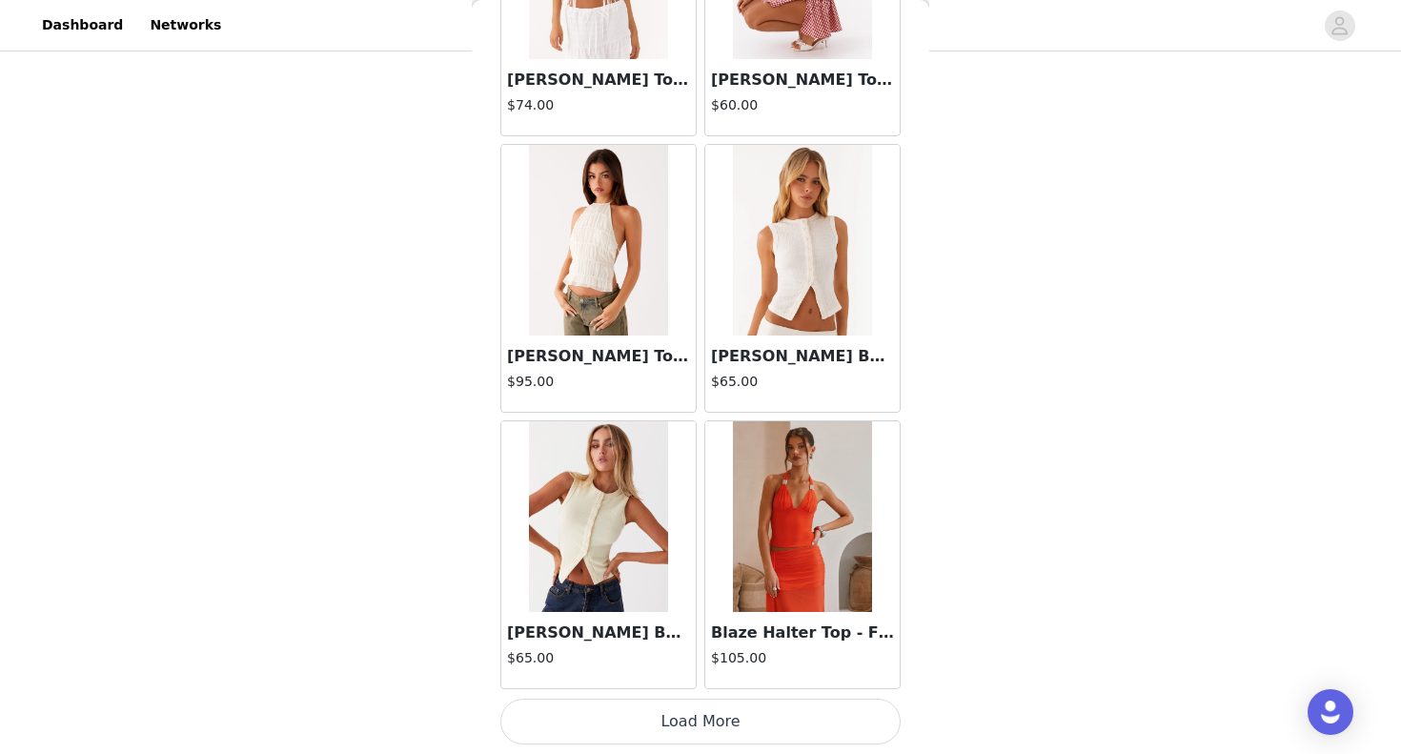
scroll to position [583, 0]
click at [698, 719] on button "Load More" at bounding box center [701, 722] width 400 height 46
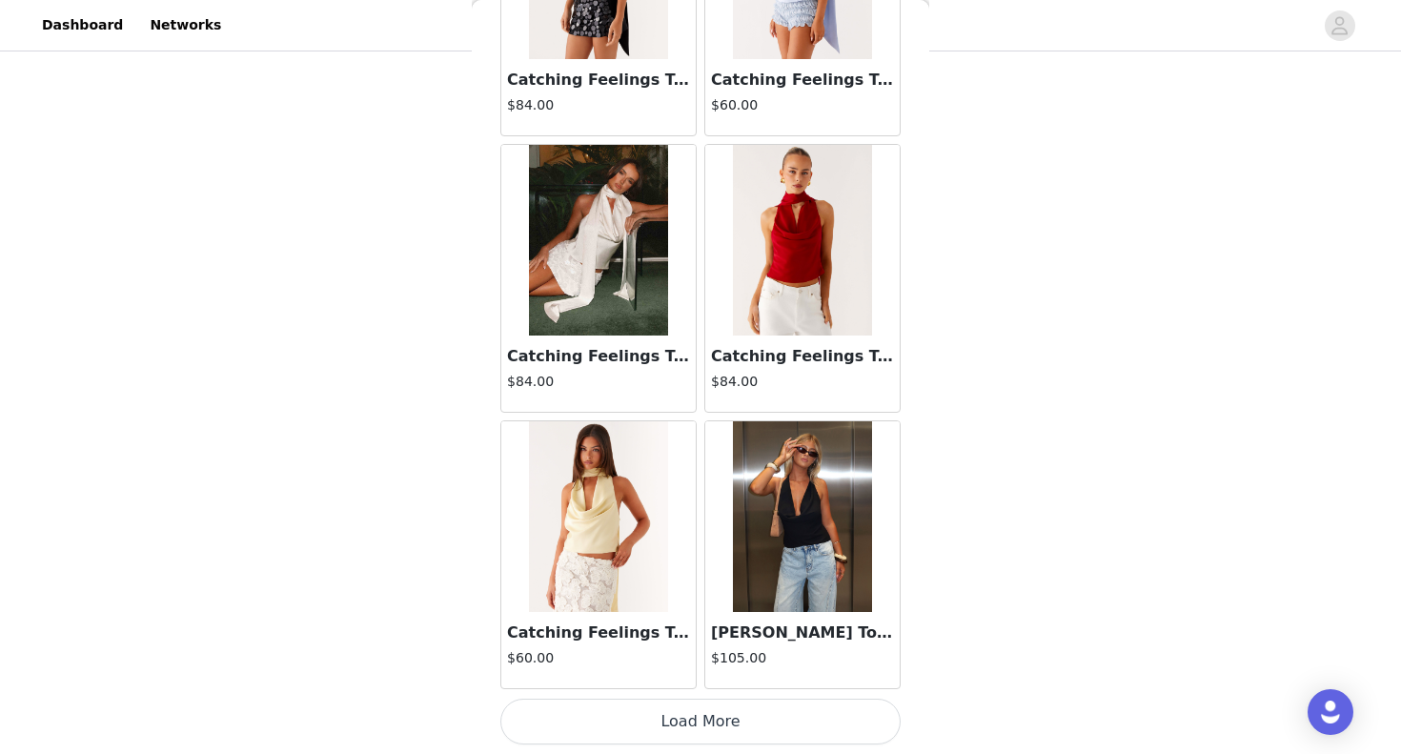
click at [688, 722] on button "Load More" at bounding box center [701, 722] width 400 height 46
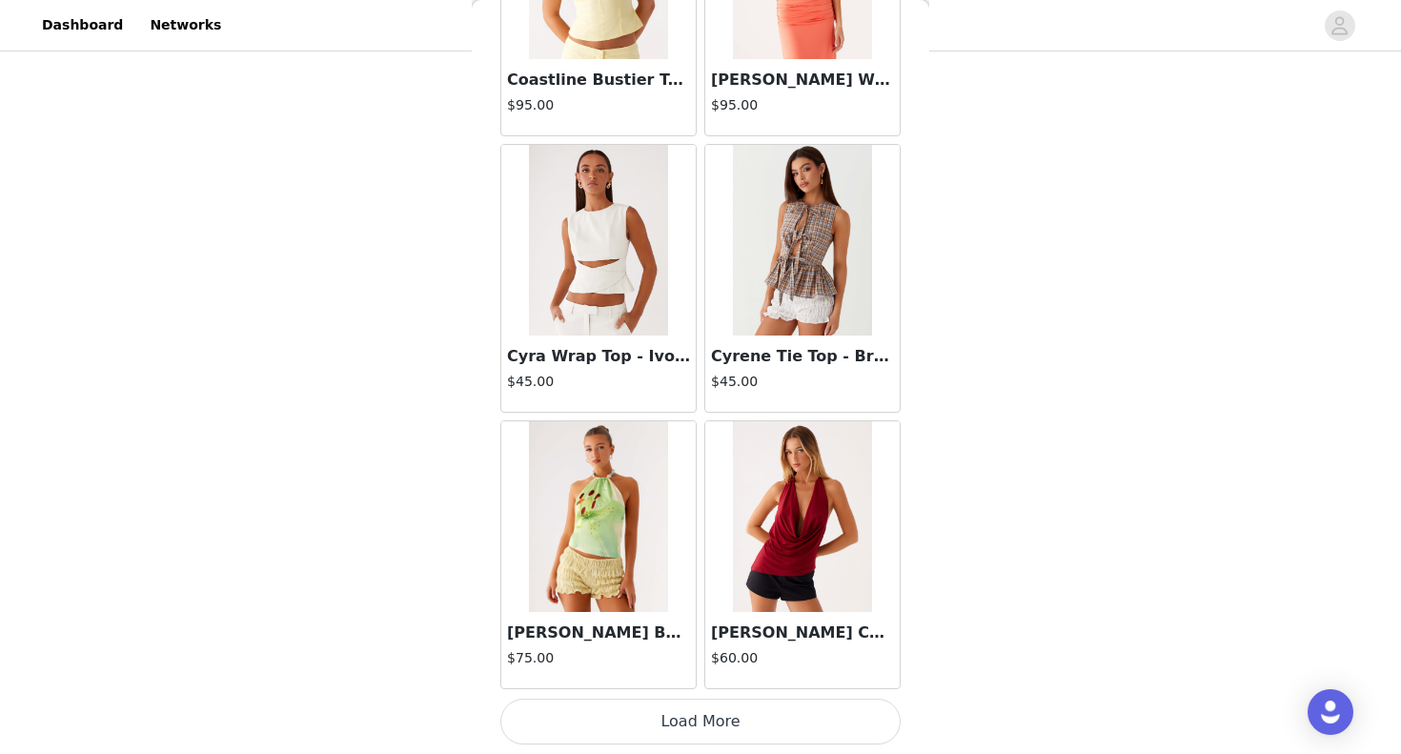
click at [693, 722] on button "Load More" at bounding box center [701, 722] width 400 height 46
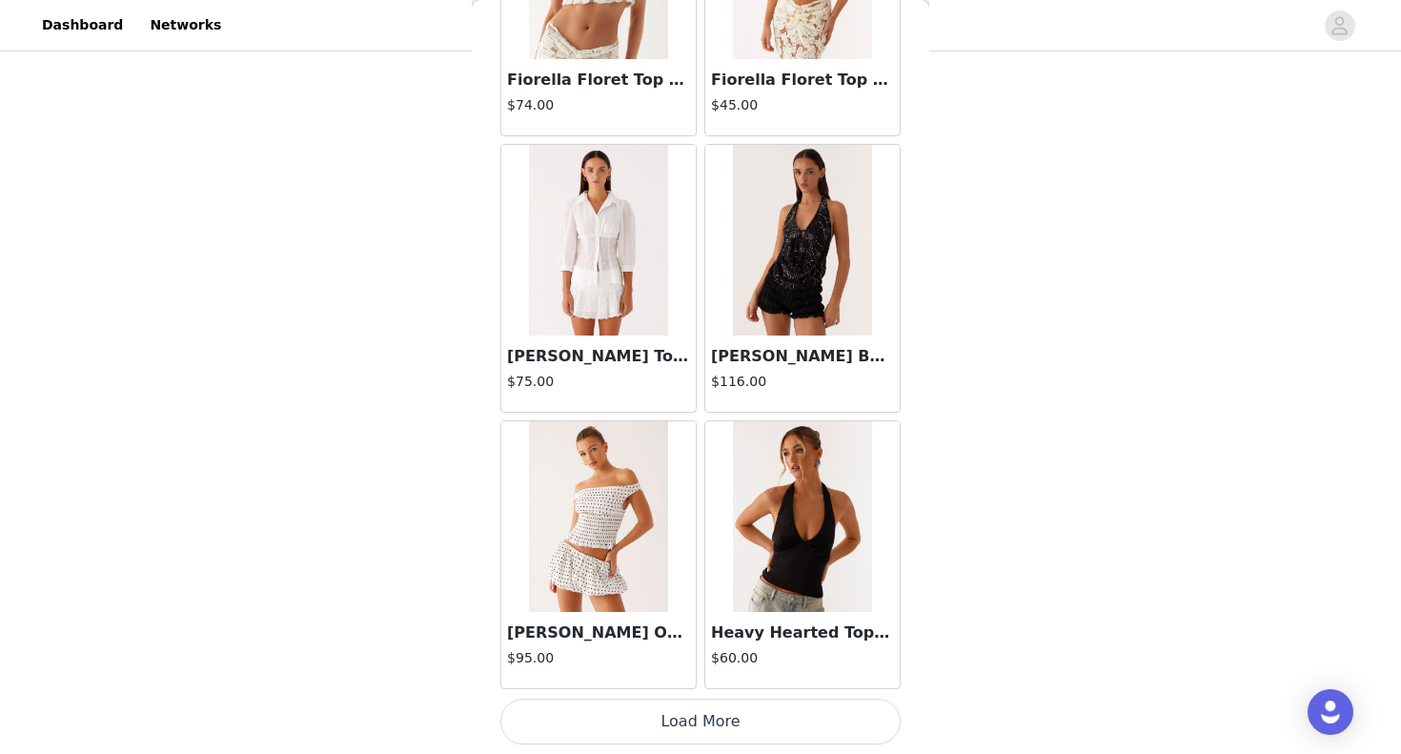
click at [660, 714] on button "Load More" at bounding box center [701, 722] width 400 height 46
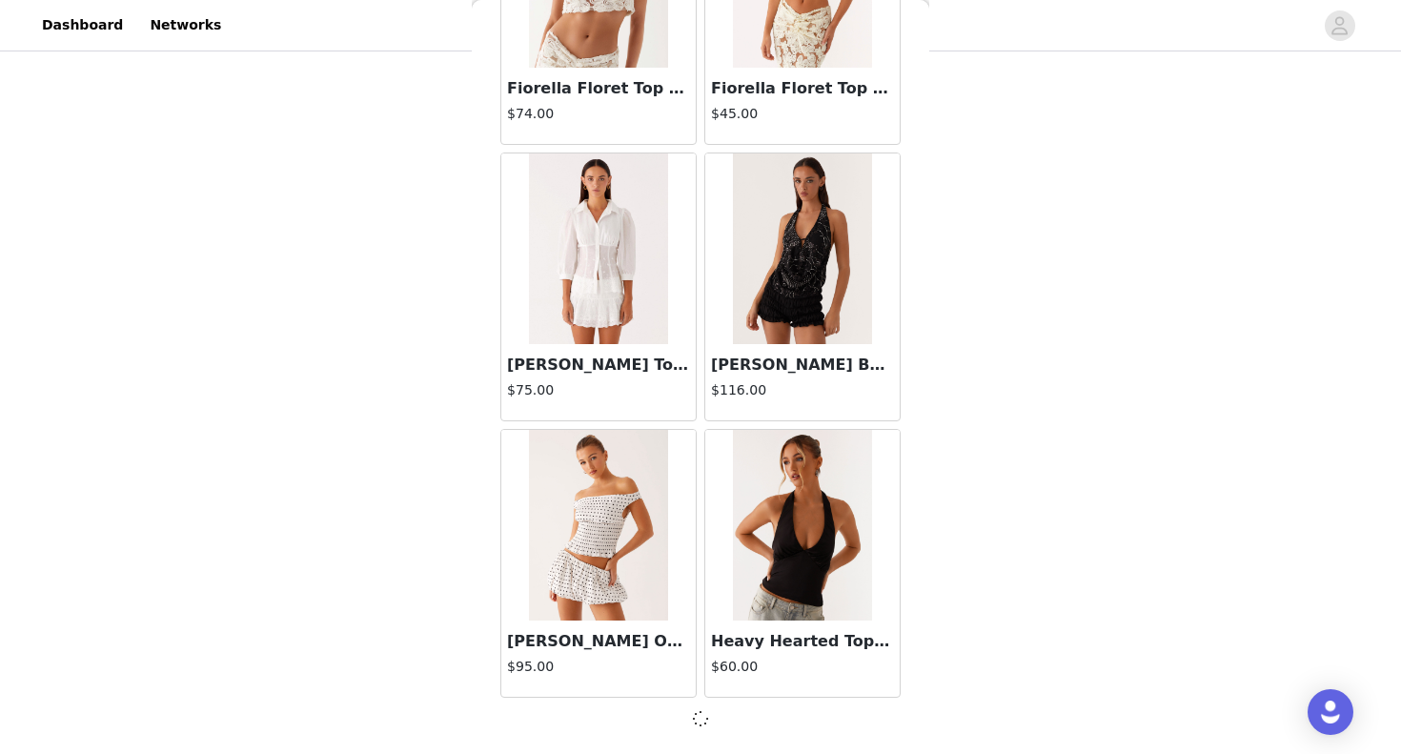
scroll to position [10449, 0]
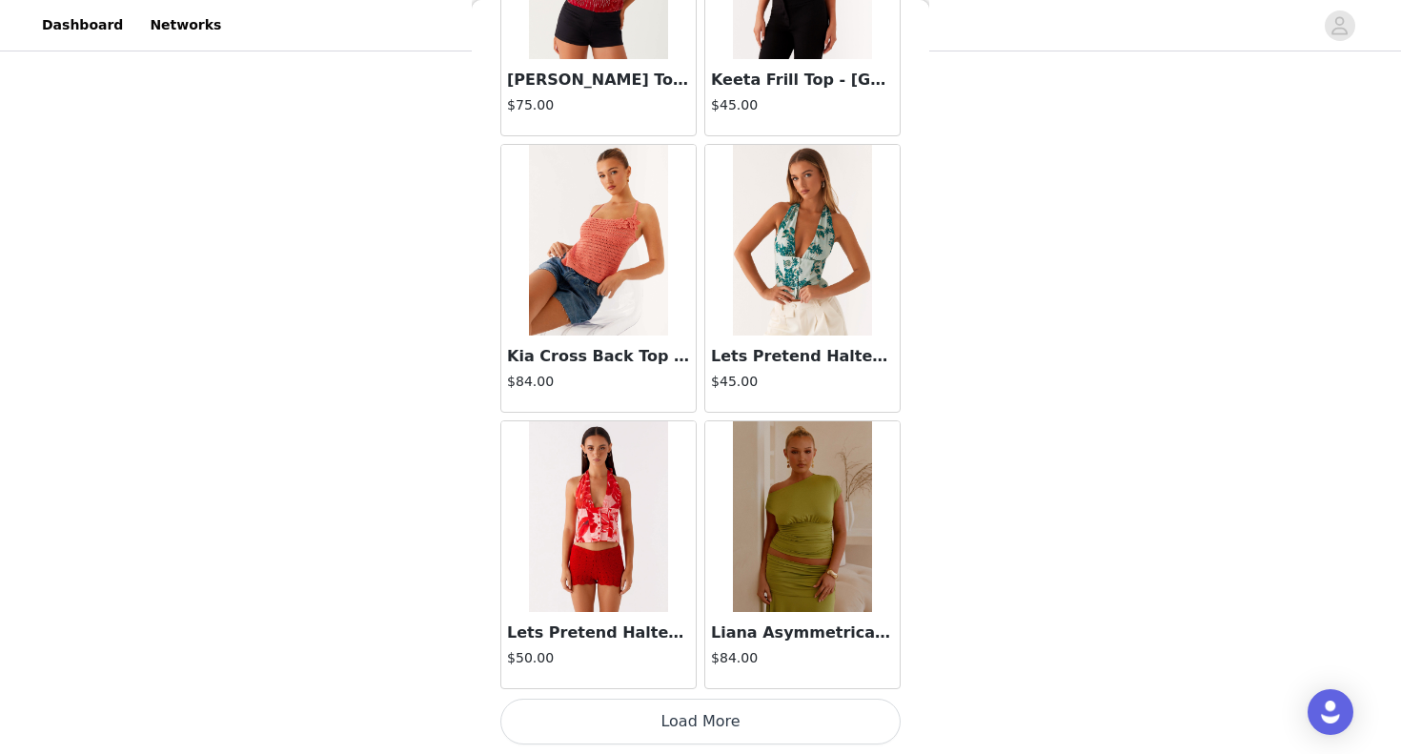
click at [685, 711] on button "Load More" at bounding box center [701, 722] width 400 height 46
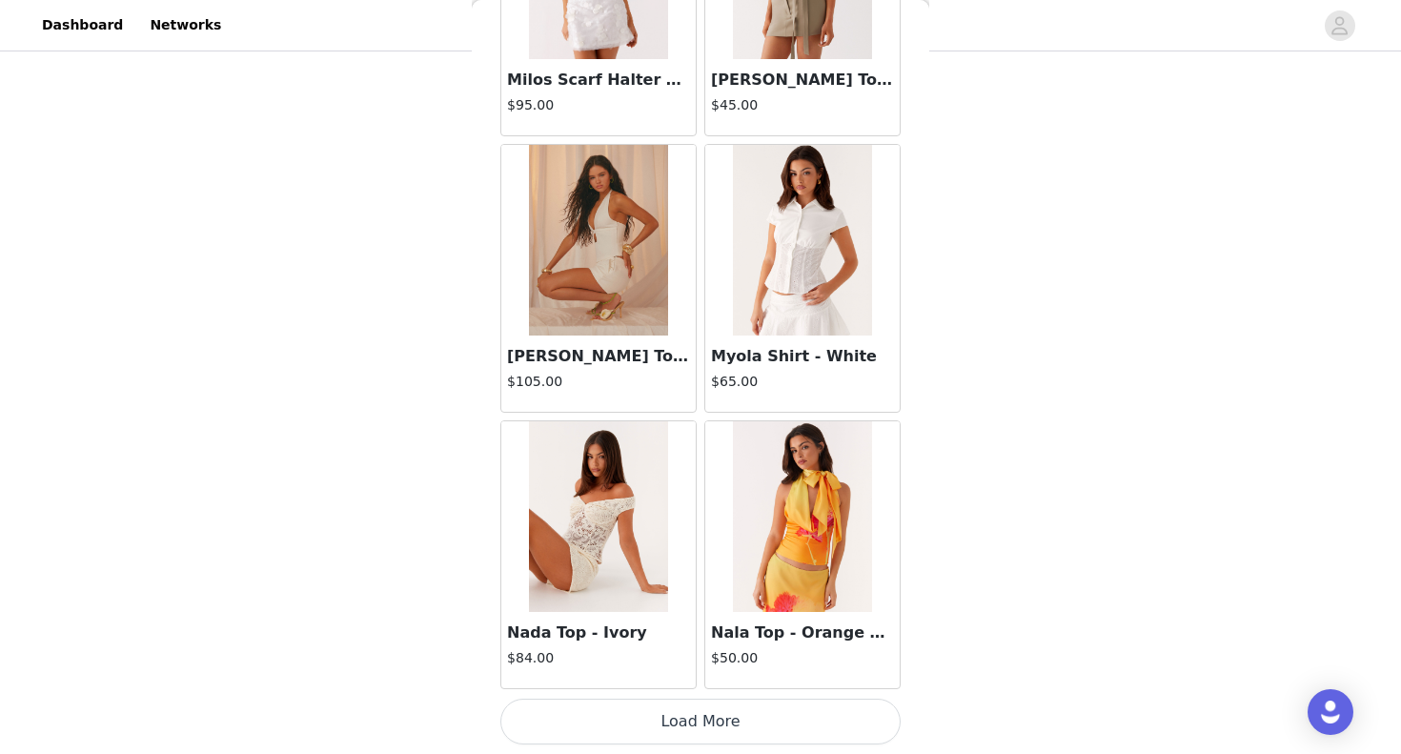
click at [662, 718] on button "Load More" at bounding box center [701, 722] width 400 height 46
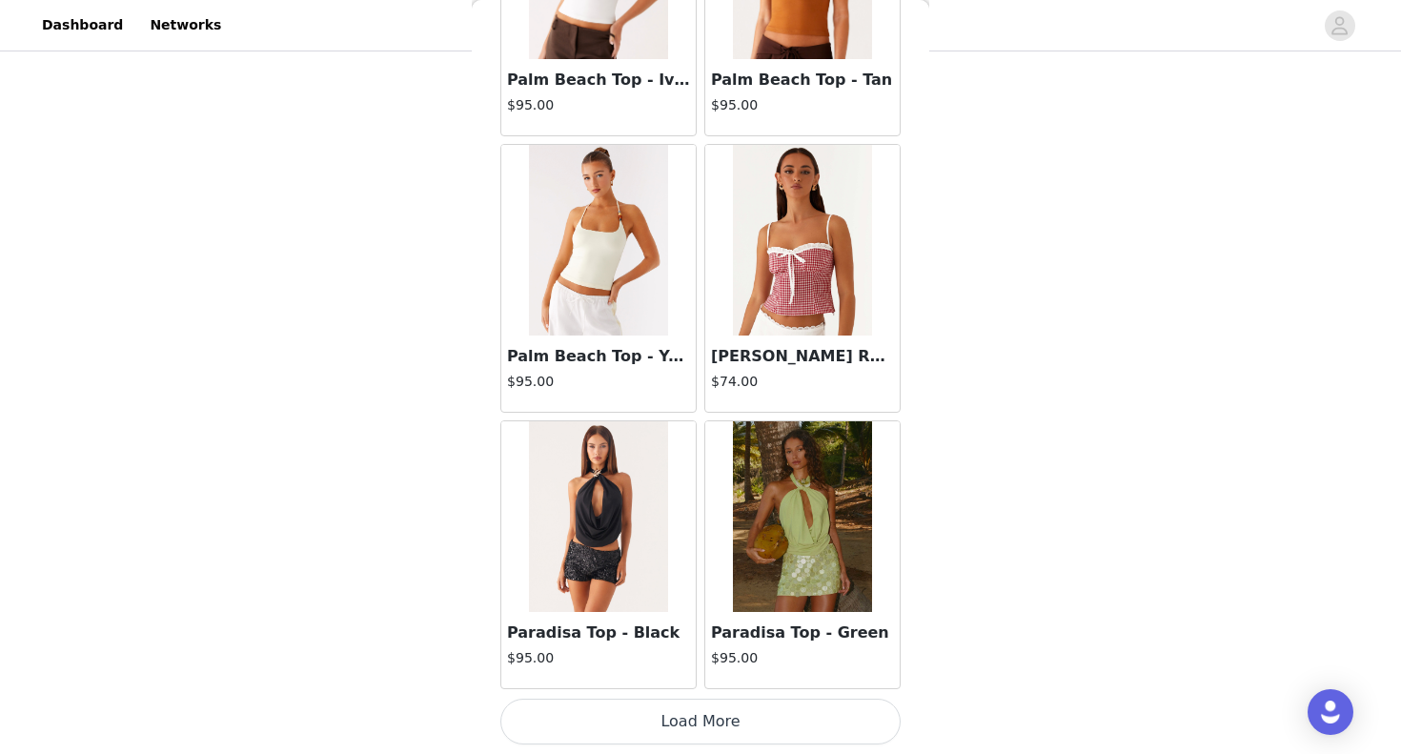
scroll to position [583, 0]
click at [667, 713] on button "Load More" at bounding box center [701, 722] width 400 height 46
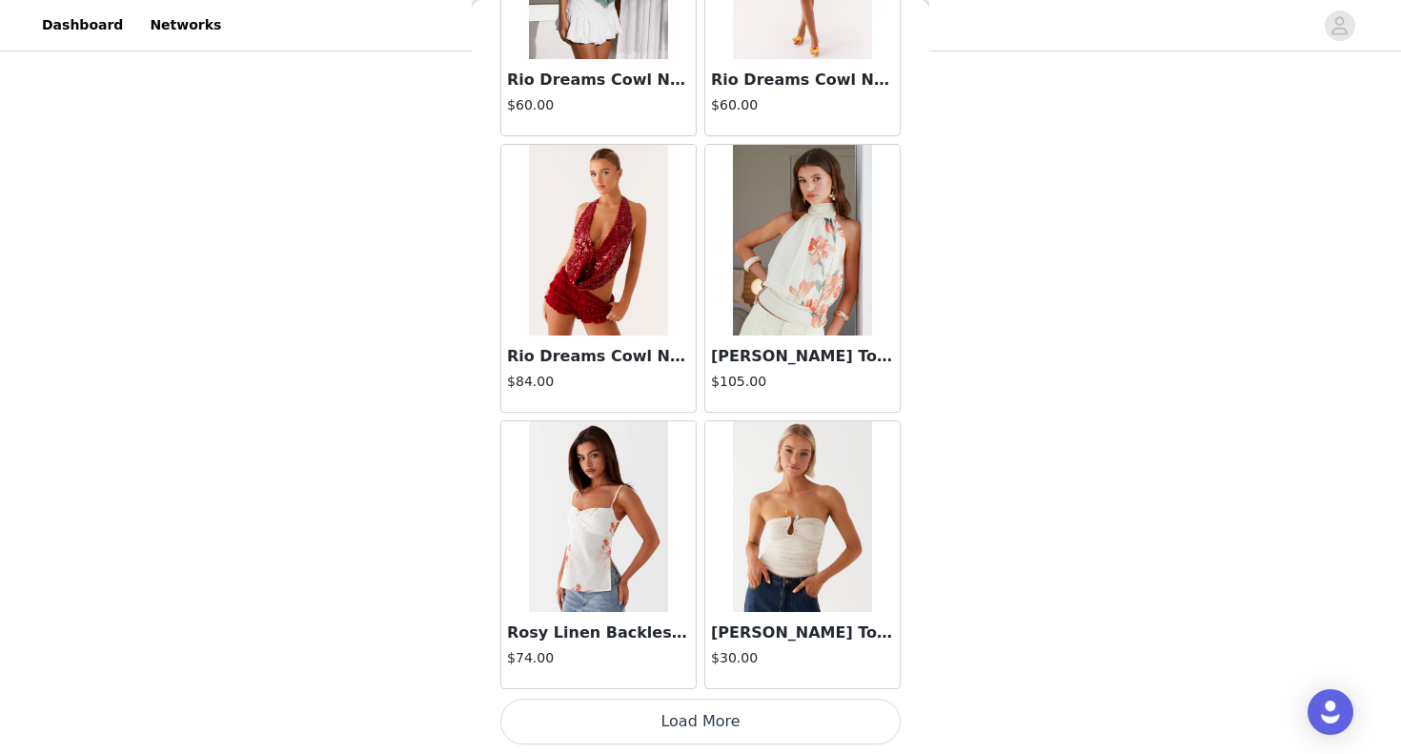
click at [662, 720] on button "Load More" at bounding box center [701, 722] width 400 height 46
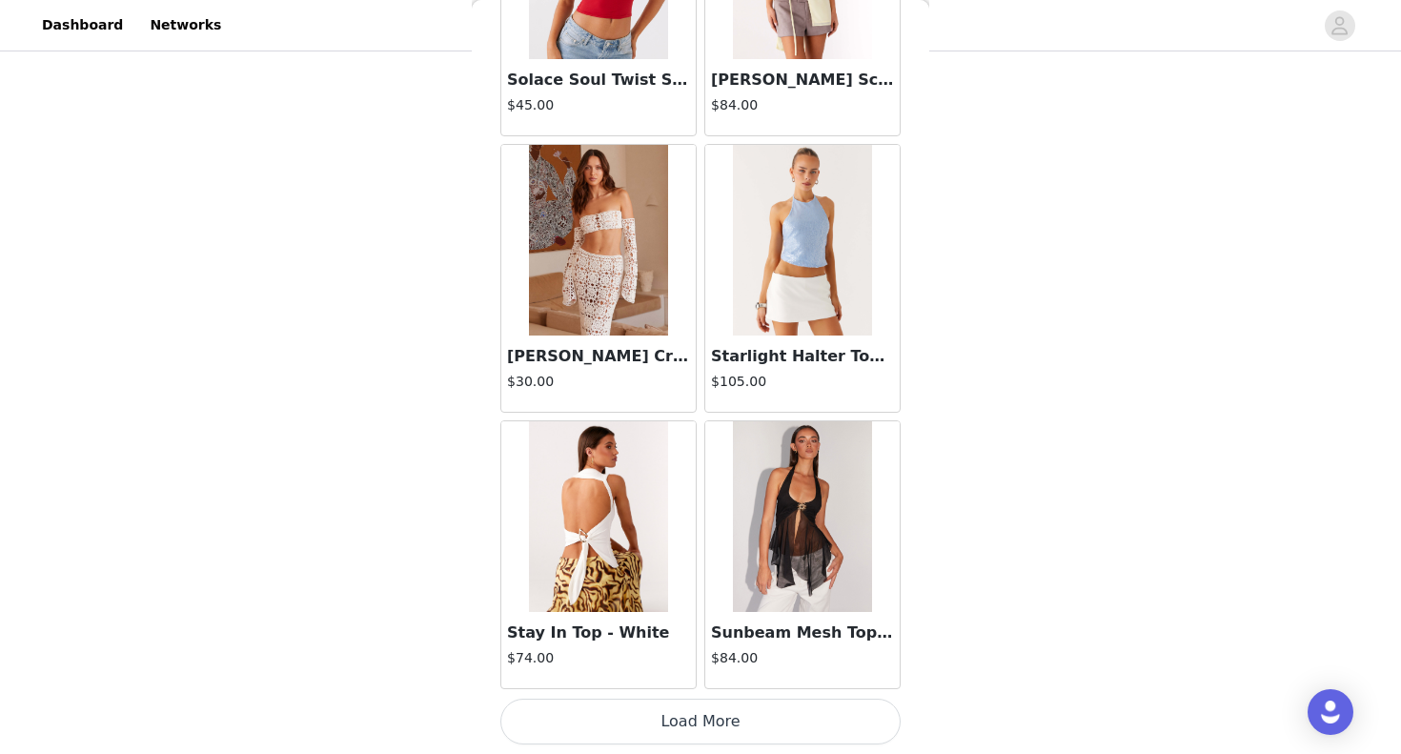
click at [682, 726] on button "Load More" at bounding box center [701, 722] width 400 height 46
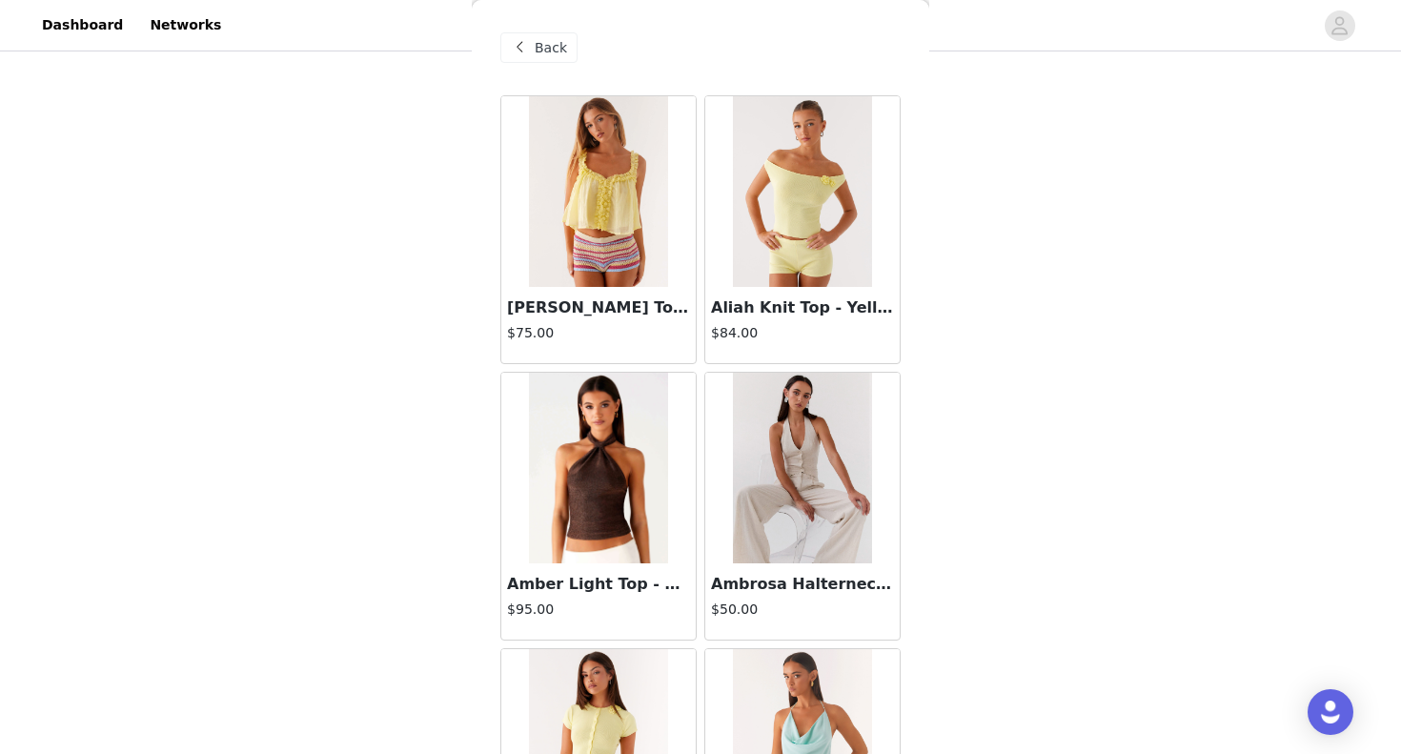
scroll to position [0, 0]
click at [562, 45] on span "Back" at bounding box center [551, 48] width 32 height 20
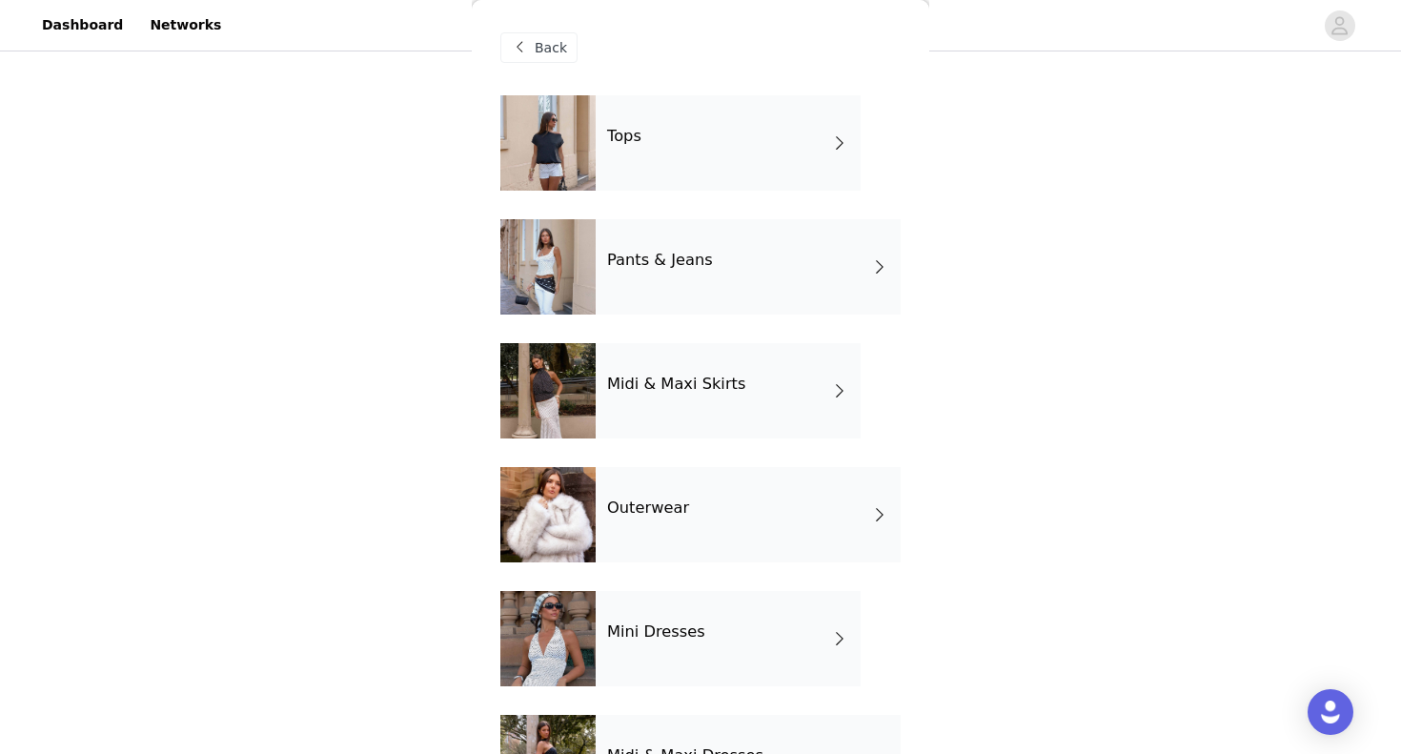
scroll to position [566, 0]
click at [726, 519] on div "Outerwear" at bounding box center [748, 514] width 305 height 95
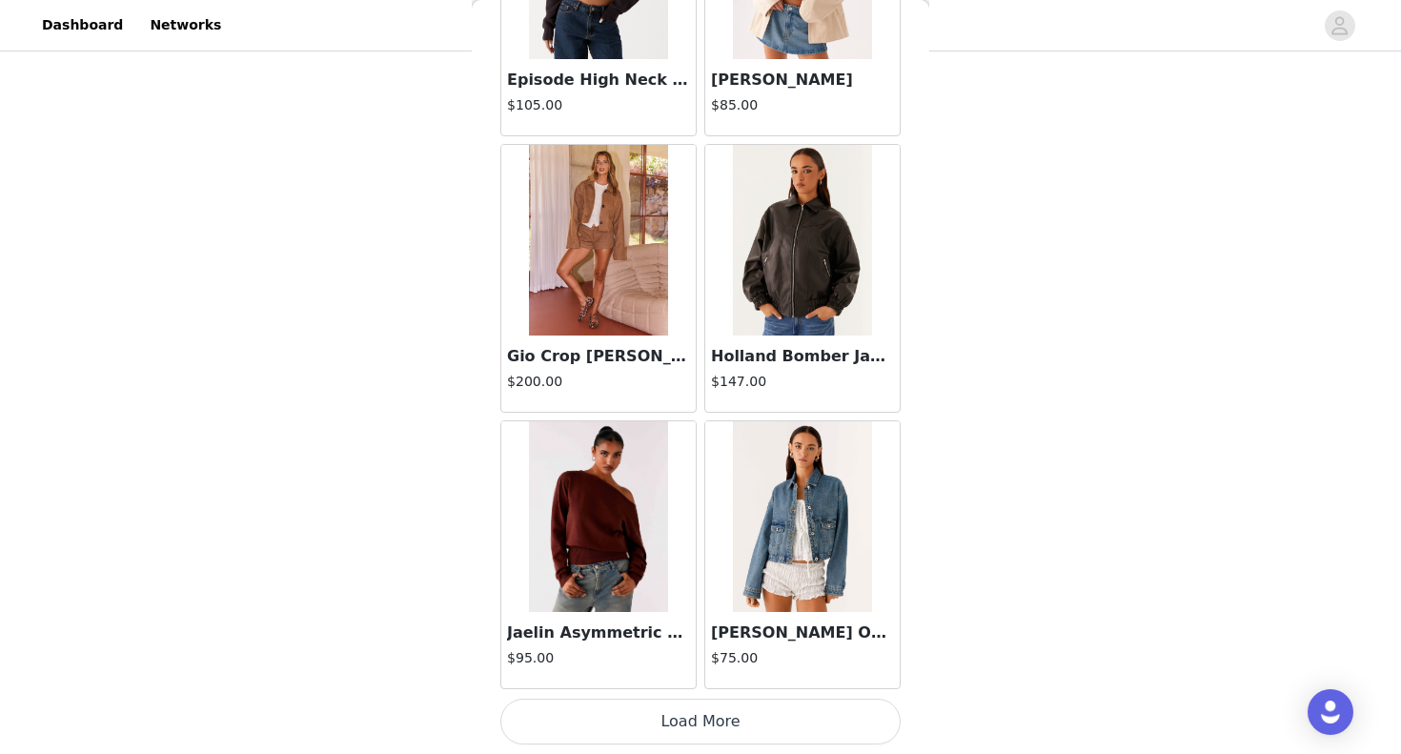
scroll to position [583, 0]
click at [665, 727] on button "Load More" at bounding box center [701, 722] width 400 height 46
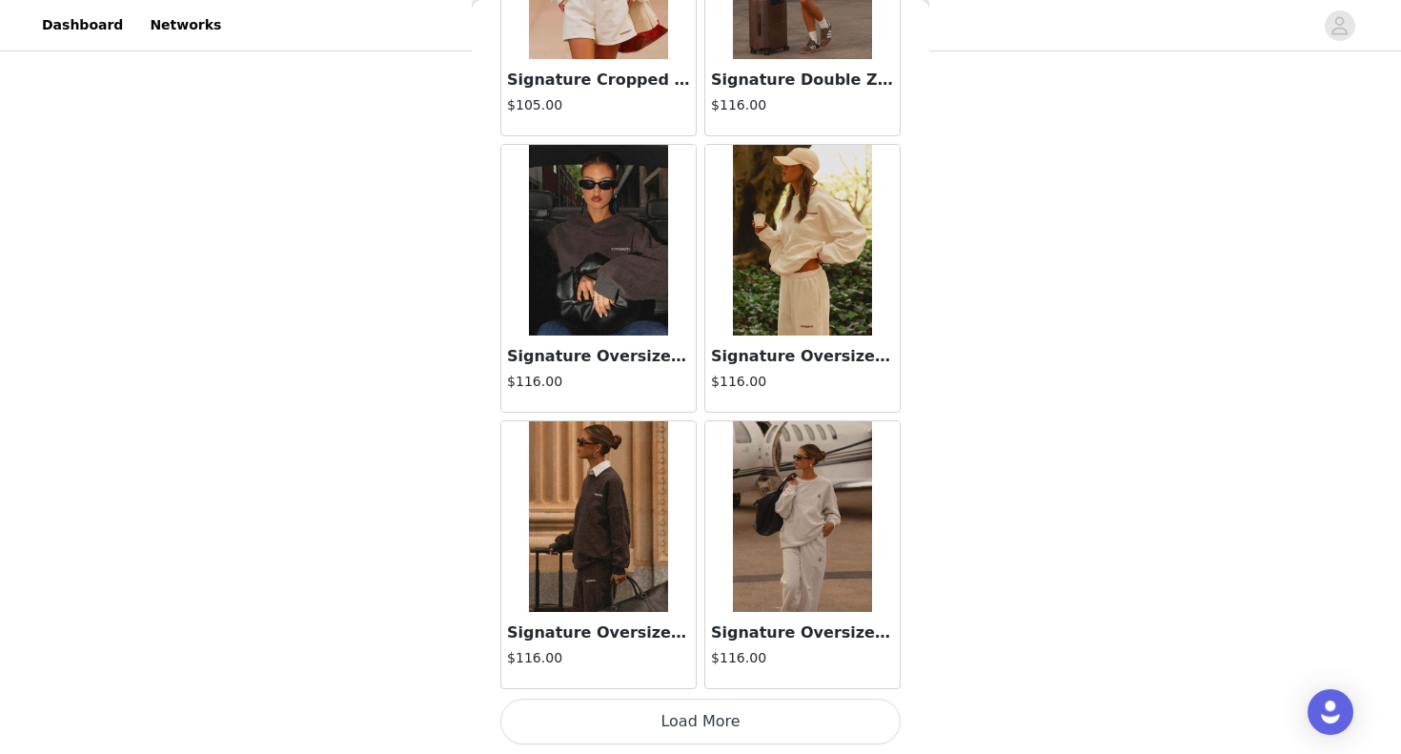
scroll to position [4928, 0]
click at [642, 737] on button "Load More" at bounding box center [701, 722] width 400 height 46
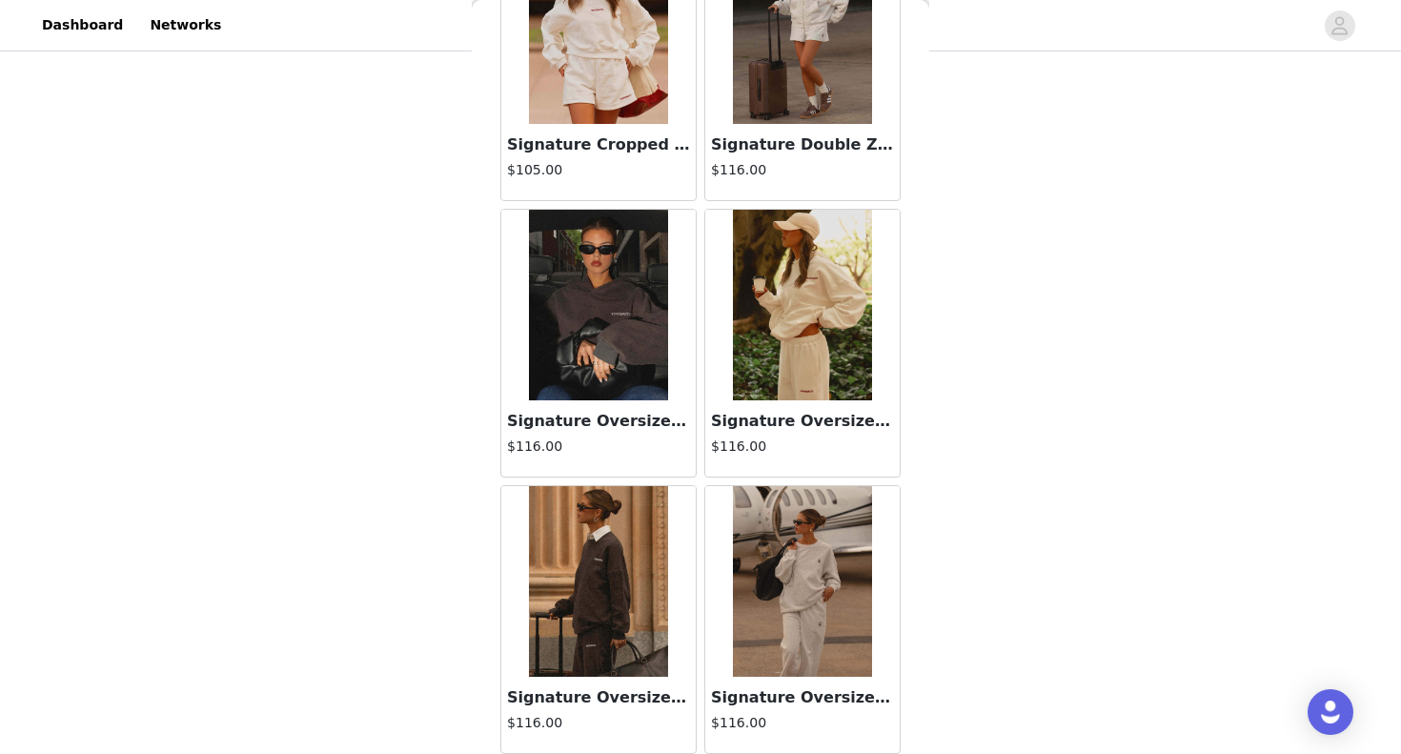
scroll to position [4542, 0]
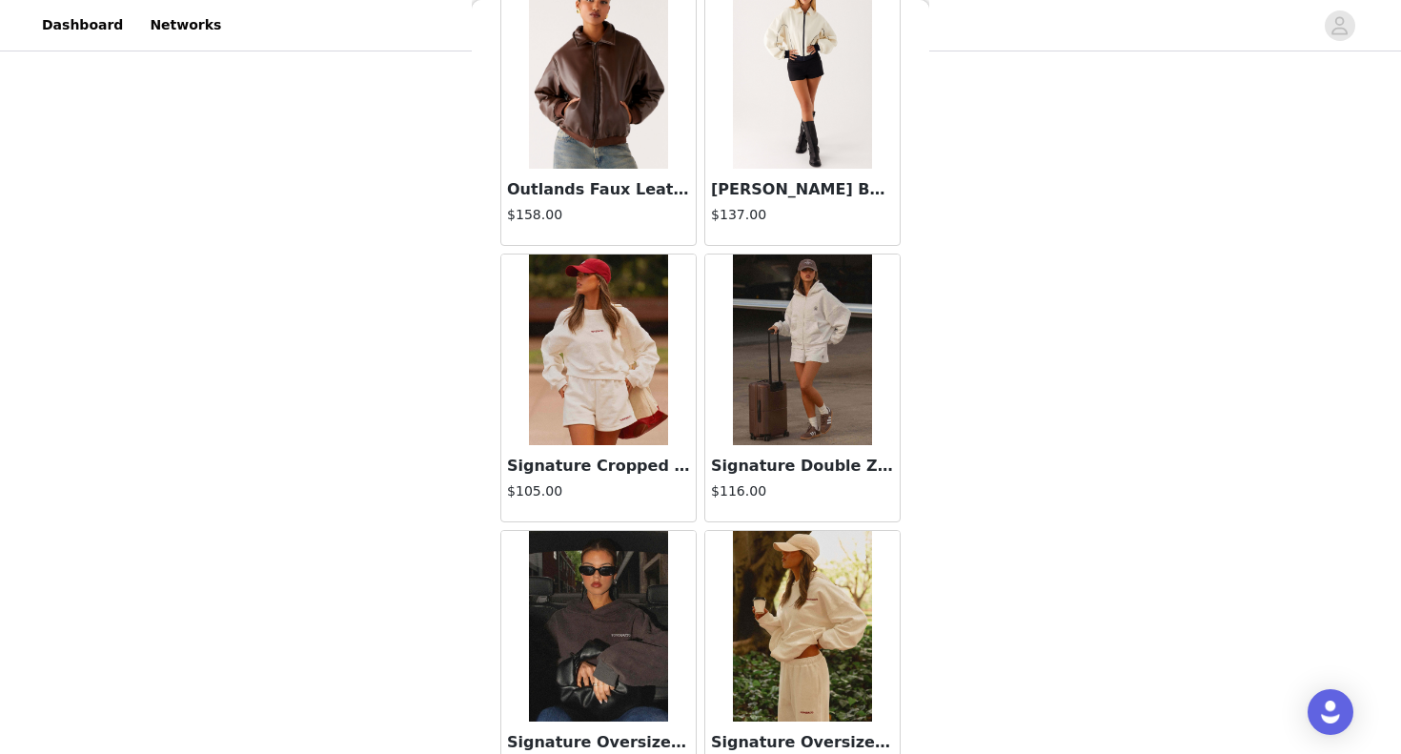
click at [793, 341] on img at bounding box center [802, 350] width 138 height 191
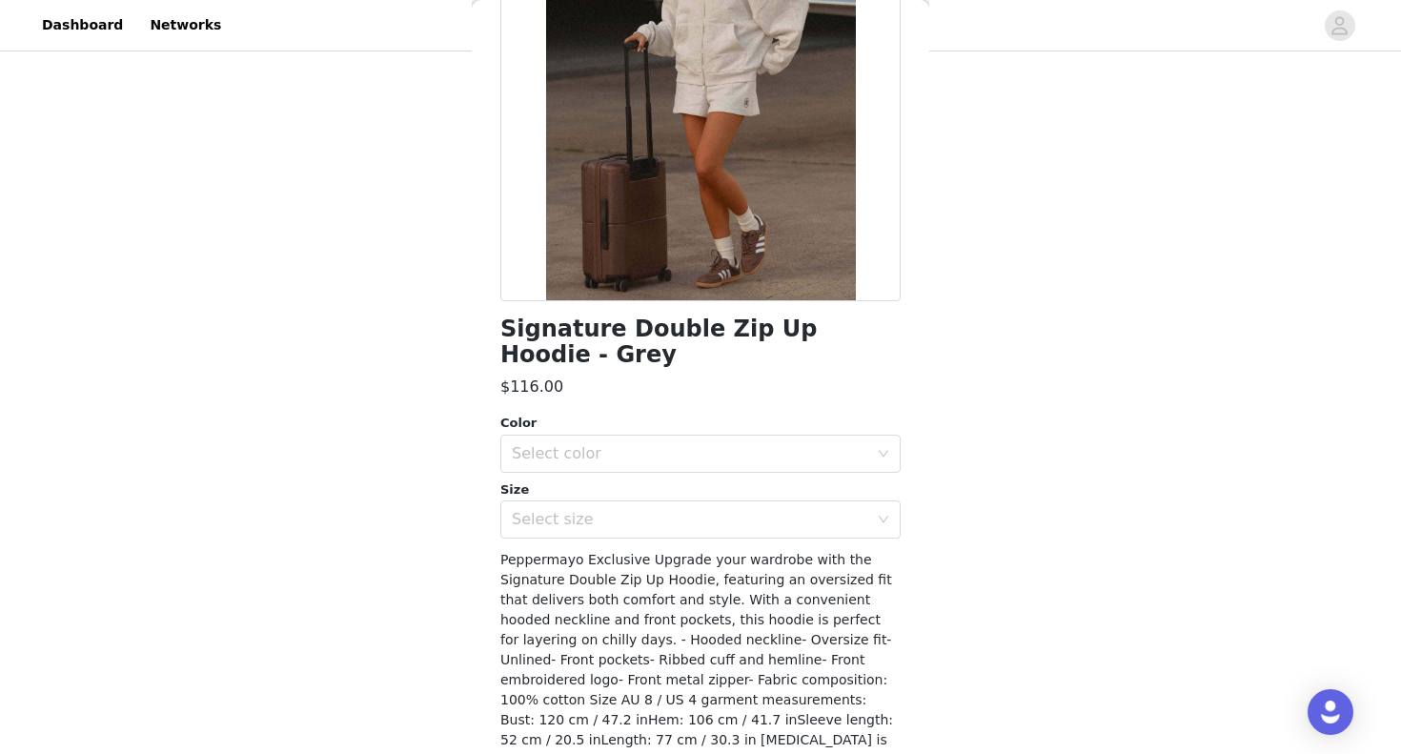
scroll to position [27, 0]
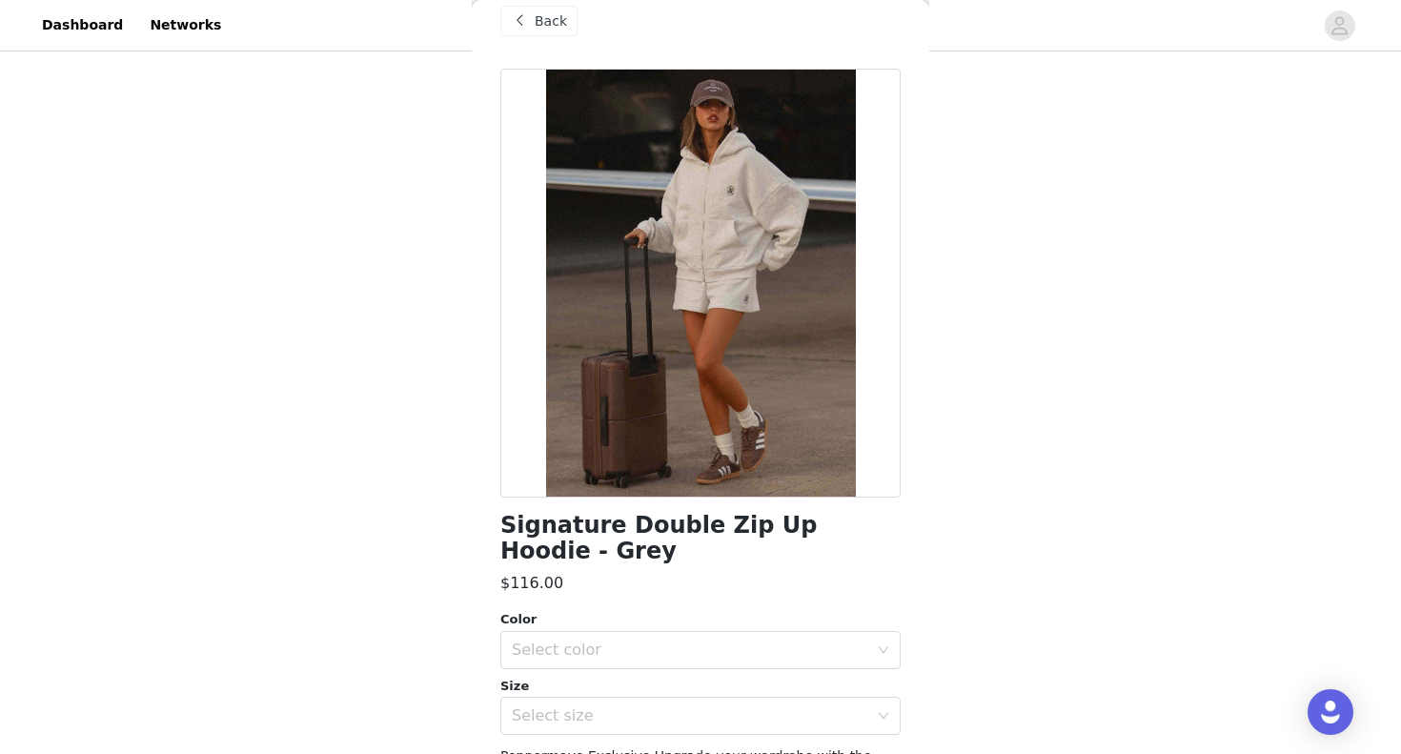
click at [550, 9] on div "Back" at bounding box center [539, 21] width 77 height 31
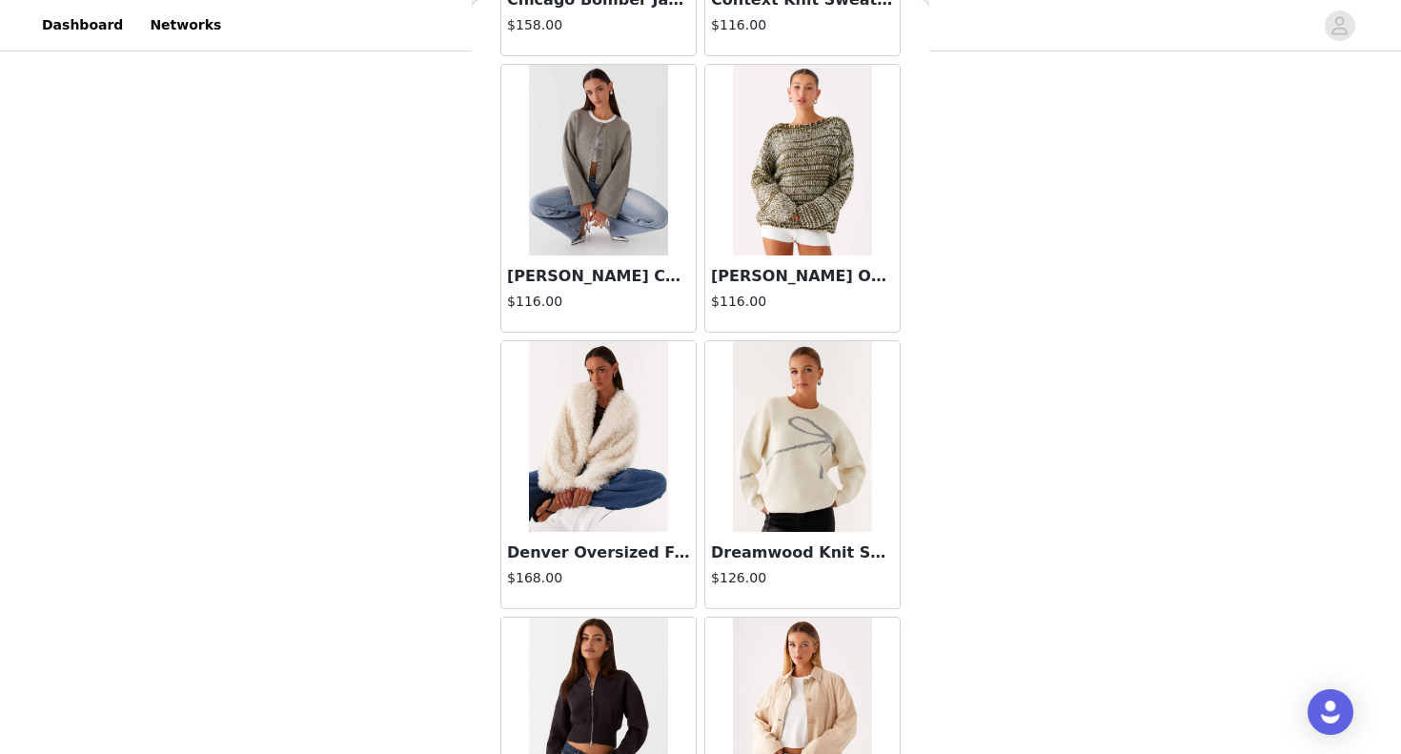
scroll to position [1409, 0]
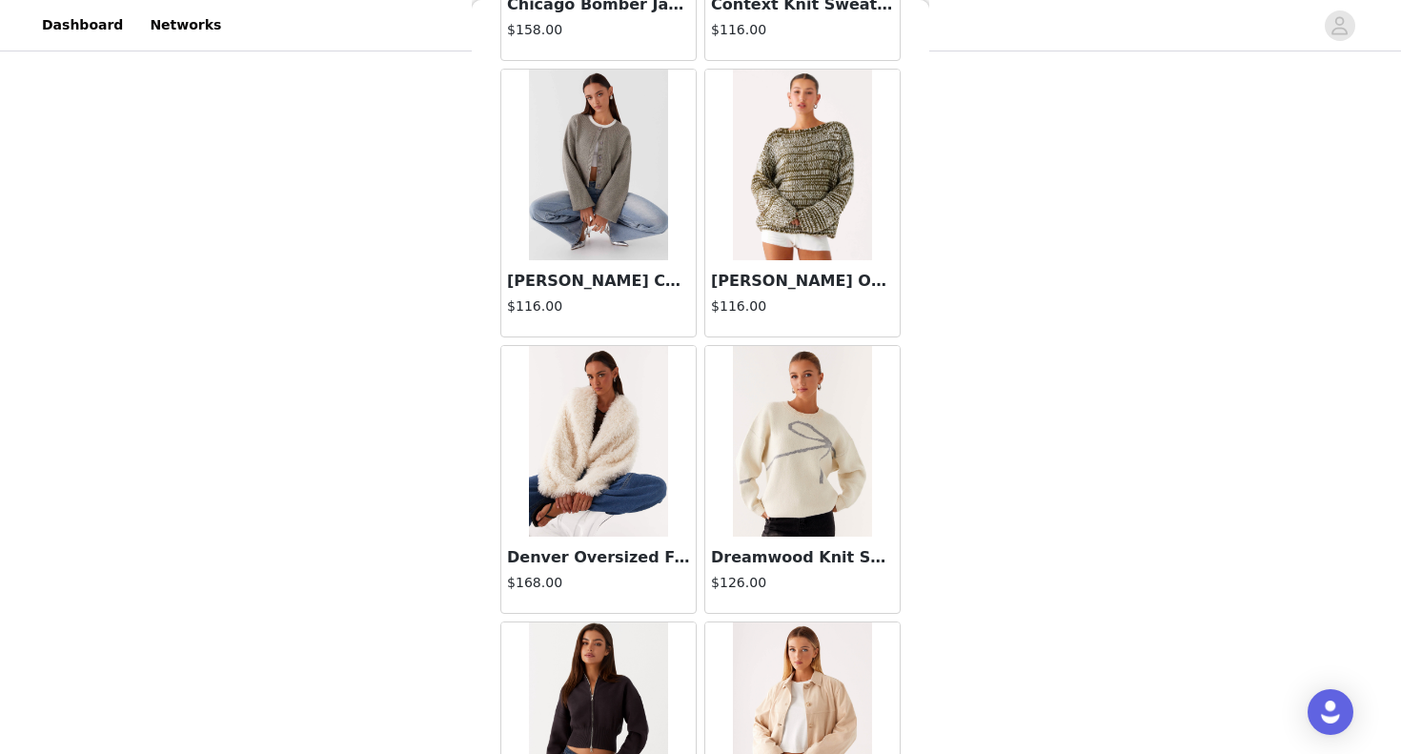
click at [605, 235] on img at bounding box center [598, 165] width 138 height 191
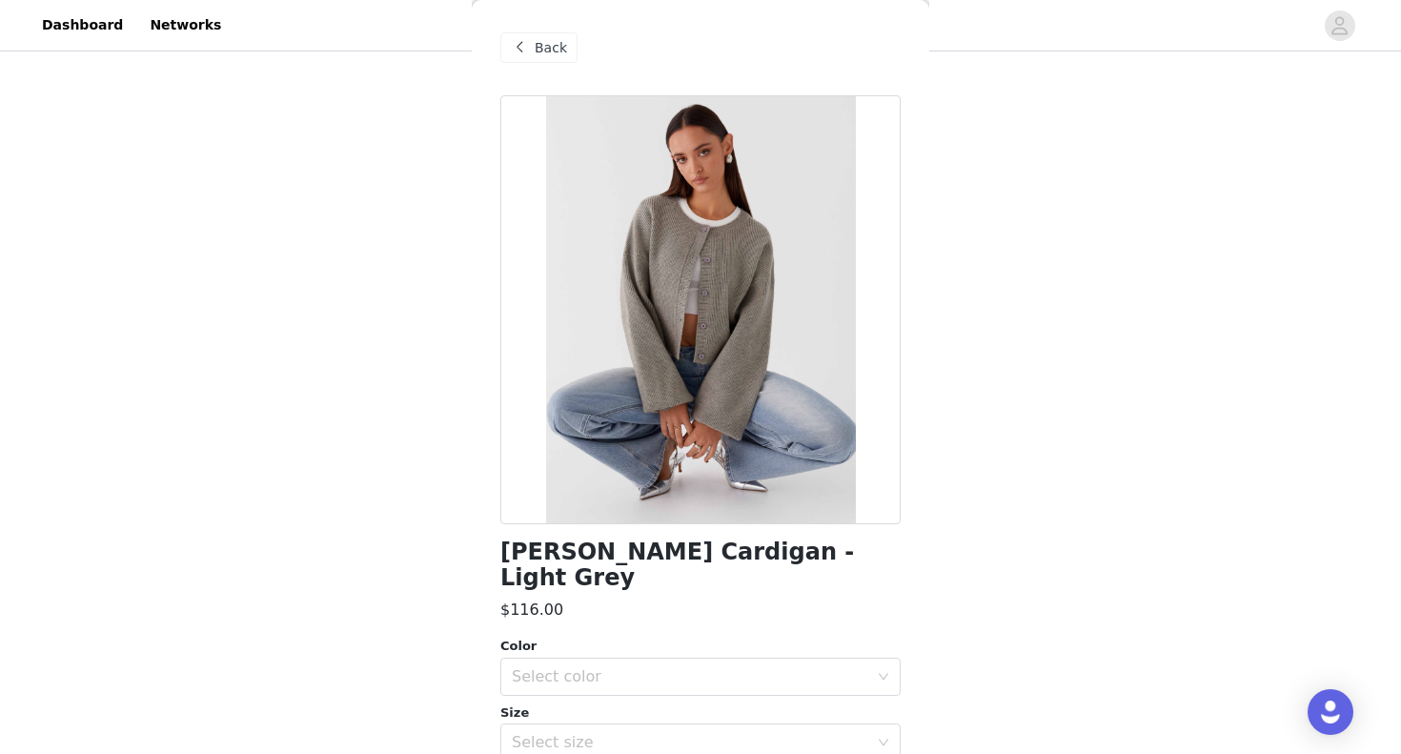
scroll to position [533, 0]
click at [547, 50] on span "Back" at bounding box center [551, 48] width 32 height 20
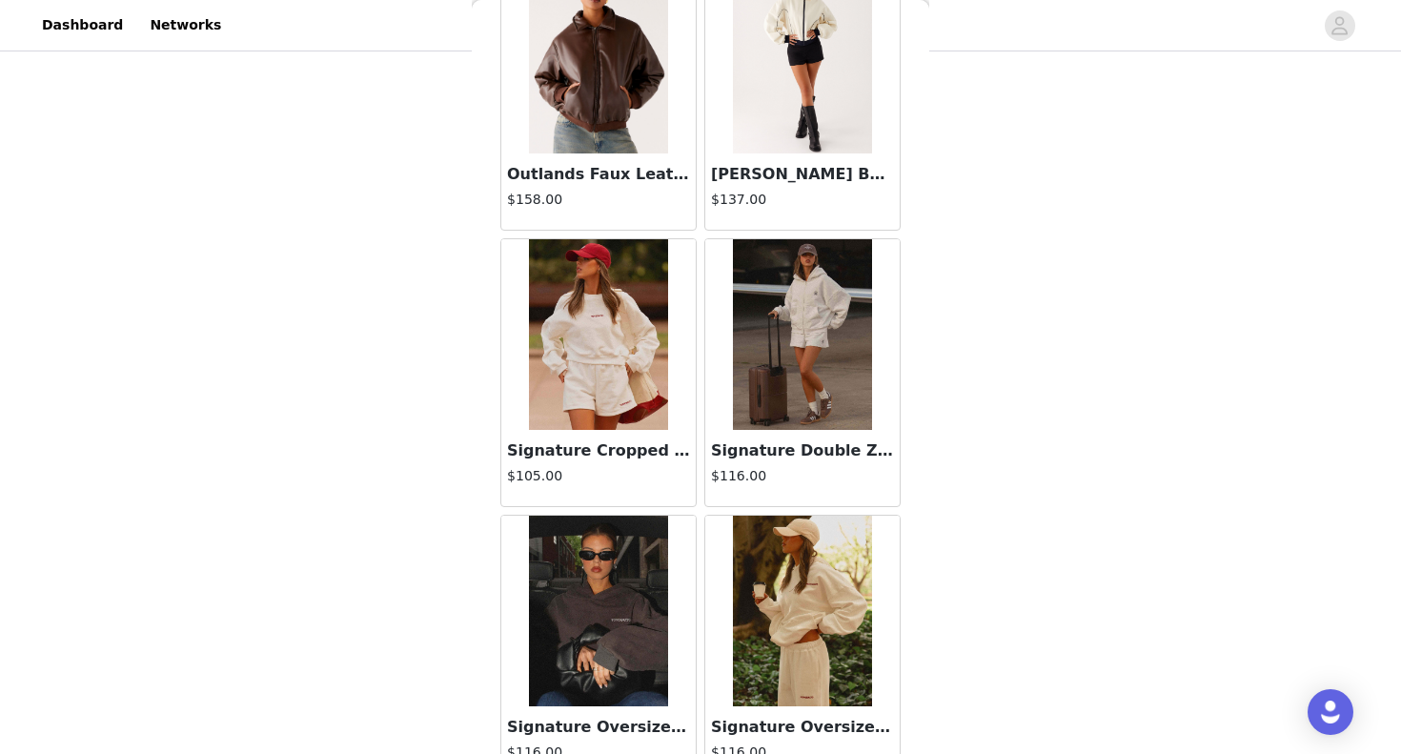
scroll to position [4607, 0]
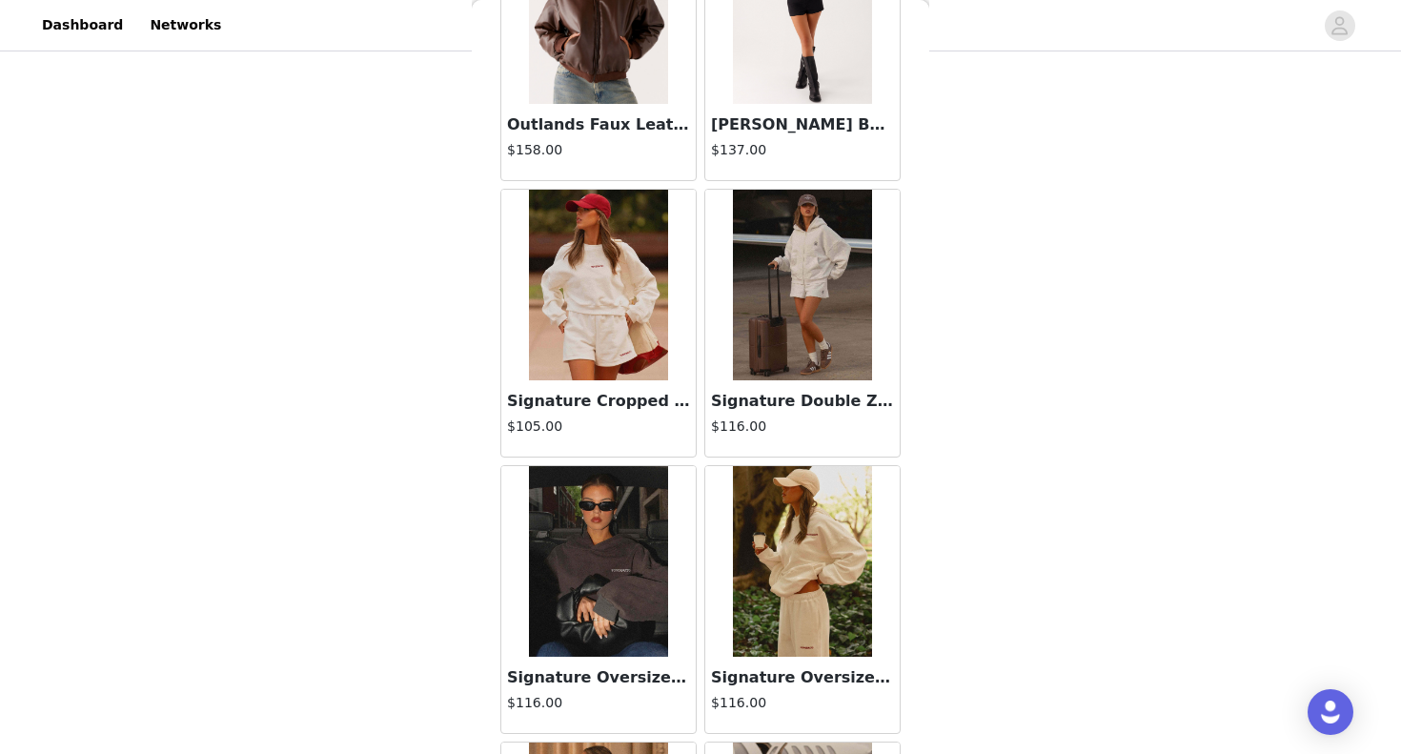
click at [772, 300] on img at bounding box center [802, 285] width 138 height 191
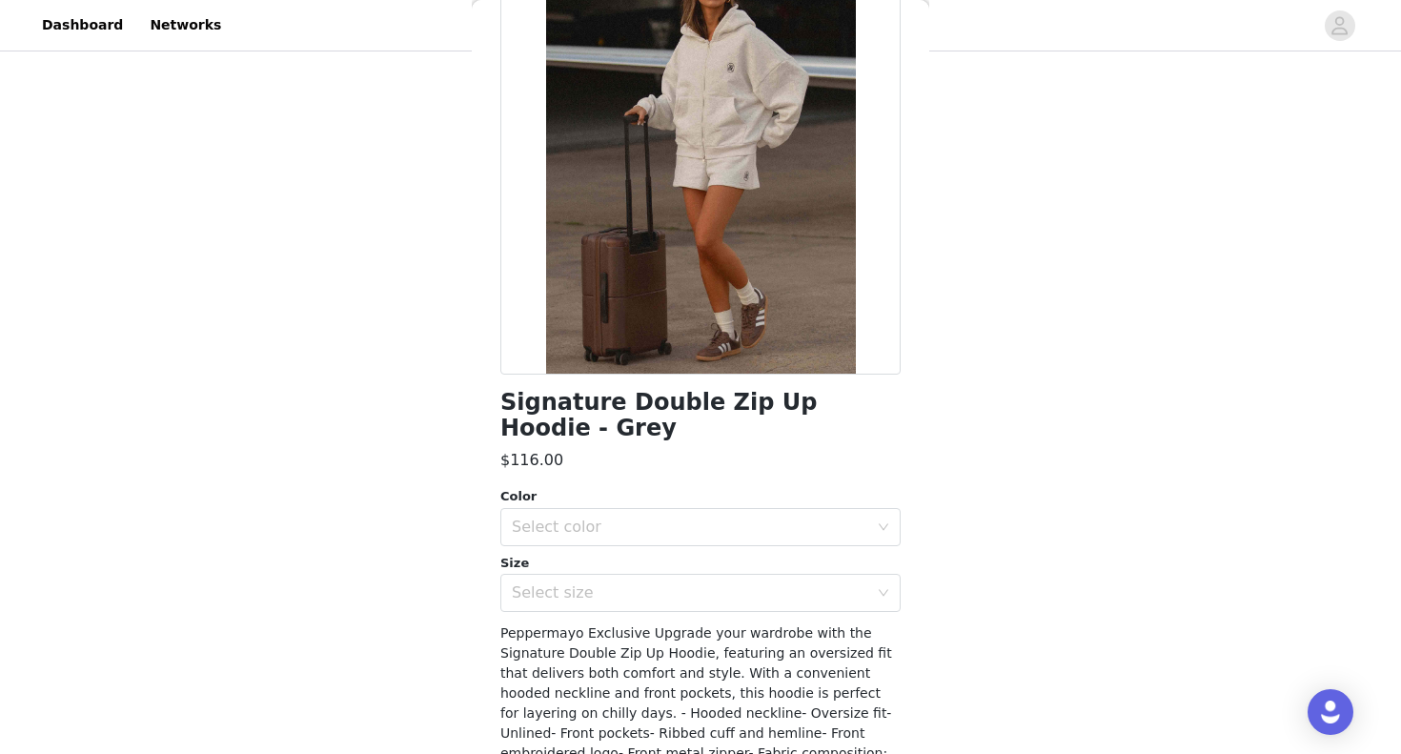
scroll to position [132, 0]
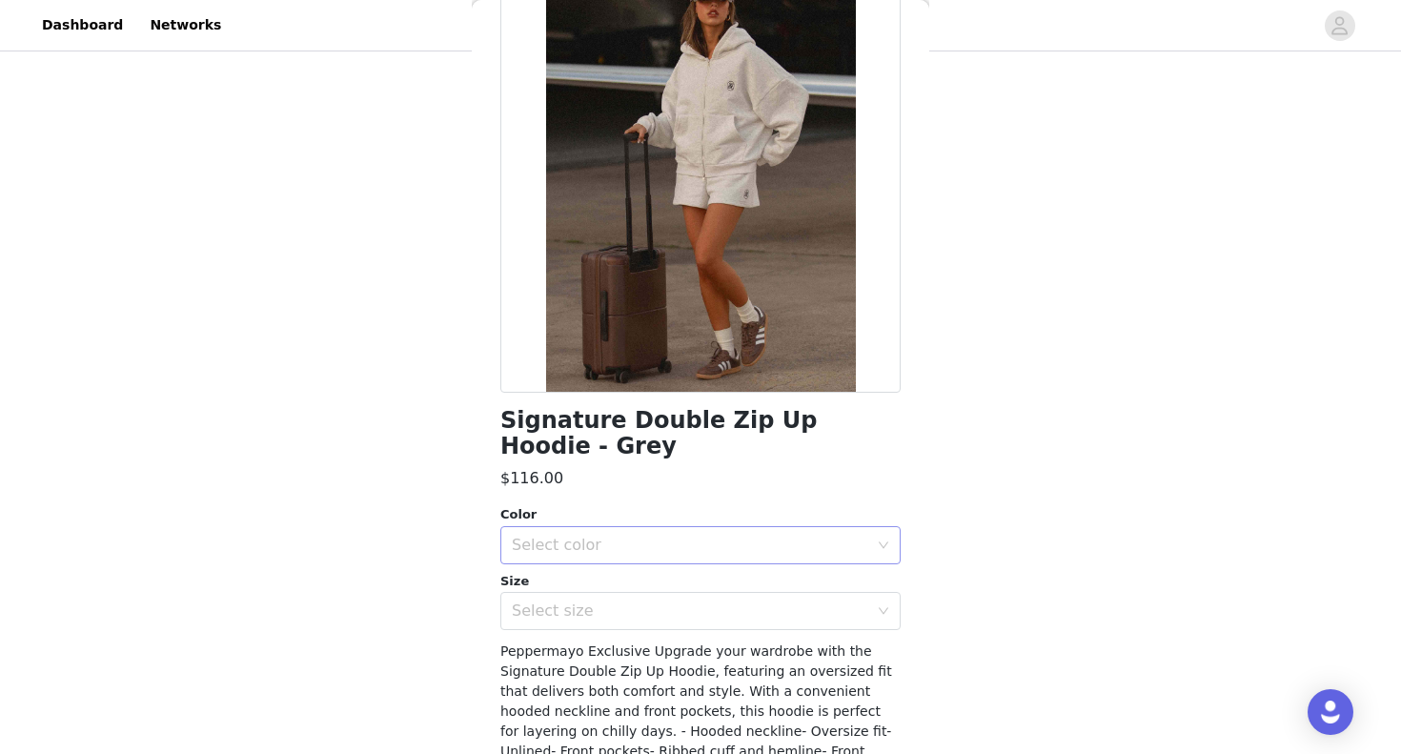
click at [764, 544] on div "Select color" at bounding box center [690, 545] width 357 height 19
click at [692, 578] on li "Grey" at bounding box center [701, 586] width 400 height 31
click at [670, 613] on div "Select size" at bounding box center [690, 611] width 357 height 19
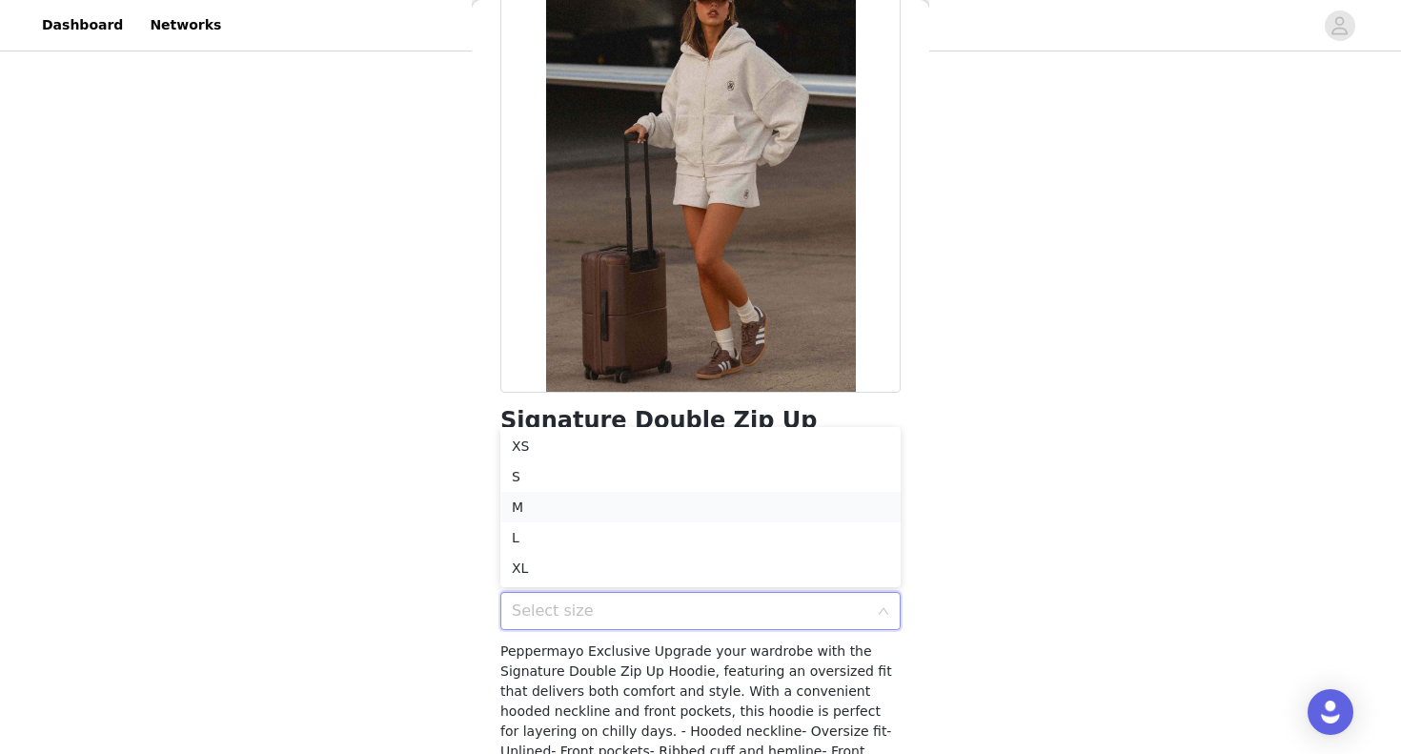
click at [581, 506] on li "M" at bounding box center [701, 507] width 400 height 31
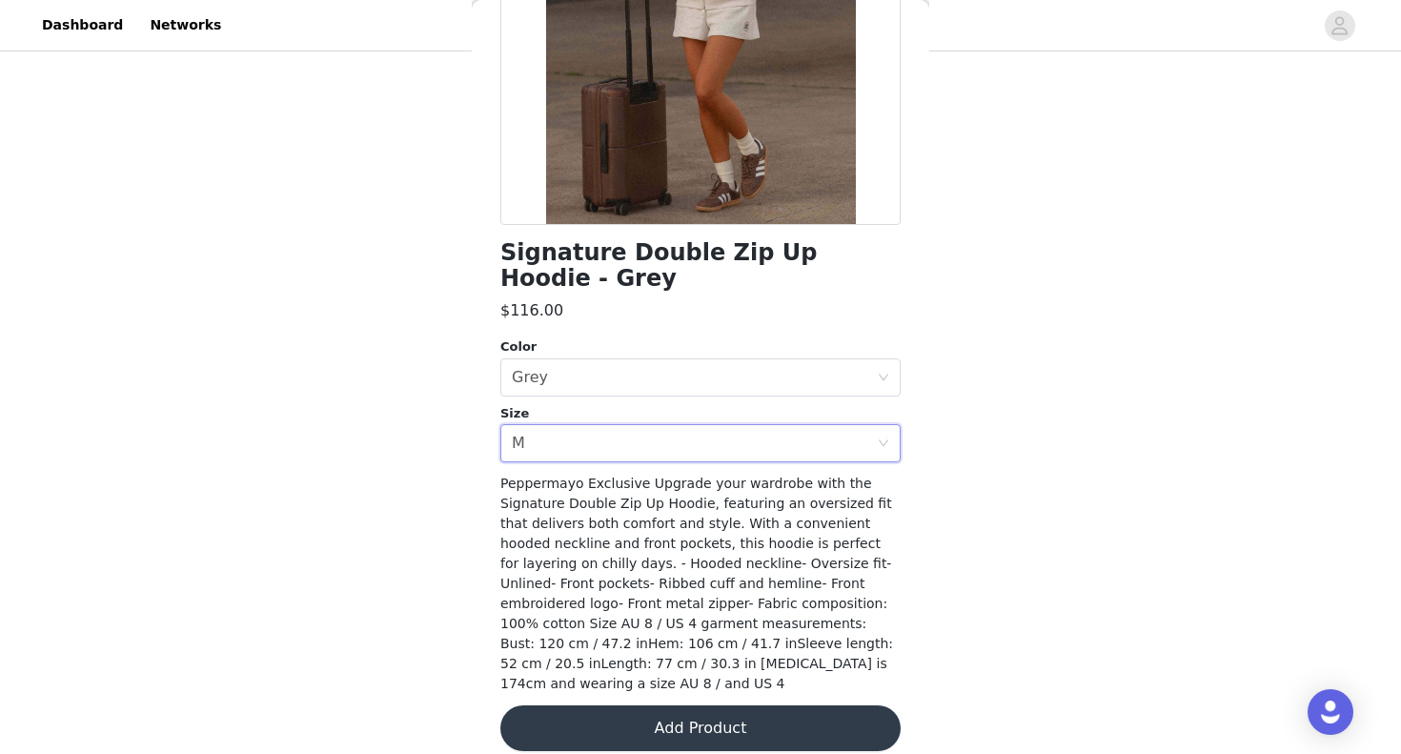
scroll to position [298, 0]
click at [611, 706] on button "Add Product" at bounding box center [701, 729] width 400 height 46
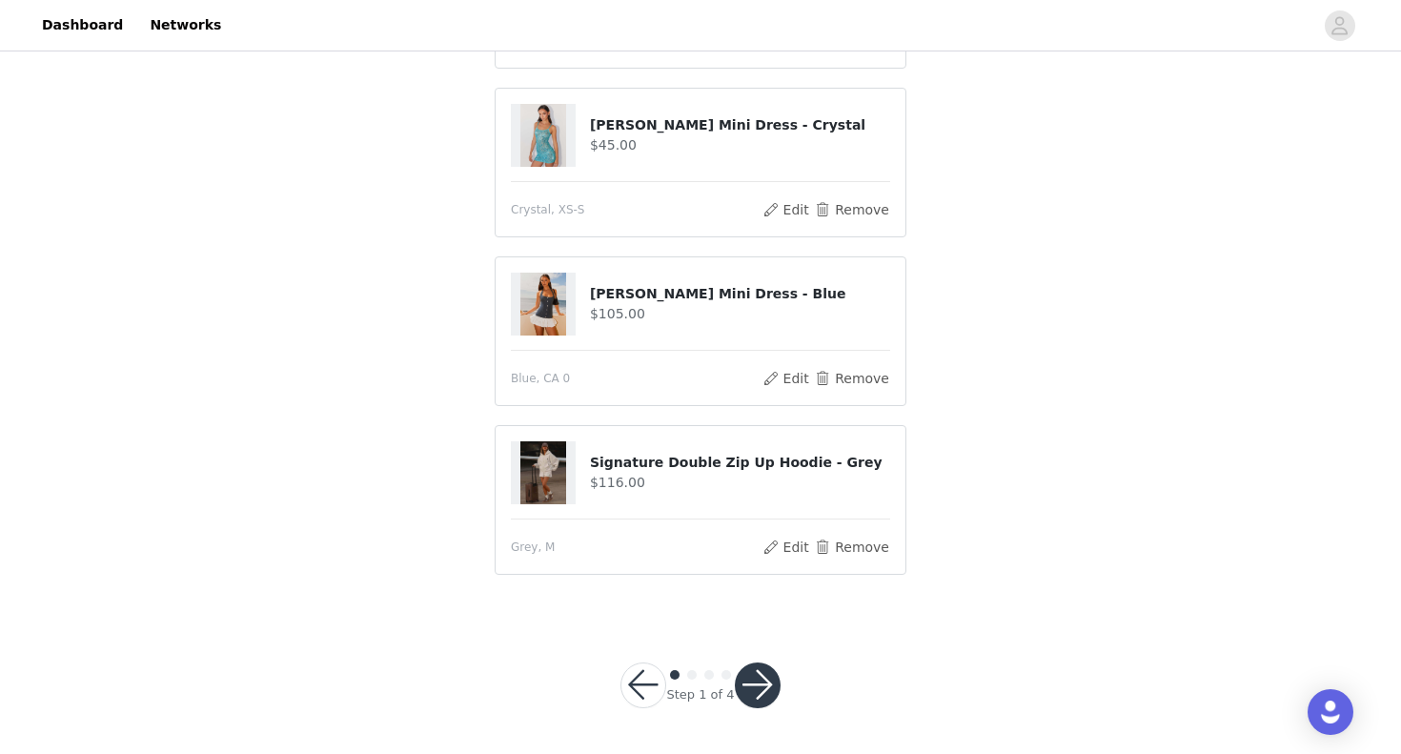
scroll to position [629, 0]
click at [756, 687] on button "button" at bounding box center [758, 687] width 46 height 46
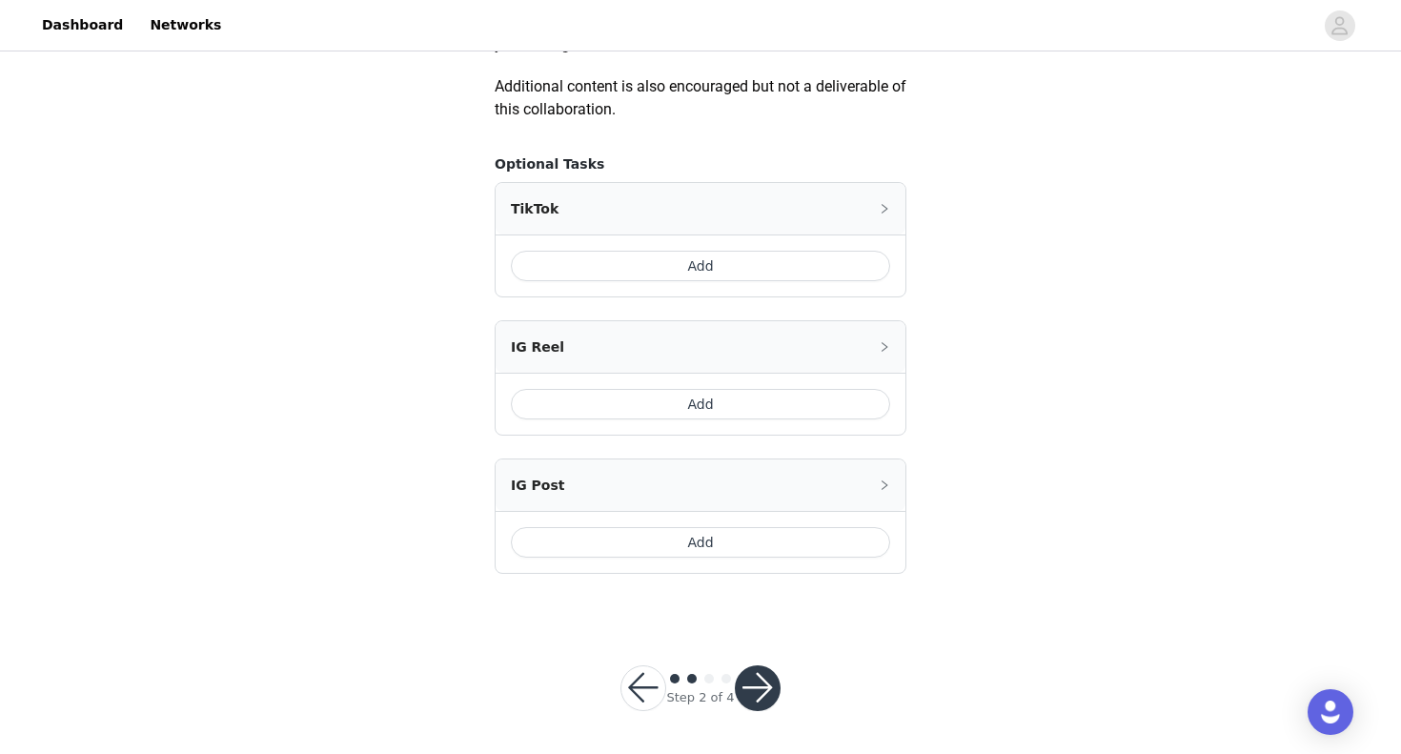
scroll to position [1099, 0]
click at [752, 699] on button "button" at bounding box center [758, 689] width 46 height 46
click at [683, 266] on button "Add" at bounding box center [700, 267] width 379 height 31
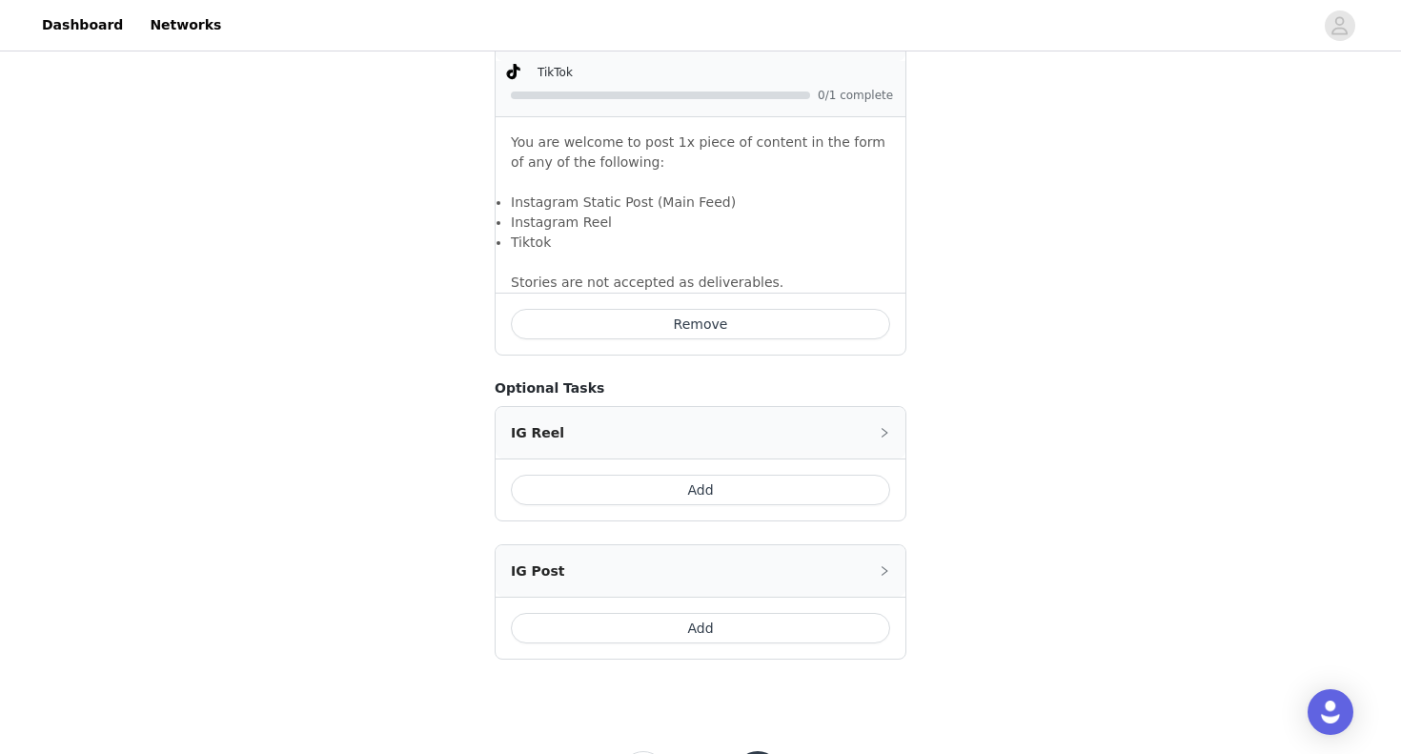
scroll to position [1274, 0]
click at [627, 631] on button "Add" at bounding box center [700, 628] width 379 height 31
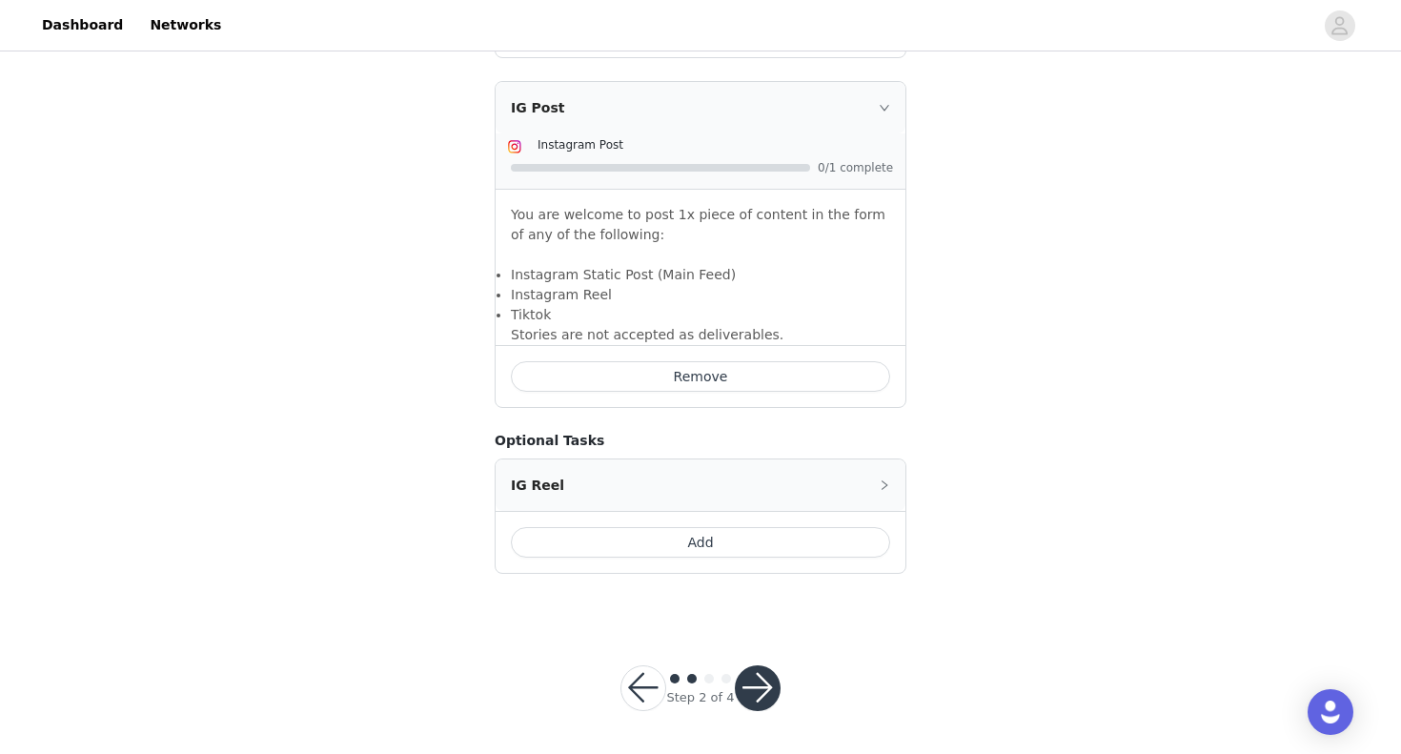
scroll to position [1570, 0]
click at [764, 687] on button "button" at bounding box center [758, 689] width 46 height 46
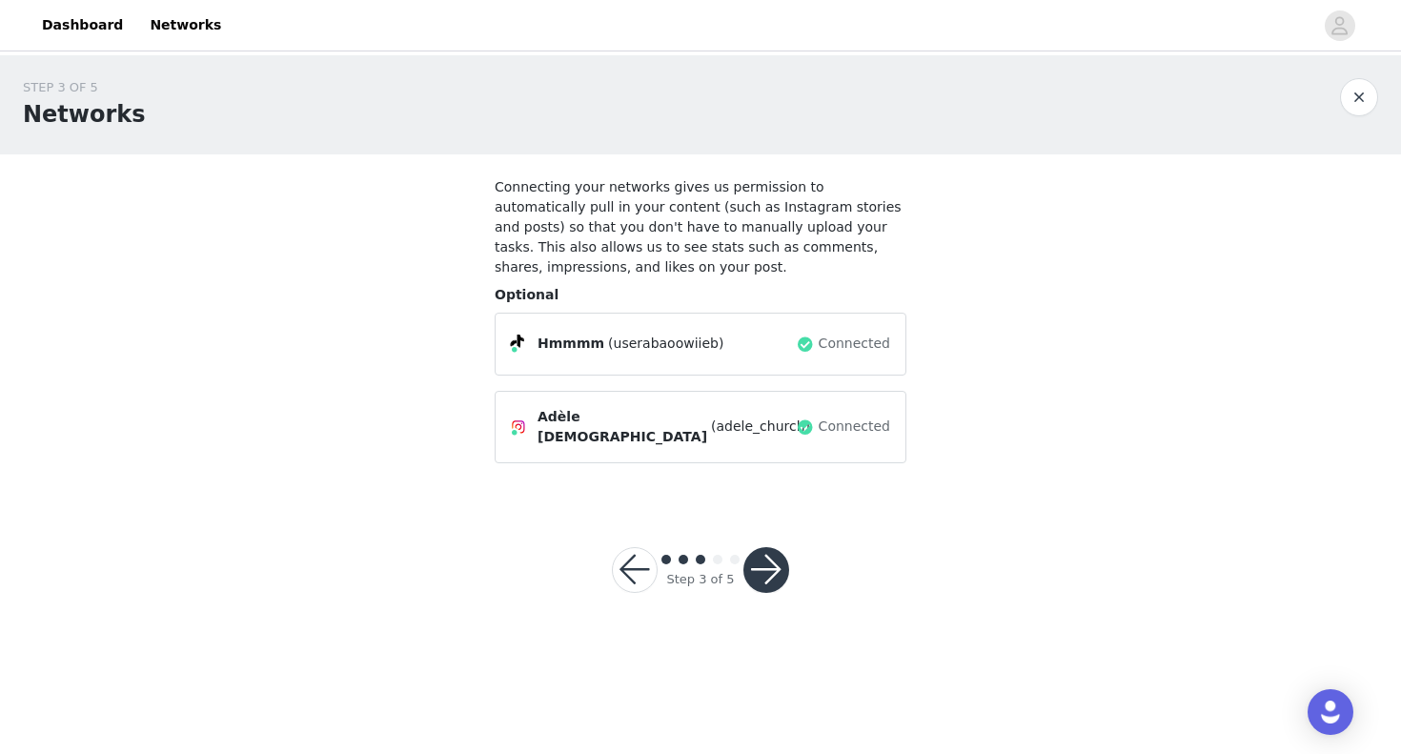
click at [769, 571] on button "button" at bounding box center [767, 570] width 46 height 46
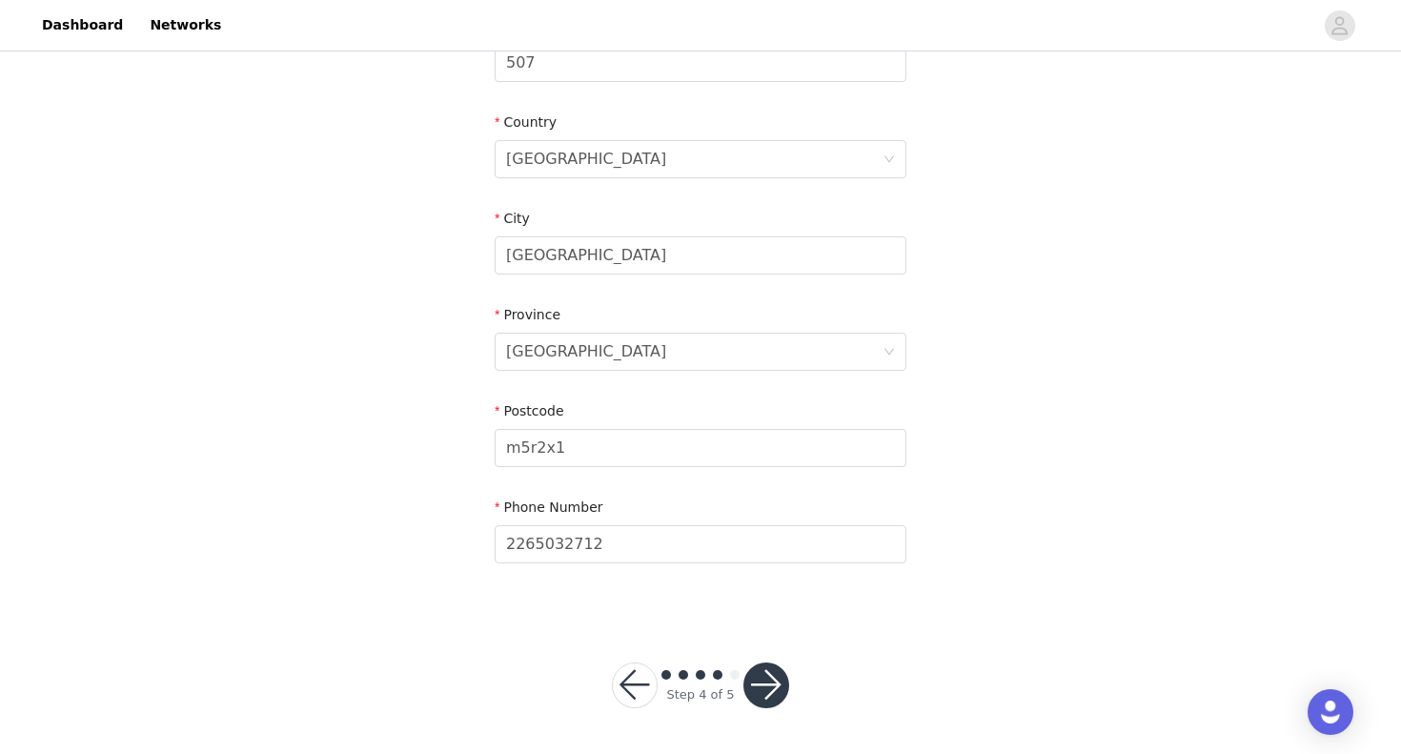
scroll to position [545, 0]
click at [767, 699] on button "button" at bounding box center [767, 687] width 46 height 46
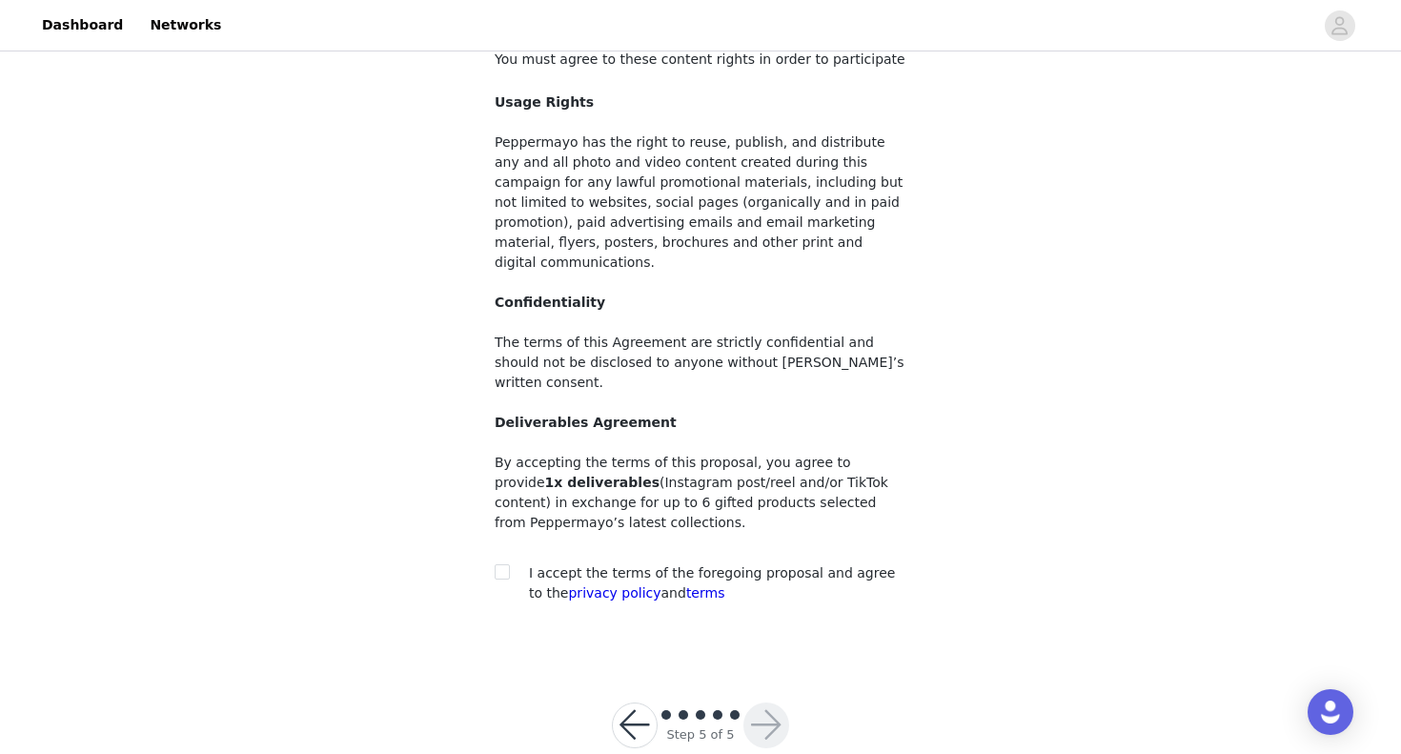
scroll to position [127, 0]
click at [501, 565] on input "checkbox" at bounding box center [501, 571] width 13 height 13
checkbox input "true"
click at [769, 704] on button "button" at bounding box center [767, 727] width 46 height 46
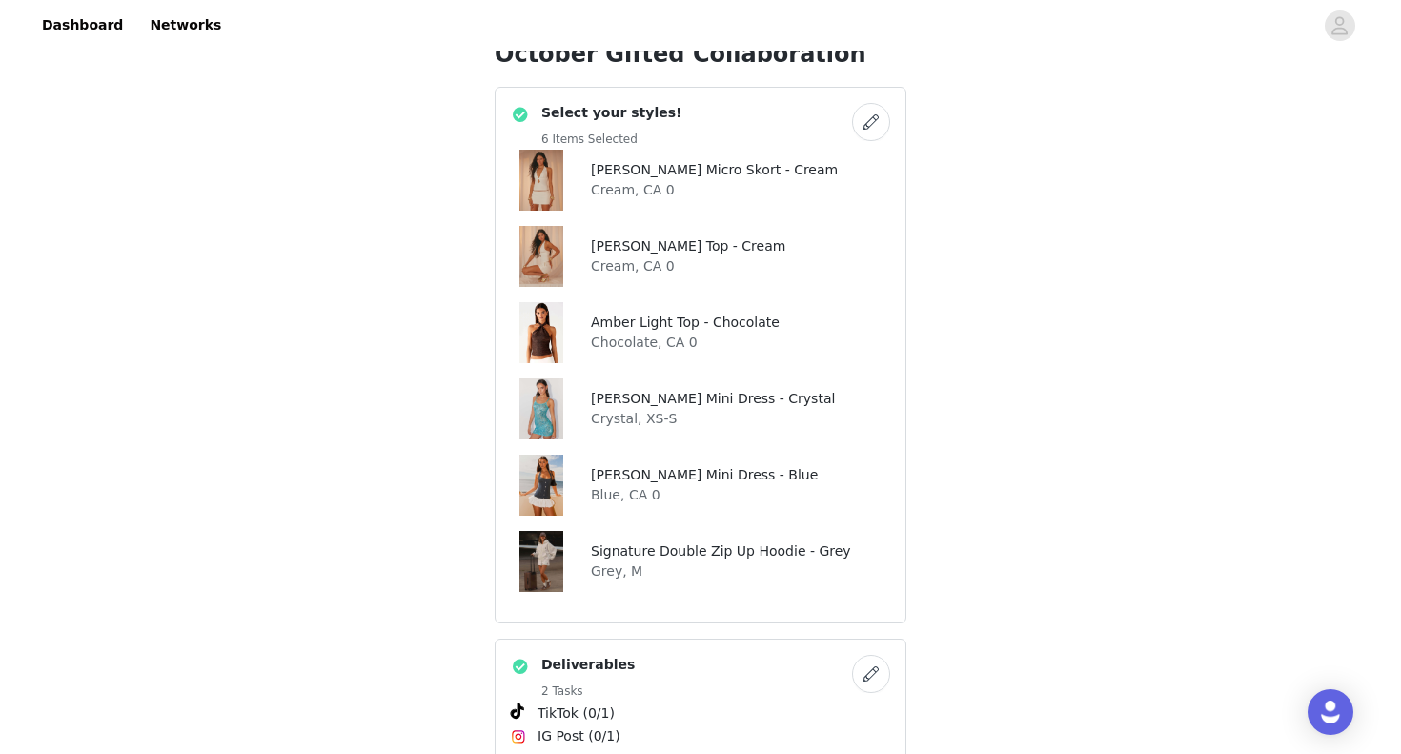
scroll to position [564, 0]
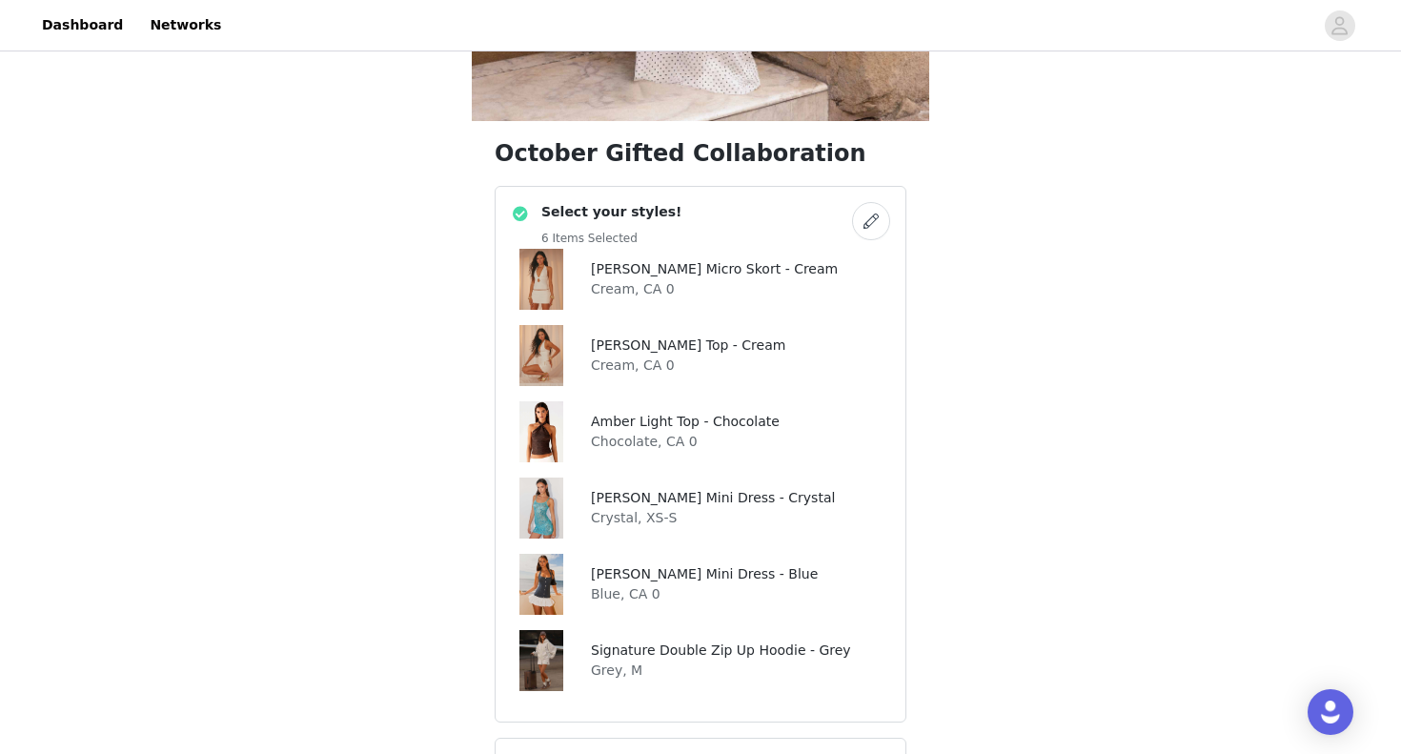
click at [864, 226] on button "button" at bounding box center [871, 221] width 38 height 38
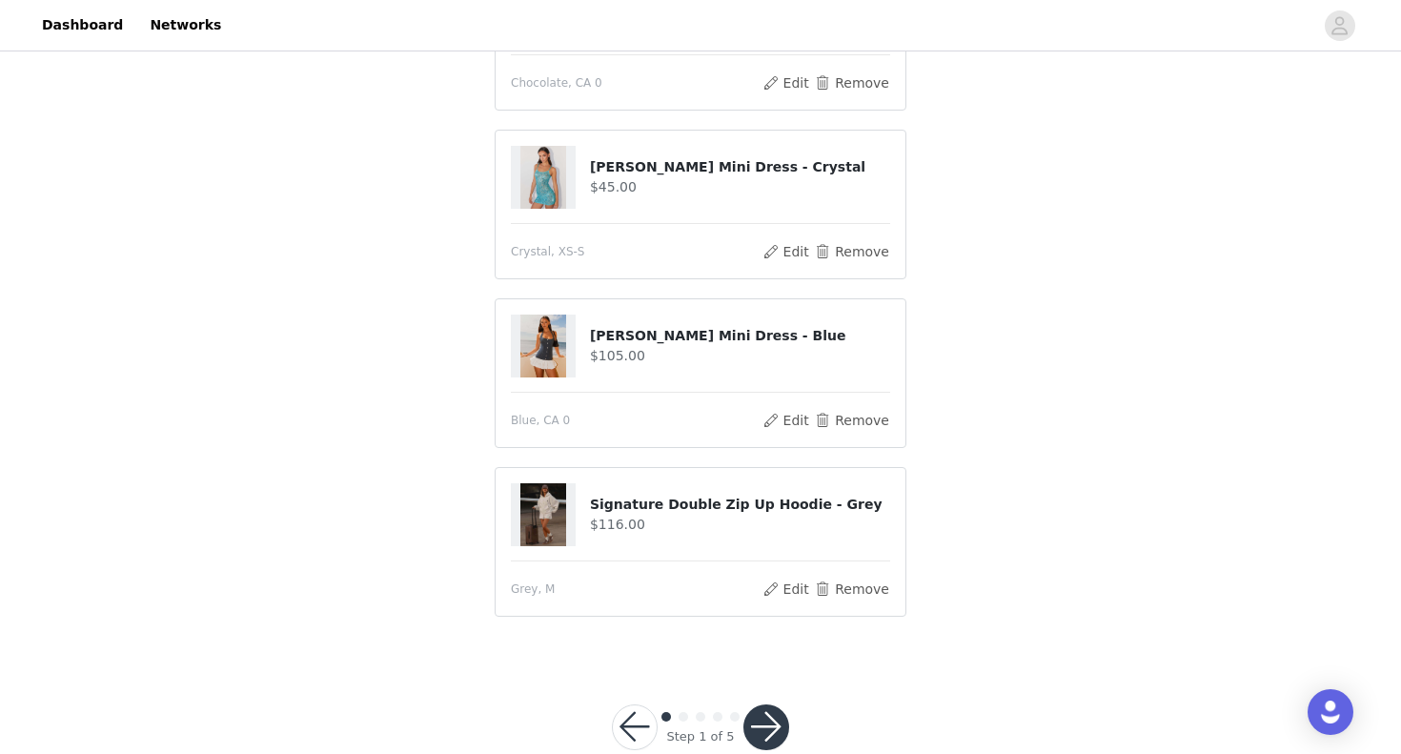
scroll to position [731, 0]
drag, startPoint x: 590, startPoint y: 506, endPoint x: 845, endPoint y: 497, distance: 254.7
click at [845, 497] on h4 "Signature Double Zip Up Hoodie - Grey" at bounding box center [740, 505] width 300 height 20
copy h4 "Signature Double Zip Up Hoodie - Grey"
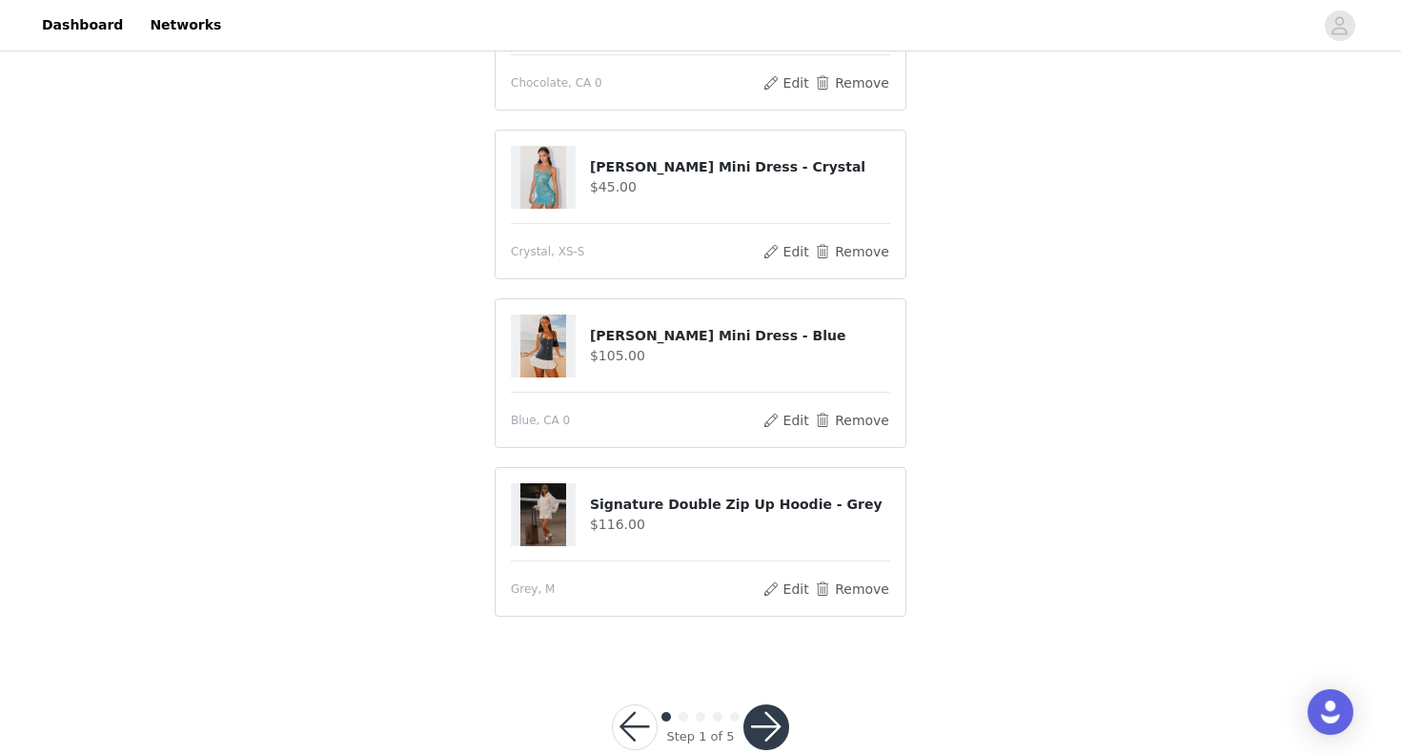
click at [767, 721] on button "button" at bounding box center [767, 728] width 46 height 46
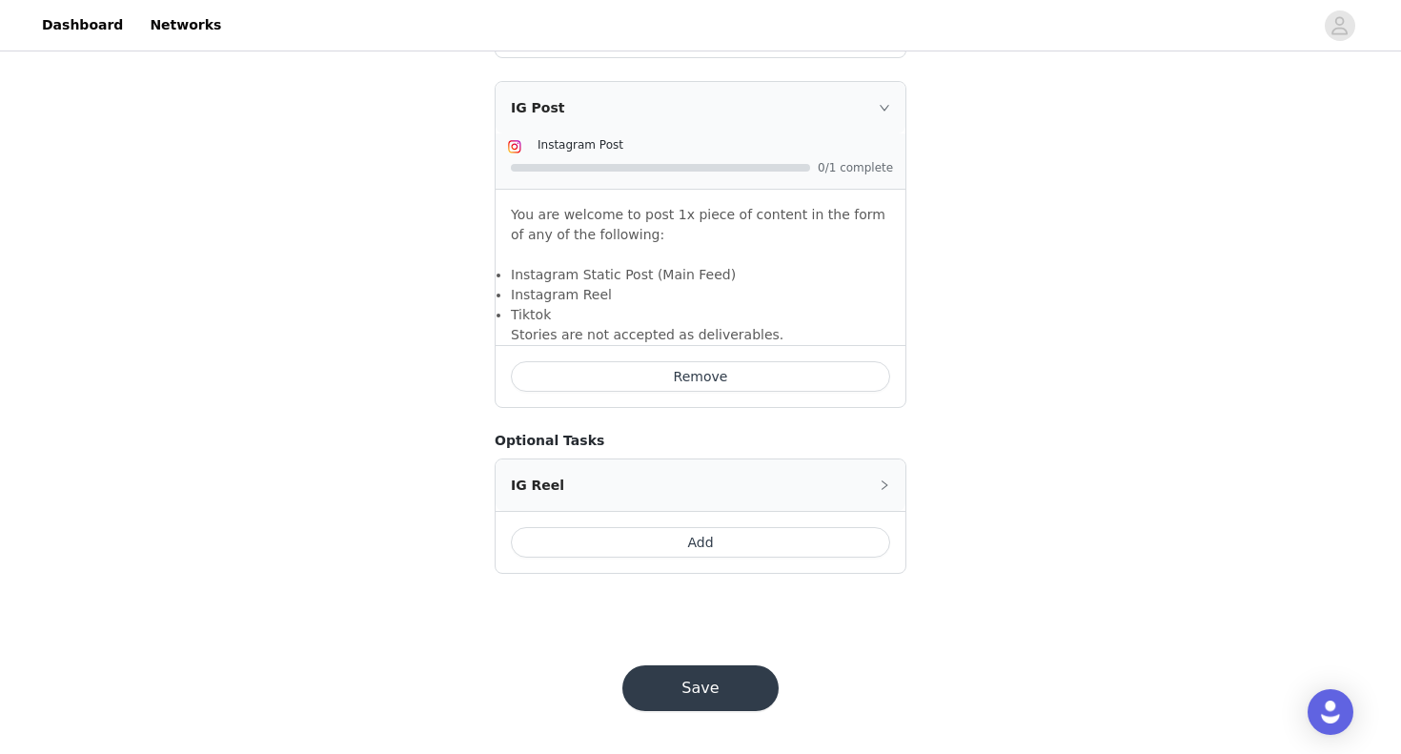
scroll to position [1570, 0]
click at [682, 689] on button "Save" at bounding box center [701, 689] width 156 height 46
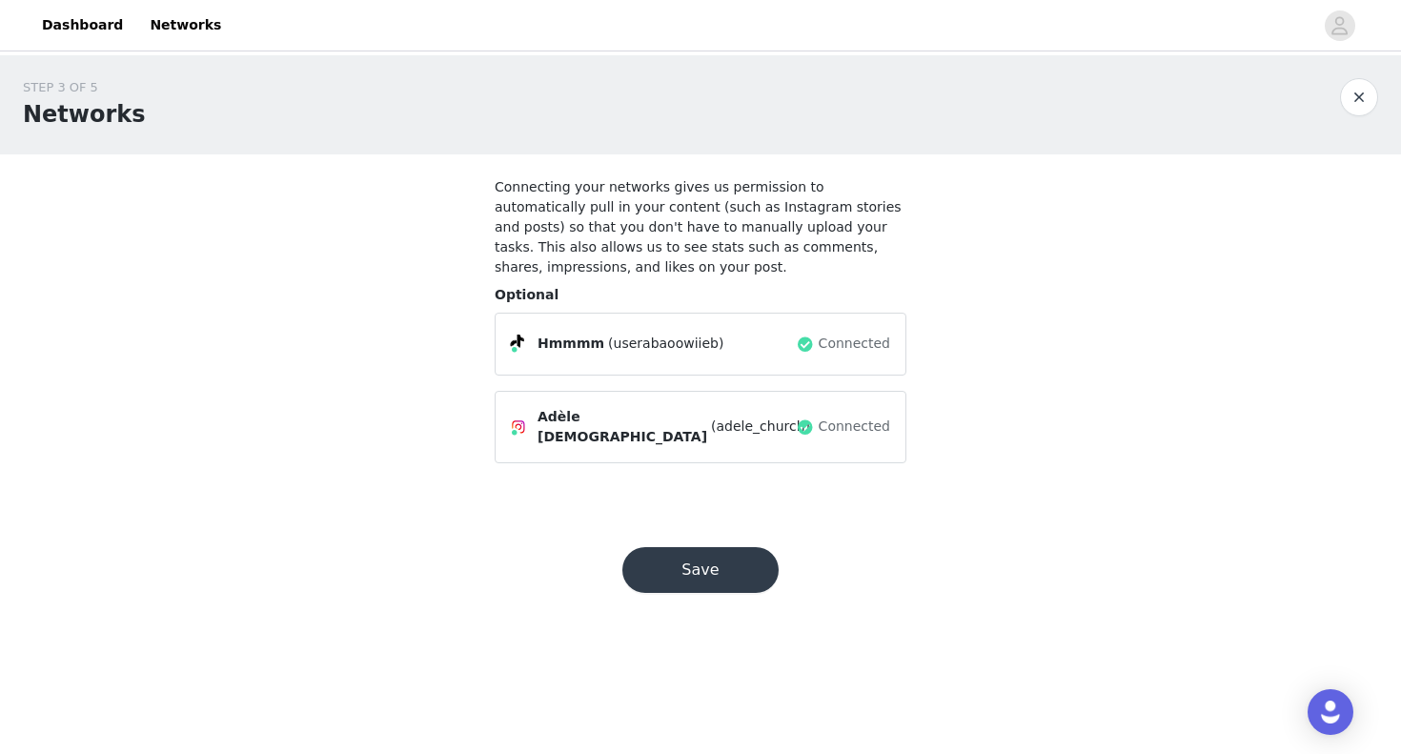
click at [693, 578] on button "Save" at bounding box center [701, 570] width 156 height 46
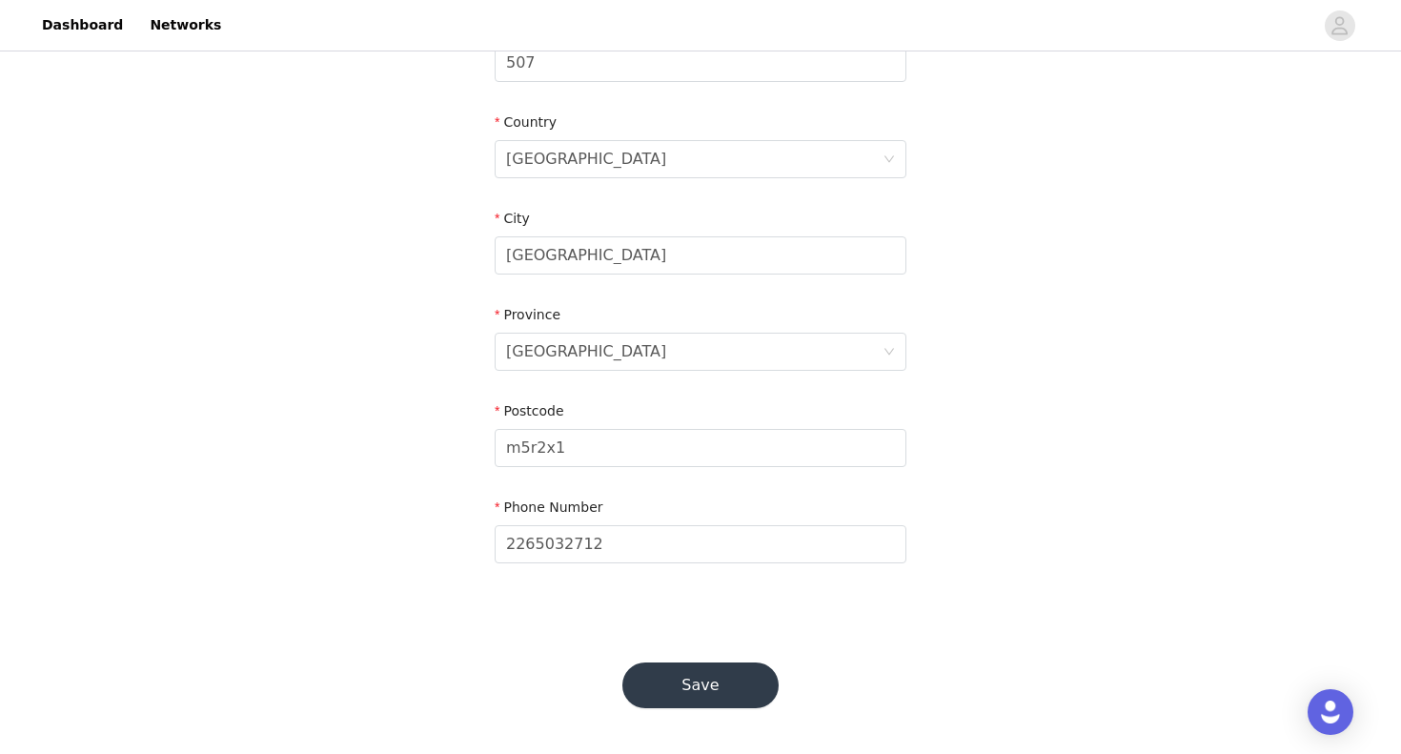
scroll to position [545, 0]
click at [699, 693] on button "Save" at bounding box center [701, 687] width 156 height 46
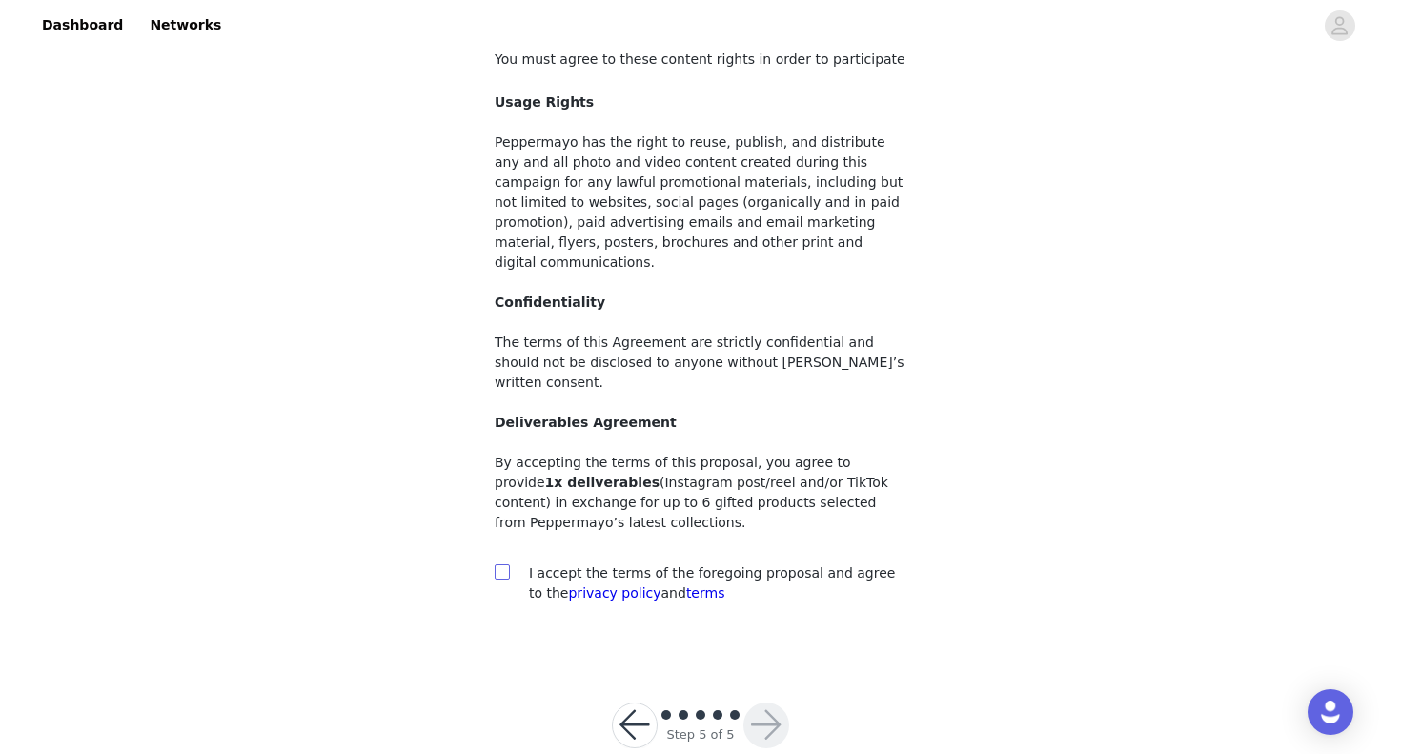
scroll to position [127, 0]
click at [502, 565] on input "checkbox" at bounding box center [501, 571] width 13 height 13
checkbox input "true"
click at [760, 704] on button "button" at bounding box center [767, 727] width 46 height 46
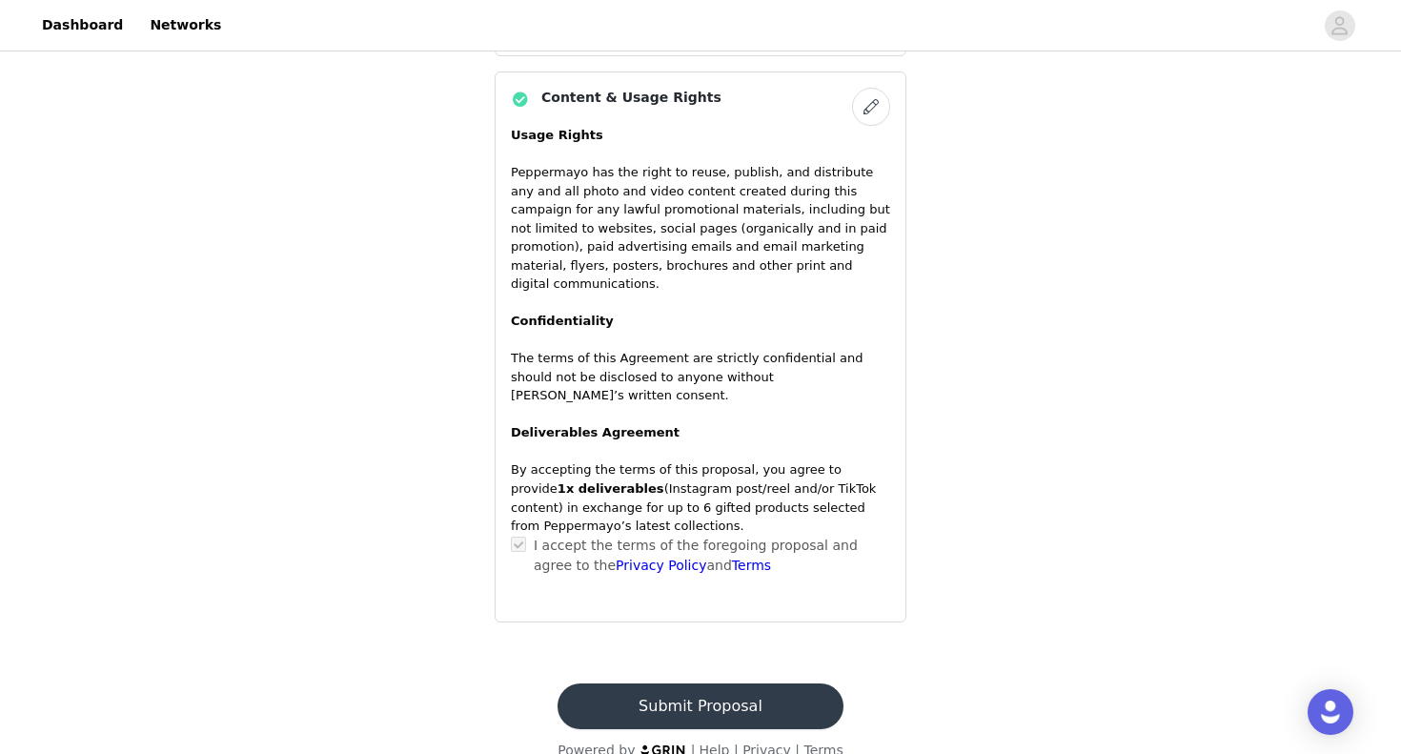
click at [683, 684] on button "Submit Proposal" at bounding box center [700, 707] width 285 height 46
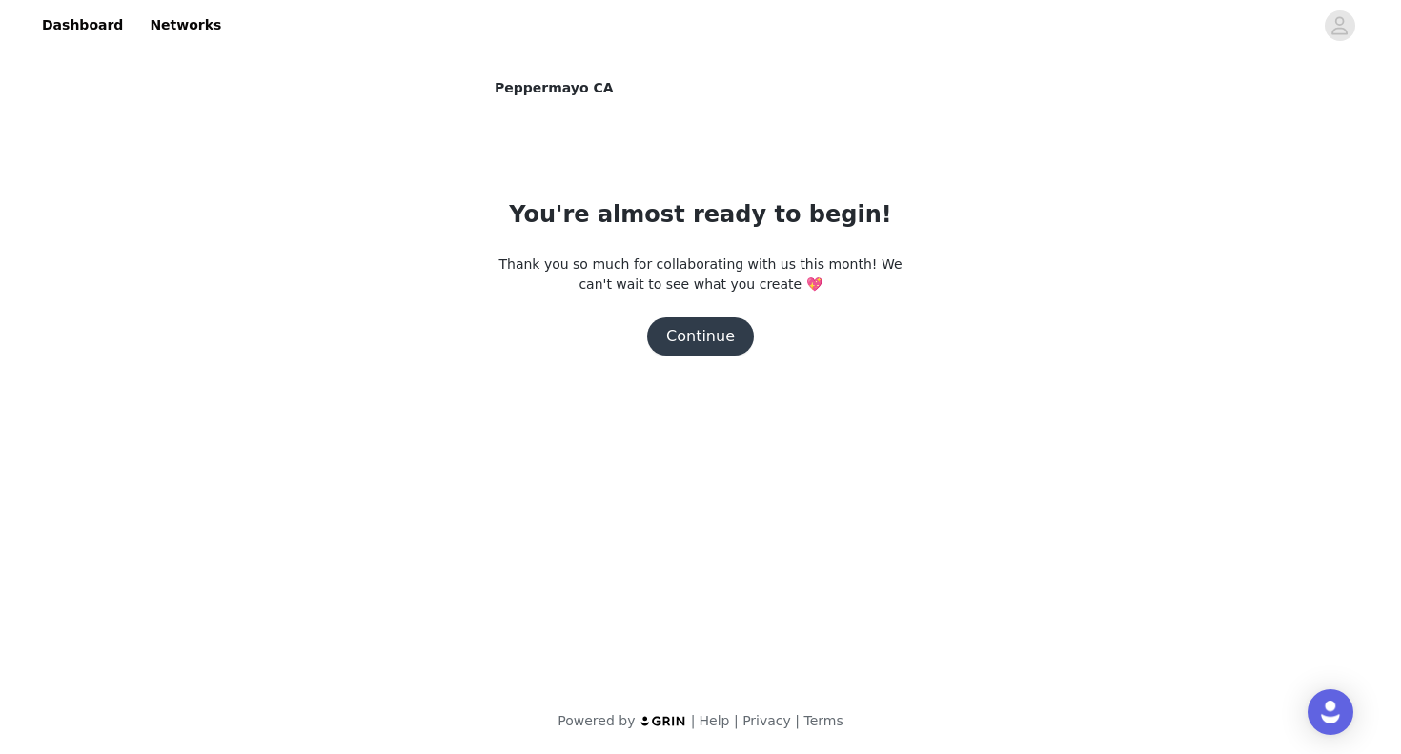
click at [710, 336] on button "Continue" at bounding box center [700, 336] width 107 height 38
